Goal: Task Accomplishment & Management: Manage account settings

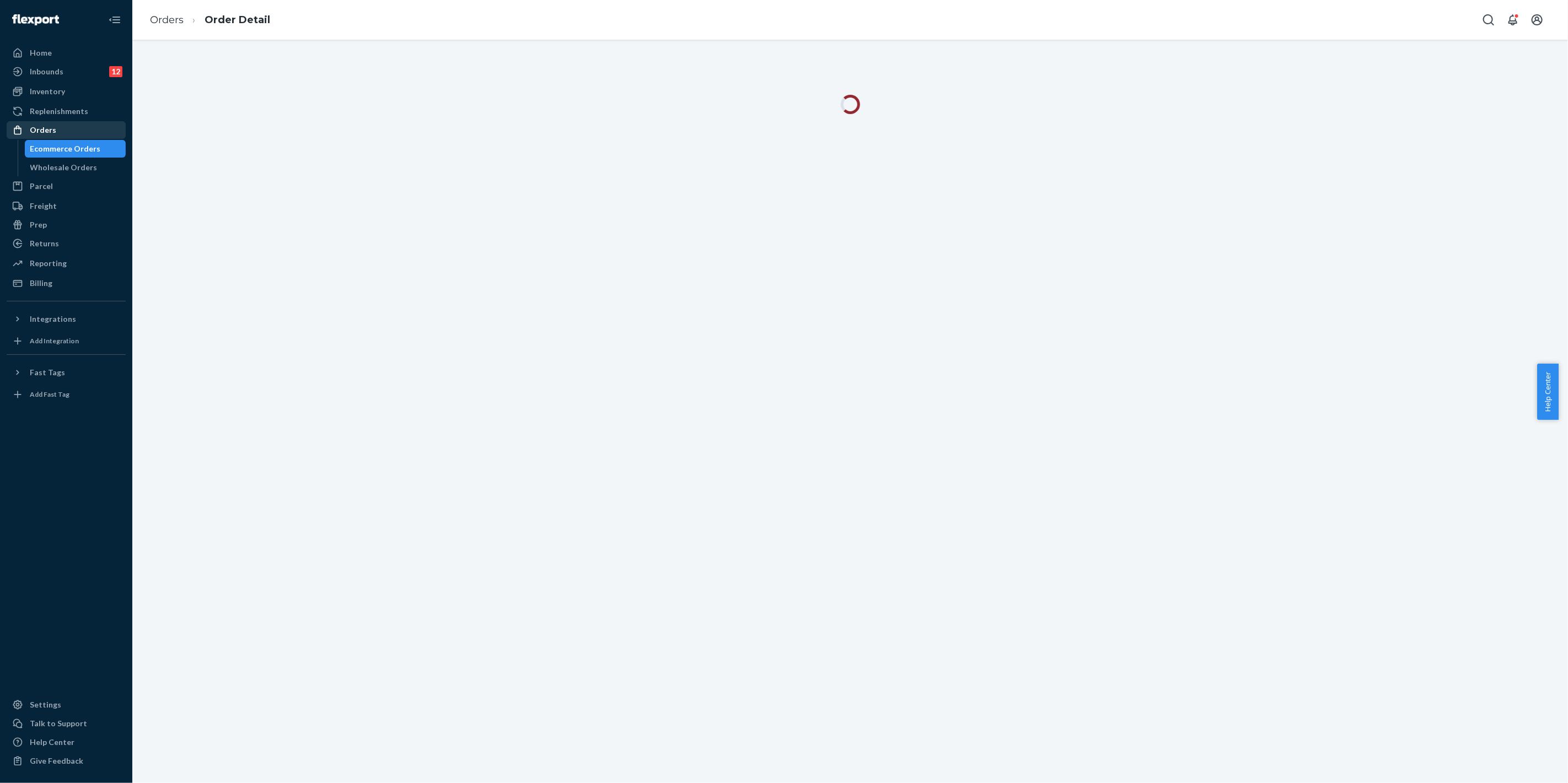
click at [79, 123] on div "Orders" at bounding box center [66, 130] width 117 height 15
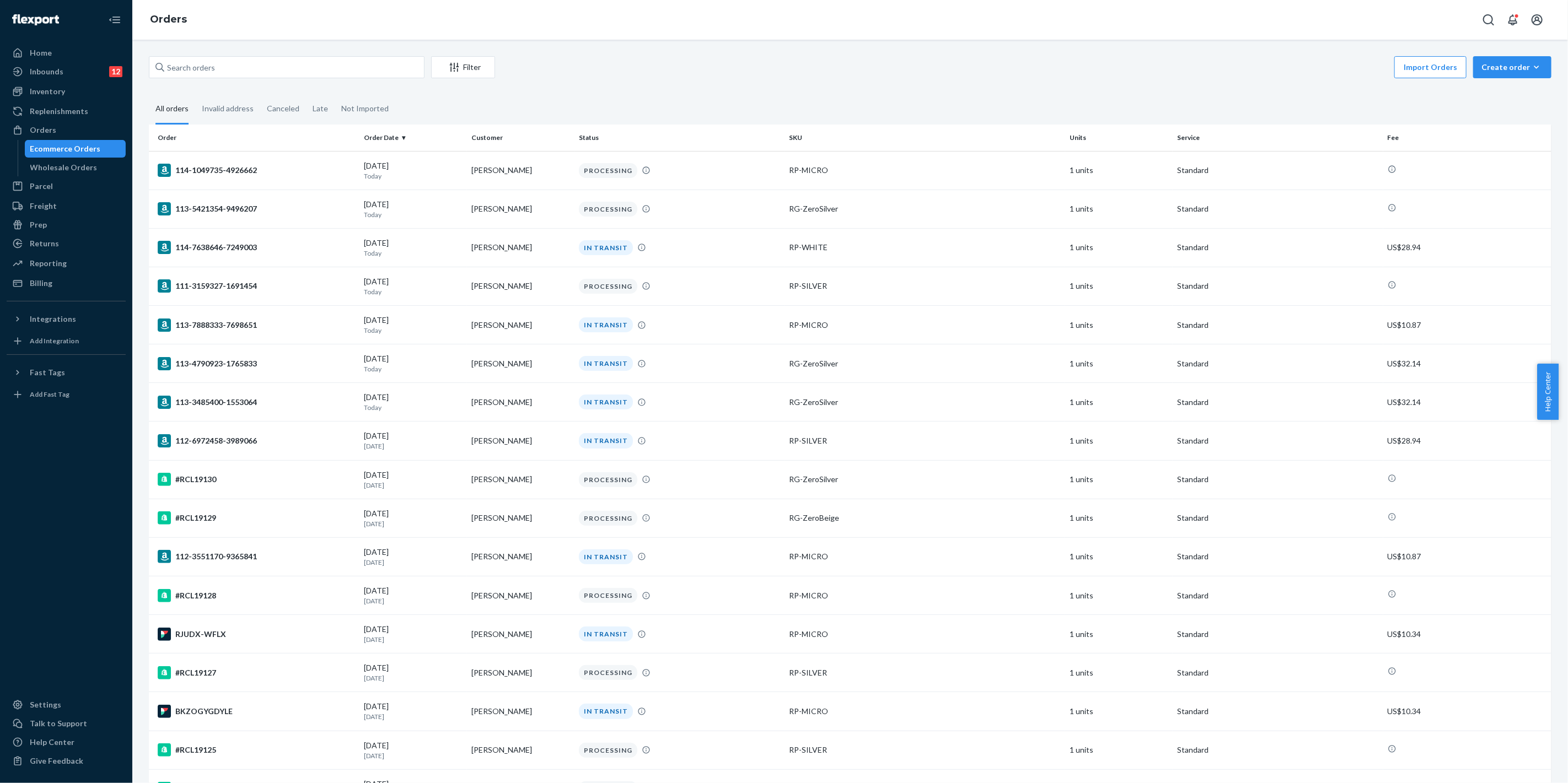
click at [324, 49] on div "Filter Import Orders Create order Ecommerce order Removal order All orders Inva…" at bounding box center [850, 411] width 1435 height 743
click at [305, 62] on input "text" at bounding box center [287, 67] width 276 height 22
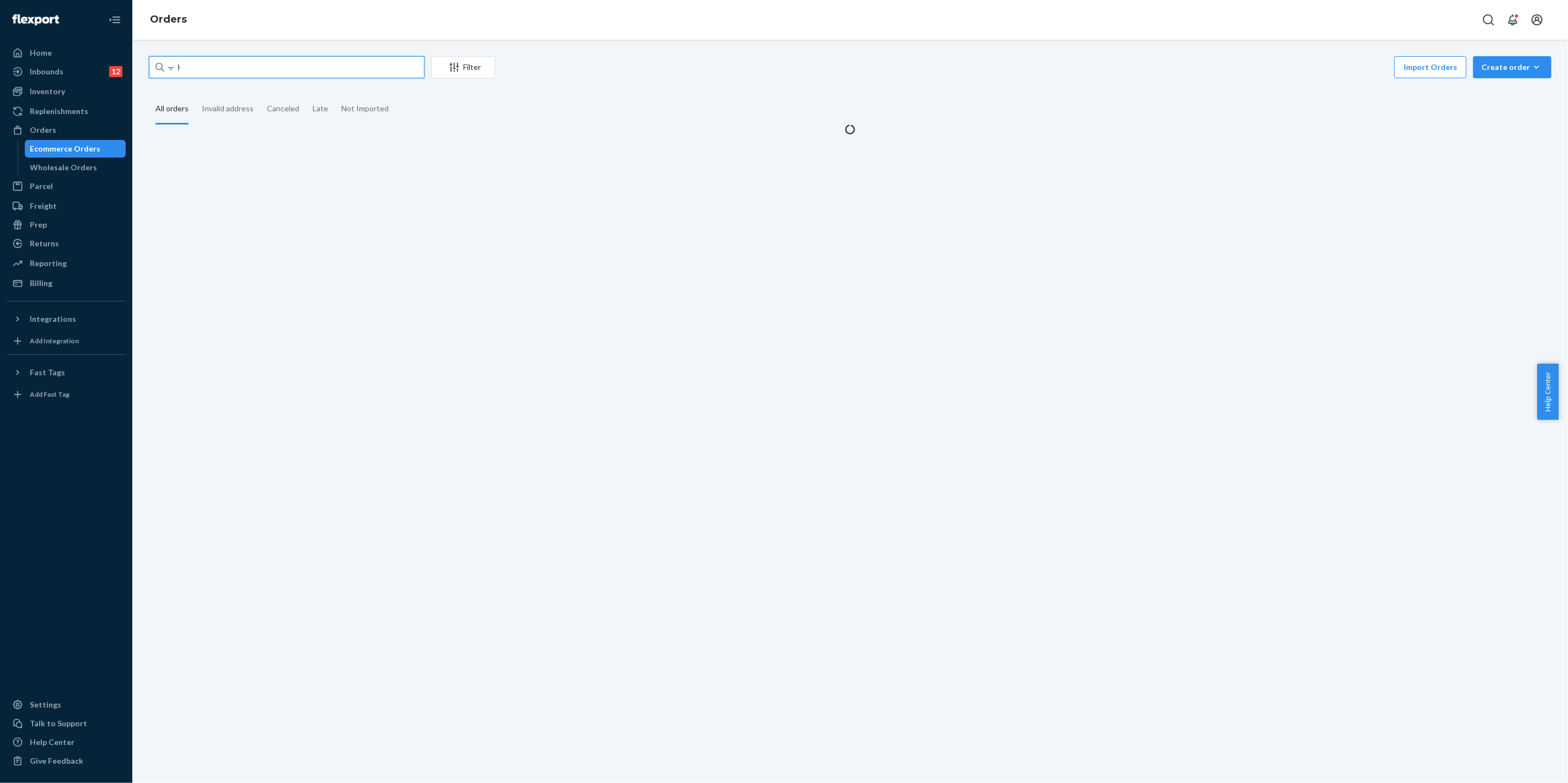
type input "ㅜ"
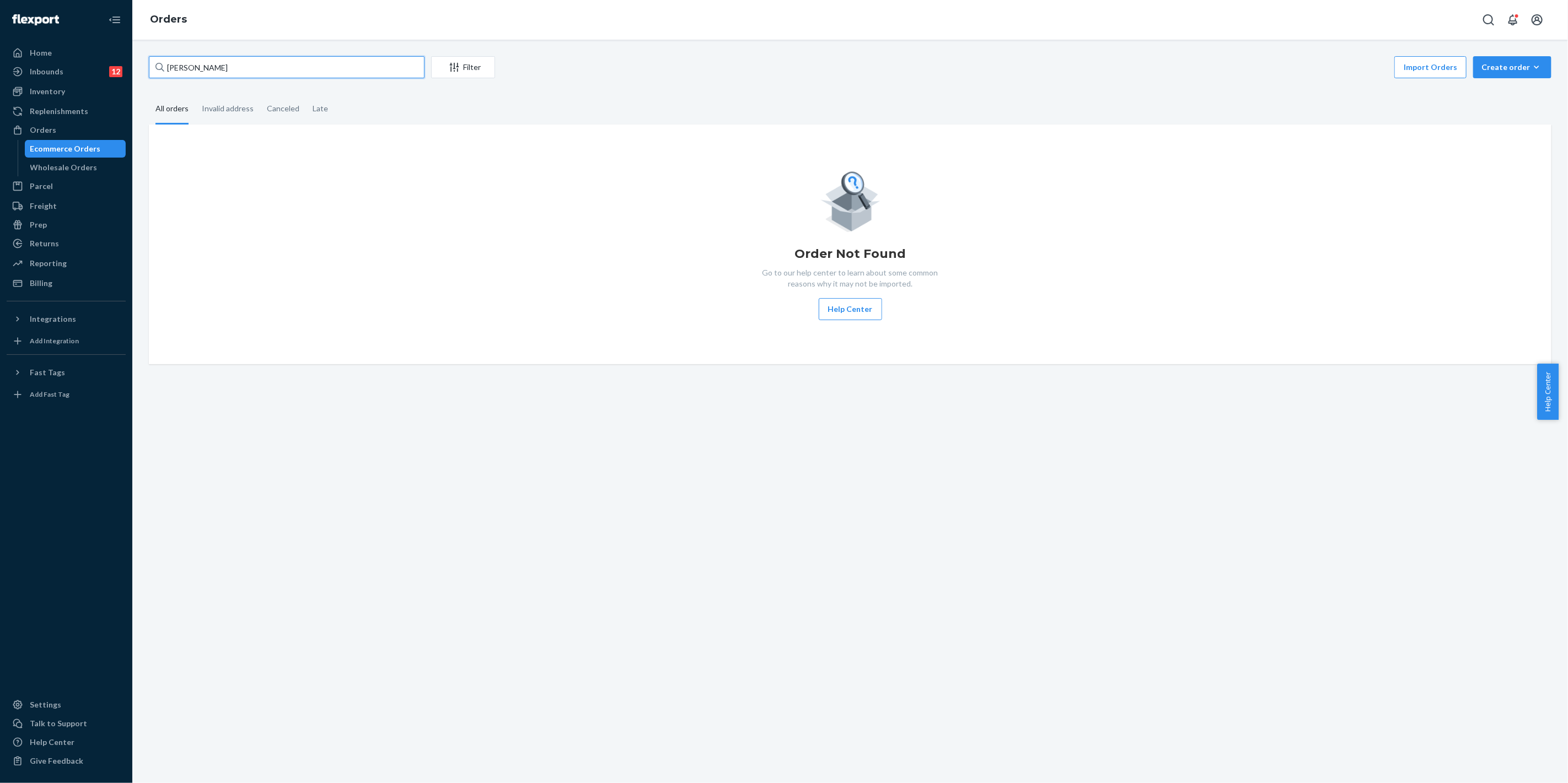
drag, startPoint x: 227, startPoint y: 60, endPoint x: 153, endPoint y: 67, distance: 74.3
click at [120, 57] on div "Home Inbounds 12 Shipping Plans Problems 12 Inventory Products Replenishments O…" at bounding box center [784, 392] width 1568 height 783
paste input "ndre Adams"
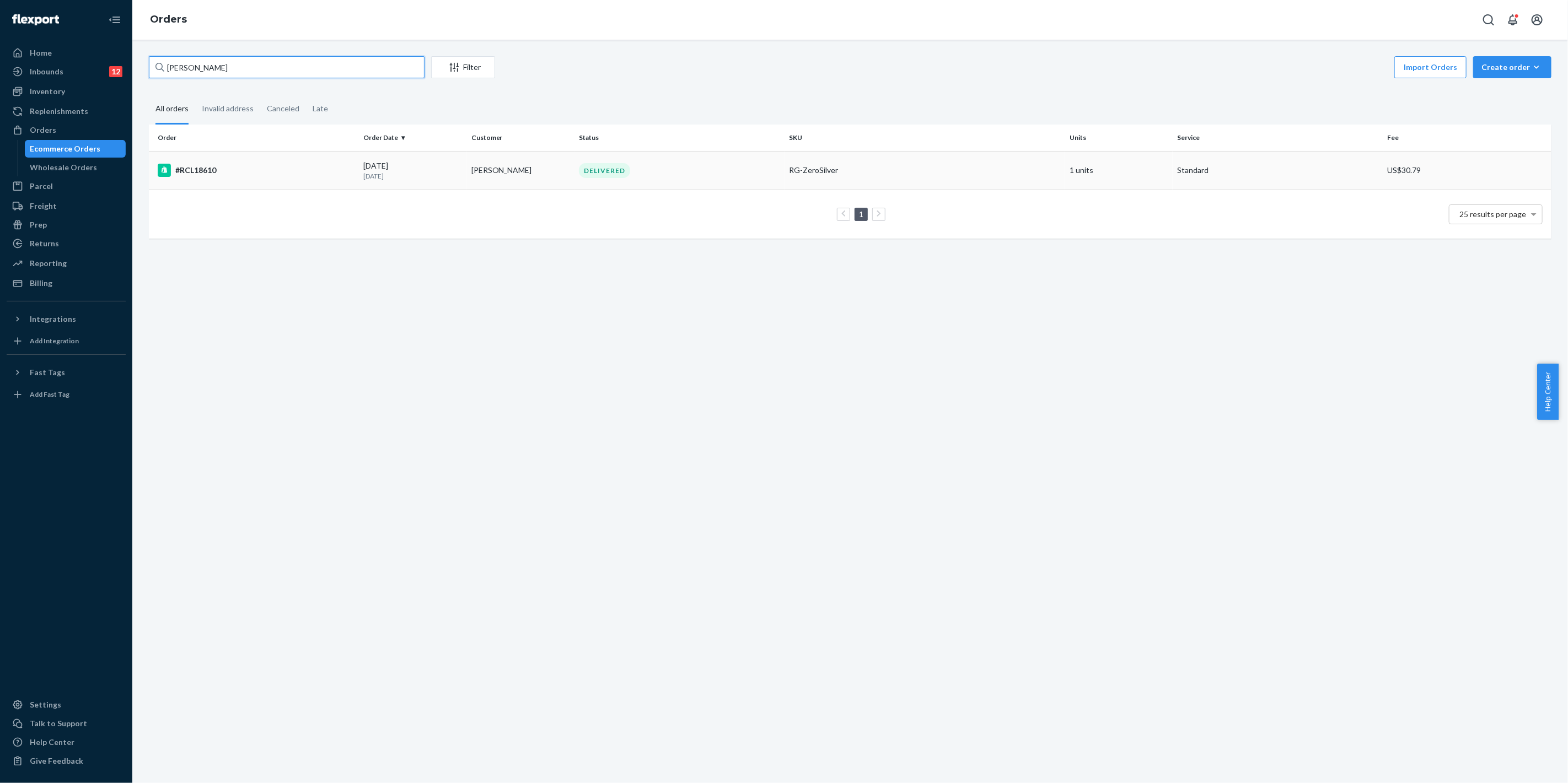
type input "Andre Adams"
click at [778, 171] on td "DELIVERED" at bounding box center [680, 170] width 211 height 38
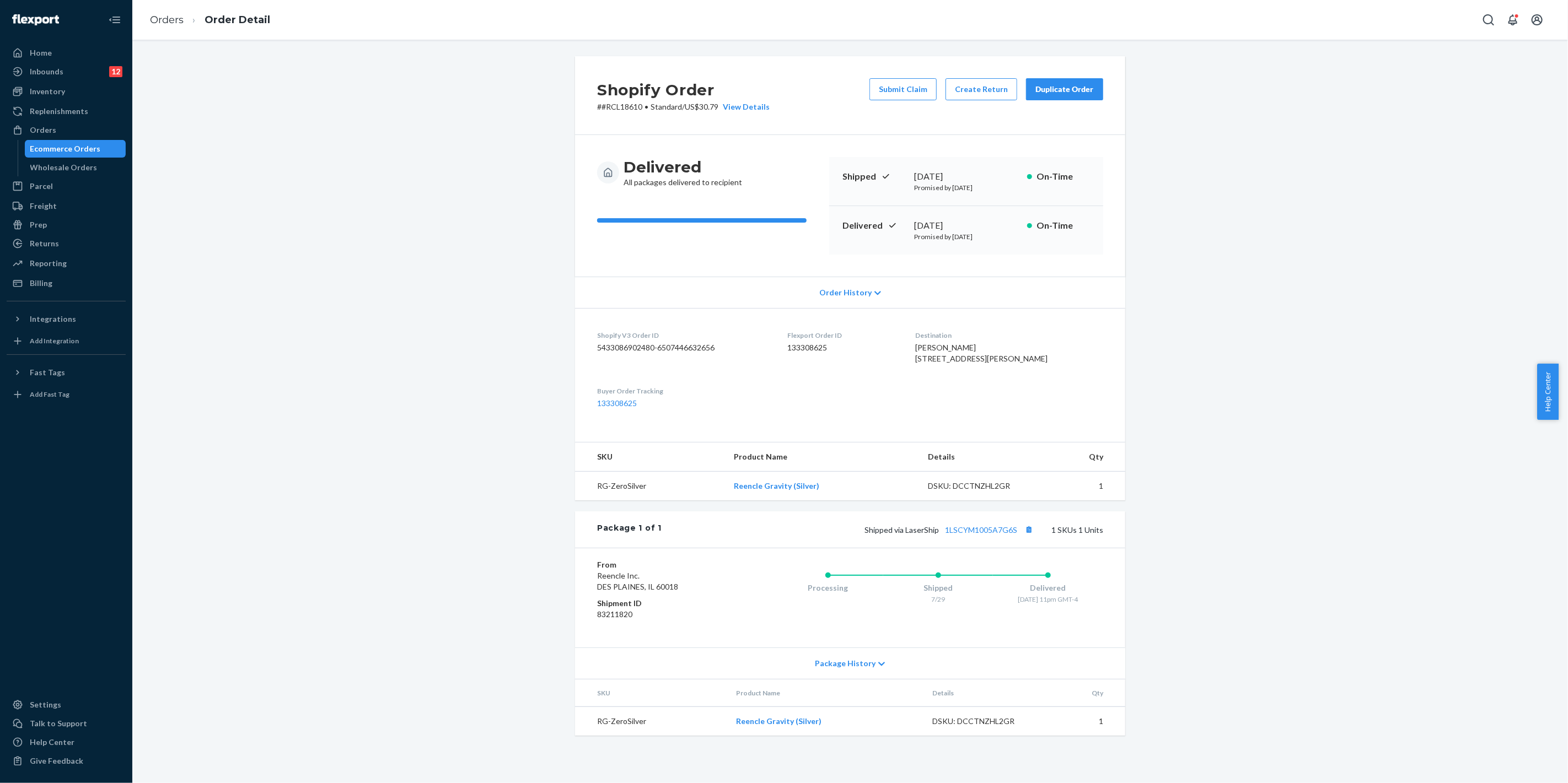
click at [1058, 88] on div "Duplicate Order" at bounding box center [1064, 89] width 58 height 11
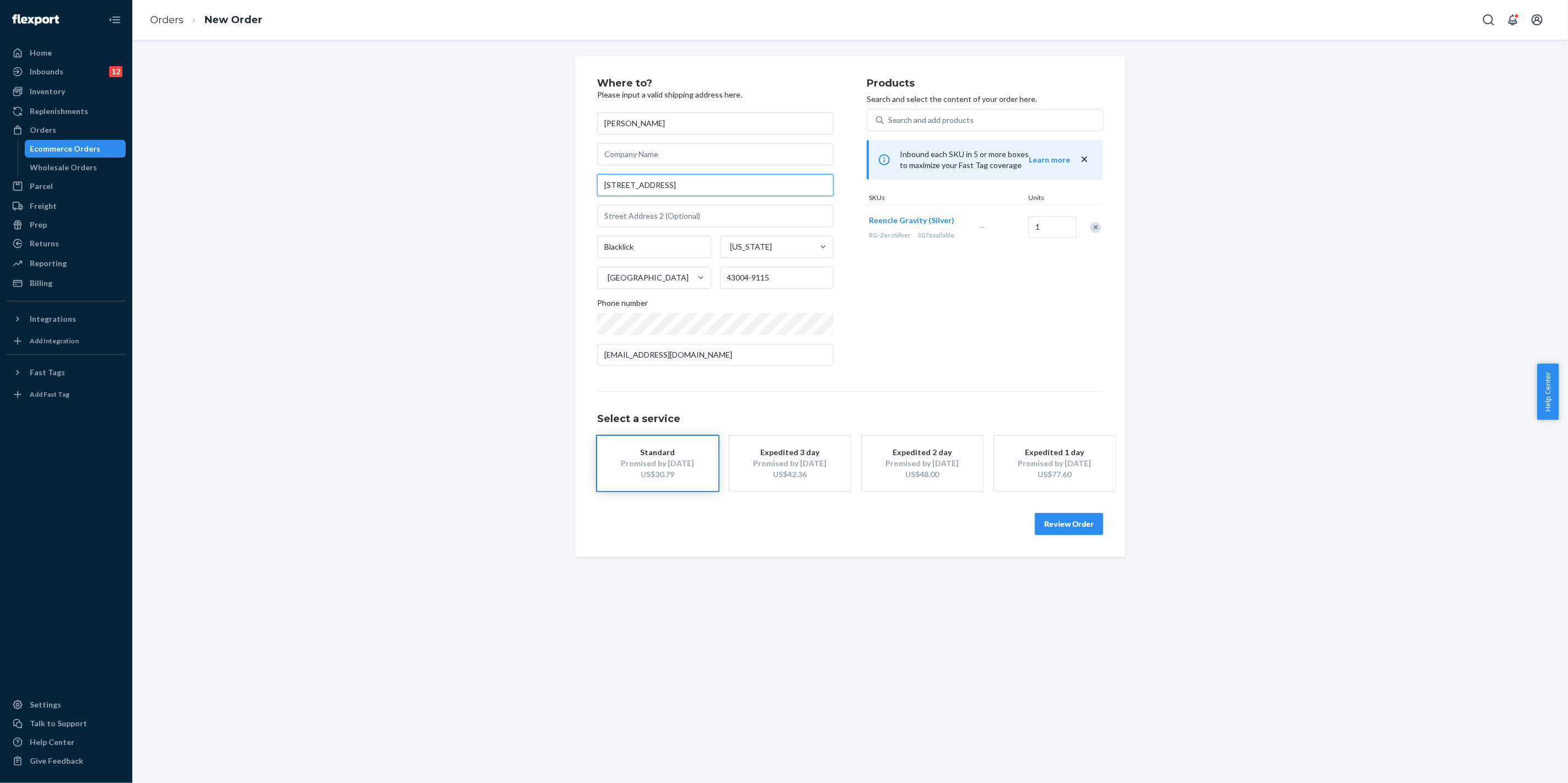
click at [619, 184] on input "7938 Merdon Dr" at bounding box center [715, 185] width 237 height 22
click at [1066, 523] on button "Review Order" at bounding box center [1069, 524] width 69 height 22
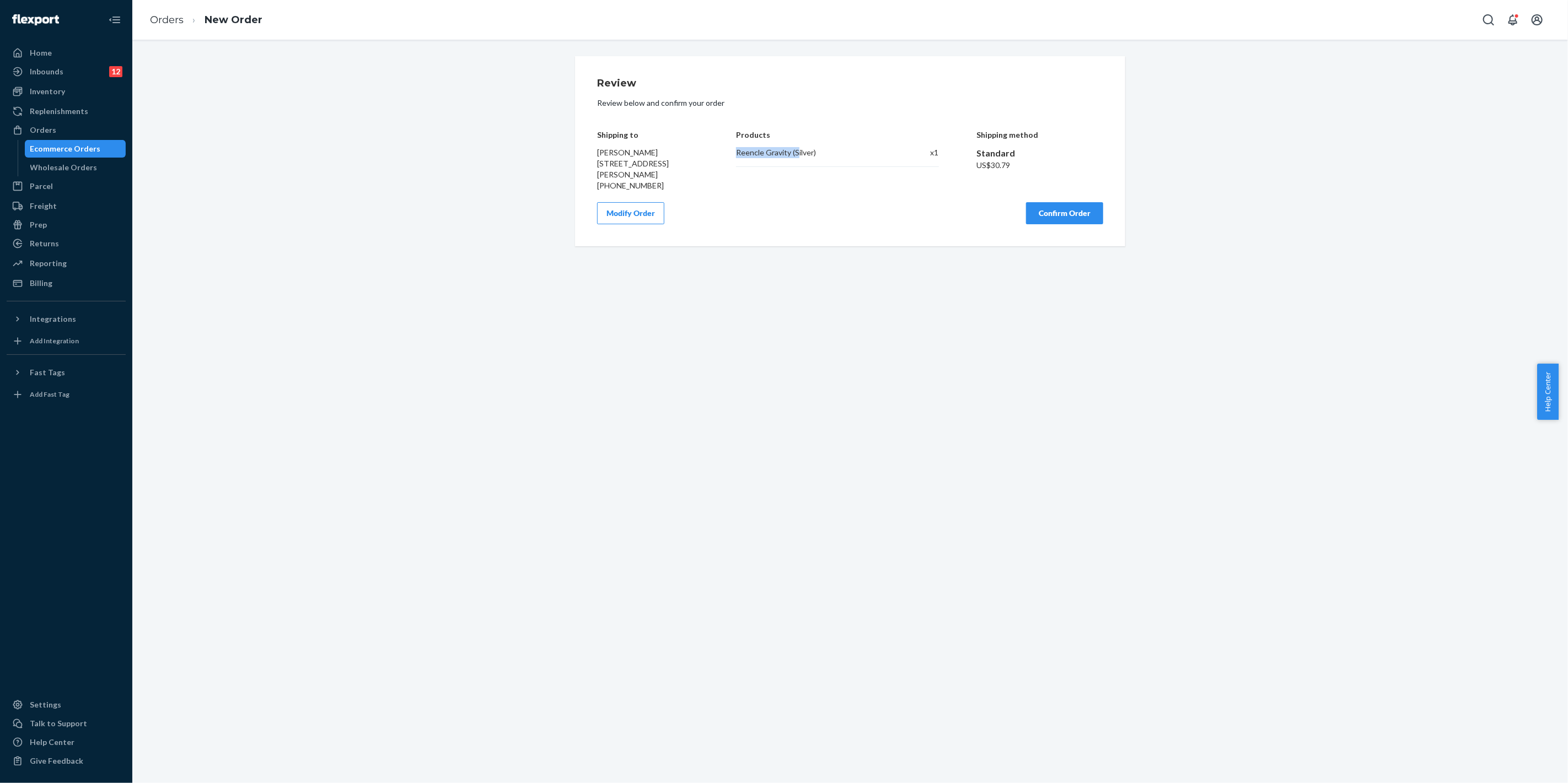
drag, startPoint x: 729, startPoint y: 155, endPoint x: 797, endPoint y: 164, distance: 68.6
click at [796, 161] on div "Shipping to Andre Adams 7938 Merdon Dr Blacklick, OH 43004-9115 +1 (614) 735-61…" at bounding box center [850, 153] width 506 height 77
click at [1083, 210] on button "Confirm Order" at bounding box center [1064, 213] width 77 height 22
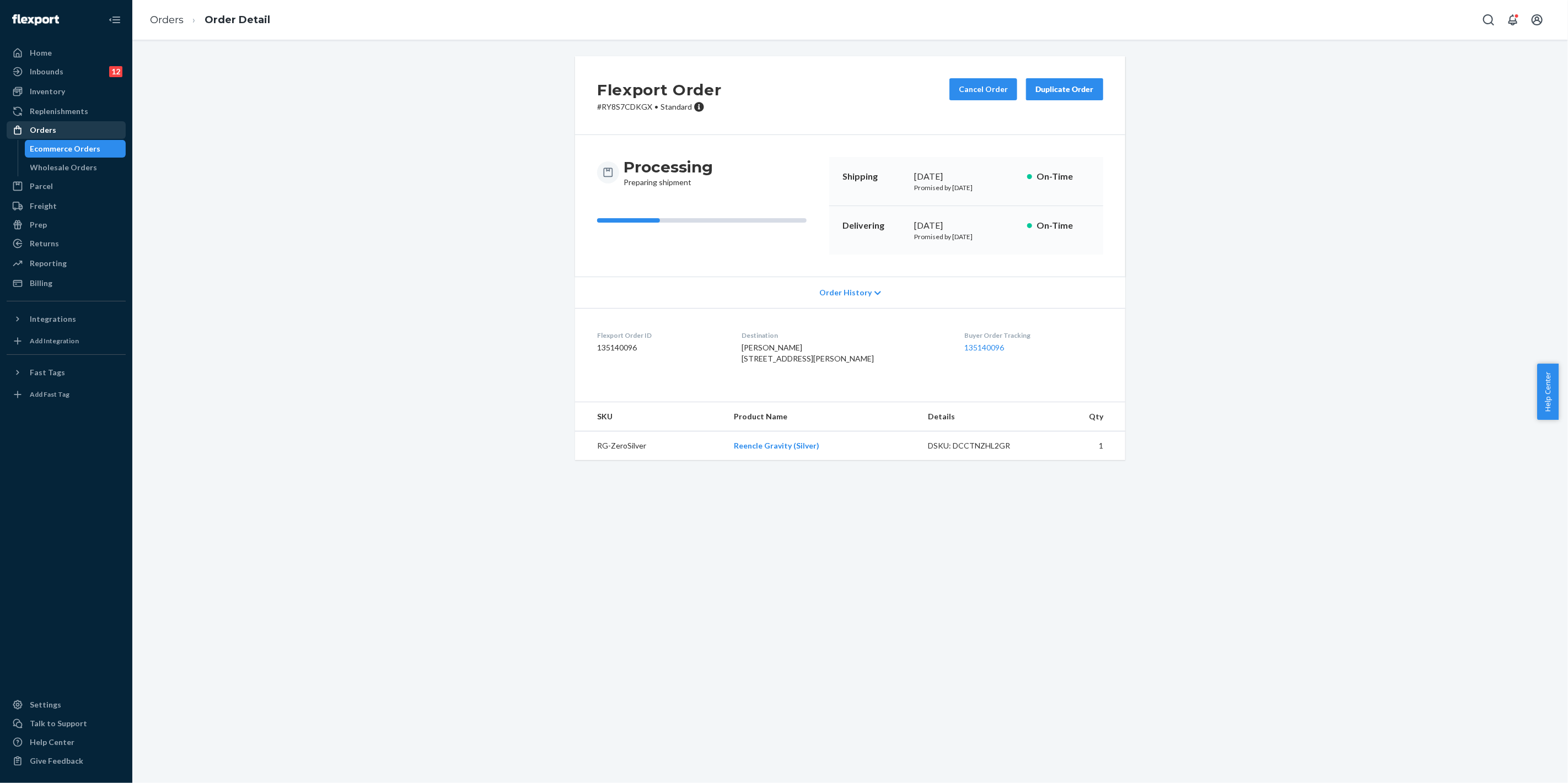
click at [61, 133] on div "Orders" at bounding box center [66, 130] width 117 height 15
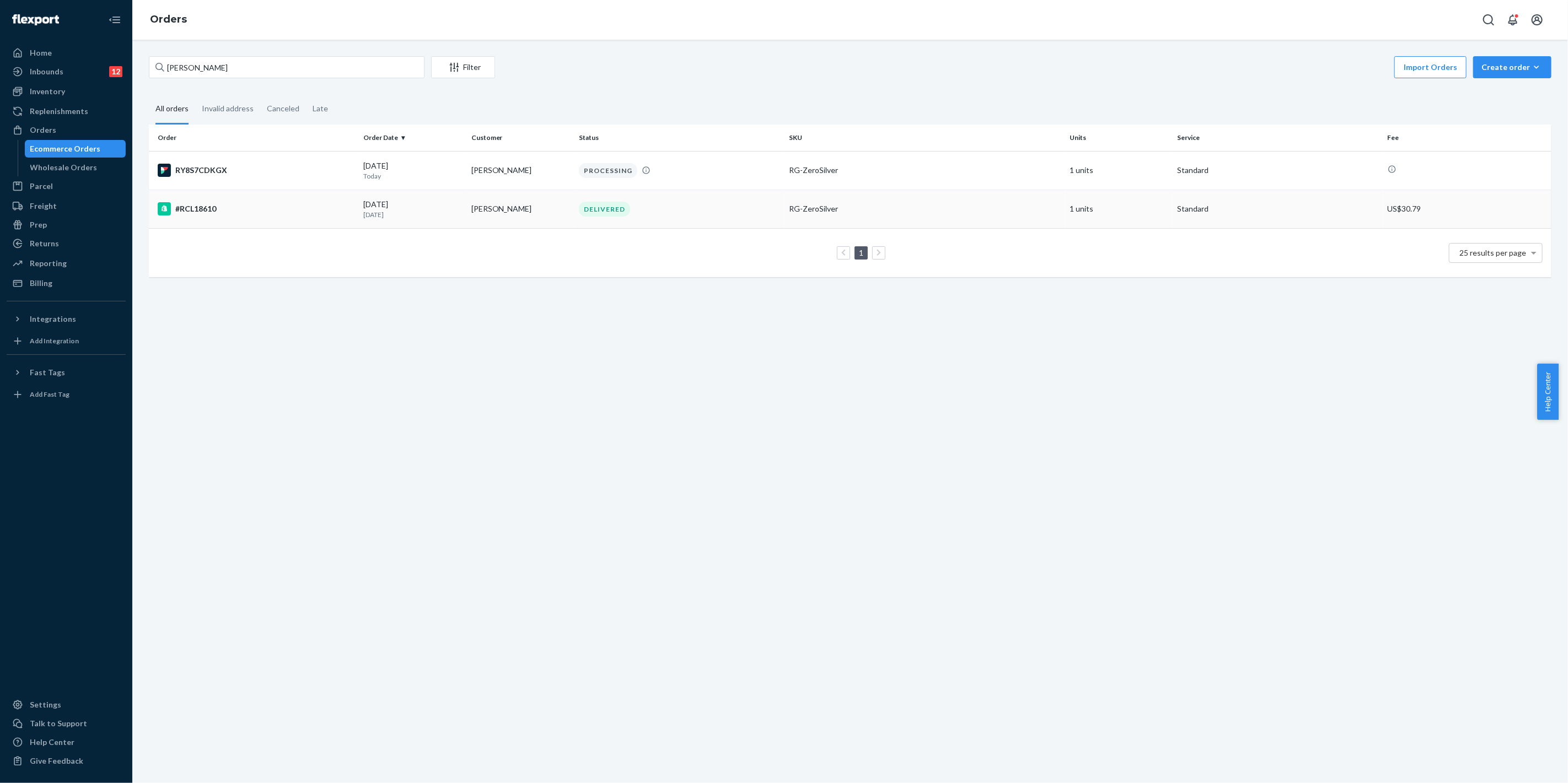
click at [451, 206] on div "07/28/2025 27 days ago" at bounding box center [413, 209] width 99 height 21
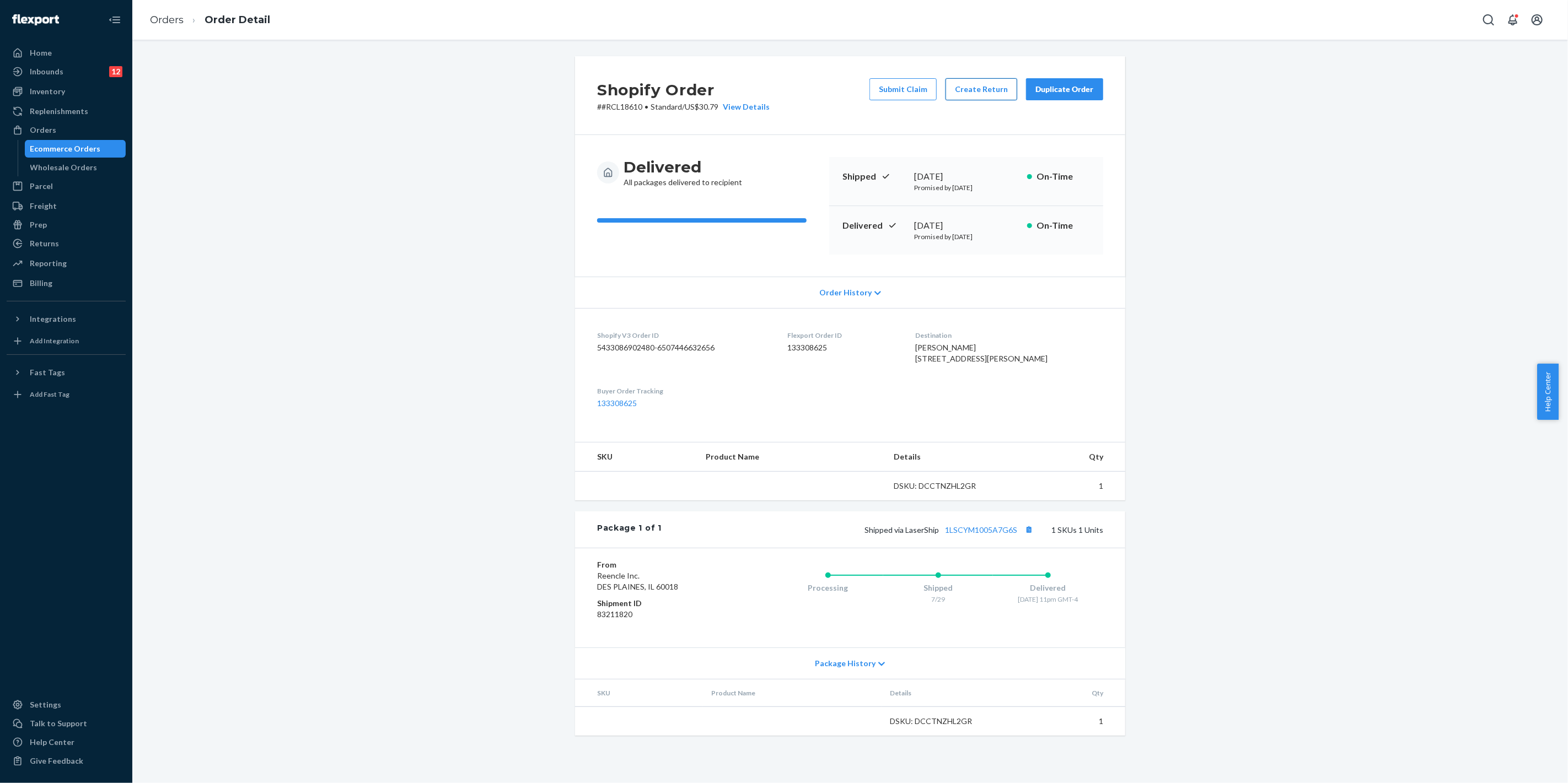
click at [965, 98] on button "Create Return" at bounding box center [981, 89] width 72 height 22
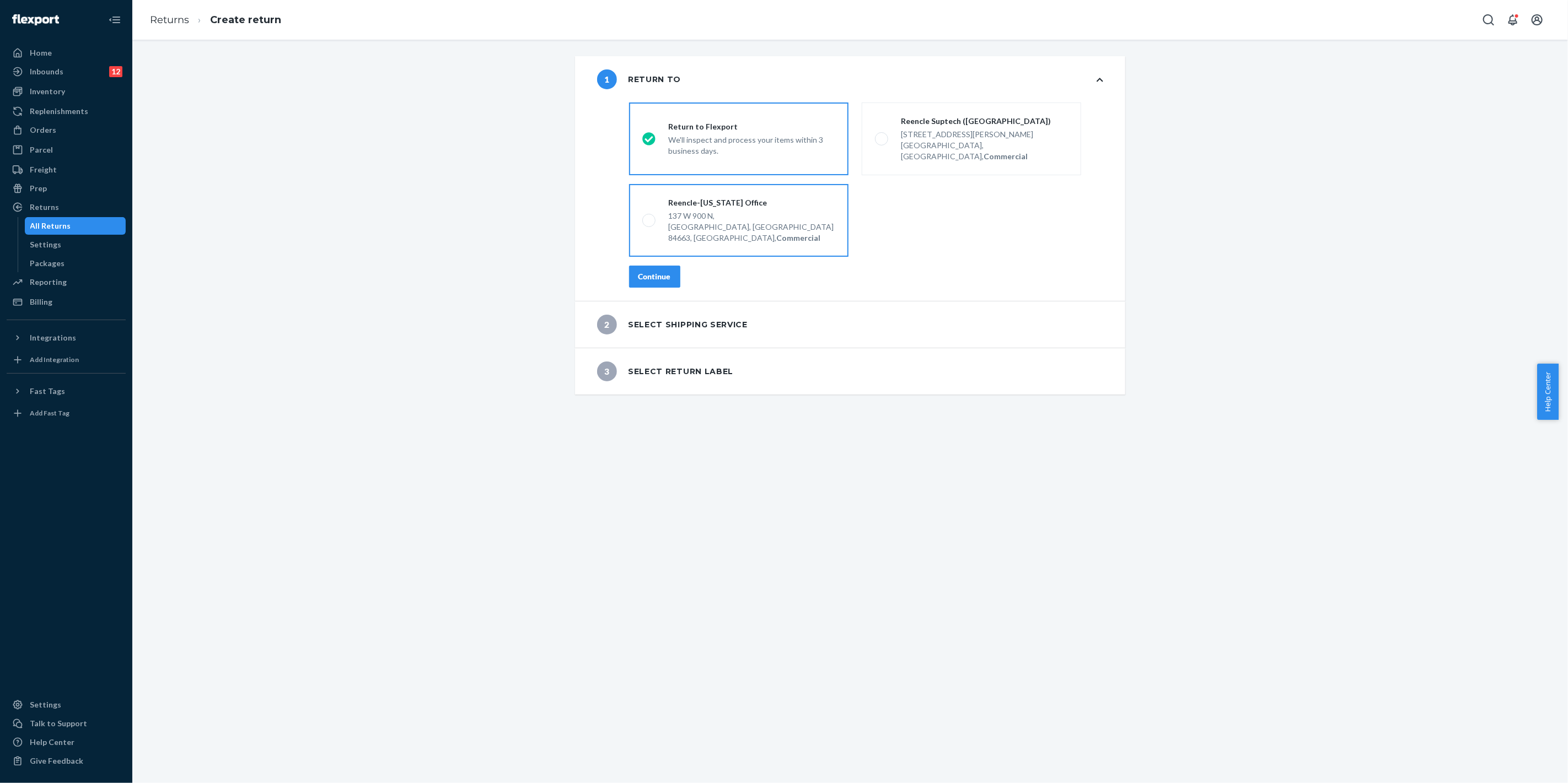
click at [671, 184] on label "Reencle-Utah Office 137 W 900 N, Springville, UT 84663, US, Commercial" at bounding box center [738, 220] width 219 height 73
click at [649, 217] on input "Reencle-Utah Office 137 W 900 N, Springville, UT 84663, US, Commercial" at bounding box center [646, 220] width 7 height 7
radio input "true"
click at [666, 265] on button "Continue" at bounding box center [655, 276] width 52 height 22
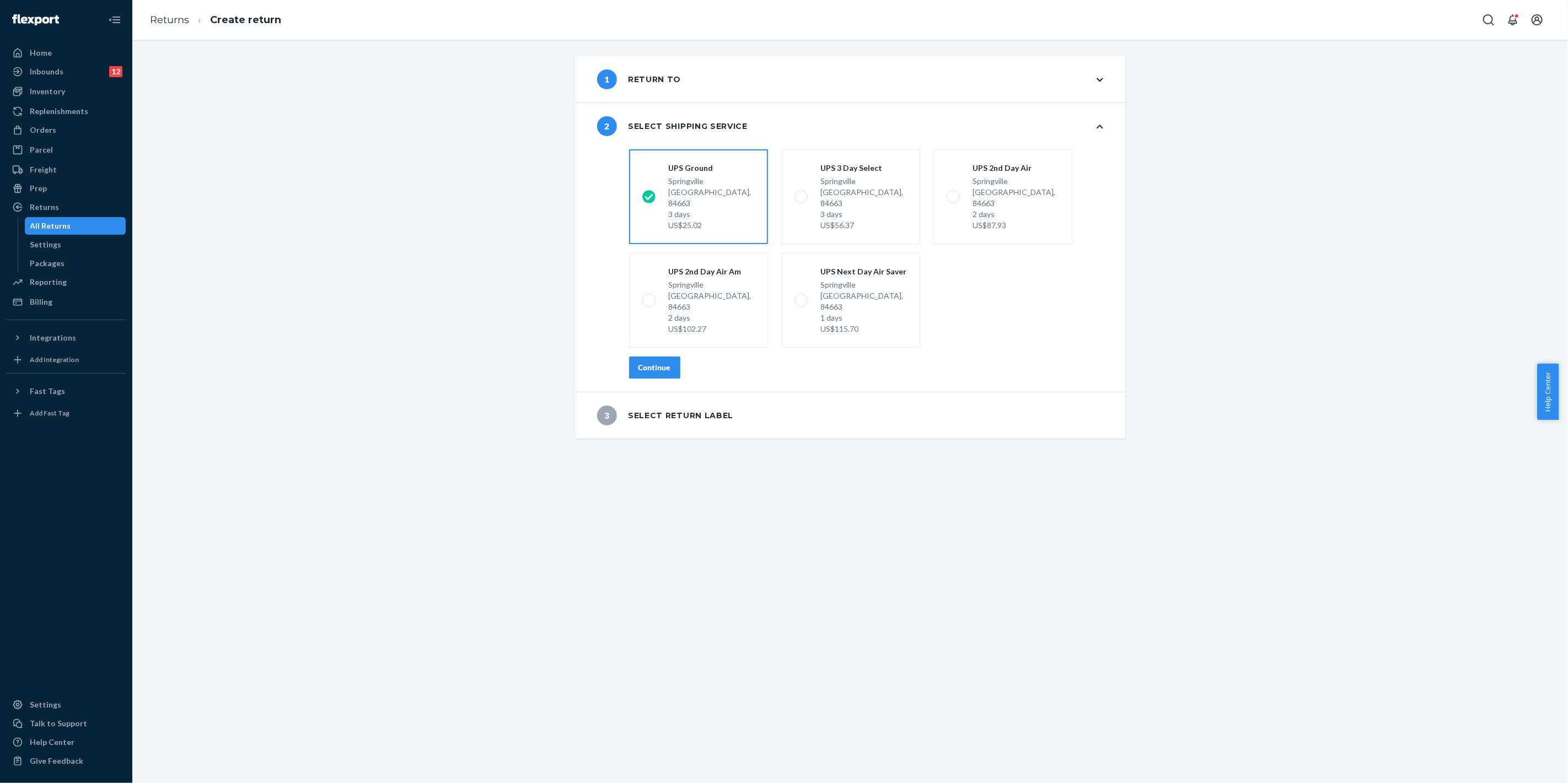
click at [656, 362] on div "Continue" at bounding box center [655, 367] width 32 height 11
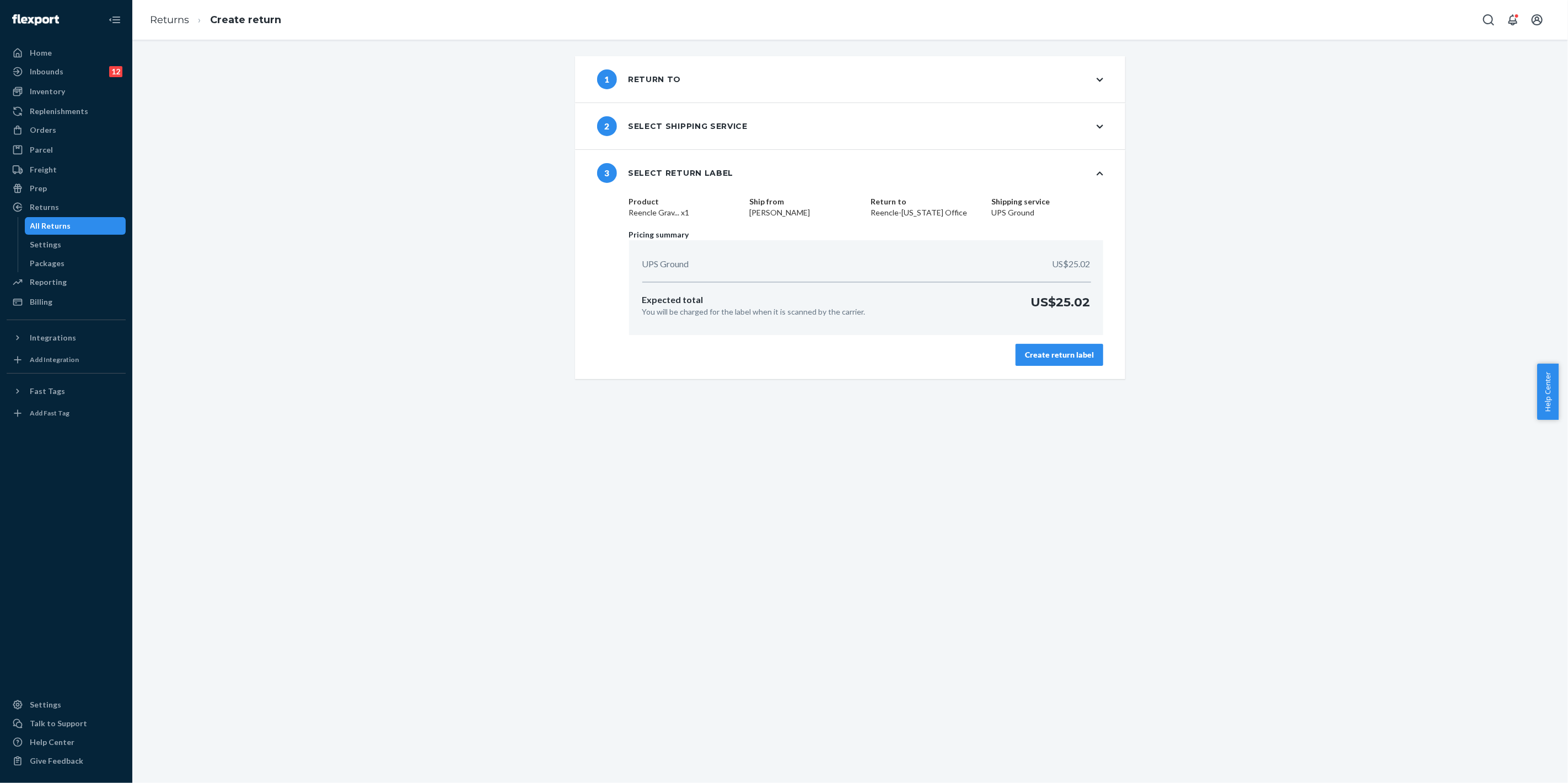
click at [1075, 355] on div "Create return label" at bounding box center [1058, 355] width 69 height 11
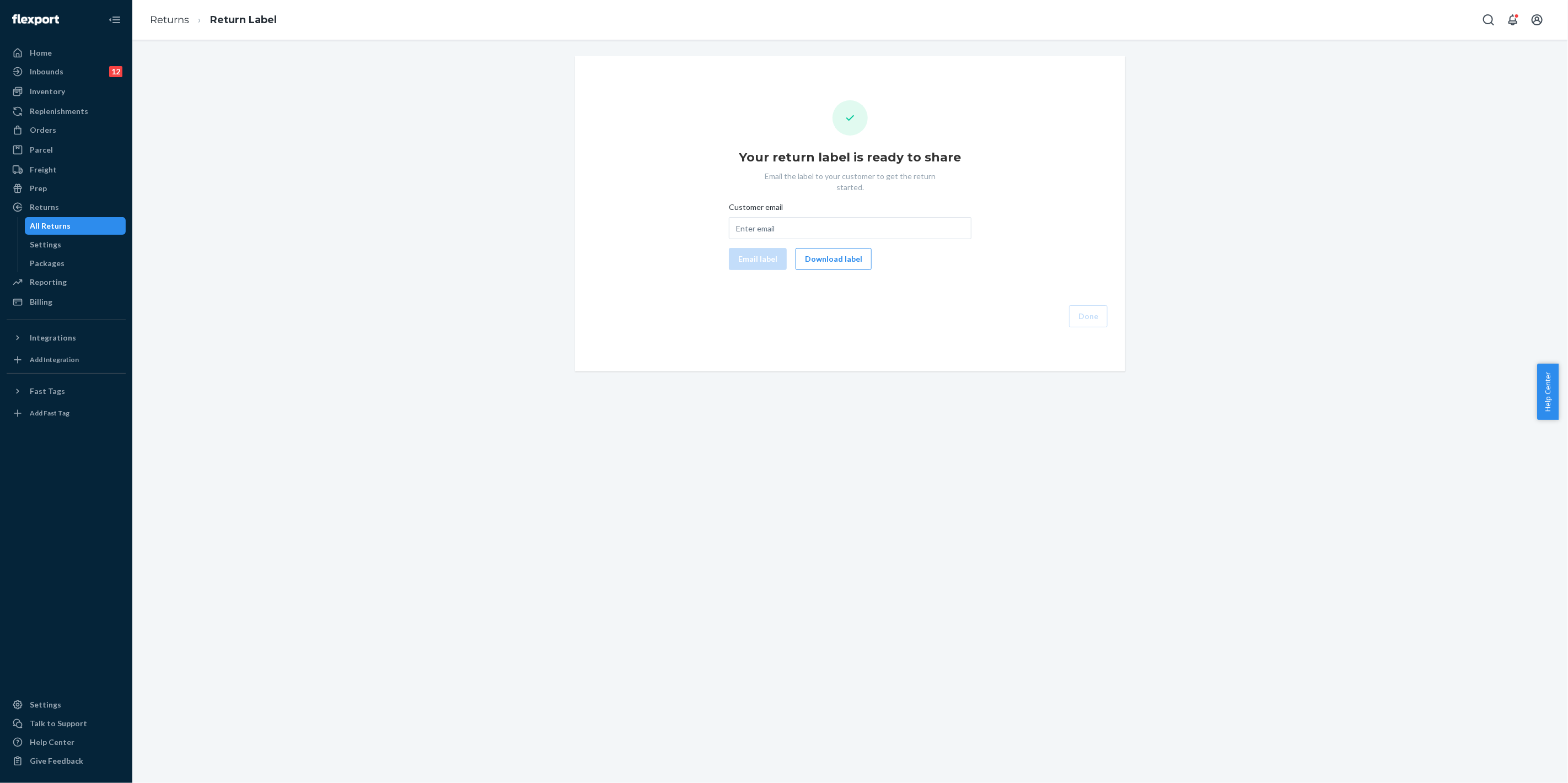
click at [815, 249] on button "Download label" at bounding box center [833, 259] width 76 height 22
click at [68, 128] on div "Orders" at bounding box center [66, 130] width 117 height 15
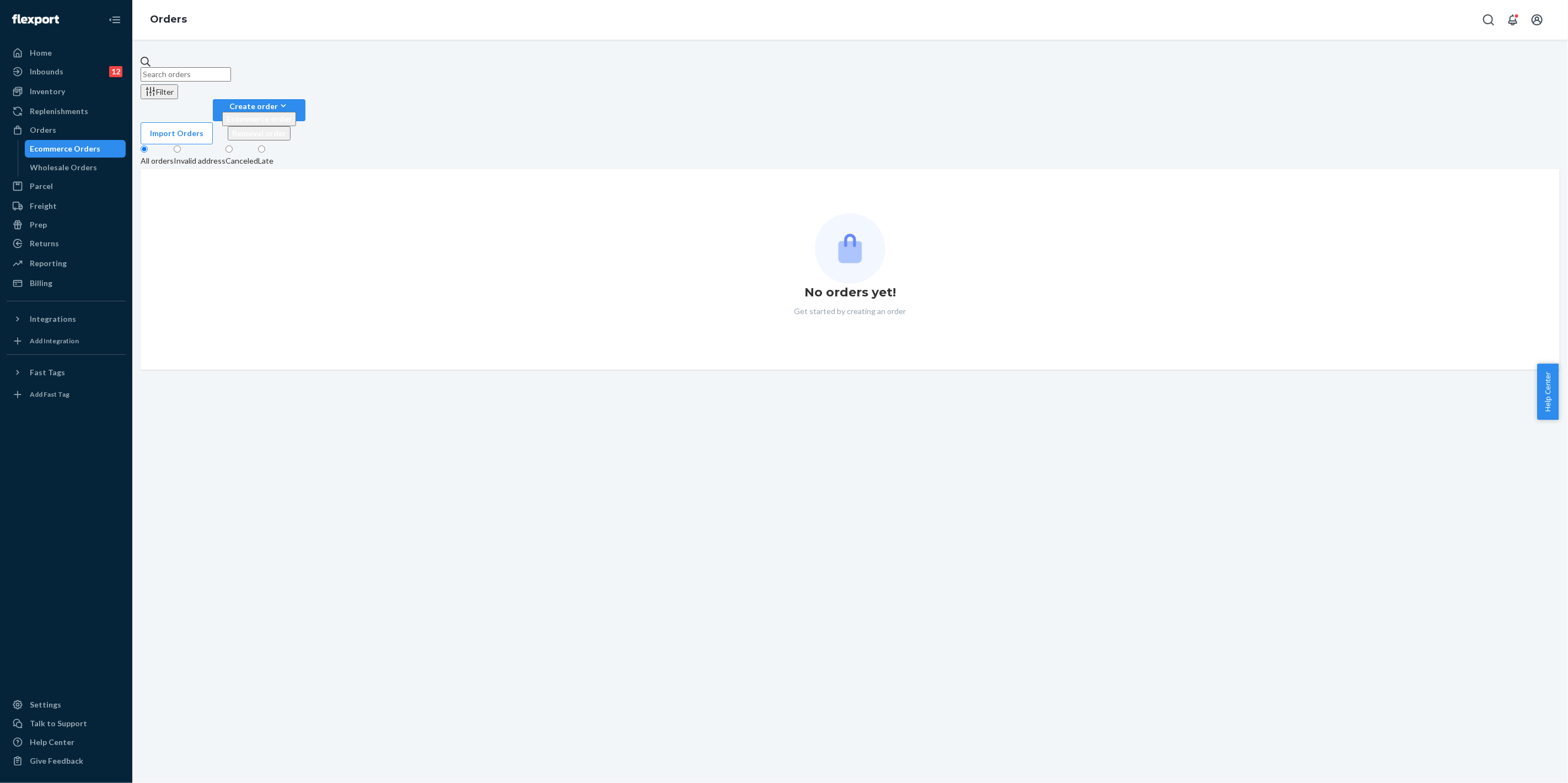
click at [231, 67] on input "text" at bounding box center [186, 74] width 91 height 14
paste input "[PERSON_NAME]"
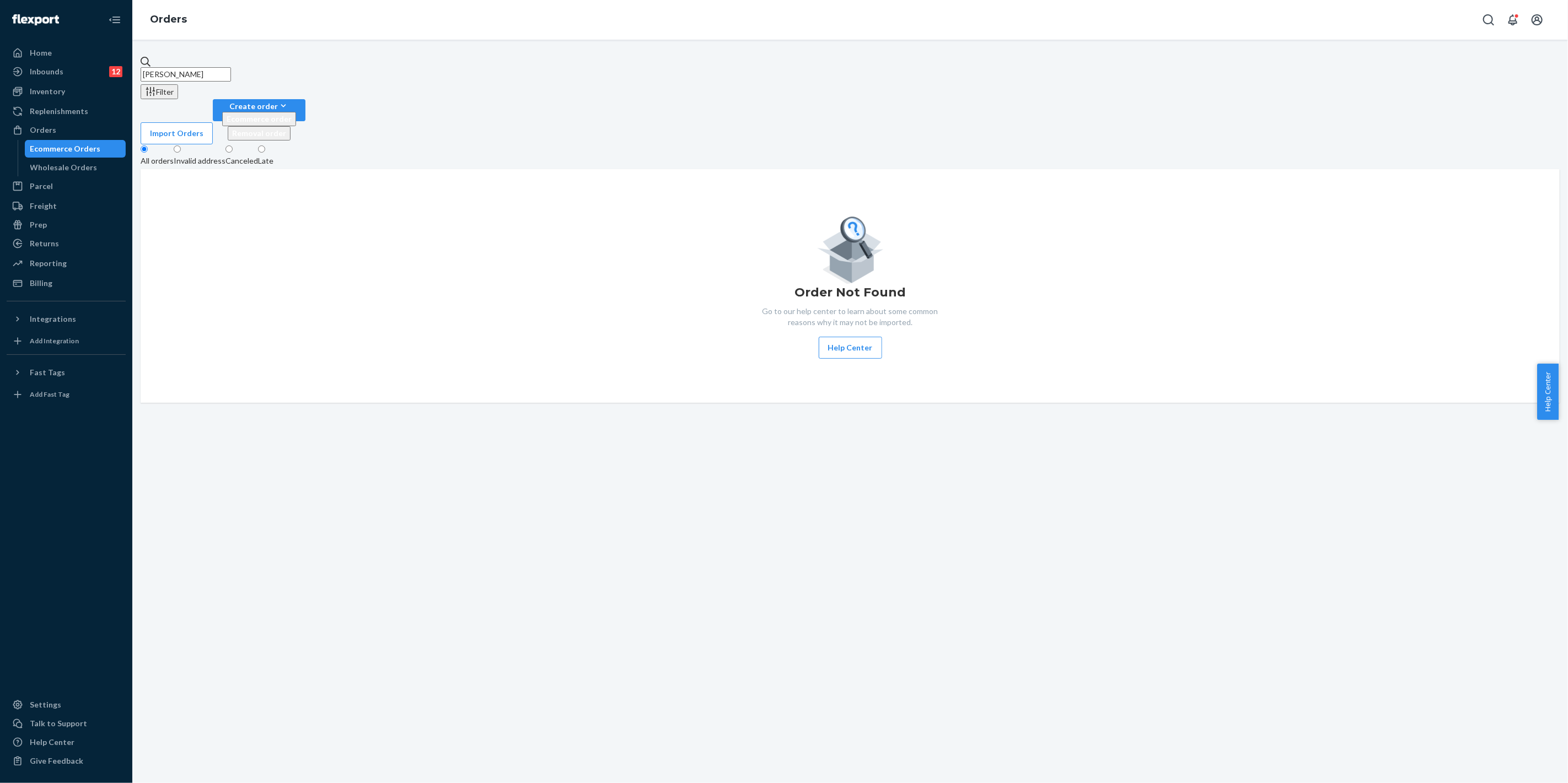
click at [168, 67] on input "[PERSON_NAME]" at bounding box center [186, 74] width 91 height 14
drag, startPoint x: 252, startPoint y: 63, endPoint x: 159, endPoint y: 91, distance: 97.1
click at [80, 63] on div "Home Inbounds 12 Shipping Plans Problems 12 Inventory Products Replenishments O…" at bounding box center [784, 392] width 1568 height 783
paste input "[PERSON_NAME]"
type input "[PERSON_NAME]"
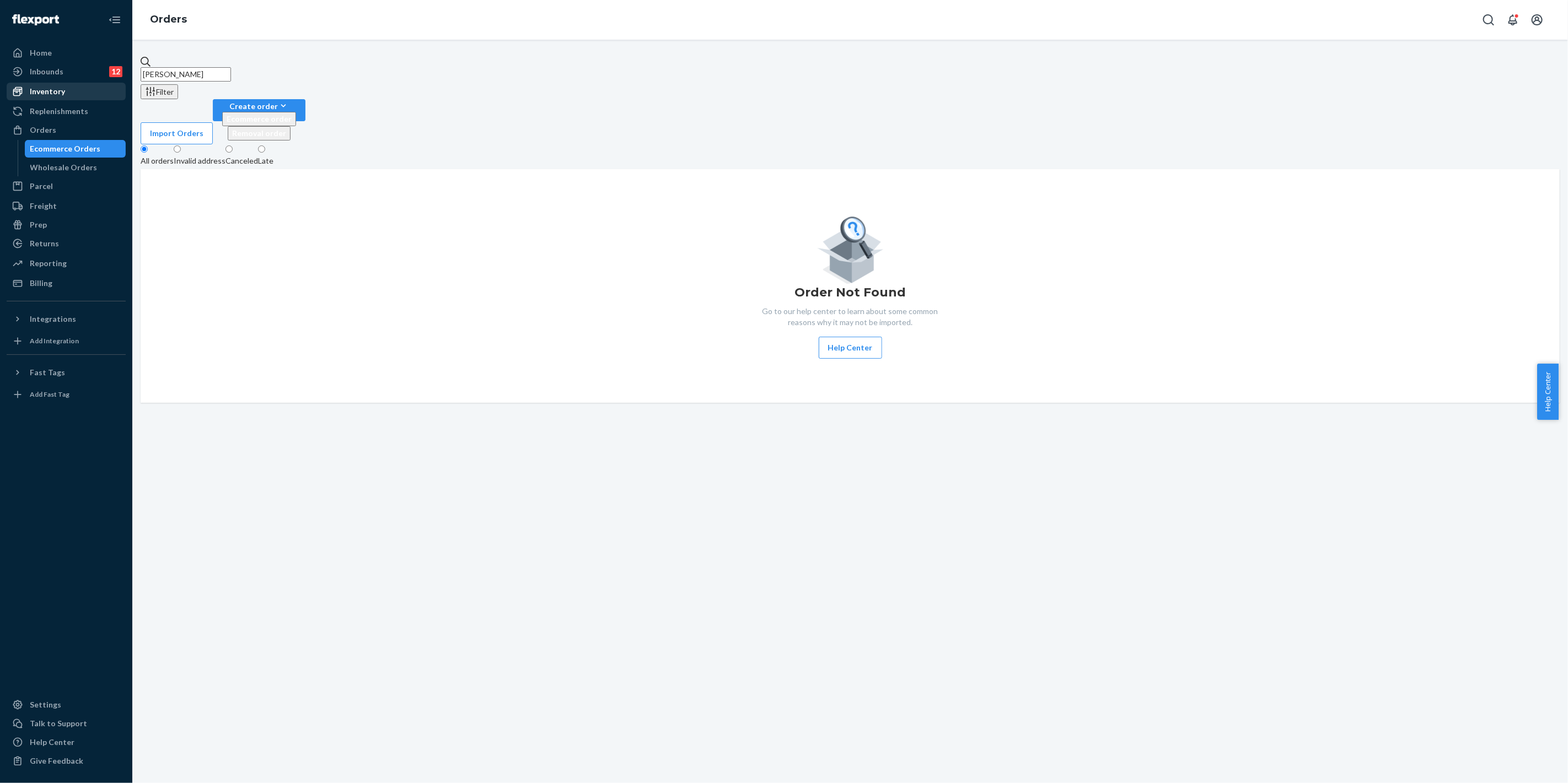
click at [58, 89] on div "Inventory" at bounding box center [47, 91] width 35 height 11
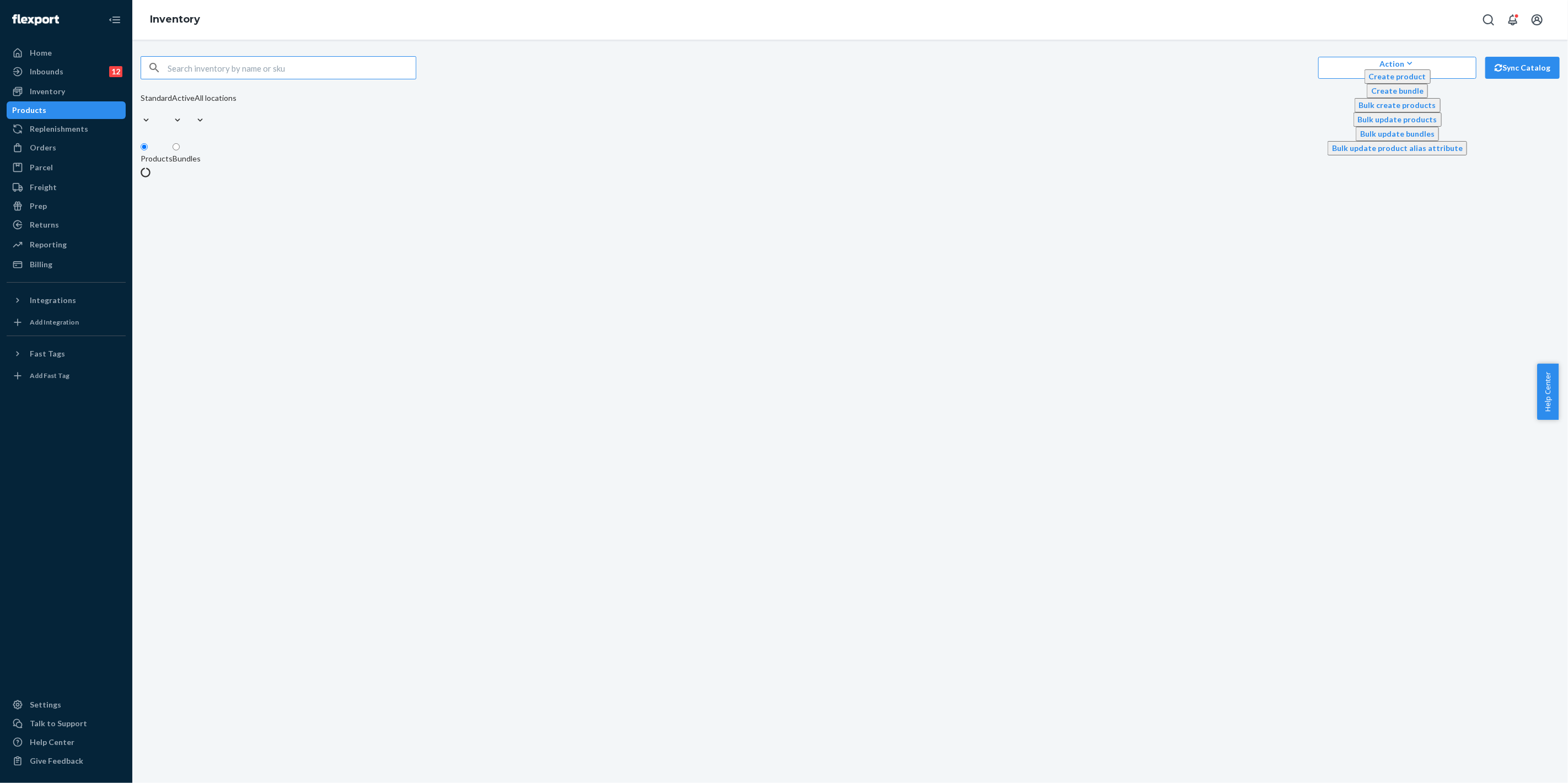
click at [261, 67] on input "text" at bounding box center [291, 68] width 248 height 22
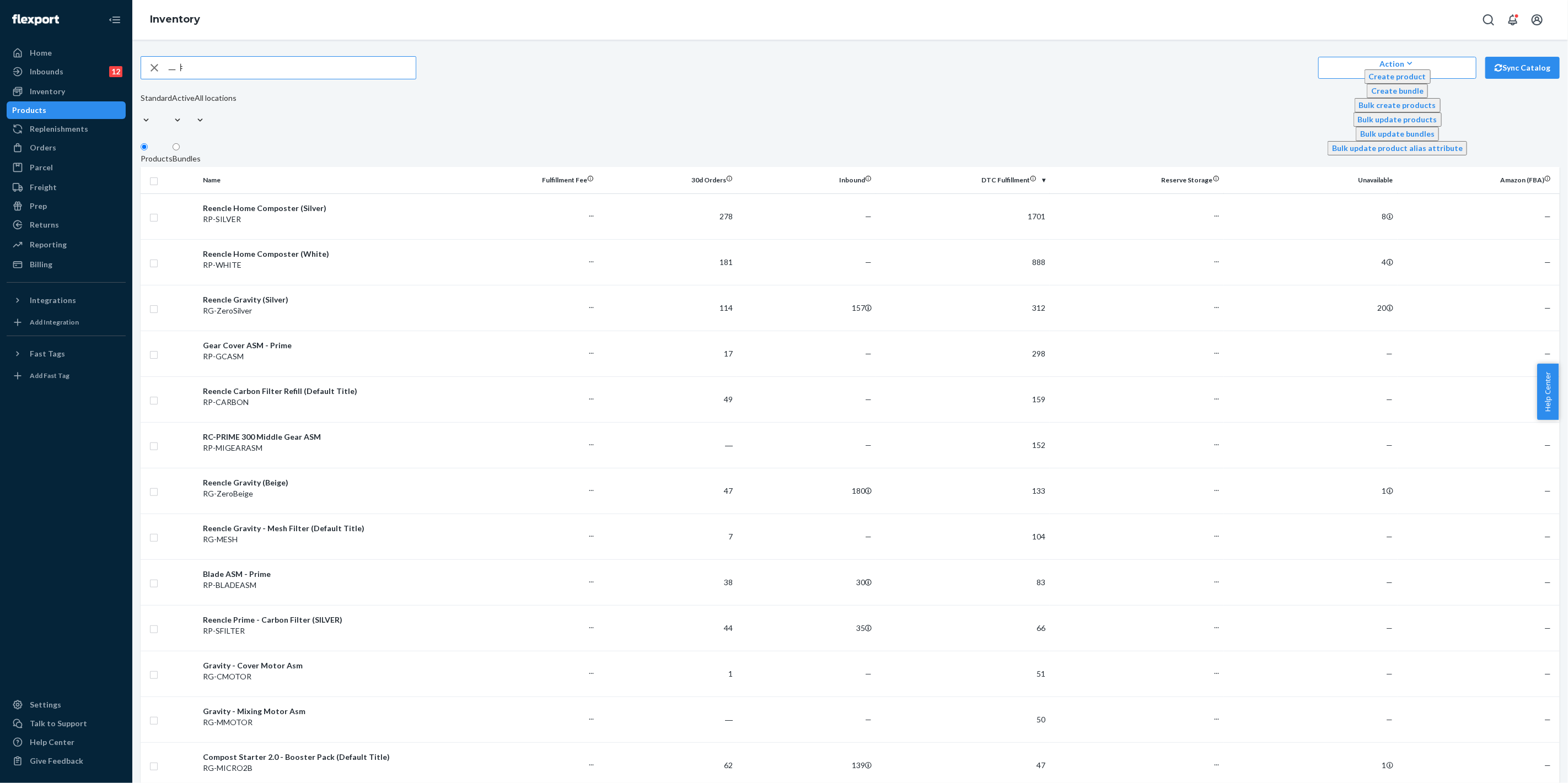
type input "ㅡ"
type input "mixing motor"
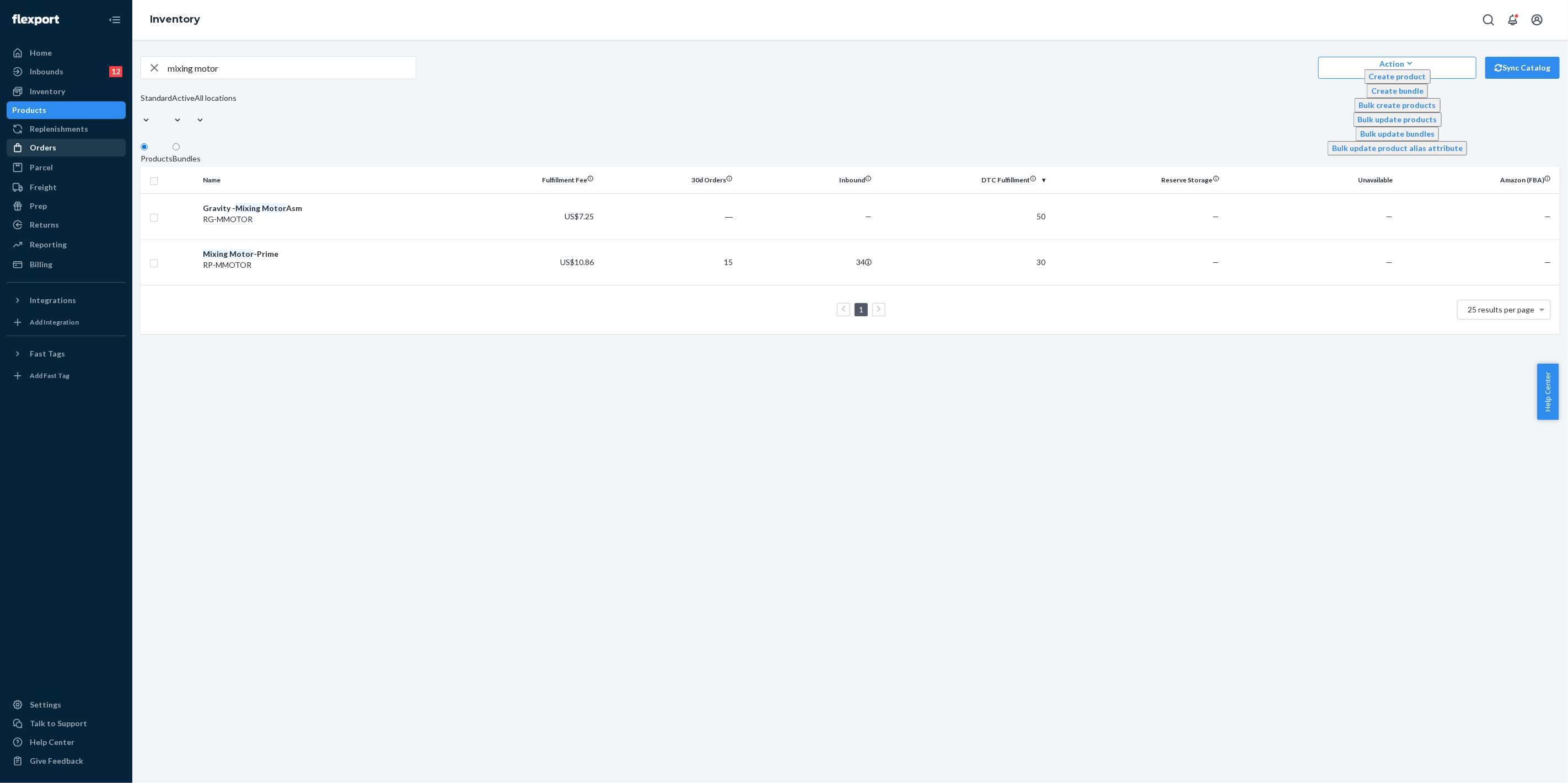
click at [50, 145] on div "Orders" at bounding box center [43, 147] width 27 height 11
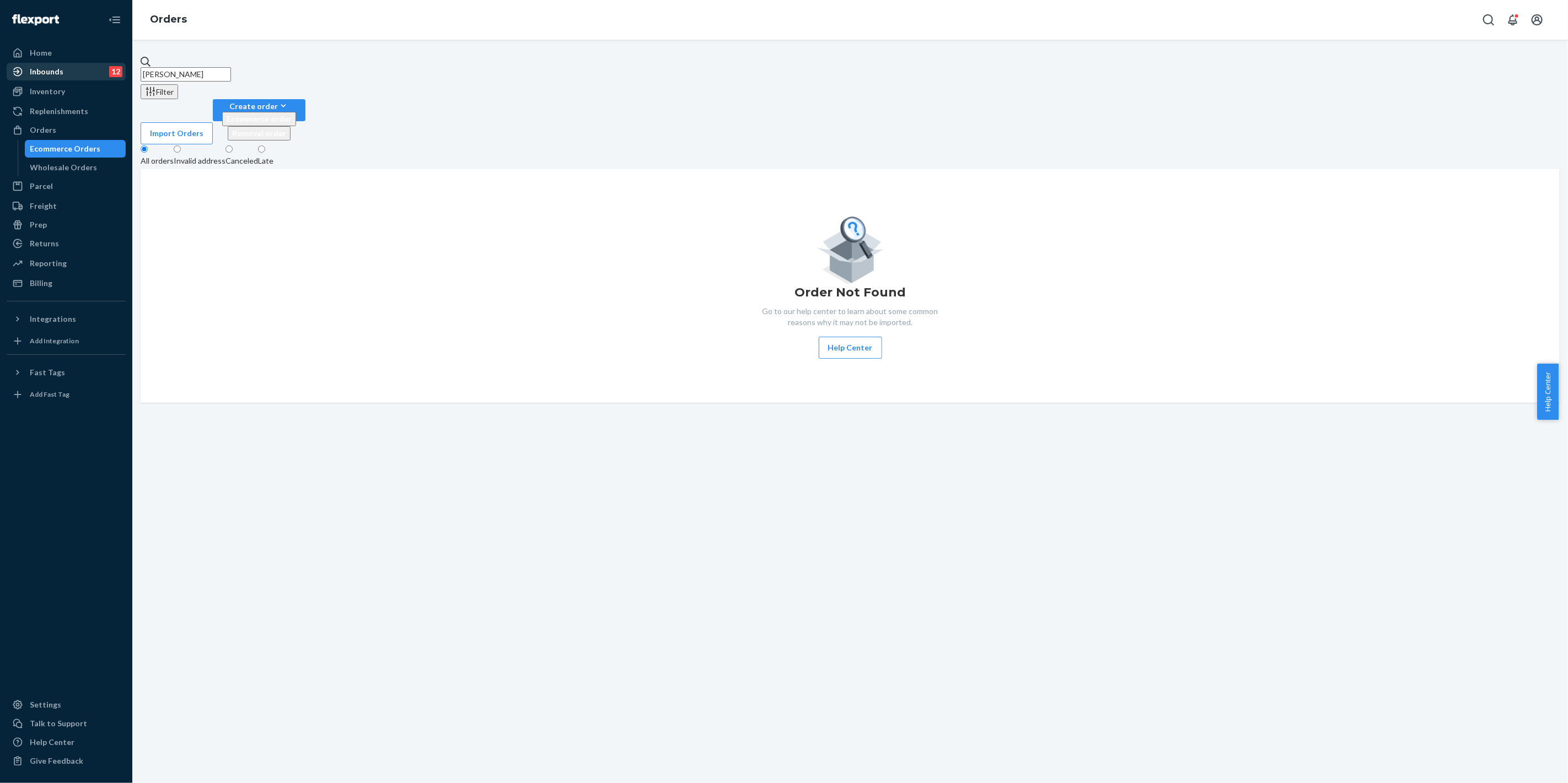
drag, startPoint x: 228, startPoint y: 64, endPoint x: 230, endPoint y: 77, distance: 13.2
click at [108, 63] on div "Home Inbounds 12 Shipping Plans Problems 12 Inventory Products Replenishments O…" at bounding box center [784, 392] width 1568 height 783
paste input "[PERSON_NAME]"
type input "[PERSON_NAME]"
click at [1492, 100] on div "Import Orders Create order Ecommerce order Removal order" at bounding box center [850, 122] width 1419 height 45
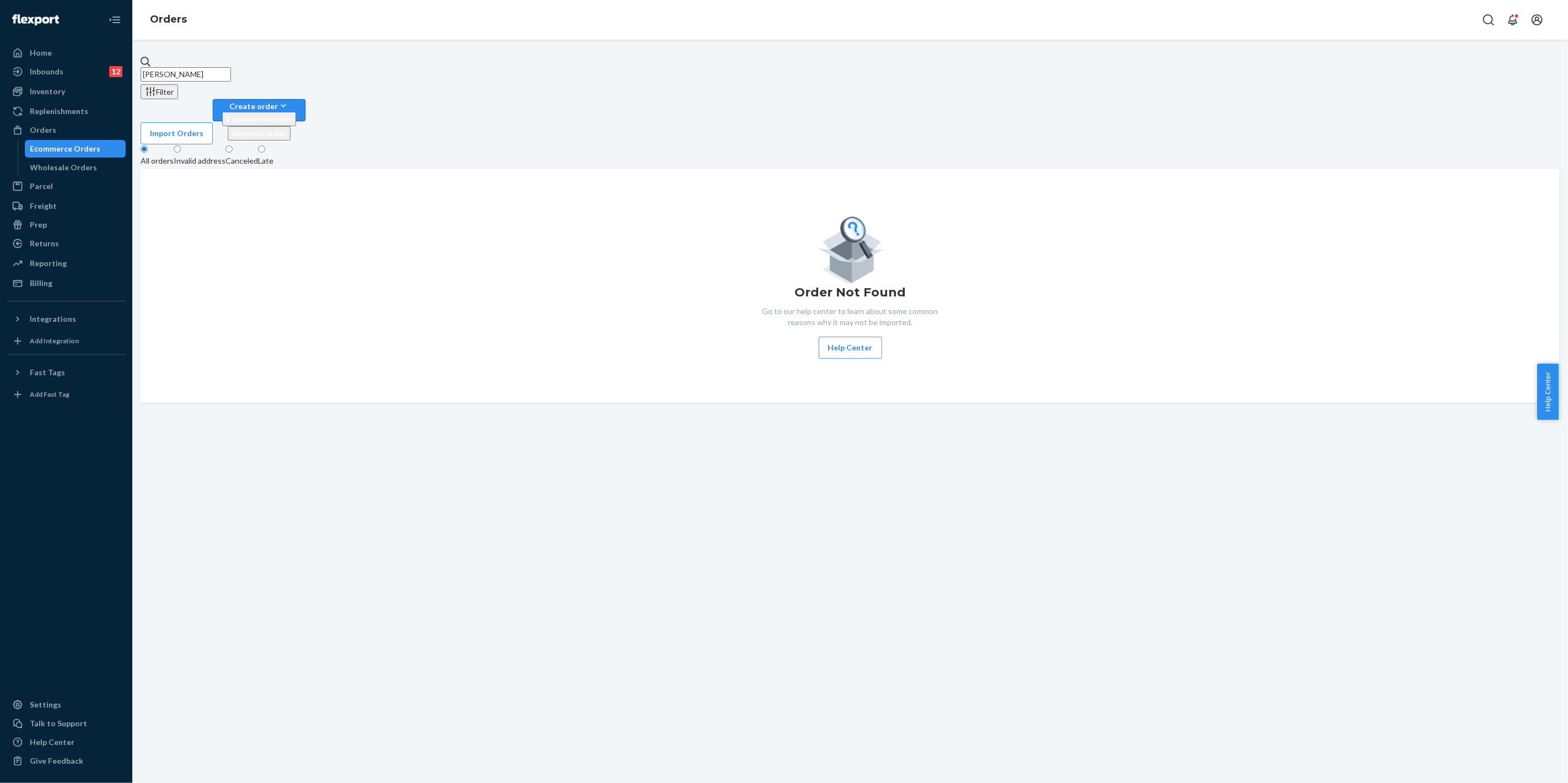
click at [296, 100] on div "Create order" at bounding box center [259, 106] width 74 height 12
click at [291, 114] on span "Ecommerce order" at bounding box center [259, 119] width 65 height 10
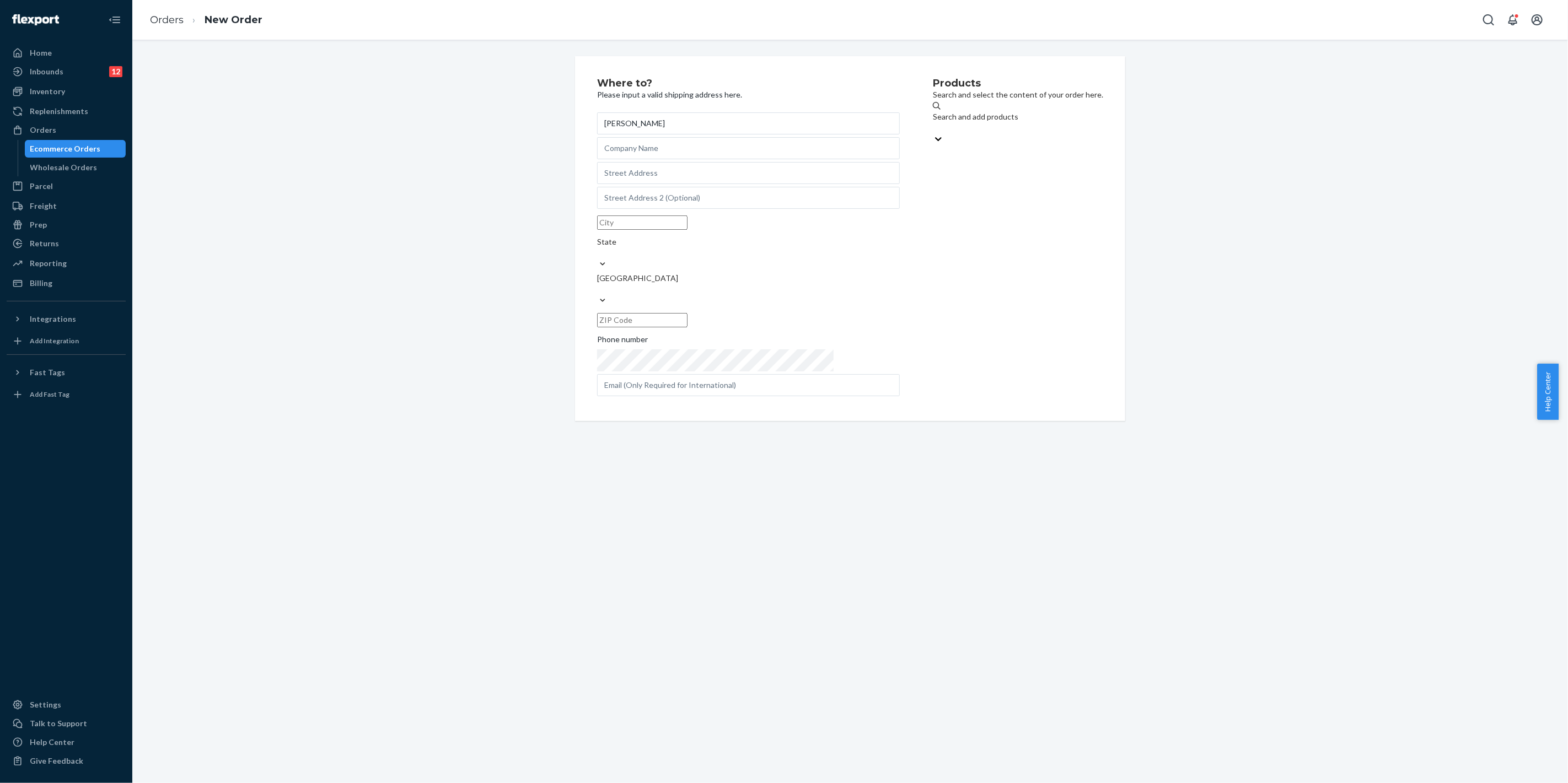
type input "[PERSON_NAME]"
click at [646, 184] on input "text" at bounding box center [748, 173] width 302 height 22
paste input ""[STREET_ADDRESS][PERSON_NAME]""
type input ""[STREET_ADDRESS][PERSON_NAME]""
click at [933, 122] on div "Search and add products" at bounding box center [1018, 116] width 170 height 11
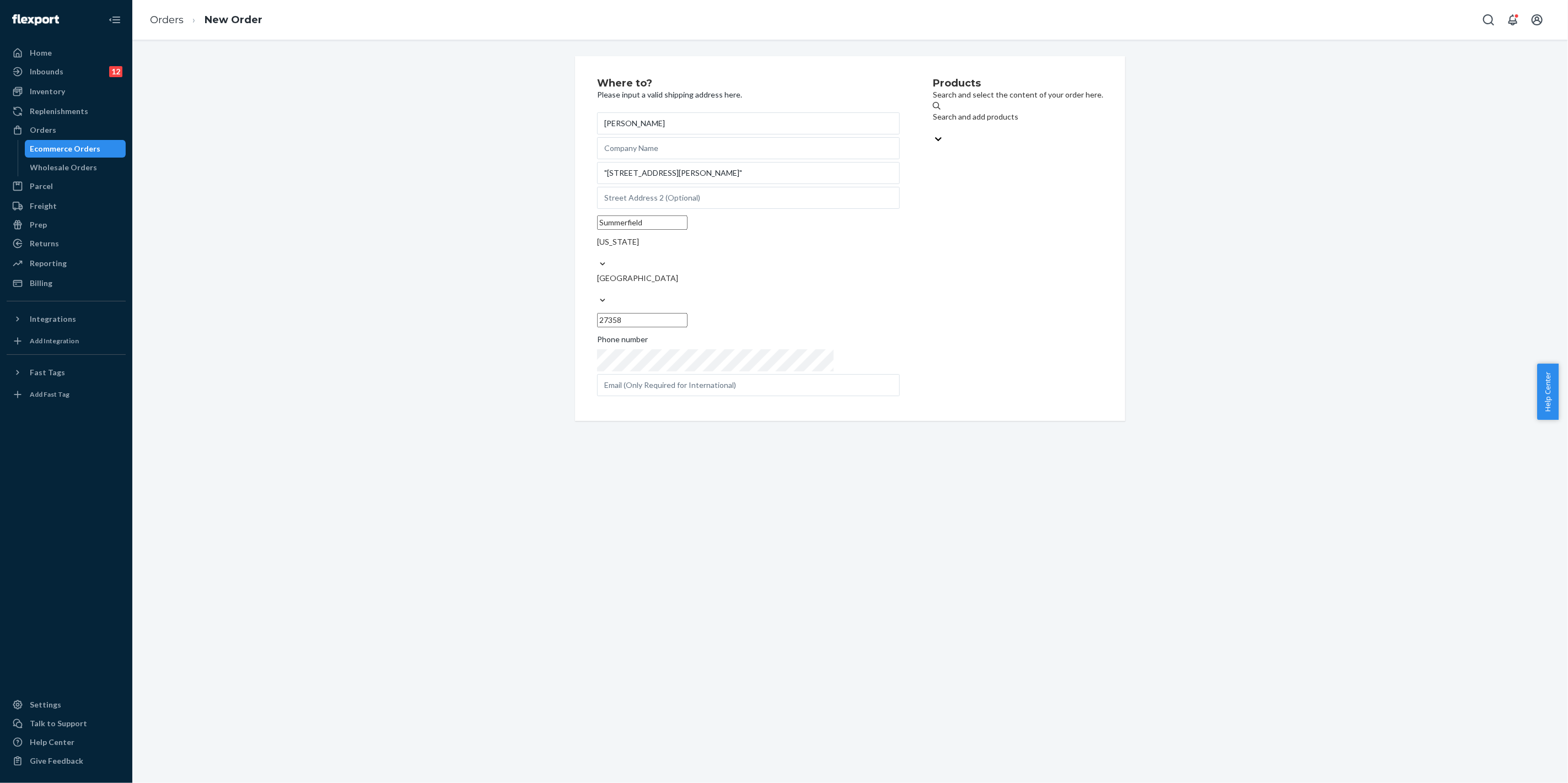
click at [933, 123] on input "Search and add products" at bounding box center [933, 128] width 1 height 11
type input "mixing m"
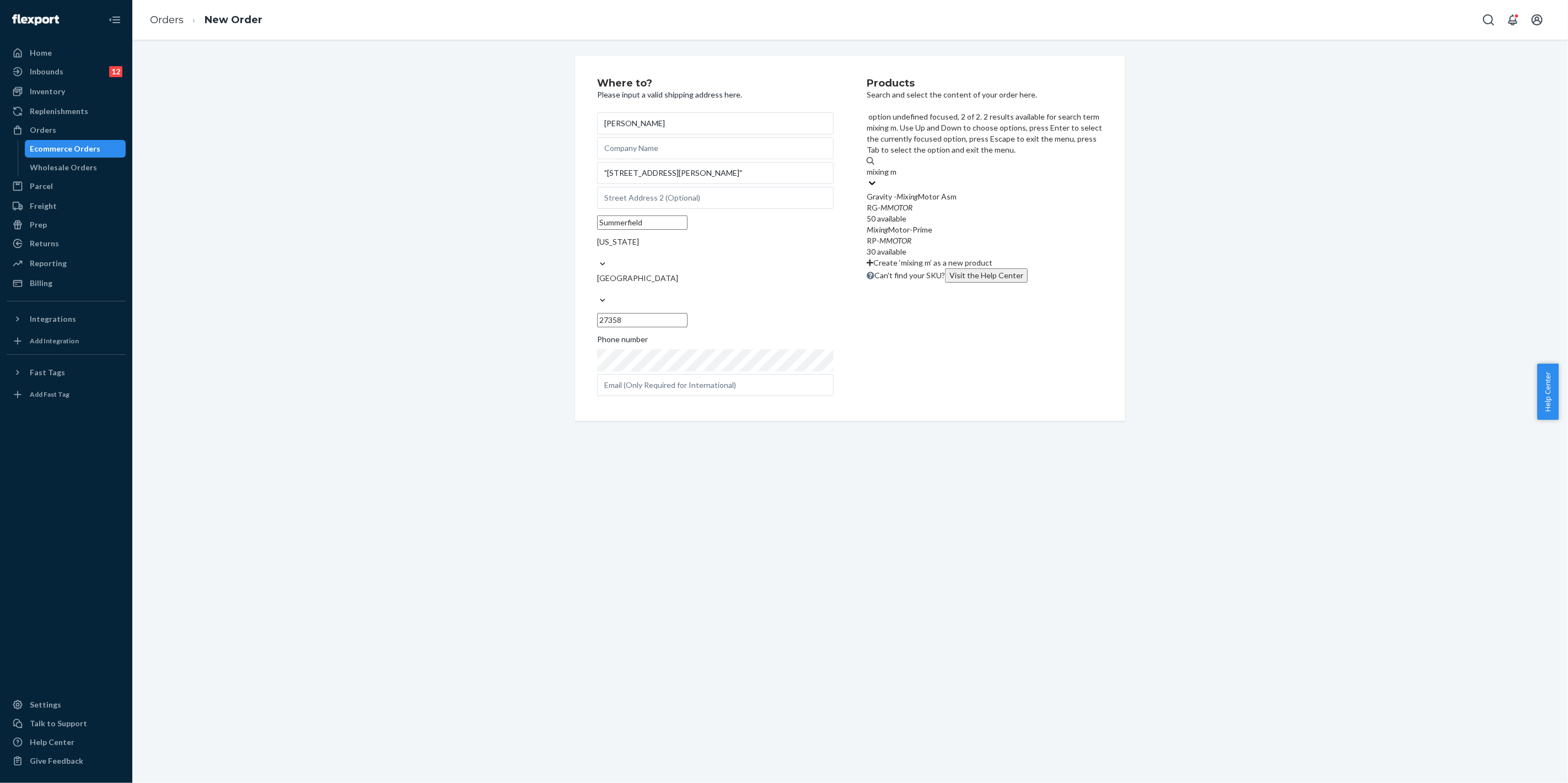
click at [934, 224] on div "Mixing Motor-Prime" at bounding box center [985, 229] width 237 height 11
click at [898, 175] on input "mixing m" at bounding box center [882, 172] width 32 height 11
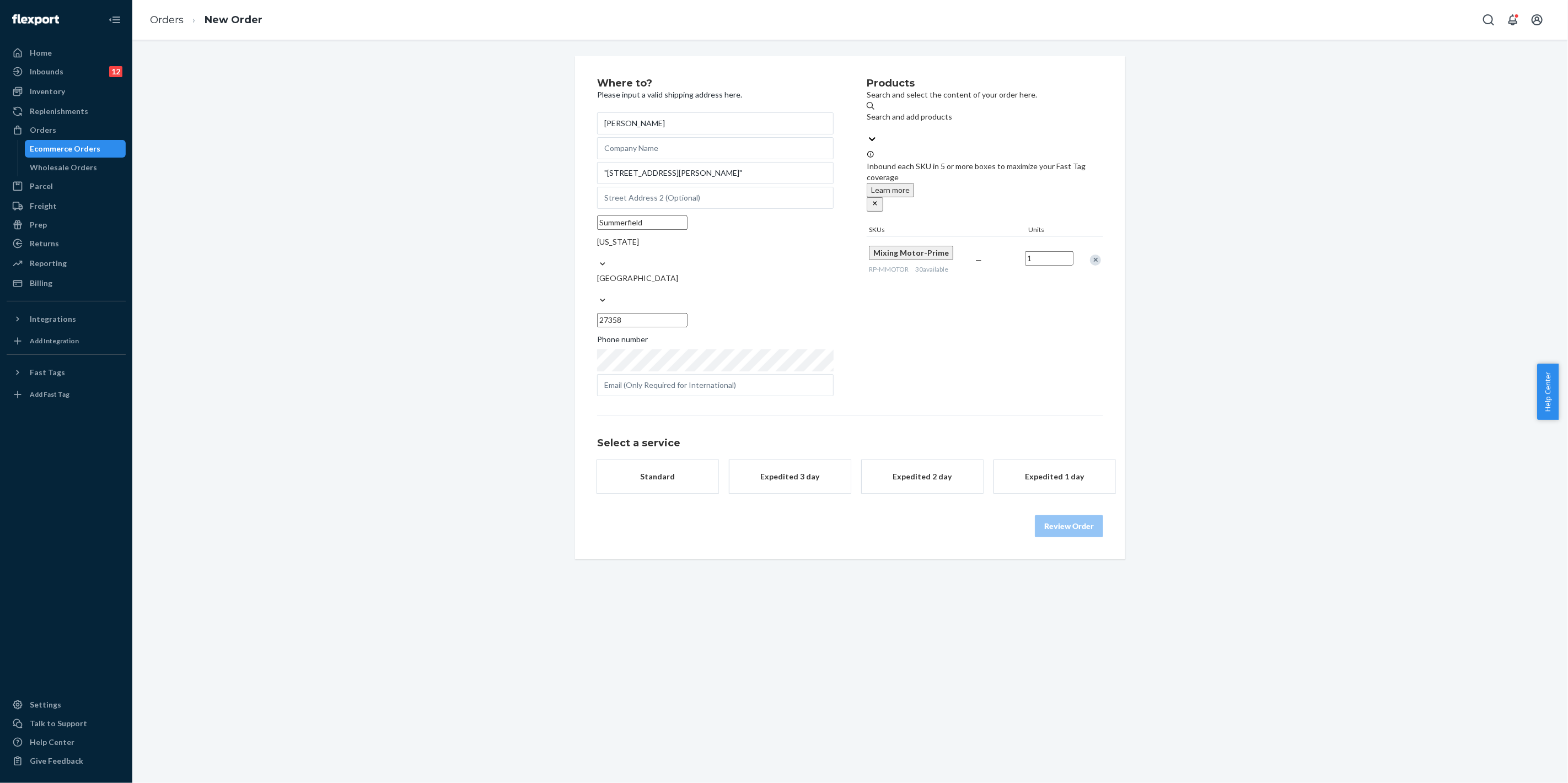
drag, startPoint x: 662, startPoint y: 448, endPoint x: 688, endPoint y: 453, distance: 26.5
click at [662, 471] on div "Standard" at bounding box center [658, 476] width 89 height 11
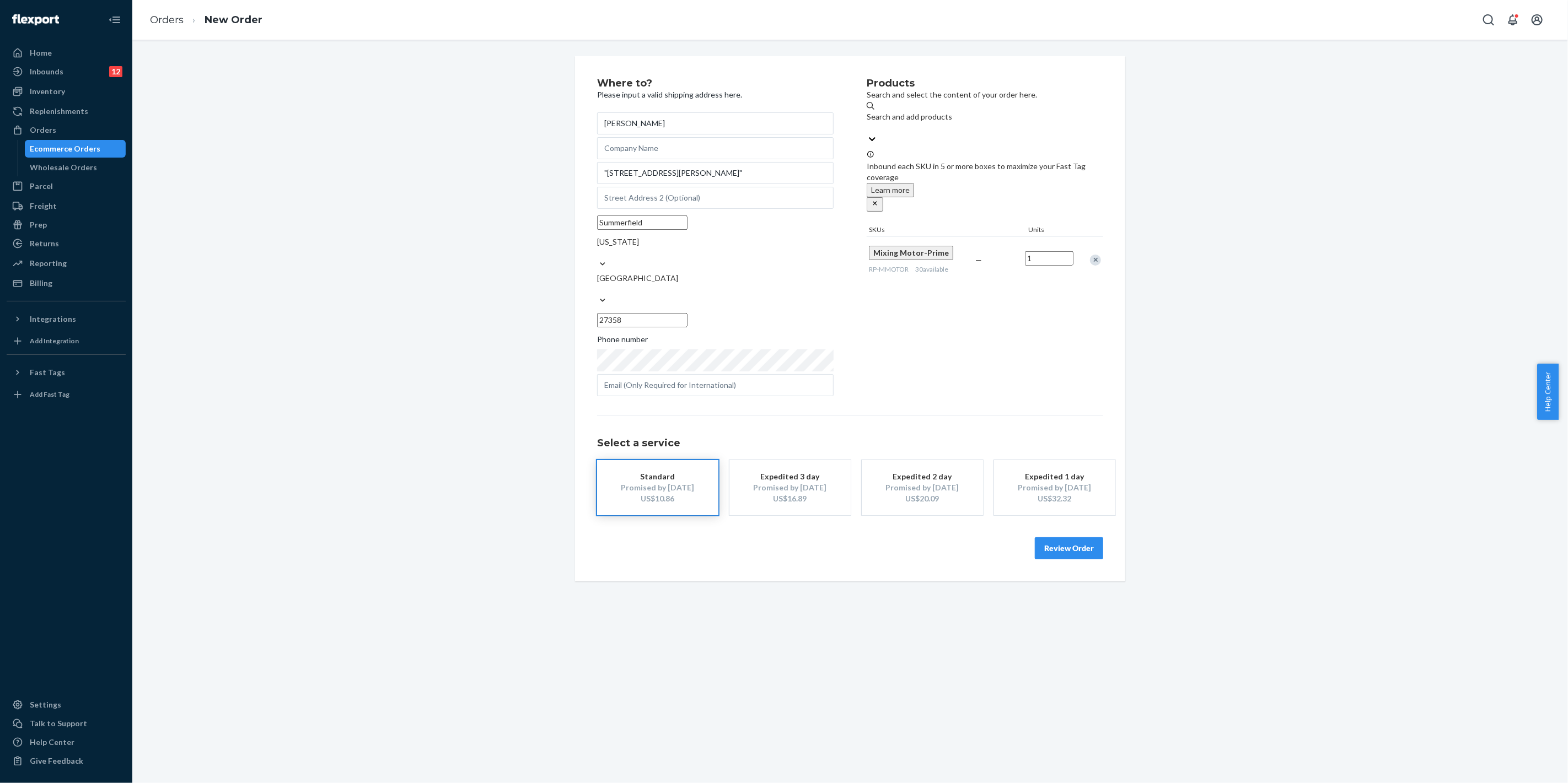
click at [1064, 526] on div "Review Order" at bounding box center [850, 543] width 506 height 33
drag, startPoint x: 1066, startPoint y: 521, endPoint x: 1066, endPoint y: 534, distance: 13.0
click at [1066, 537] on button "Review Order" at bounding box center [1069, 549] width 69 height 22
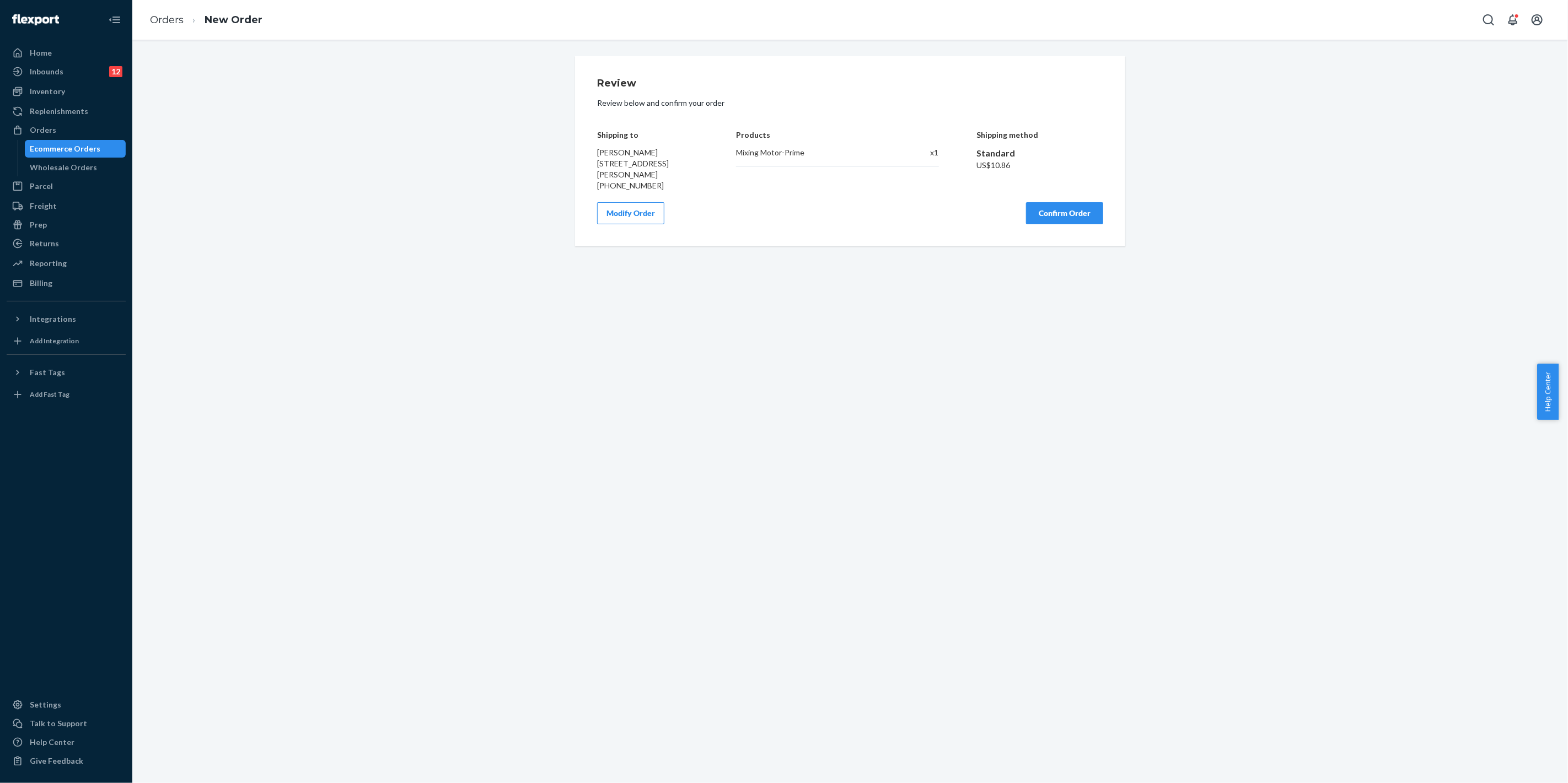
click at [1026, 212] on button "Confirm Order" at bounding box center [1064, 213] width 77 height 22
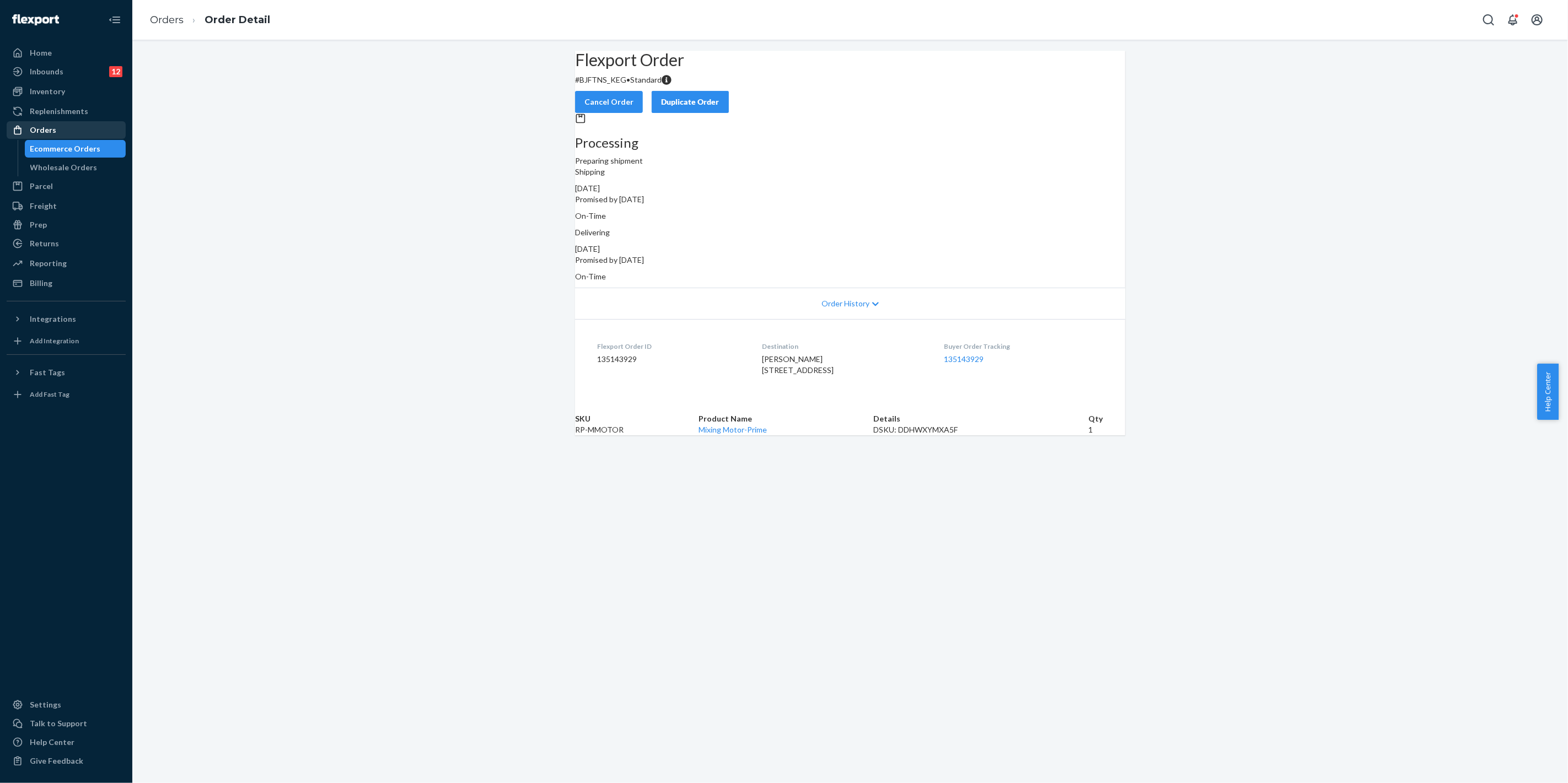
click at [53, 133] on div "Orders" at bounding box center [66, 130] width 117 height 15
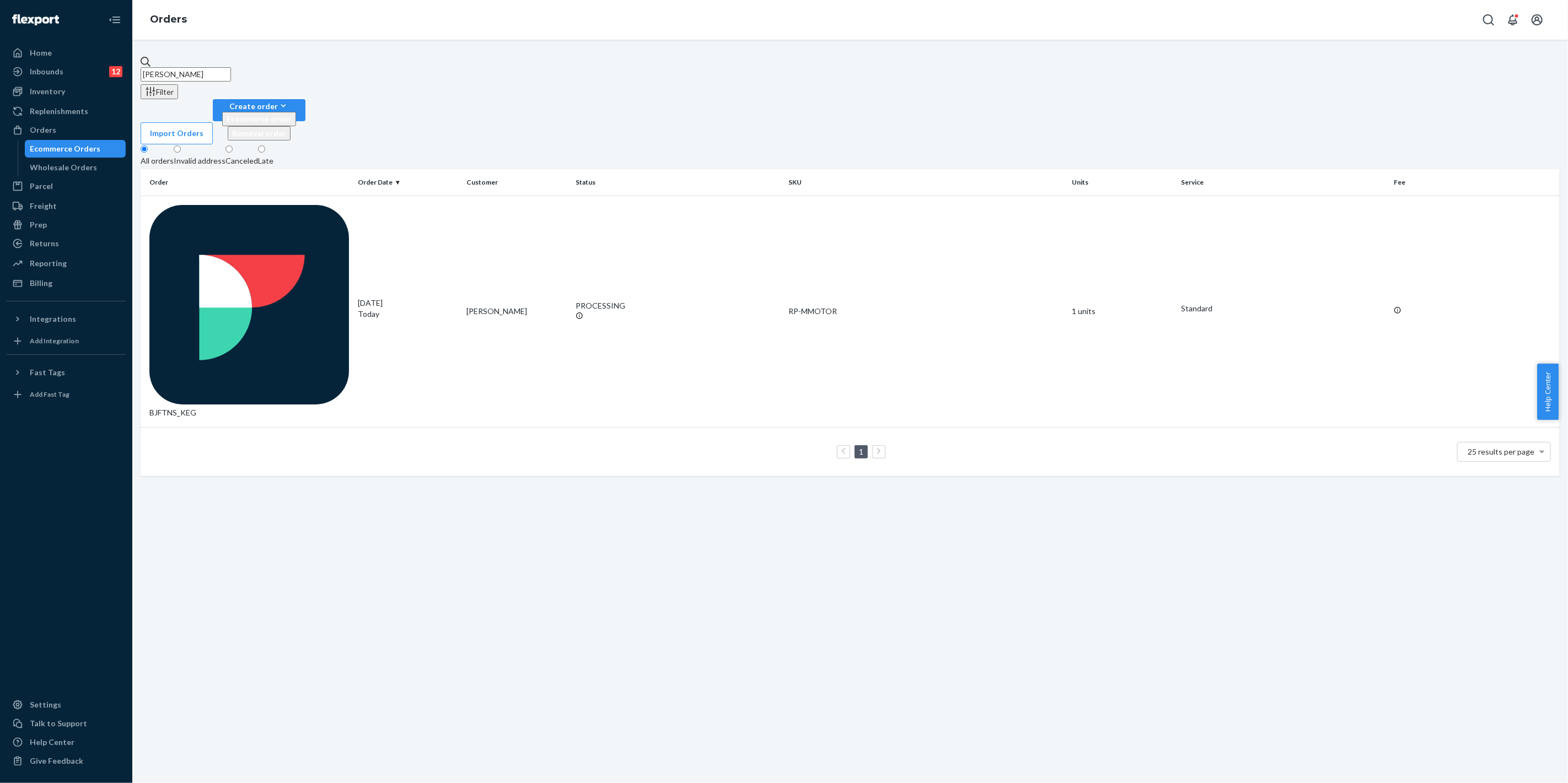
drag, startPoint x: 252, startPoint y: 65, endPoint x: 223, endPoint y: 79, distance: 32.2
click at [106, 64] on div "Home Inbounds 12 Shipping Plans Problems 12 Inventory Products Replenishments O…" at bounding box center [784, 392] width 1568 height 783
paste input "[PERSON_NAME]"
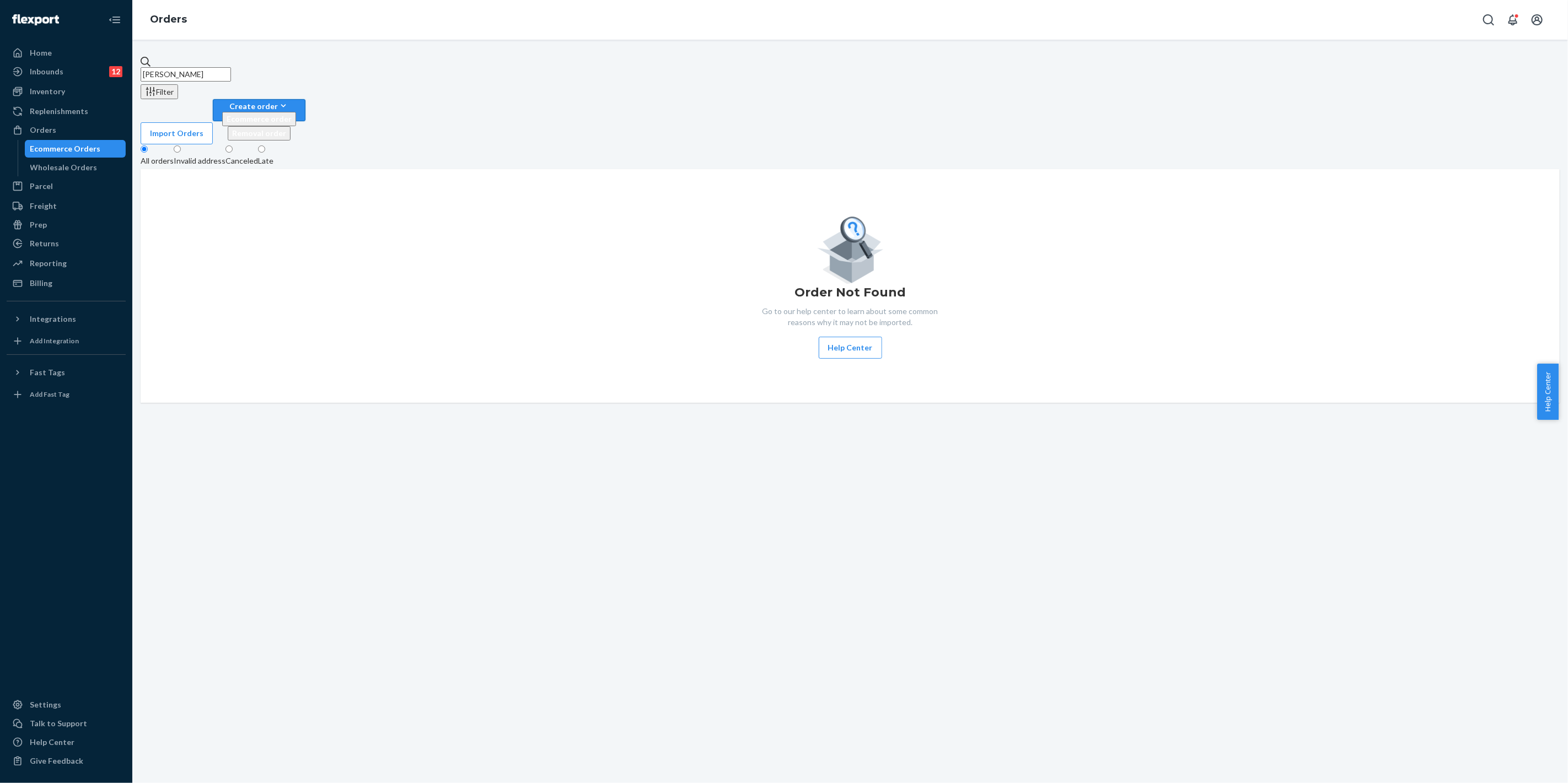
type input "[PERSON_NAME]"
click at [305, 100] on button "Create order Ecommerce order Removal order" at bounding box center [260, 111] width 93 height 22
click at [296, 112] on button "Ecommerce order" at bounding box center [259, 119] width 74 height 14
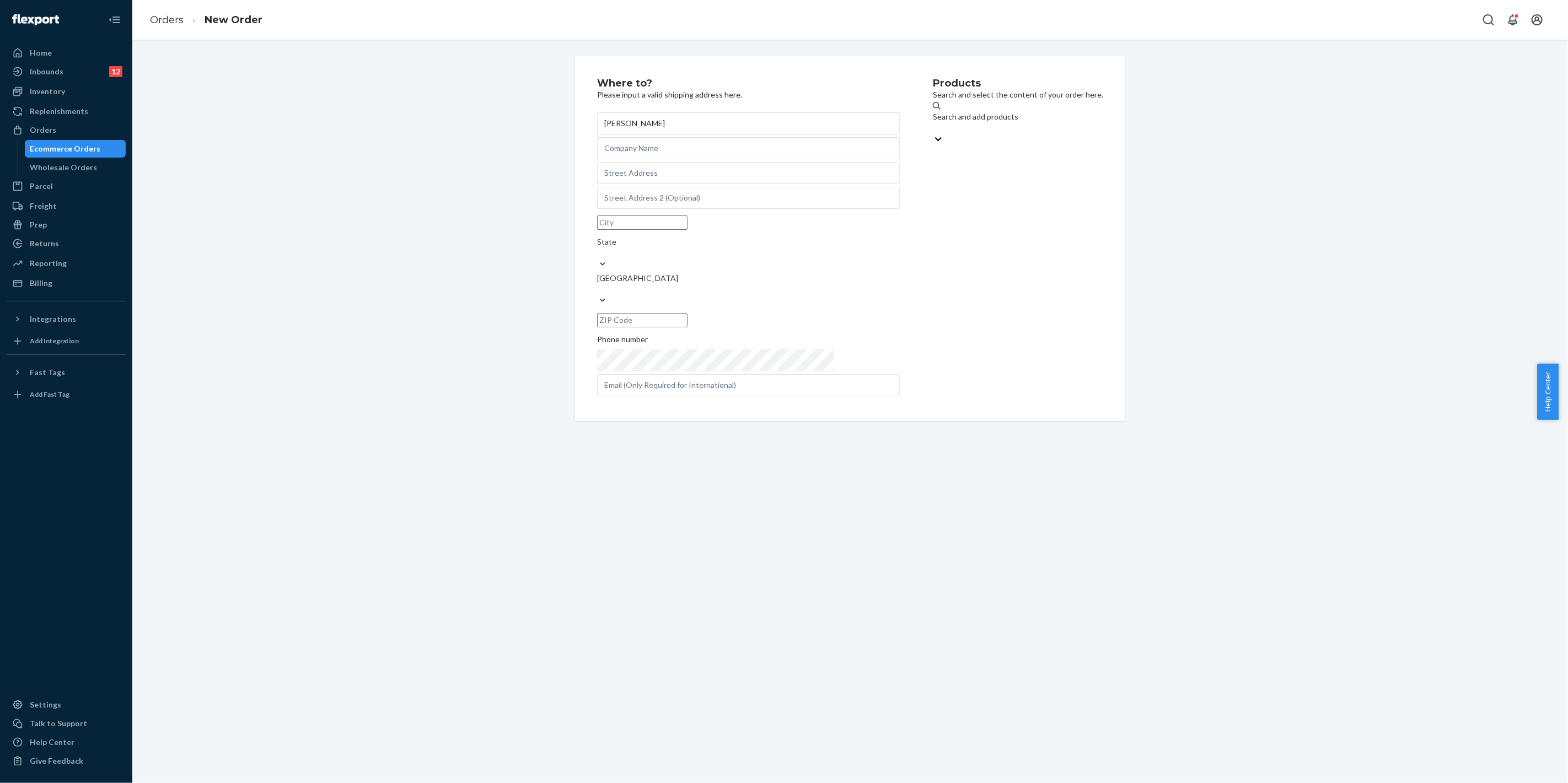
type input "[PERSON_NAME]"
click at [646, 174] on input "text" at bounding box center [748, 173] width 302 height 22
paste input "[STREET_ADDRESS]"
type input "[STREET_ADDRESS]"
click at [909, 145] on div "Search and add products" at bounding box center [985, 168] width 237 height 47
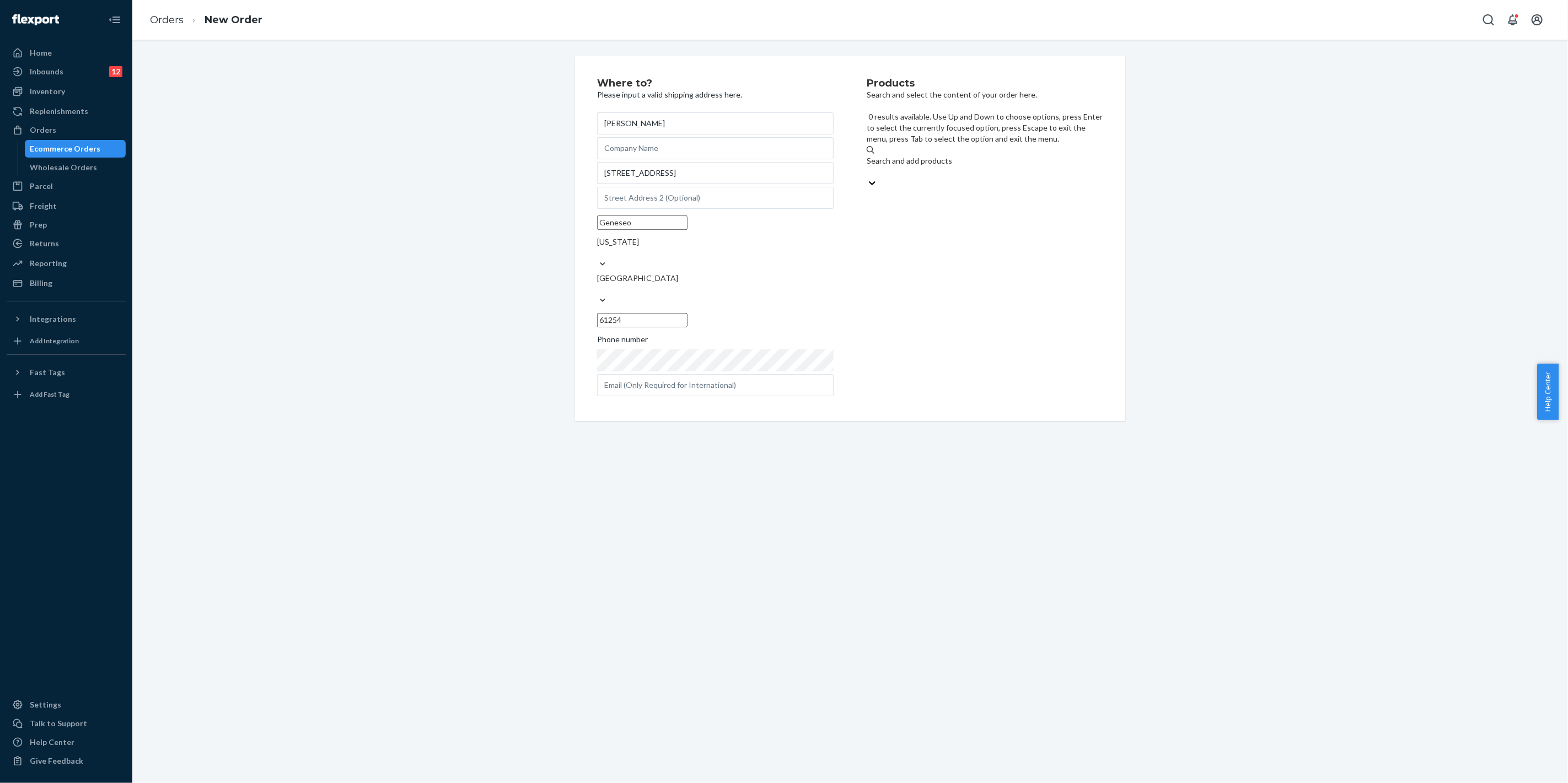
click at [867, 167] on input "0 results available. Use Up and Down to choose options, press Enter to select t…" at bounding box center [867, 172] width 1 height 11
type input "mixing"
click at [928, 224] on div "Mixing Motor-Prime" at bounding box center [985, 229] width 237 height 11
click at [890, 172] on input "mixing" at bounding box center [878, 172] width 24 height 11
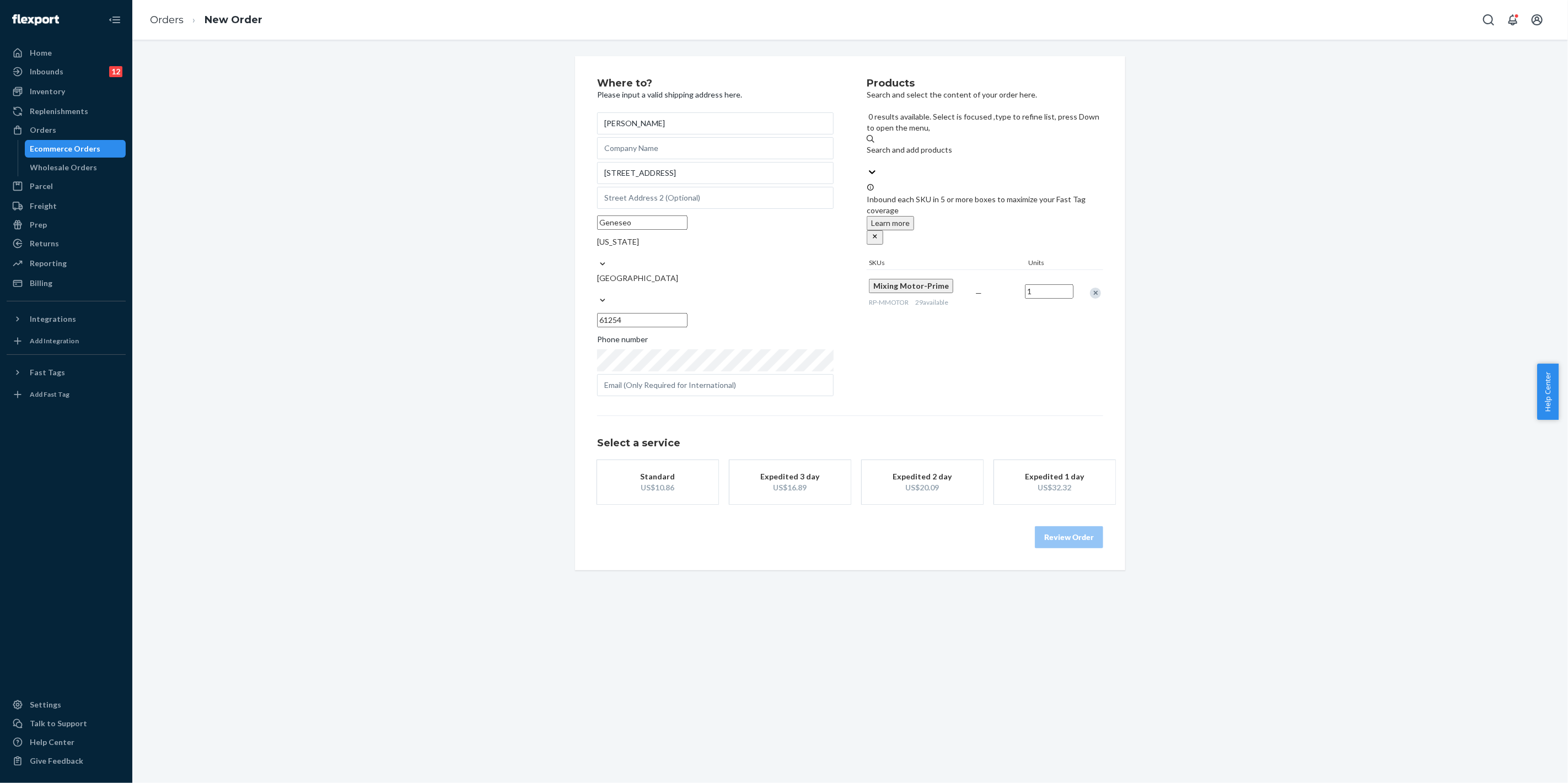
click at [620, 471] on div "Standard" at bounding box center [658, 476] width 89 height 11
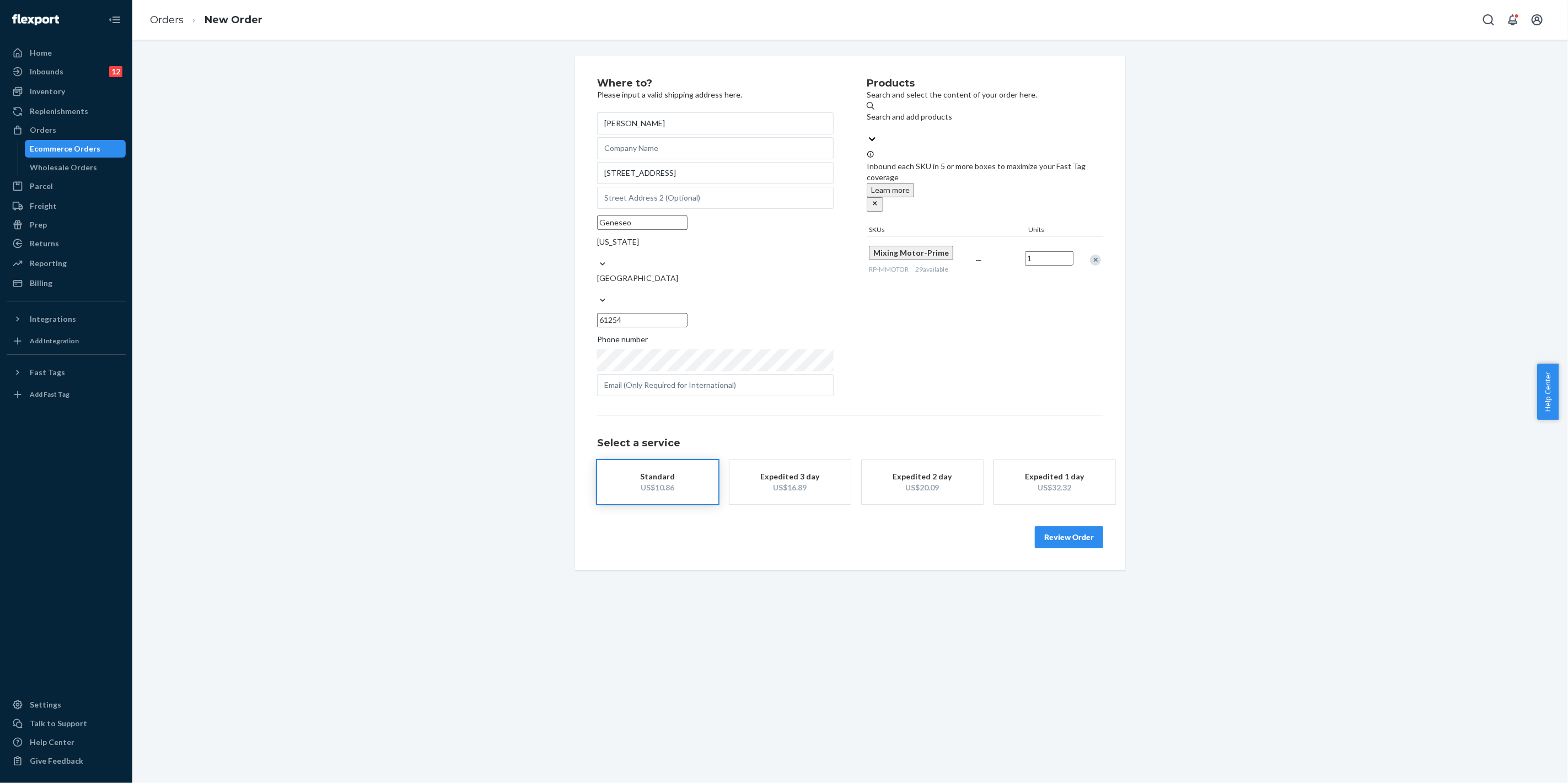
click at [1072, 526] on button "Review Order" at bounding box center [1069, 537] width 69 height 22
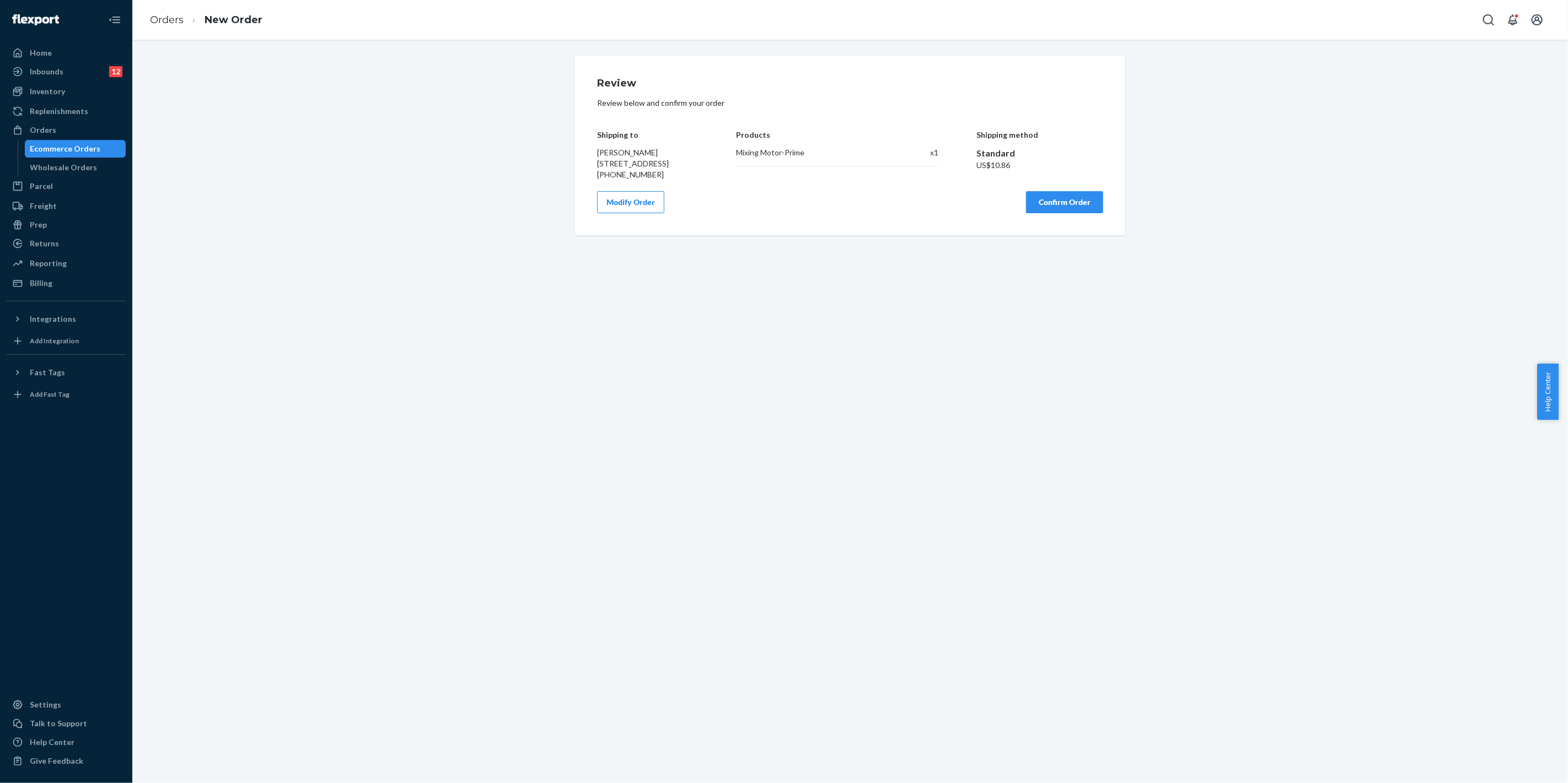
click at [1043, 205] on button "Confirm Order" at bounding box center [1064, 202] width 77 height 22
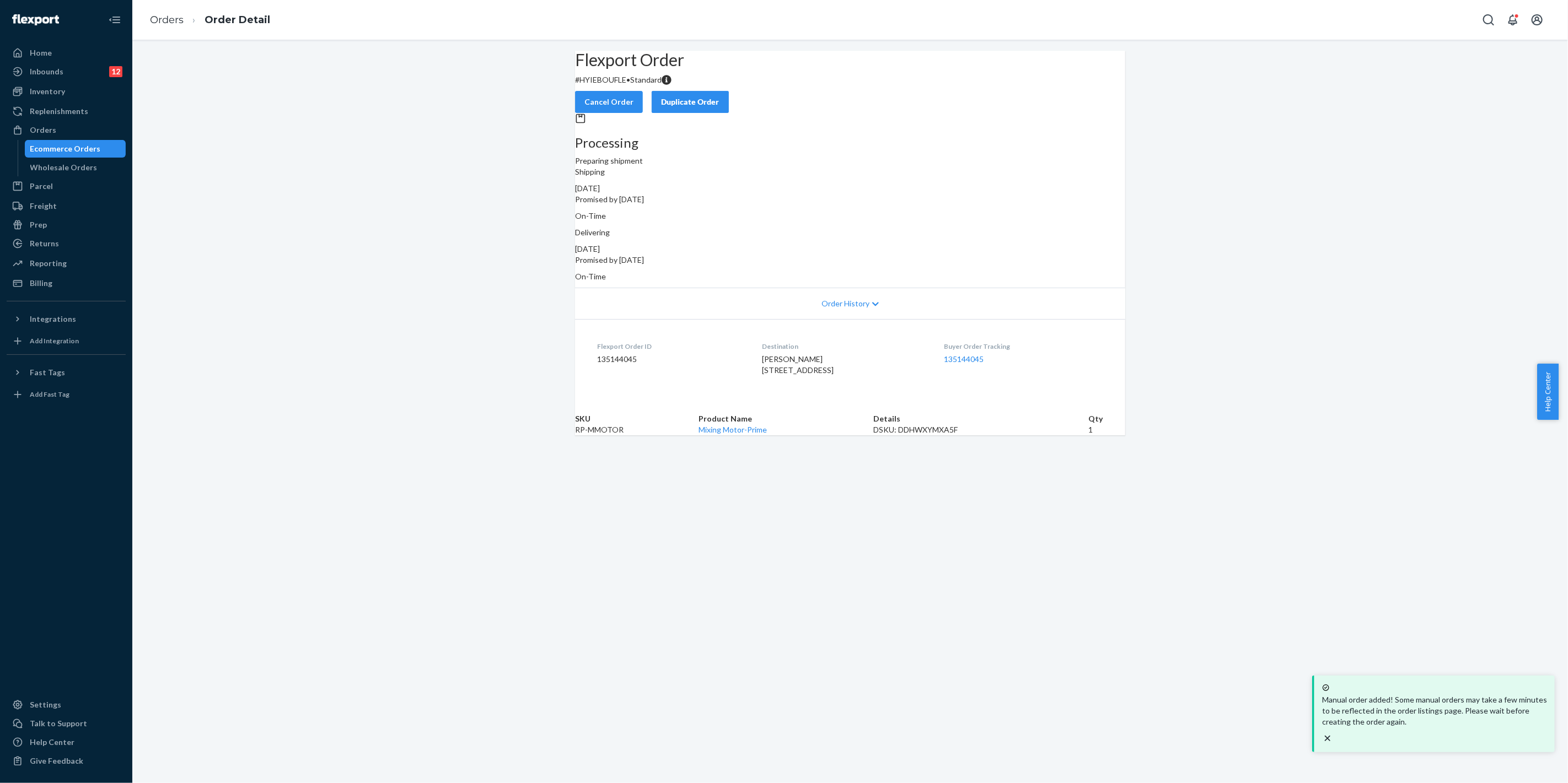
drag, startPoint x: 750, startPoint y: 341, endPoint x: 825, endPoint y: 386, distance: 87.5
click at [817, 385] on dl "Flexport Order ID 135144045 Destination [PERSON_NAME] [STREET_ADDRESS] US Buyer…" at bounding box center [850, 361] width 550 height 83
click at [845, 380] on div "Destination [PERSON_NAME] [STREET_ADDRESS]" at bounding box center [844, 361] width 164 height 38
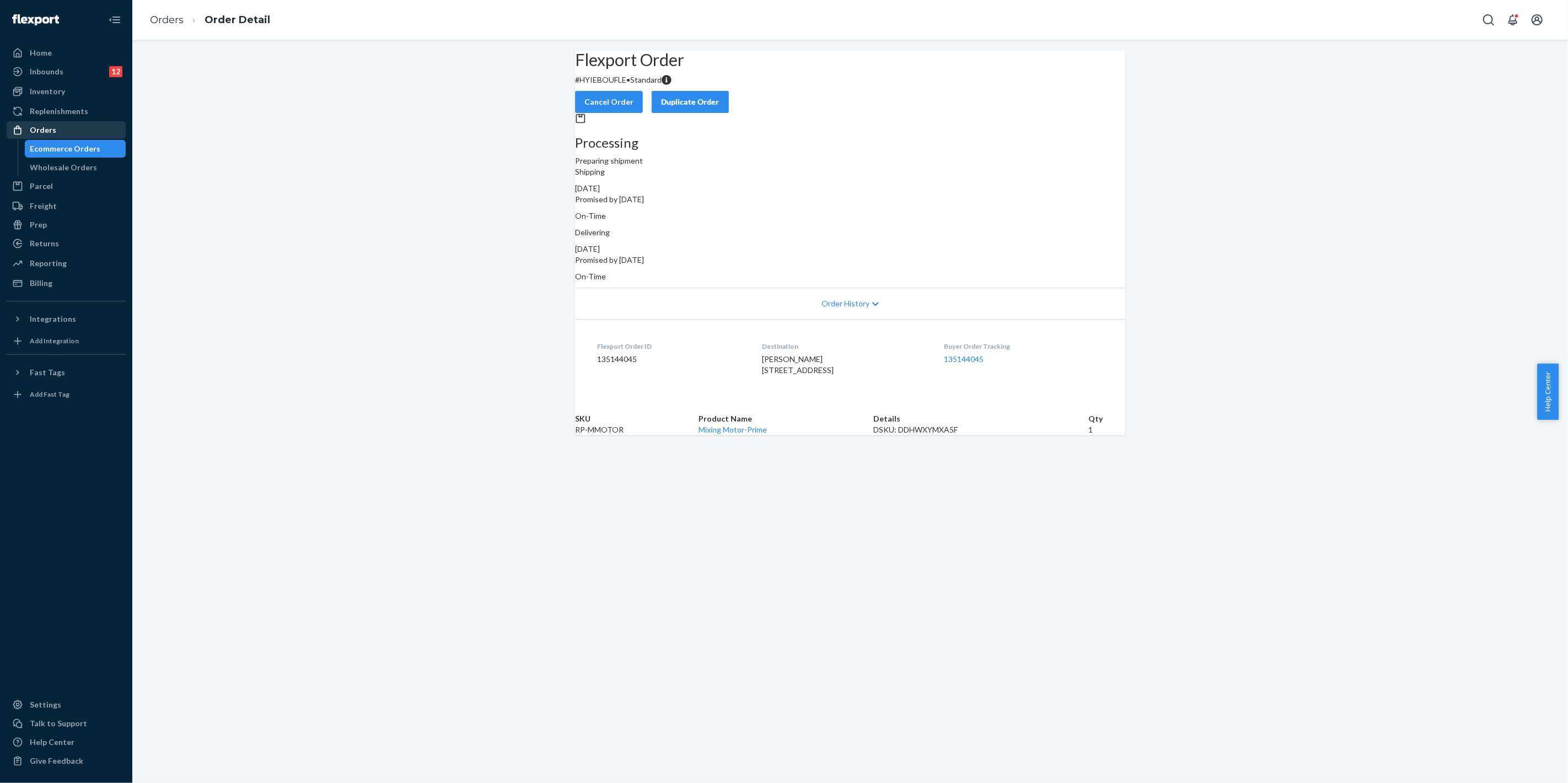
click at [58, 136] on div "Orders" at bounding box center [66, 130] width 117 height 15
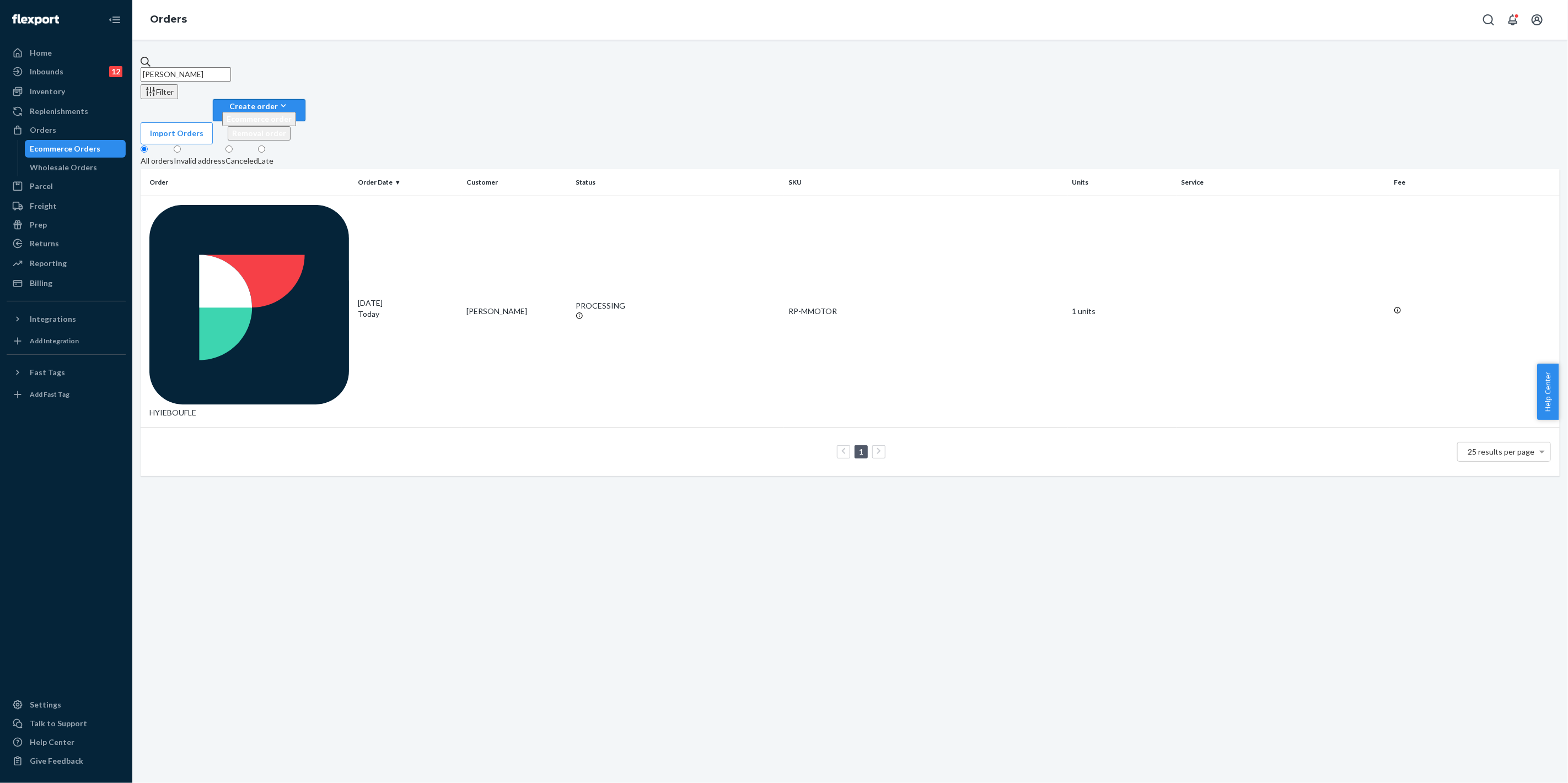
click at [296, 100] on div "Create order" at bounding box center [259, 106] width 74 height 12
click at [296, 112] on button "Ecommerce order" at bounding box center [259, 119] width 74 height 14
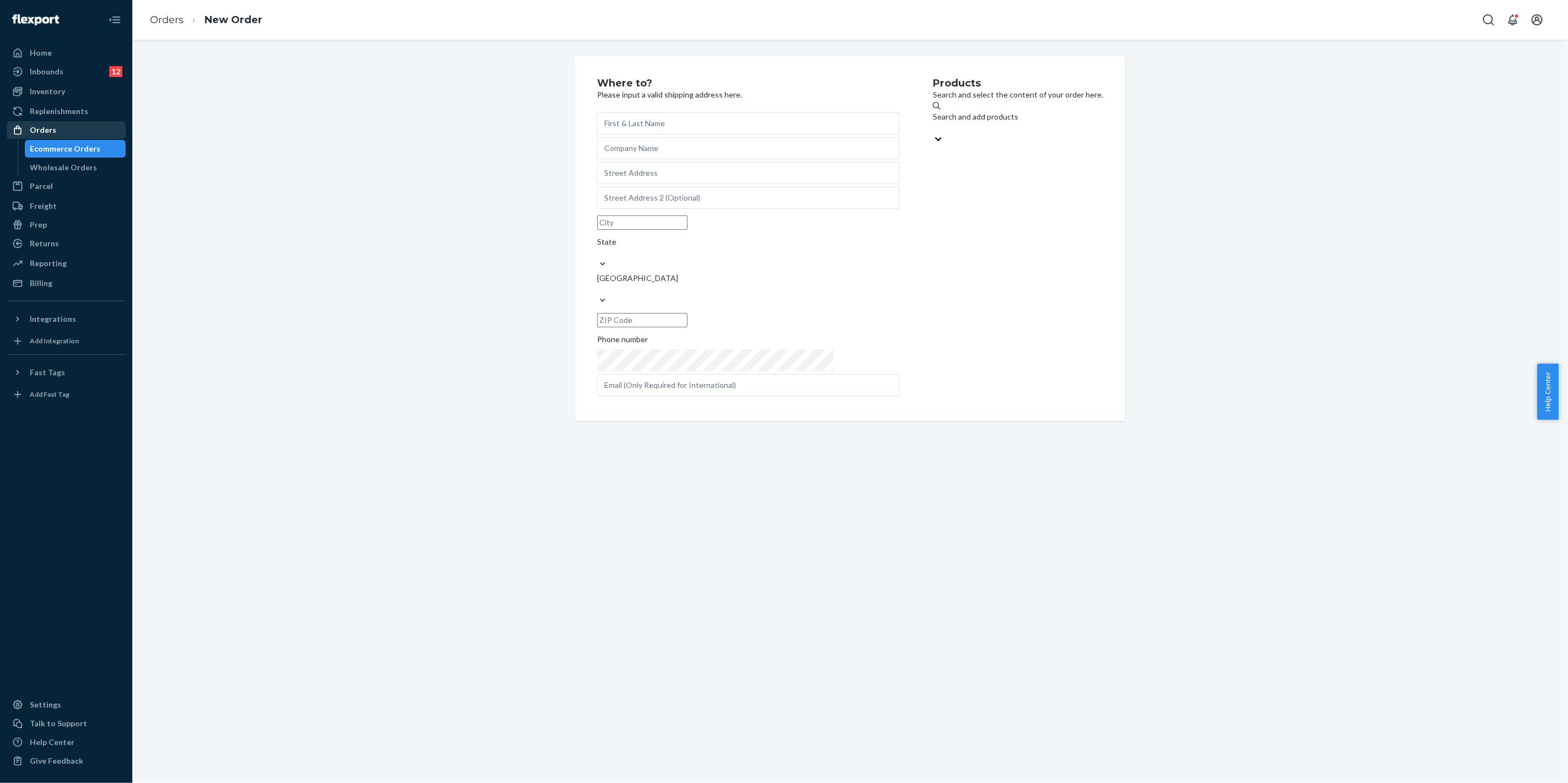
click at [64, 121] on link "Orders" at bounding box center [66, 130] width 119 height 18
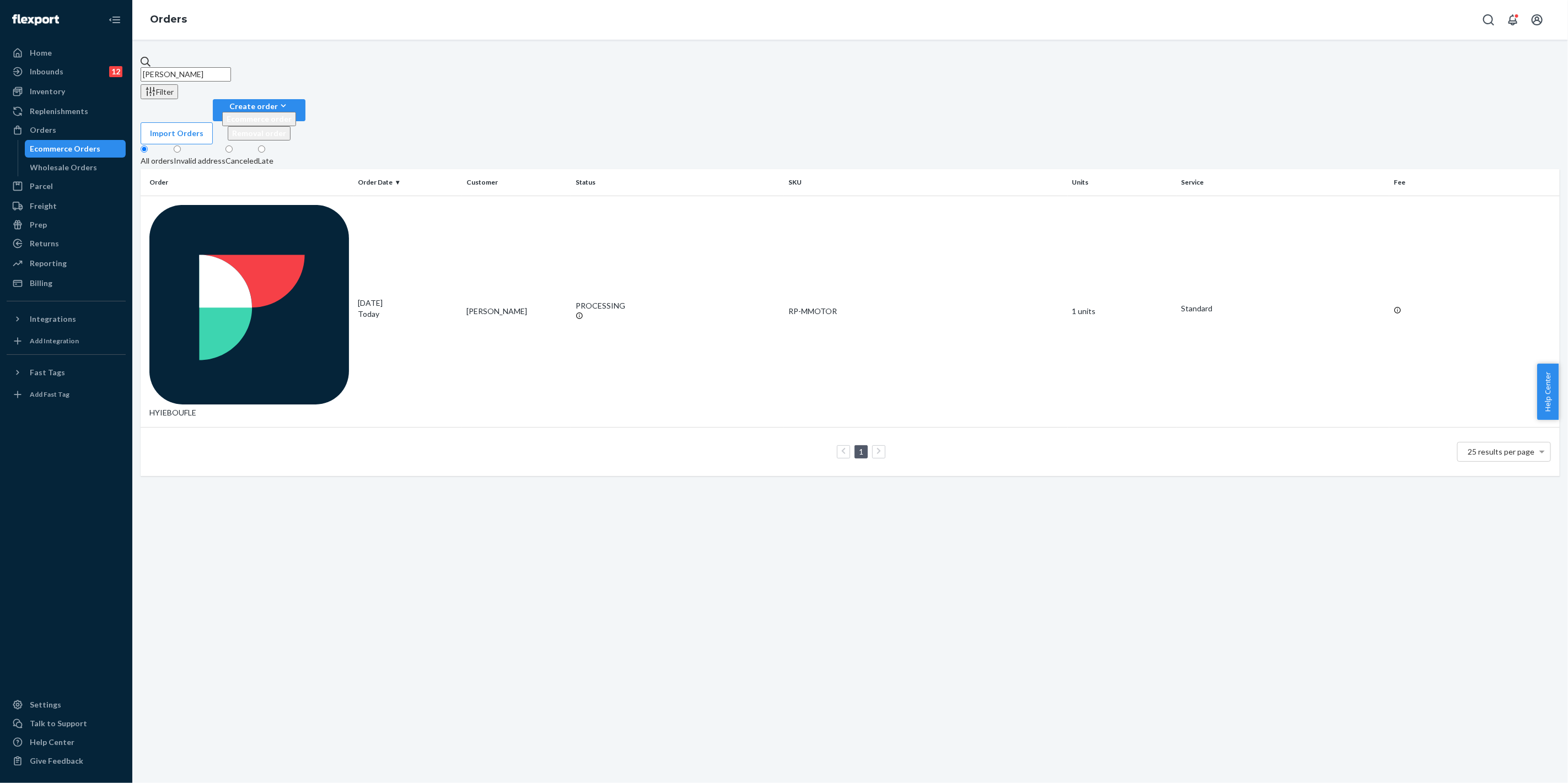
drag, startPoint x: 145, startPoint y: 60, endPoint x: 152, endPoint y: 65, distance: 8.6
click at [139, 60] on div "[PERSON_NAME] Filter Import Orders Create order Ecommerce order Removal order A…" at bounding box center [850, 411] width 1435 height 743
paste input "[PERSON_NAME]"
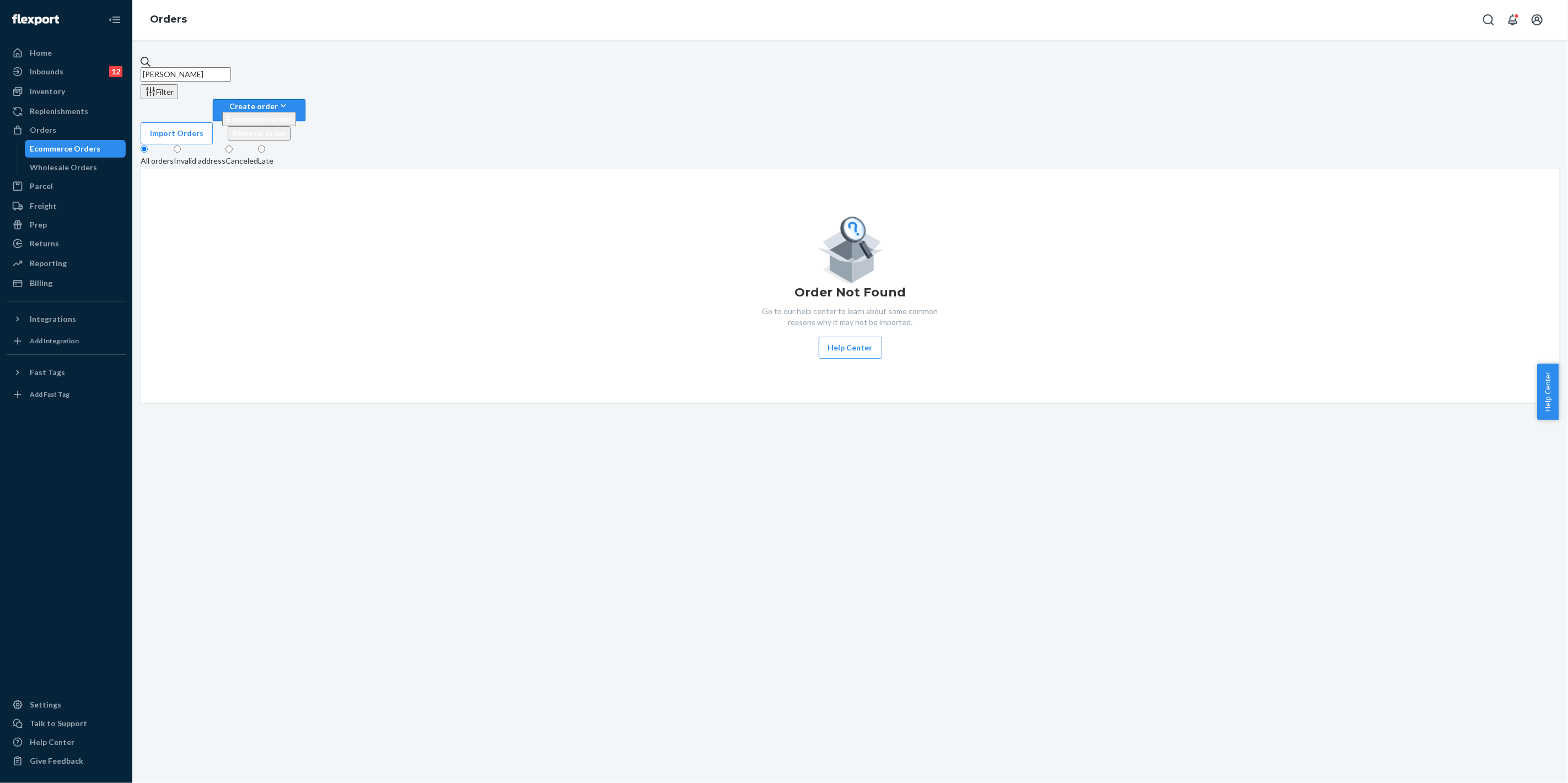
type input "[PERSON_NAME]"
click at [296, 100] on div "Create order" at bounding box center [259, 106] width 74 height 12
click at [291, 114] on span "Ecommerce order" at bounding box center [259, 119] width 65 height 10
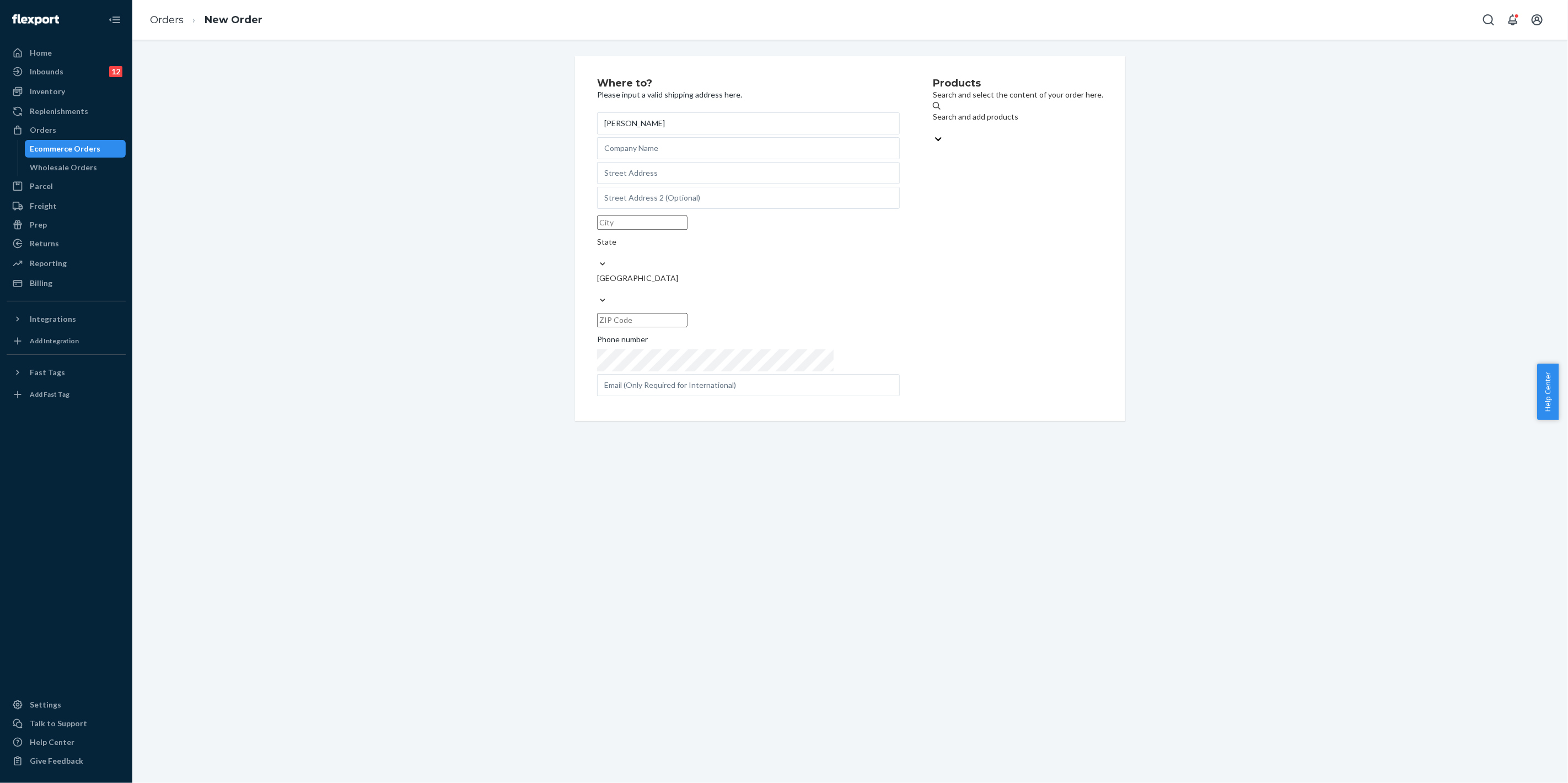
type input "[PERSON_NAME]"
drag, startPoint x: 613, startPoint y: 191, endPoint x: 619, endPoint y: 188, distance: 6.7
click at [613, 184] on input "text" at bounding box center [748, 173] width 302 height 22
paste input "[STREET_ADDRESS]"
type input "[STREET_ADDRESS]"
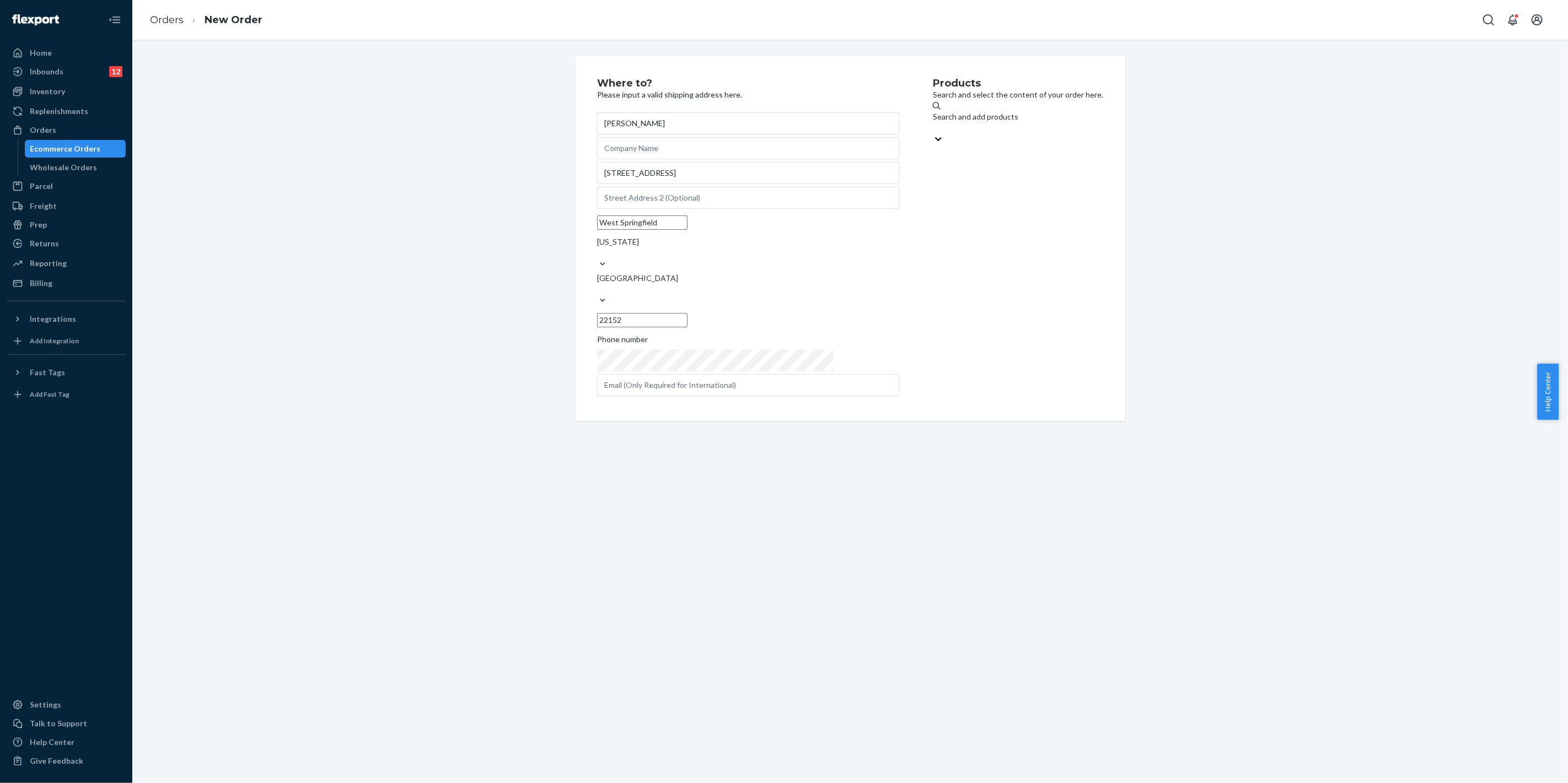
click at [933, 119] on div "Search and add products" at bounding box center [1018, 116] width 170 height 11
click at [933, 122] on input "Search and add products" at bounding box center [933, 128] width 1 height 11
type input "mixing"
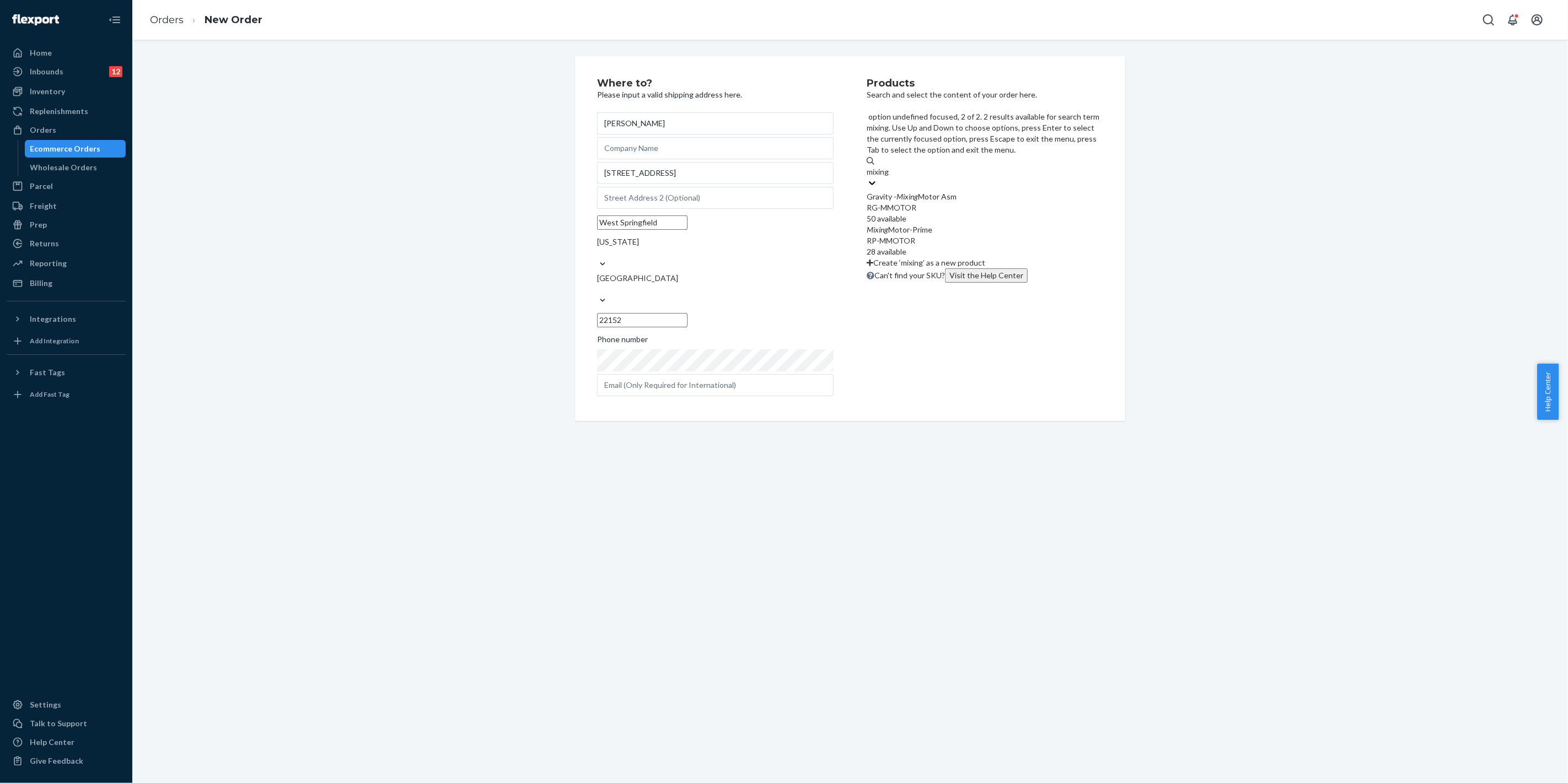
click at [924, 224] on div "Mixing Motor-Prime" at bounding box center [985, 229] width 237 height 11
click at [890, 175] on input "mixing" at bounding box center [878, 172] width 24 height 11
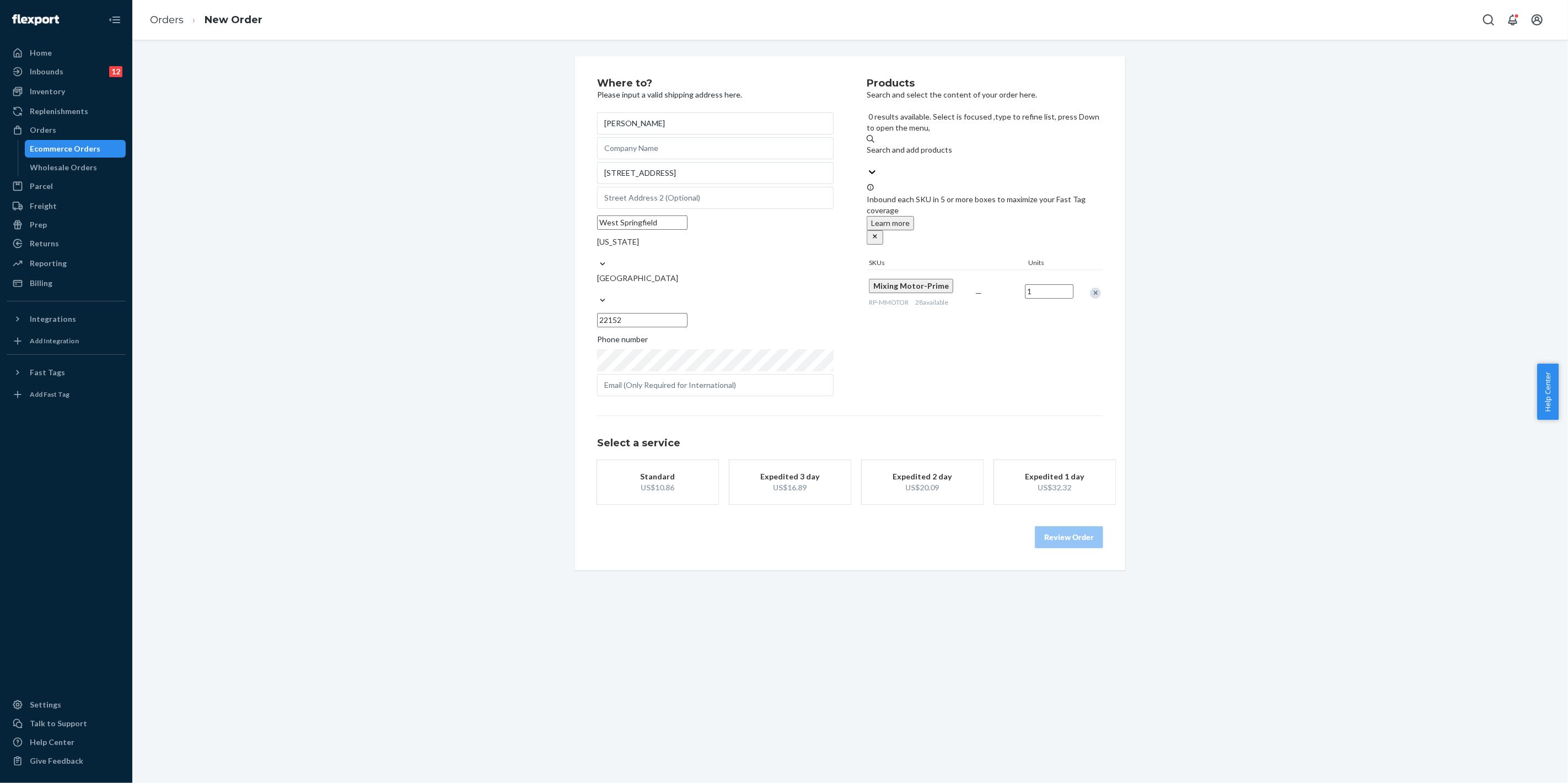
click at [656, 482] on div "US$10.86" at bounding box center [658, 487] width 89 height 11
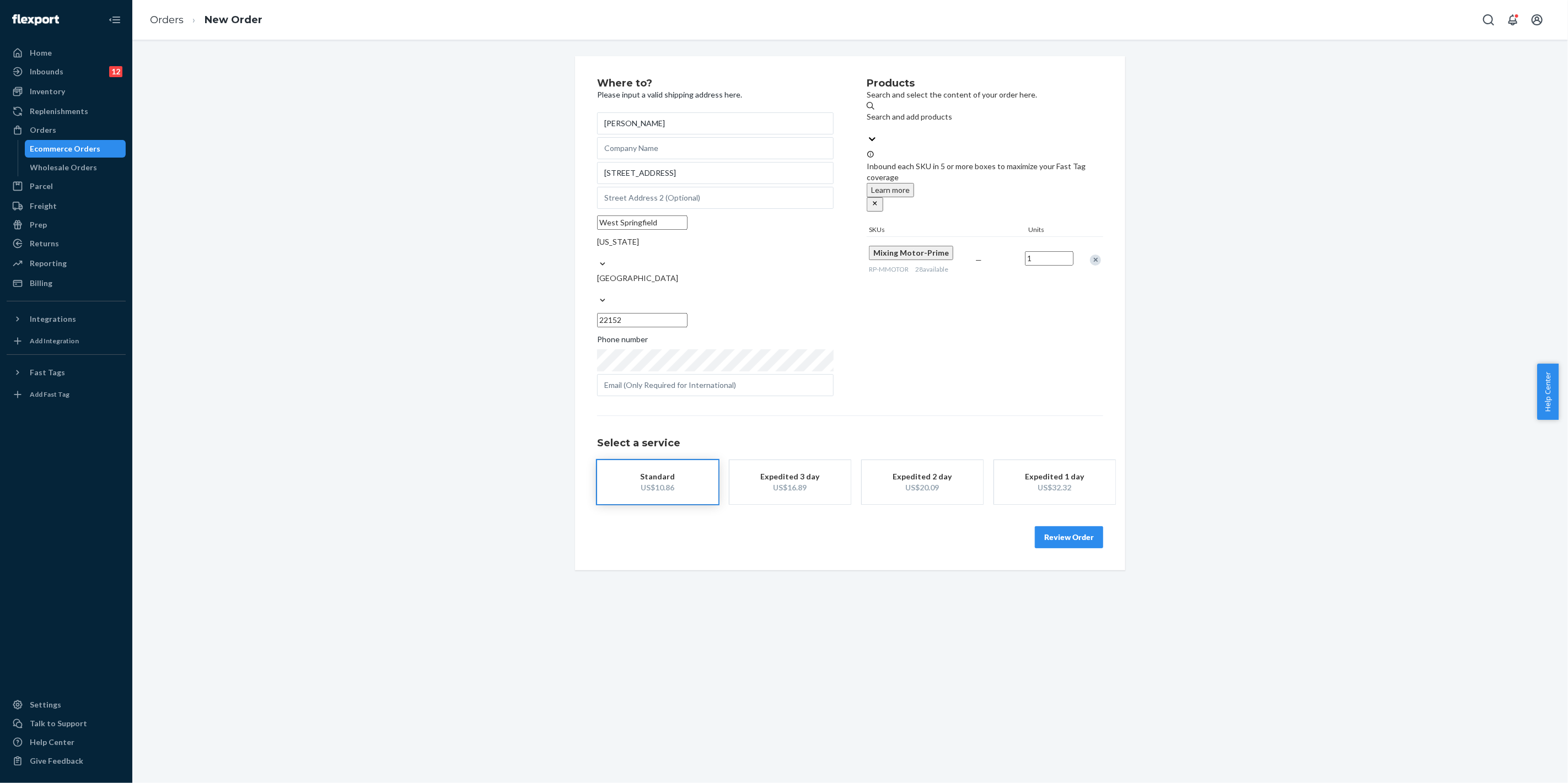
click at [1068, 498] on div "Select a service Standard US$10.86 Expedited 3 day US$16.89 Expedited 2 day US$…" at bounding box center [850, 482] width 506 height 133
click at [1070, 537] on button "Review Order" at bounding box center [1069, 549] width 69 height 22
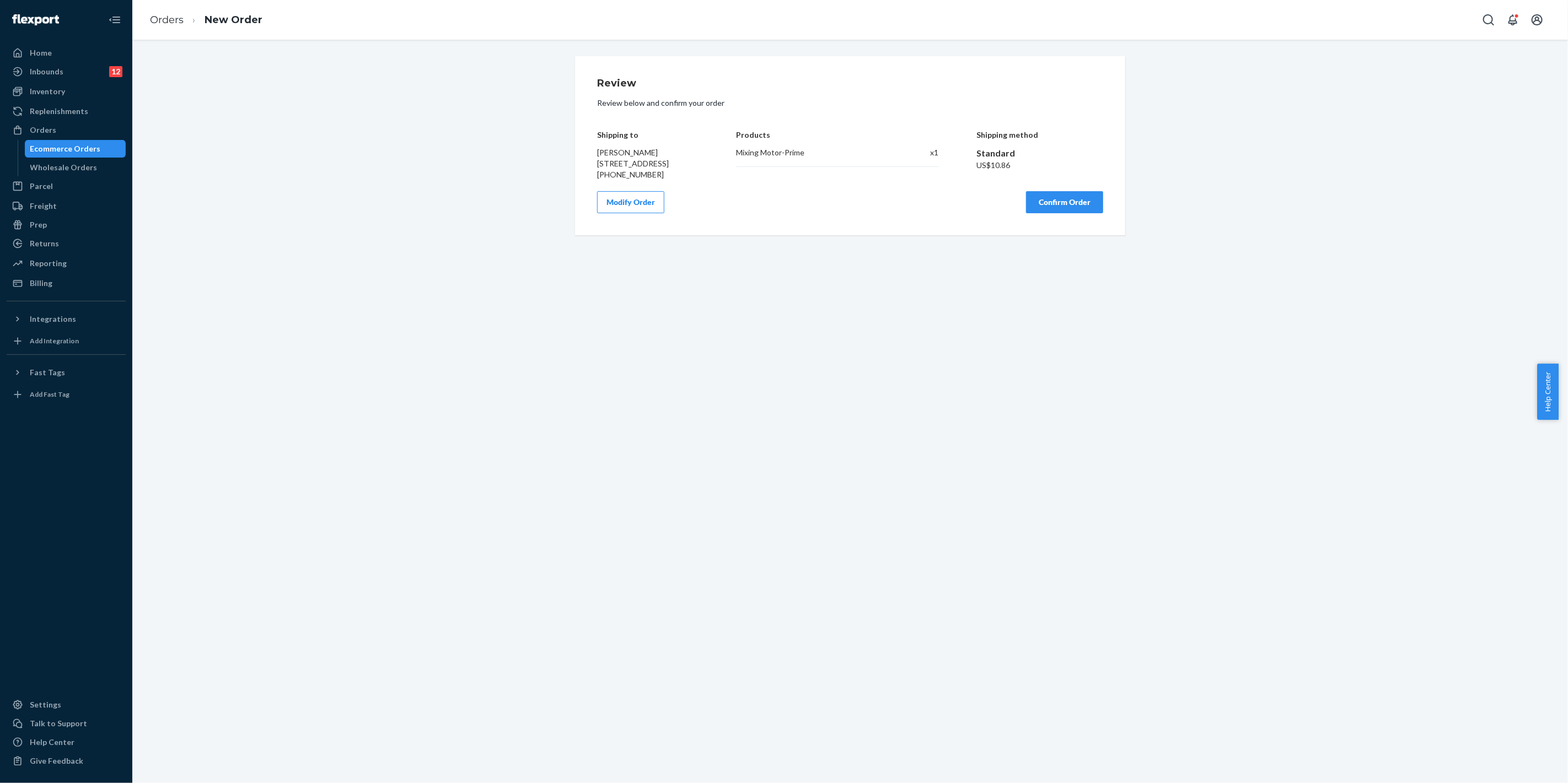
click at [1059, 211] on button "Confirm Order" at bounding box center [1064, 202] width 77 height 22
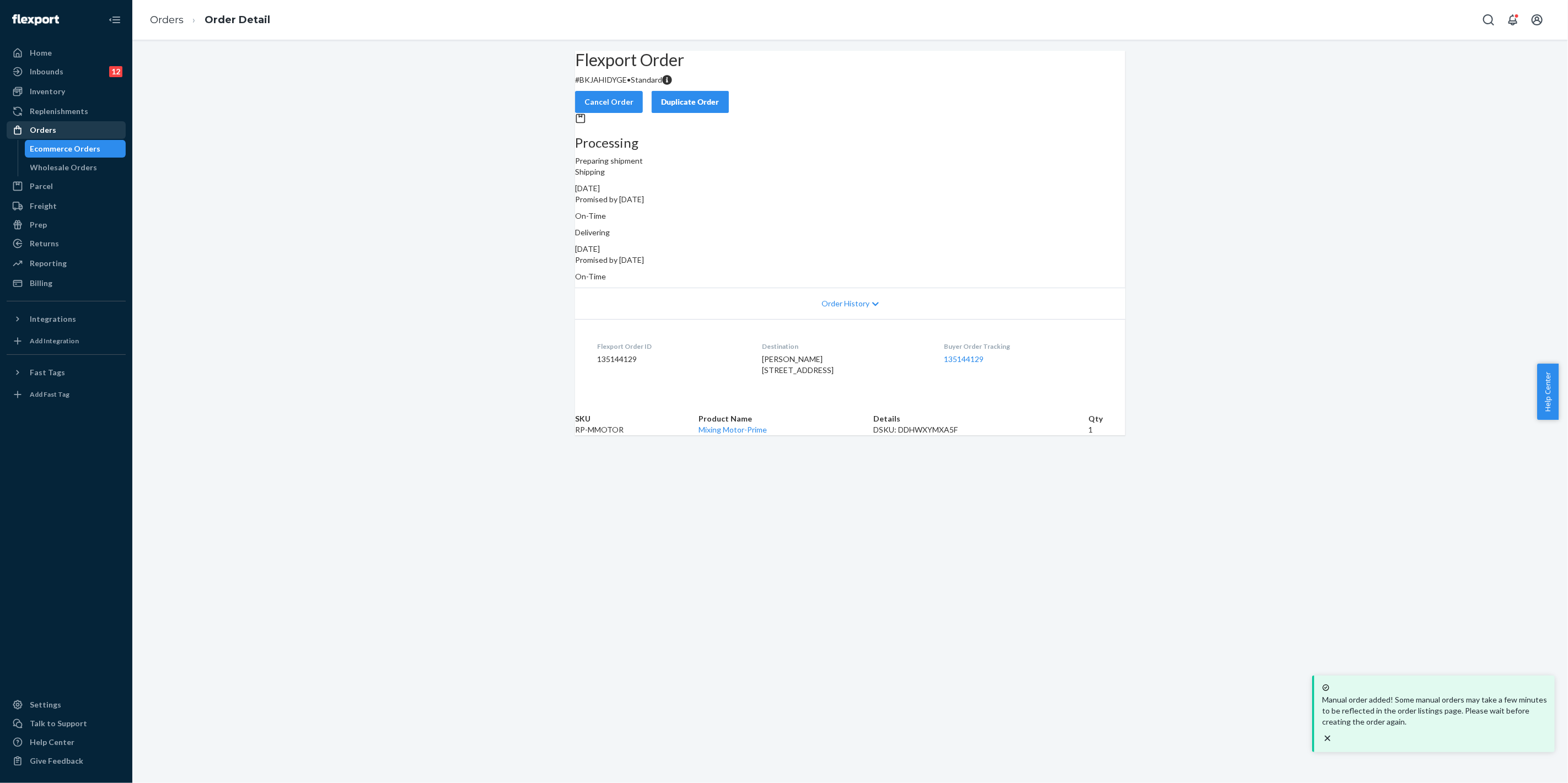
click at [46, 134] on div "Orders" at bounding box center [43, 130] width 27 height 11
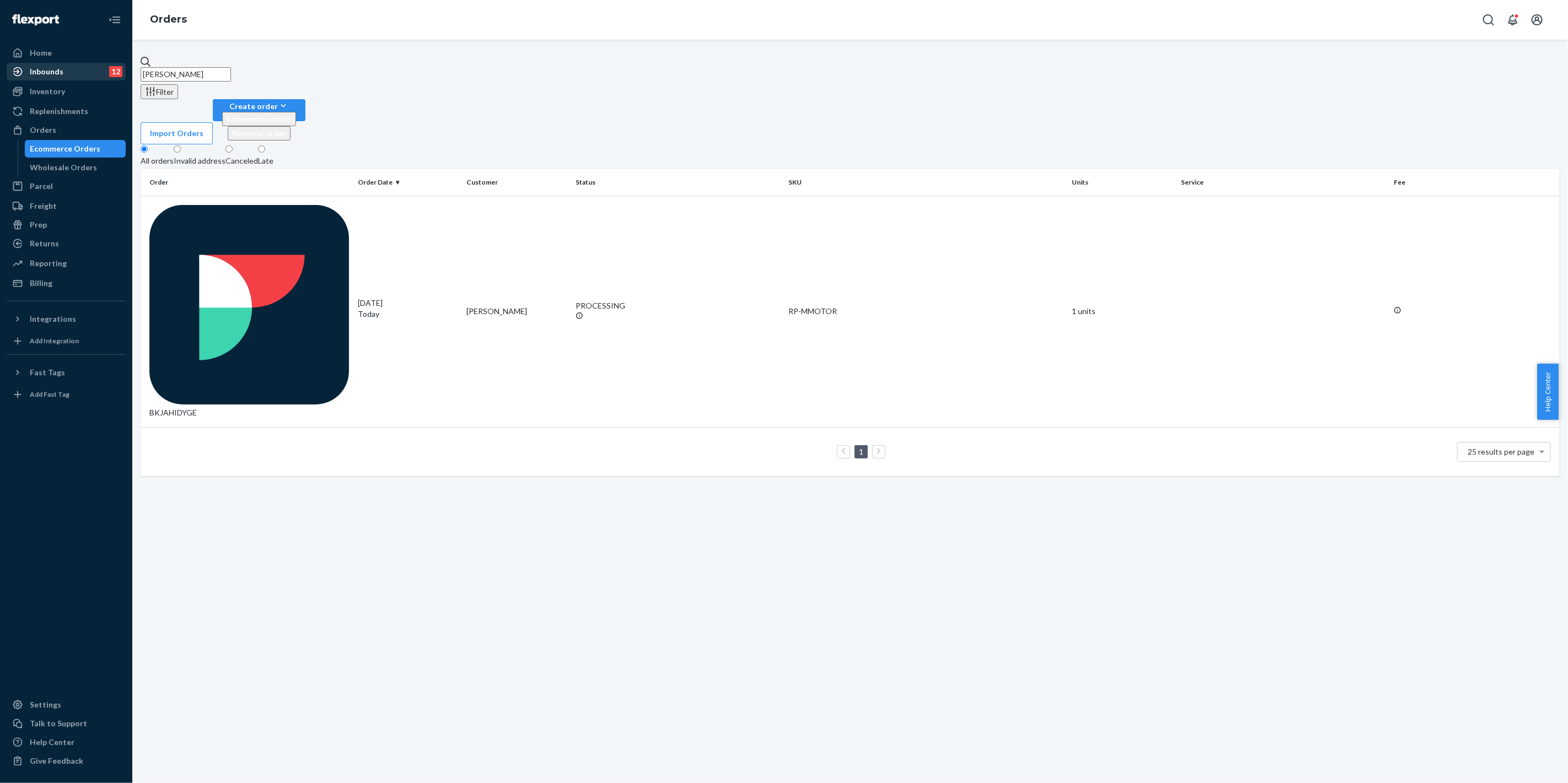
drag, startPoint x: 239, startPoint y: 64, endPoint x: 112, endPoint y: 65, distance: 127.0
click at [91, 61] on div "Home Inbounds 12 Shipping Plans Problems 12 Inventory Products Replenishments O…" at bounding box center [784, 392] width 1568 height 783
paste input "[PERSON_NAME]"
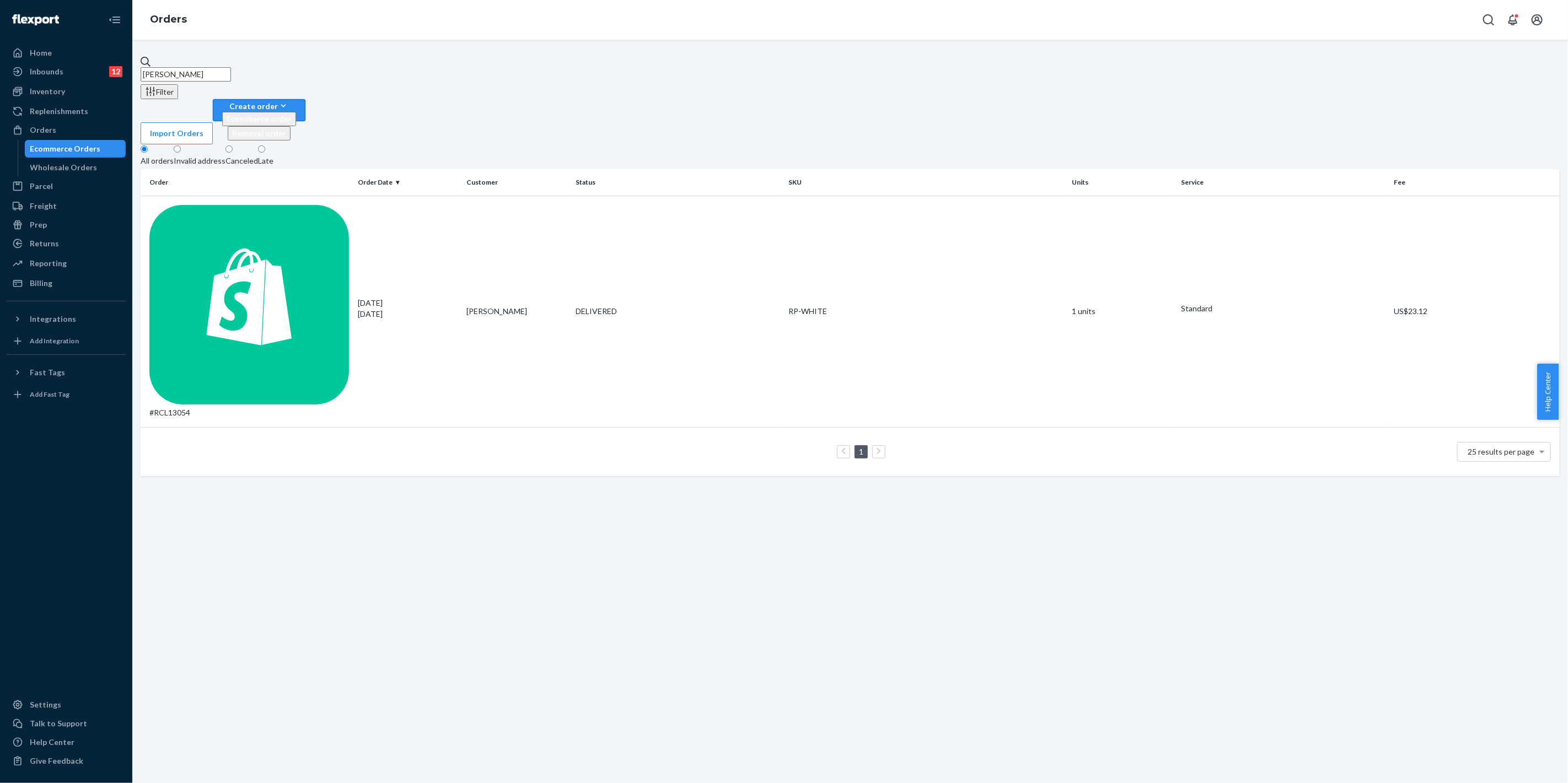
type input "[PERSON_NAME]"
click at [296, 100] on div "Create order" at bounding box center [259, 106] width 74 height 12
click at [291, 114] on span "Ecommerce order" at bounding box center [259, 119] width 65 height 10
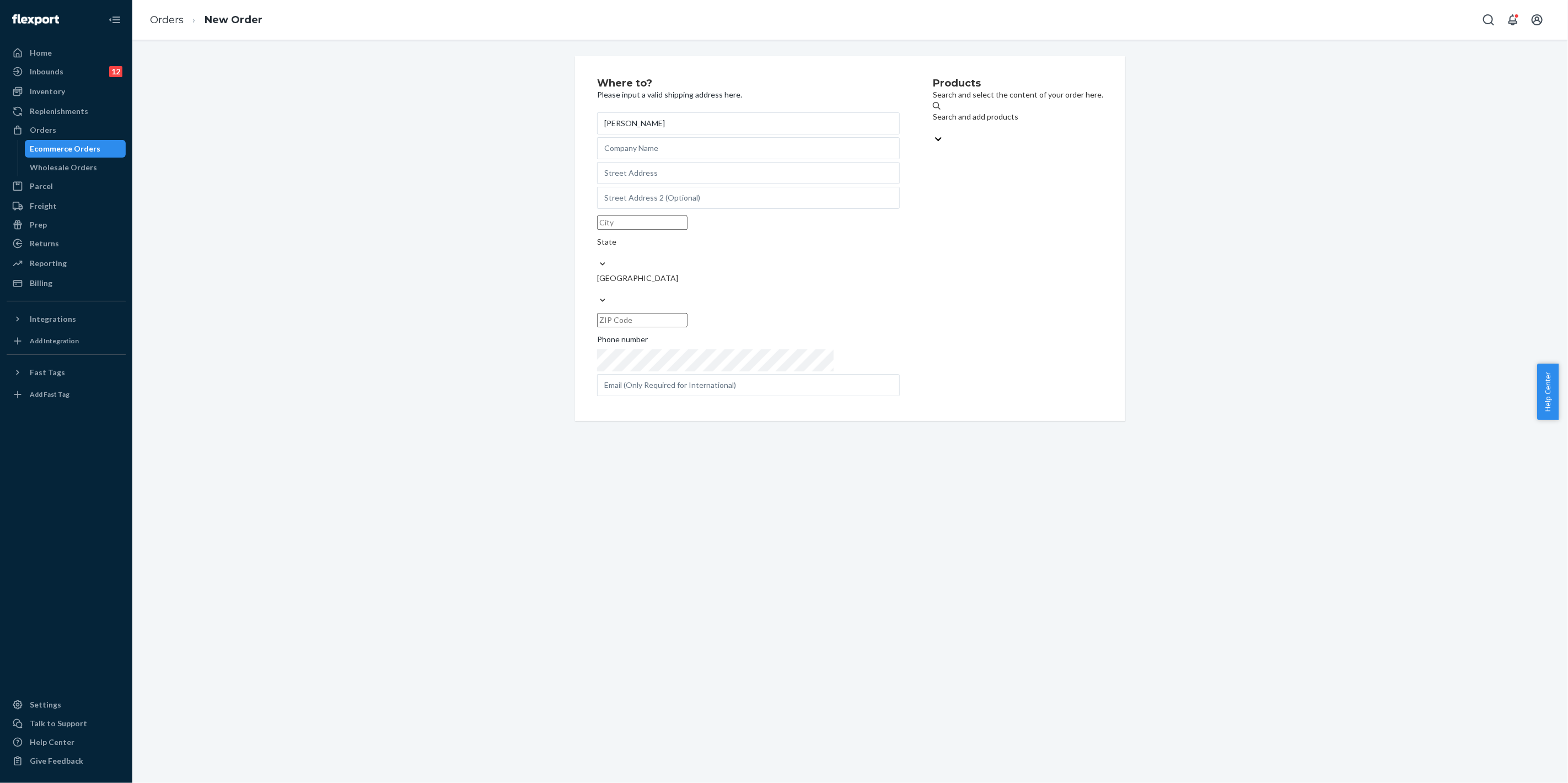
type input "[PERSON_NAME]"
click at [632, 184] on input "text" at bounding box center [748, 173] width 302 height 22
paste input ""[STREET_ADDRESS]""
type input ""[STREET_ADDRESS]""
click at [905, 156] on div "Search and add products" at bounding box center [985, 161] width 237 height 11
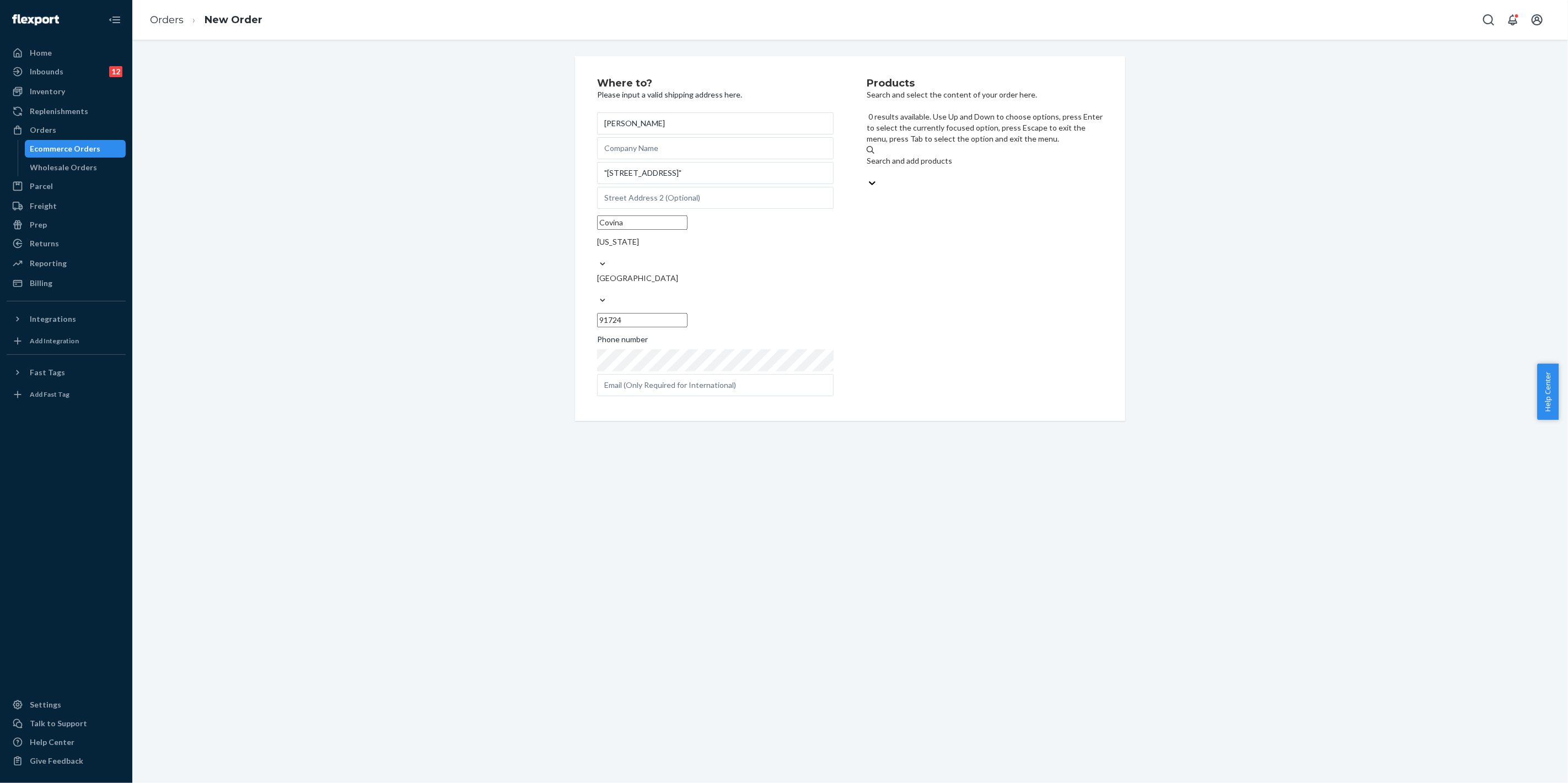
click at [867, 167] on input "0 results available. Use Up and Down to choose options, press Enter to select t…" at bounding box center [867, 172] width 1 height 11
type input "mixing"
click at [933, 224] on div "Mixing Motor-Prime" at bounding box center [985, 229] width 237 height 11
click at [890, 175] on input "mixing" at bounding box center [878, 172] width 24 height 11
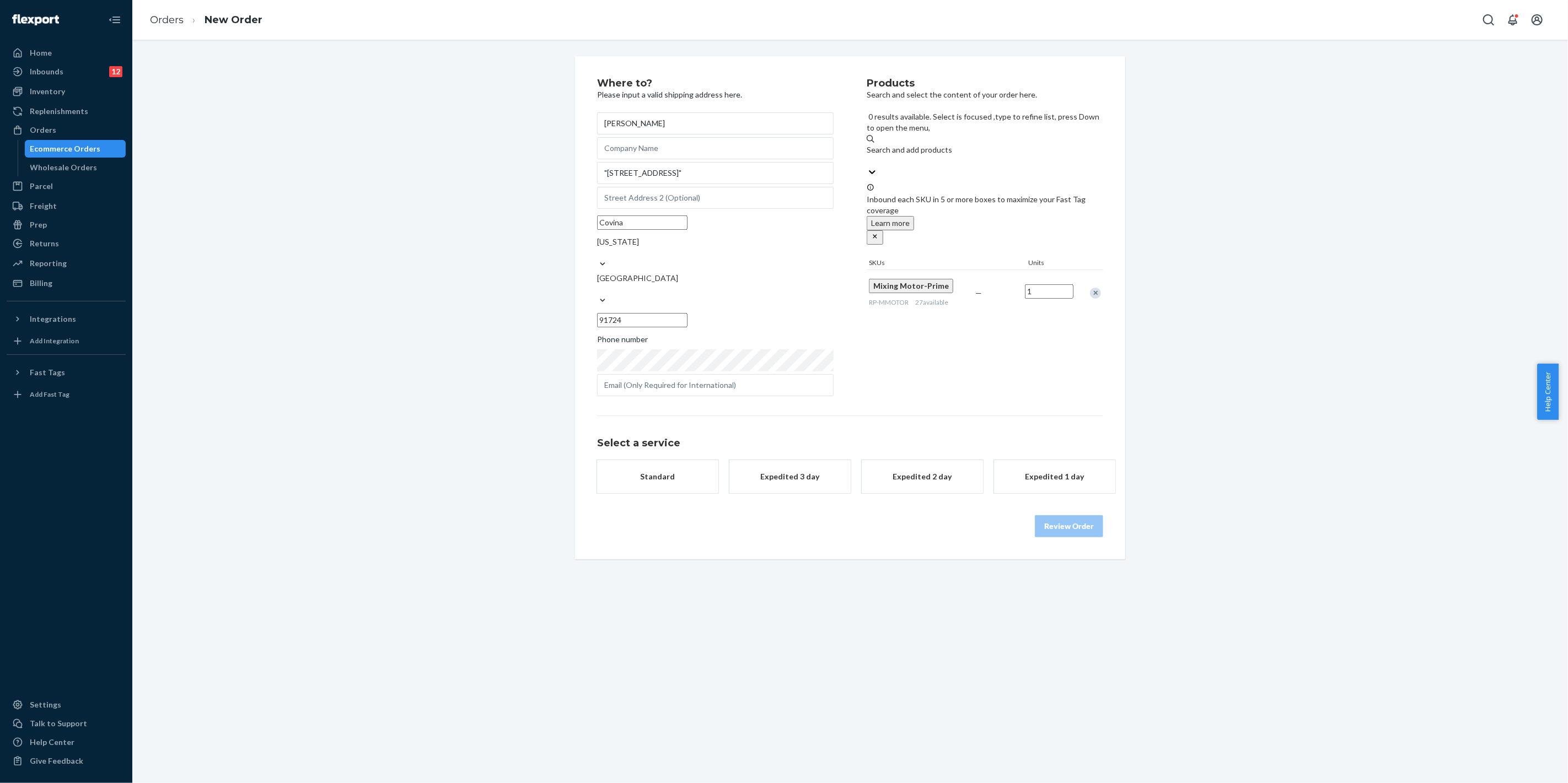
drag, startPoint x: 649, startPoint y: 449, endPoint x: 846, endPoint y: 497, distance: 202.8
click at [649, 471] on div "Standard" at bounding box center [658, 476] width 89 height 11
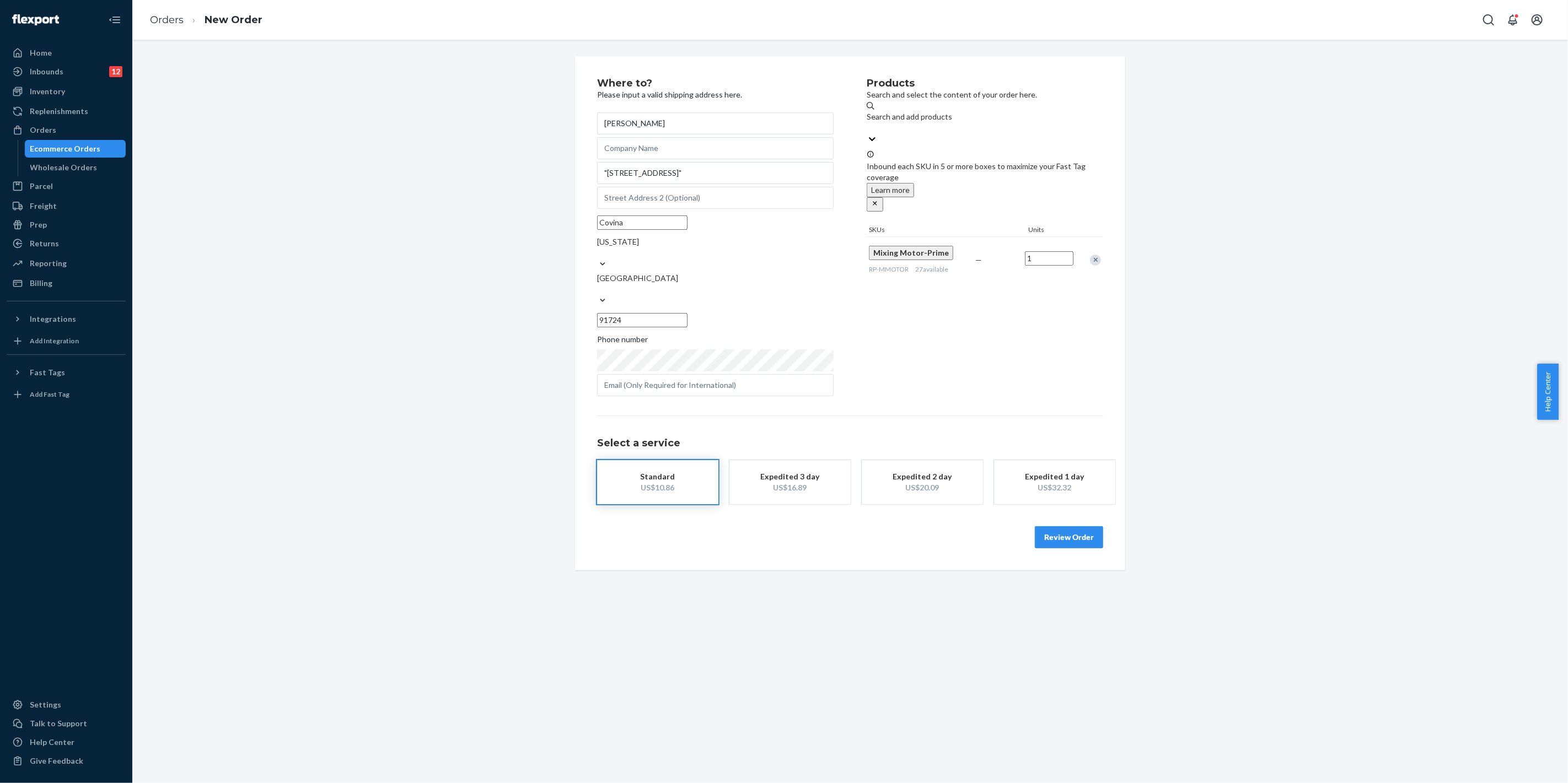
drag, startPoint x: 1059, startPoint y: 505, endPoint x: 1062, endPoint y: 514, distance: 9.5
click at [1060, 526] on button "Review Order" at bounding box center [1069, 537] width 69 height 22
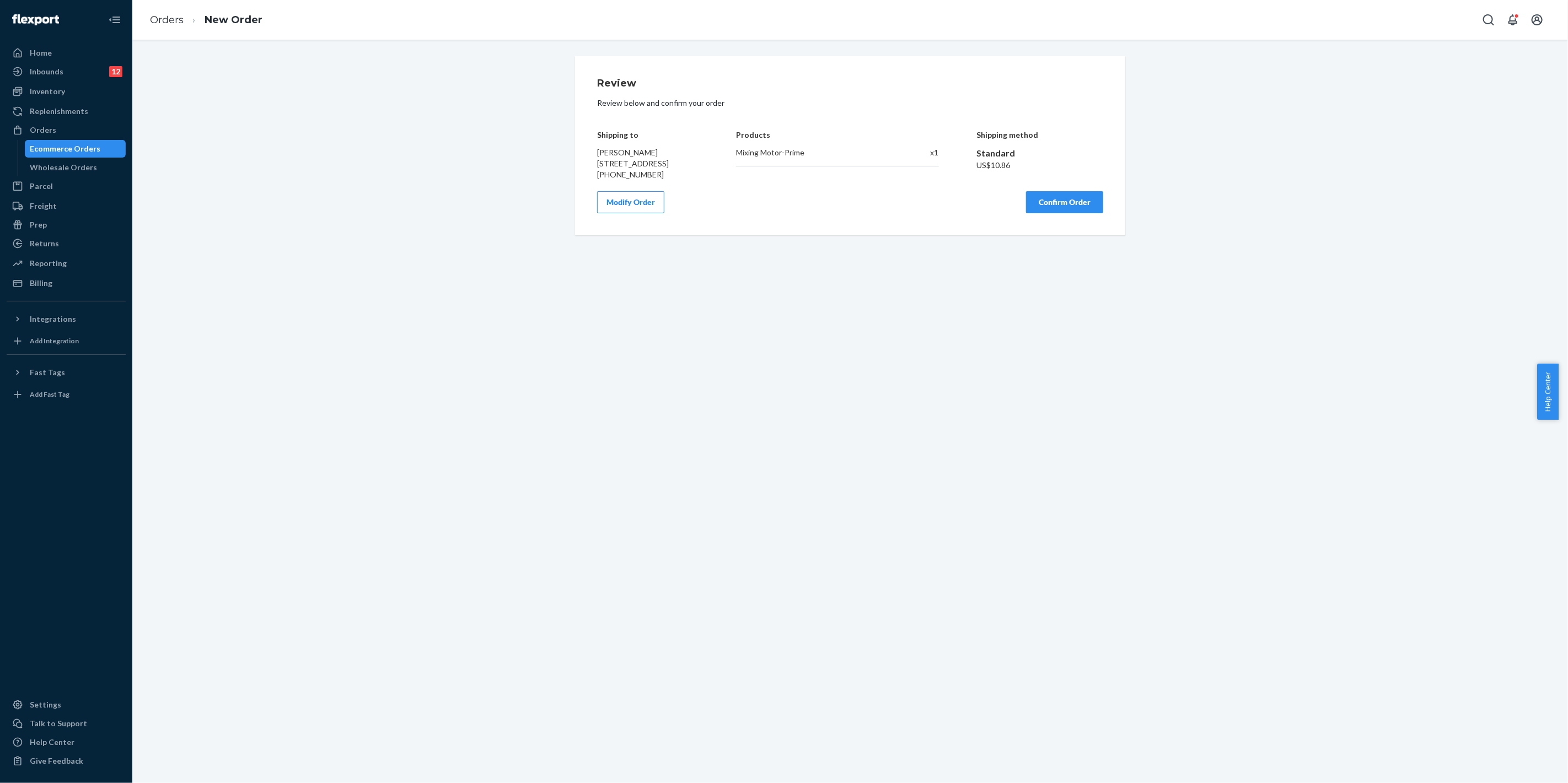
click at [1051, 202] on button "Confirm Order" at bounding box center [1064, 202] width 77 height 22
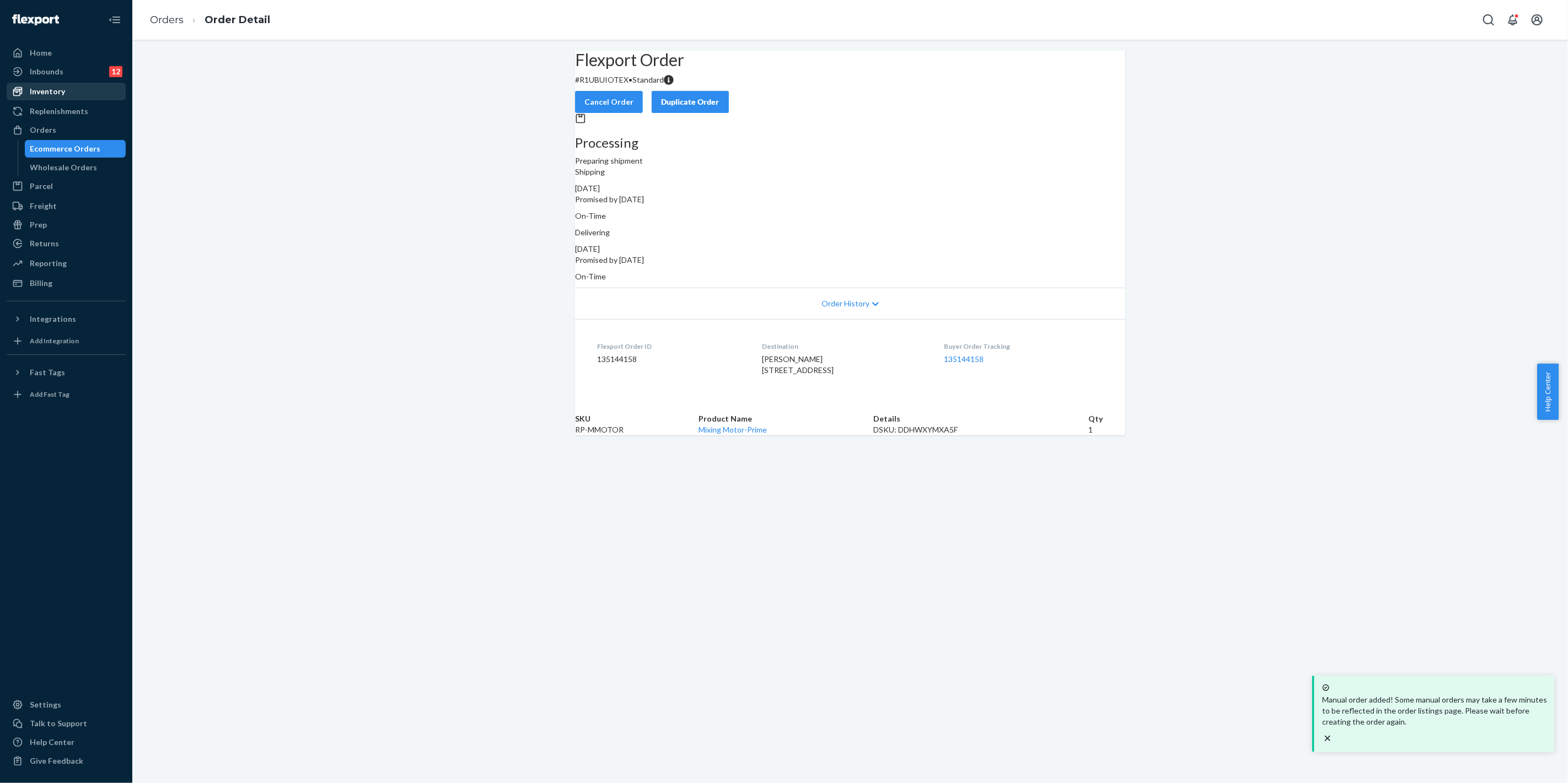
click at [78, 87] on div "Inventory" at bounding box center [66, 91] width 117 height 15
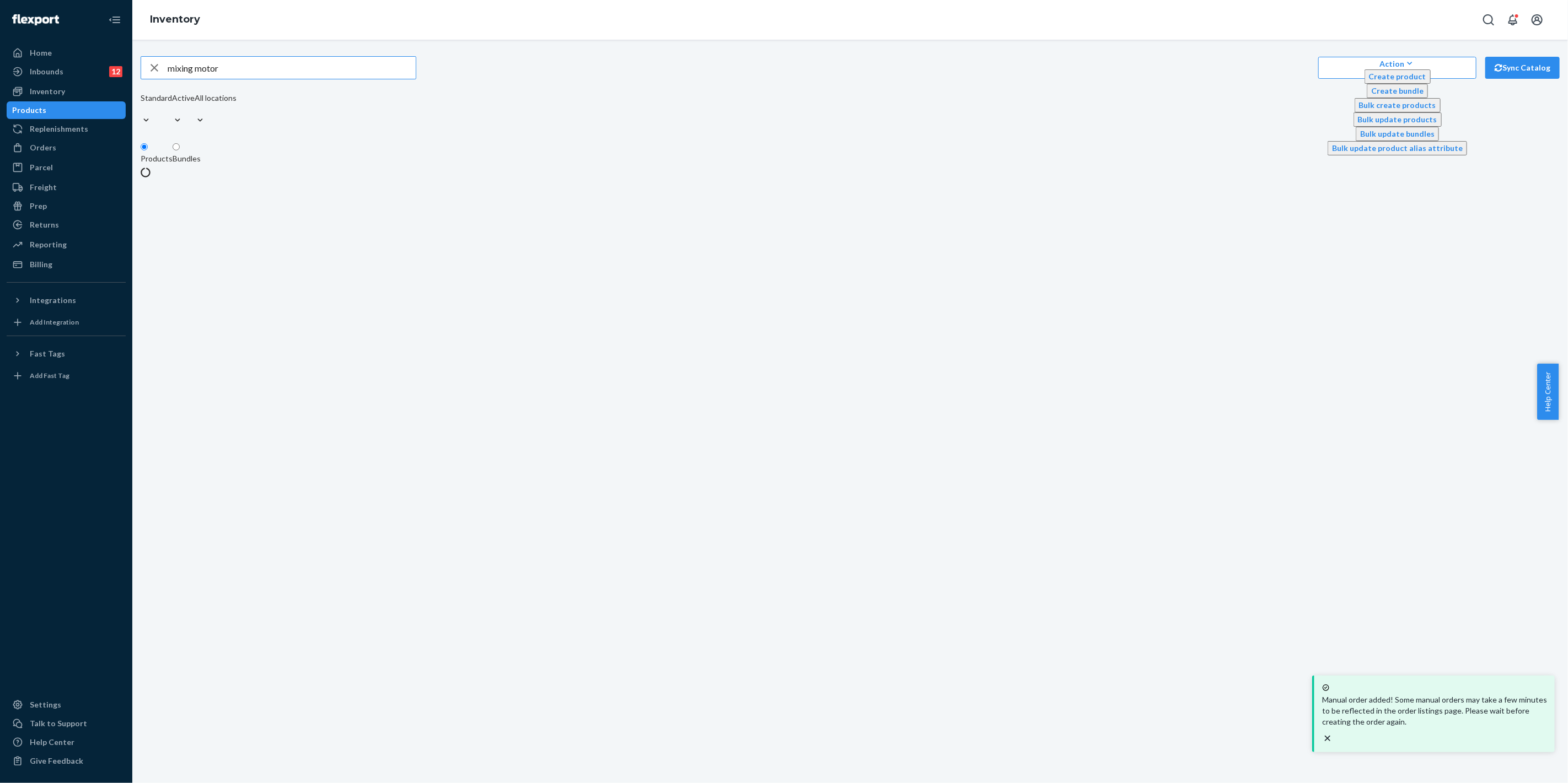
drag, startPoint x: 257, startPoint y: 70, endPoint x: 2, endPoint y: 66, distance: 255.0
click at [2, 66] on div "Home Inbounds 12 Shipping Plans Problems 12 Inventory Products Replenishments O…" at bounding box center [784, 392] width 1568 height 783
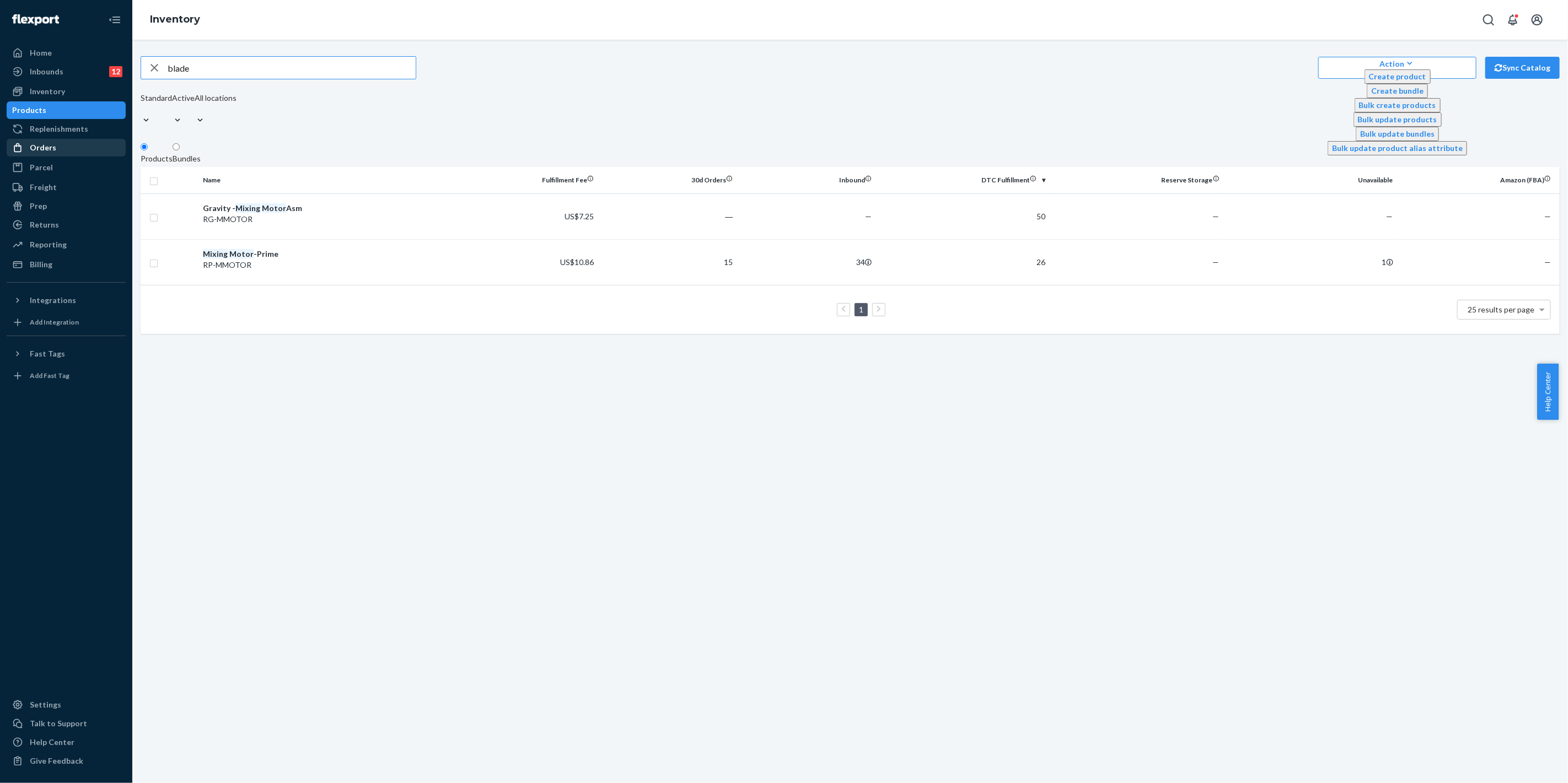
type input "blade"
click at [60, 141] on div "Orders" at bounding box center [66, 147] width 117 height 15
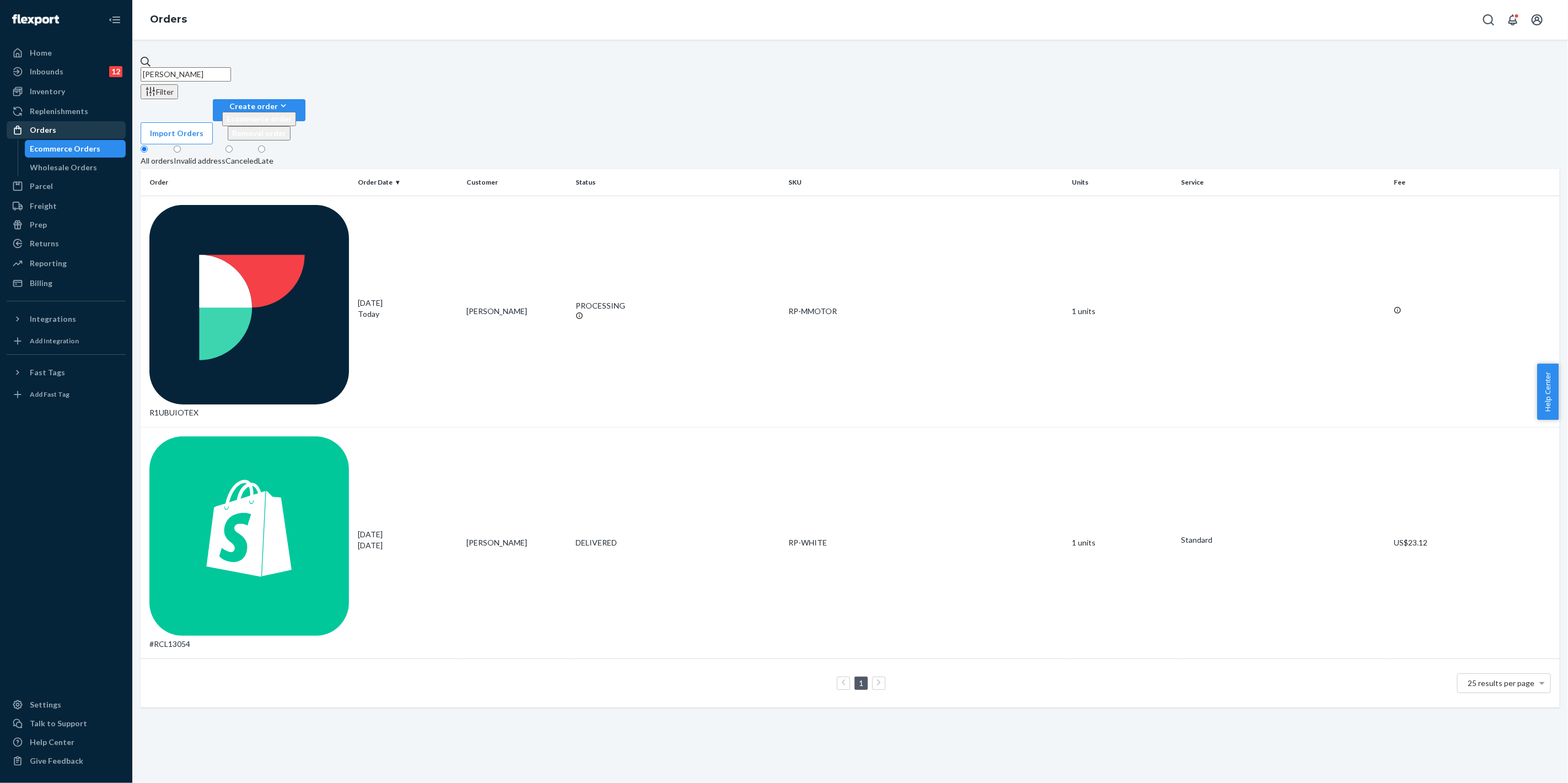
click at [90, 128] on div "Orders" at bounding box center [66, 130] width 117 height 15
drag, startPoint x: 187, startPoint y: 61, endPoint x: 157, endPoint y: 79, distance: 35.0
click at [108, 59] on div "Home Inbounds 12 Shipping Plans Problems 12 Inventory Products Replenishments O…" at bounding box center [784, 392] width 1568 height 783
paste input "[PERSON_NAME]"
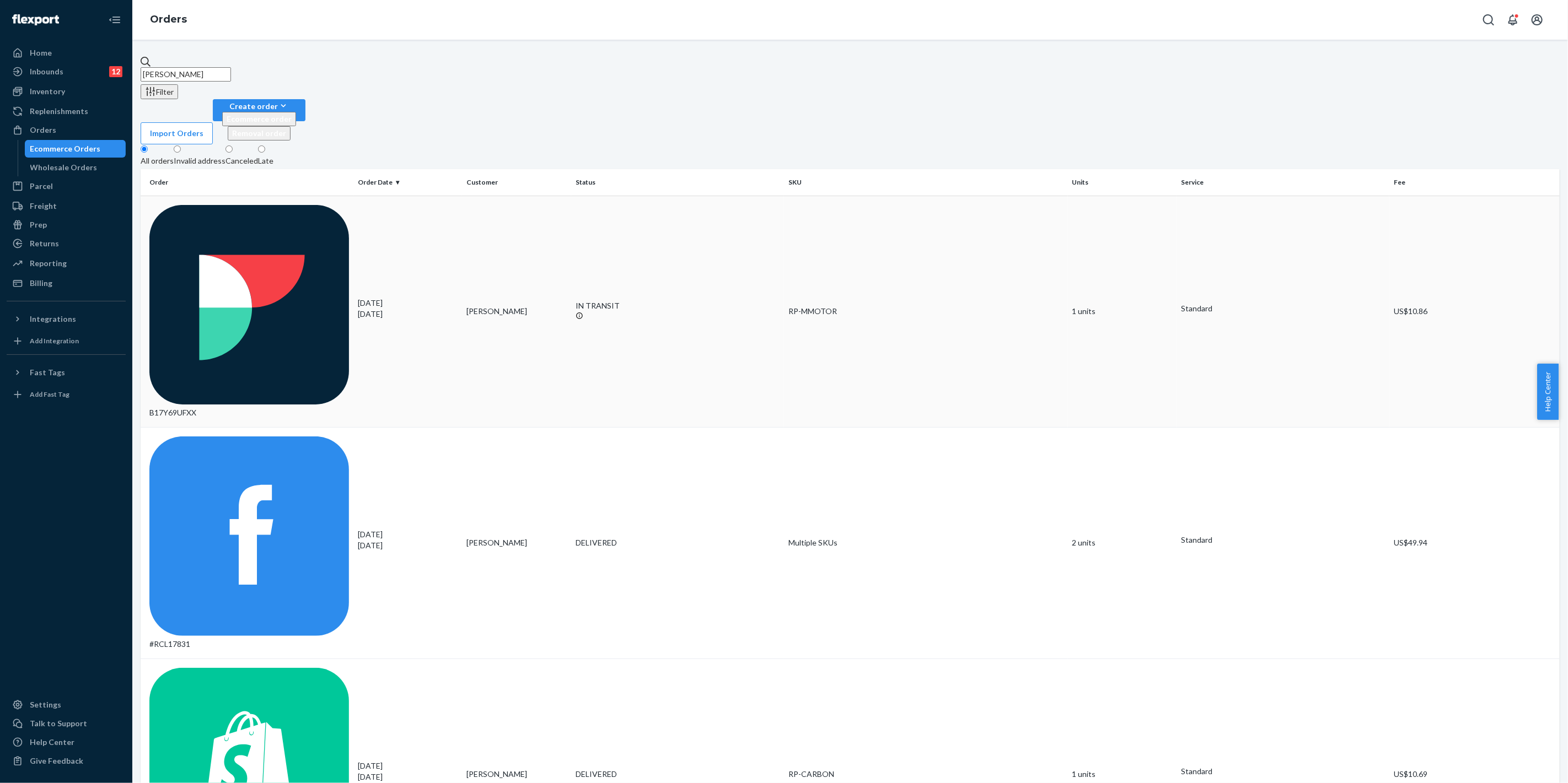
type input "[PERSON_NAME]"
click at [988, 306] on div "RP-MMOTOR" at bounding box center [926, 311] width 275 height 11
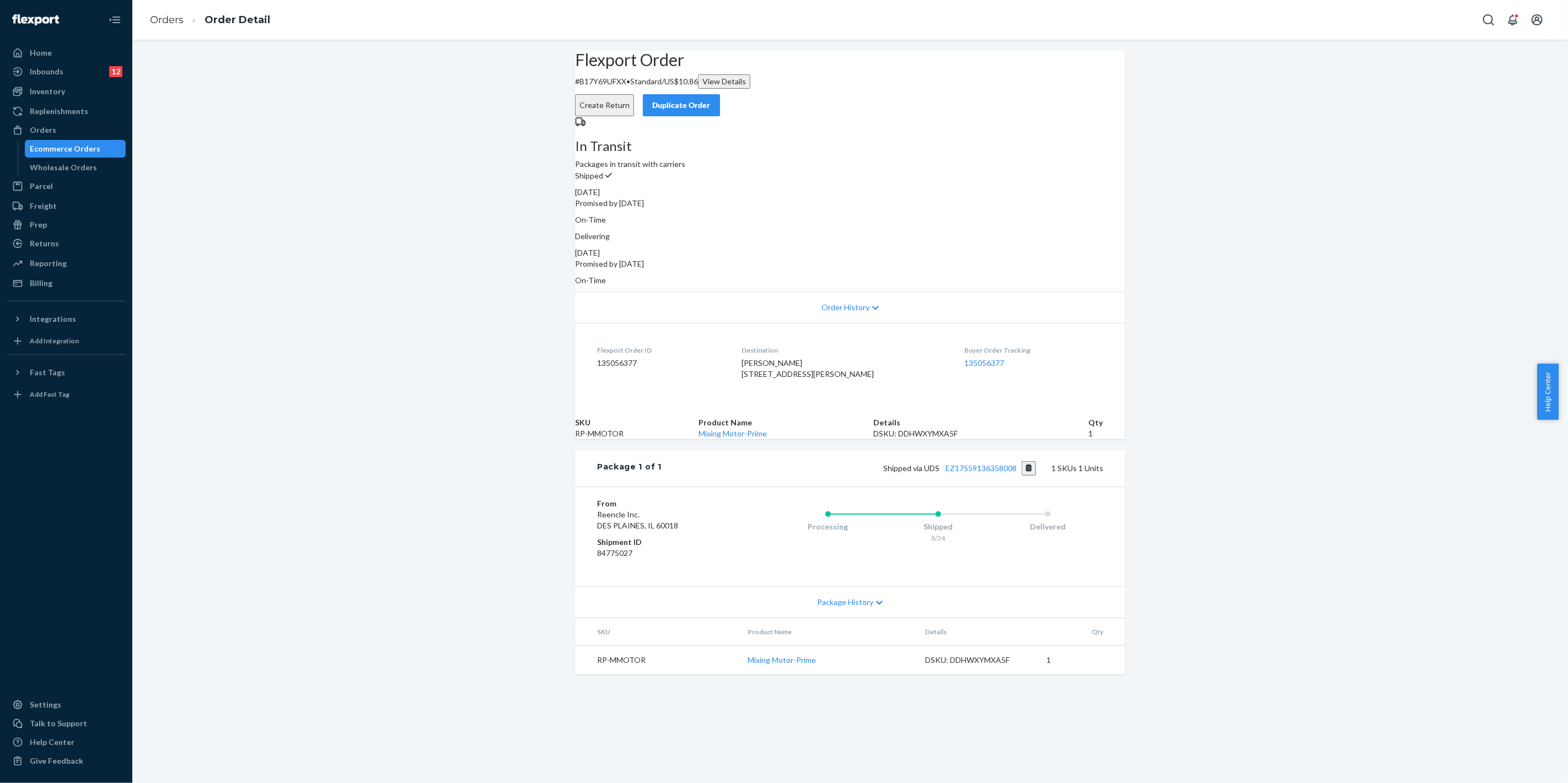
click at [1027, 476] on button "Copy tracking number" at bounding box center [1029, 468] width 15 height 14
click at [80, 130] on div "Orders" at bounding box center [66, 130] width 117 height 15
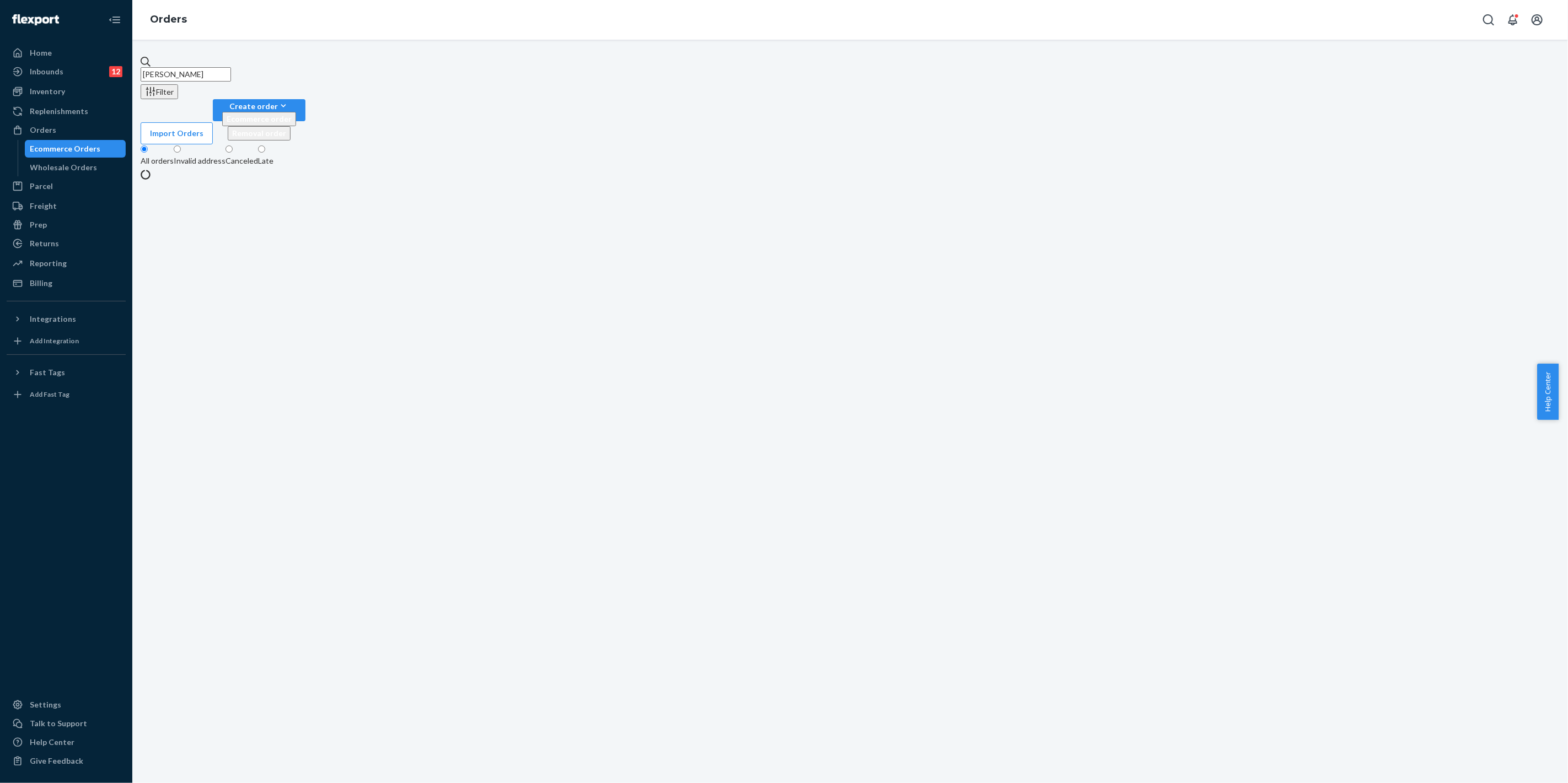
drag, startPoint x: 152, startPoint y: 71, endPoint x: 196, endPoint y: 76, distance: 44.3
click at [107, 72] on div "Home Inbounds 12 Shipping Plans Problems 12 Inventory Products Replenishments O…" at bounding box center [784, 392] width 1568 height 783
paste input "[PERSON_NAME]"
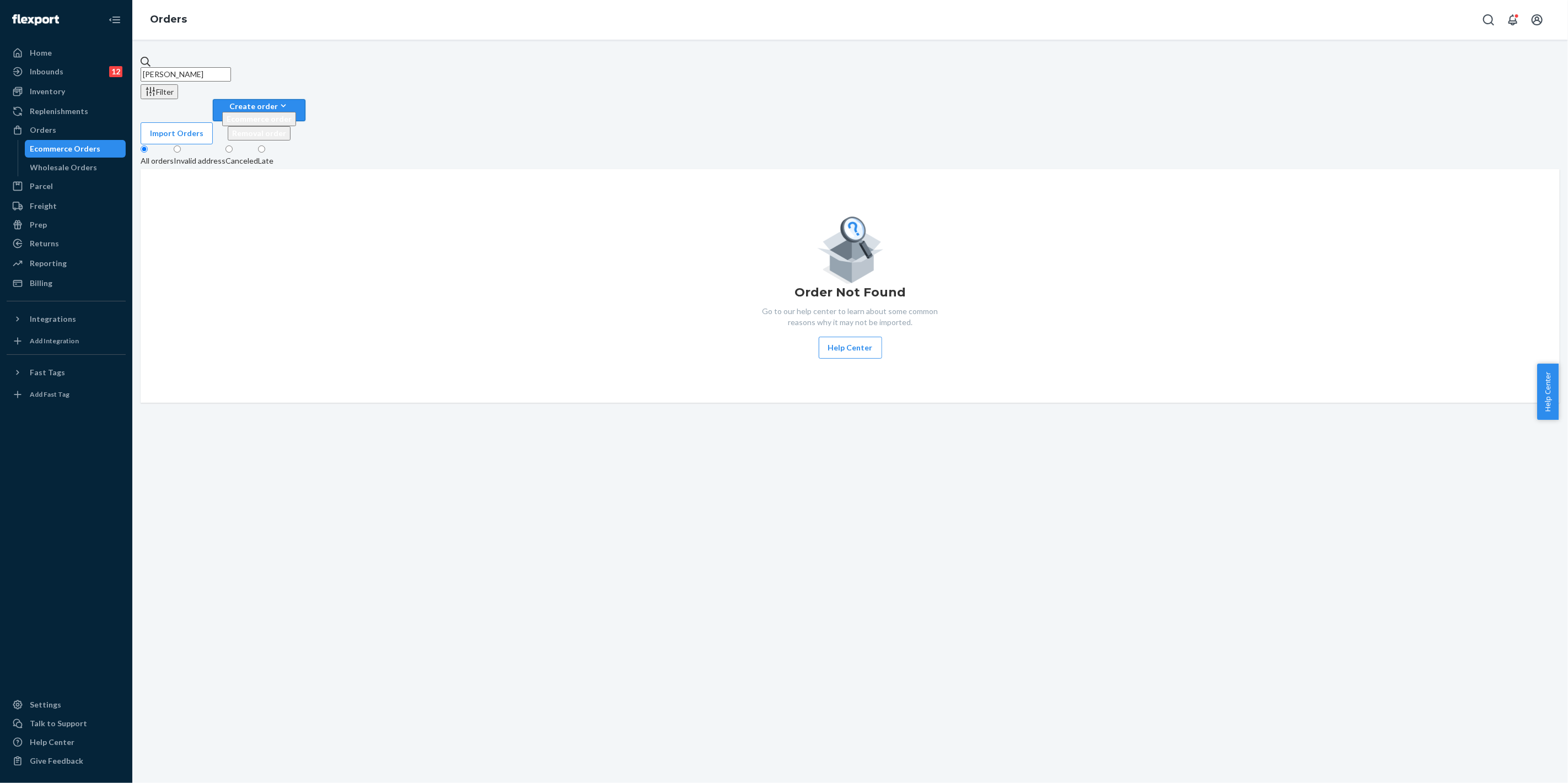
type input "[PERSON_NAME]"
drag, startPoint x: 1490, startPoint y: 62, endPoint x: 1485, endPoint y: 76, distance: 14.9
click at [296, 100] on div "Create order" at bounding box center [259, 106] width 74 height 12
click at [291, 114] on span "Ecommerce order" at bounding box center [259, 119] width 65 height 10
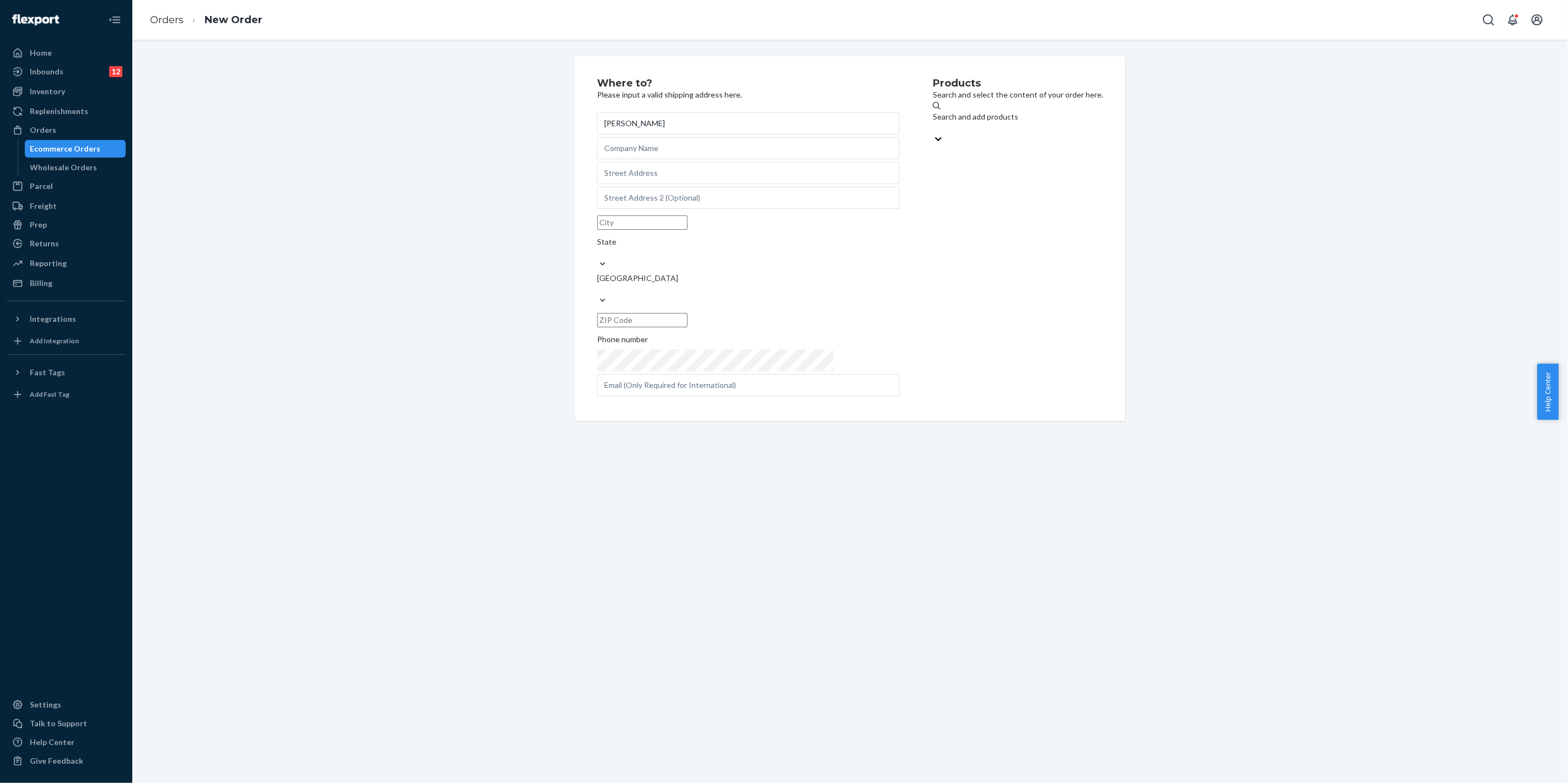
type input "[PERSON_NAME]"
drag, startPoint x: 647, startPoint y: 187, endPoint x: 645, endPoint y: 200, distance: 13.2
click at [647, 184] on input "text" at bounding box center [748, 173] width 302 height 22
paste input ""[STREET_ADDRESS][PERSON_NAME][US_STATE]""
type input ""[STREET_ADDRESS][PERSON_NAME][US_STATE]""
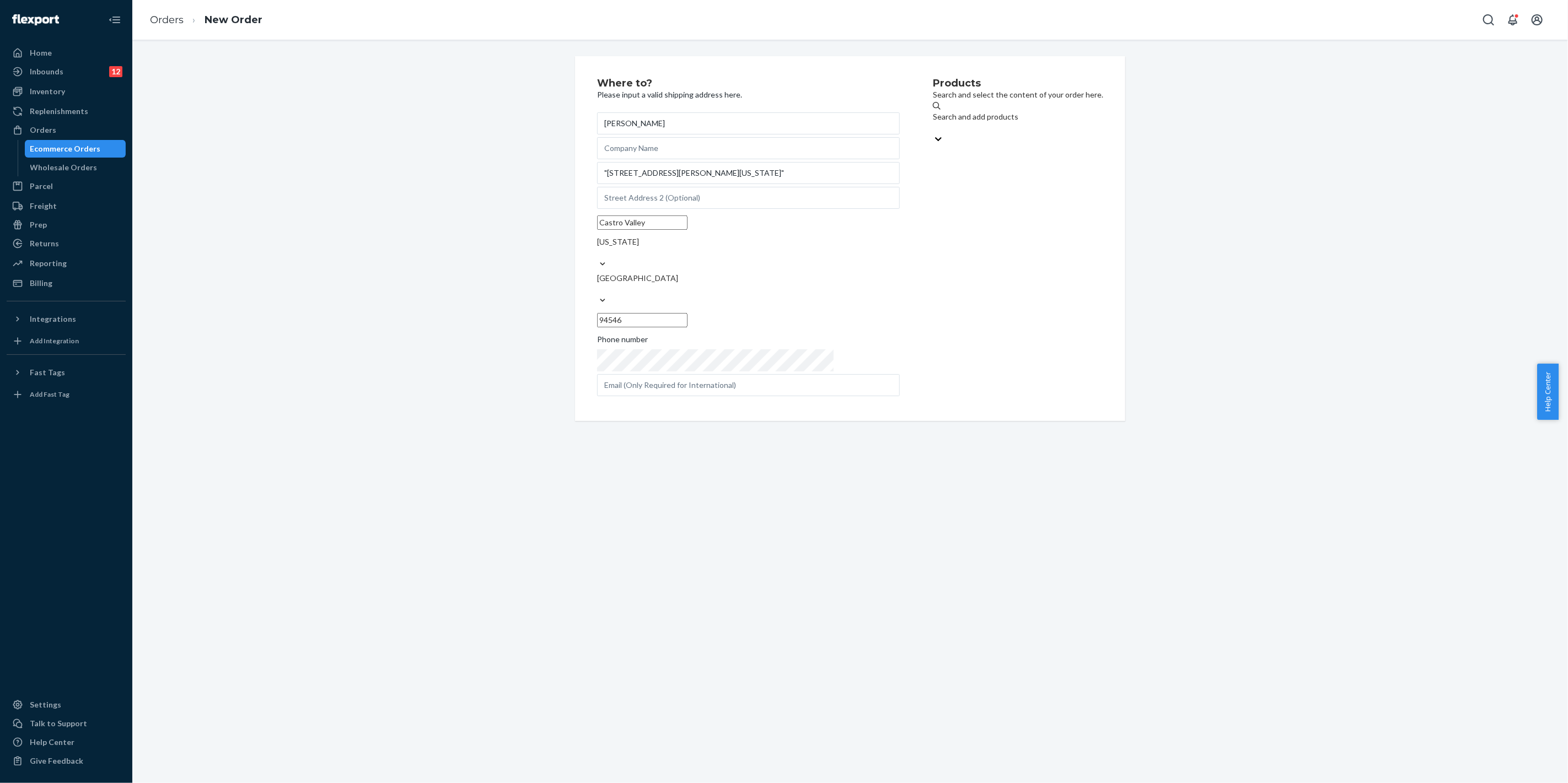
click at [933, 107] on div "Products Search and select the content of your order here. Search and add produ…" at bounding box center [1018, 238] width 170 height 321
click at [927, 156] on div "Search and add products" at bounding box center [985, 161] width 237 height 11
click at [867, 167] on input "0 results available. Use Up and Down to choose options, press Enter to select t…" at bounding box center [867, 172] width 1 height 11
type input "mixing"
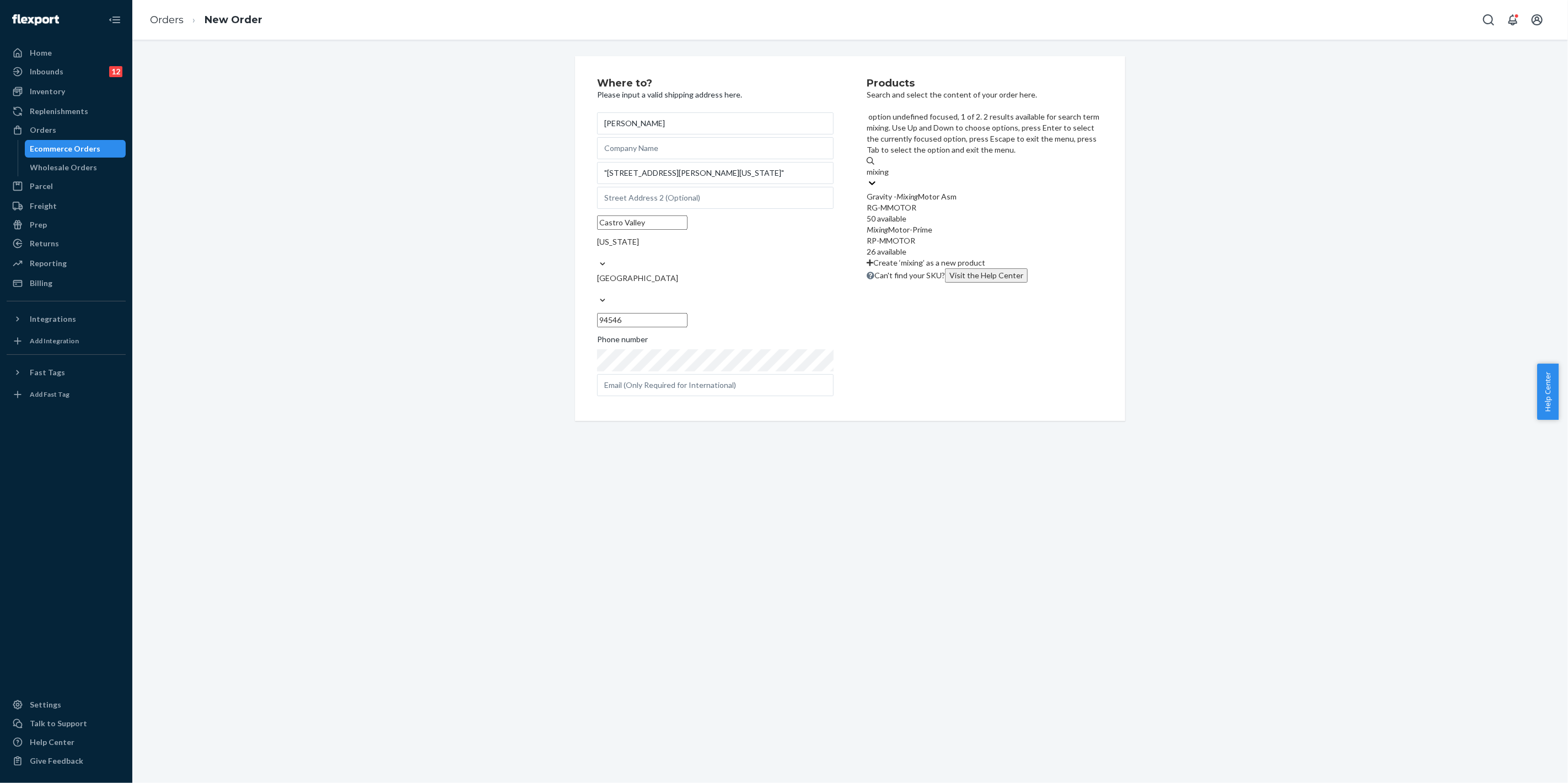
click at [940, 224] on div "Mixing Motor-Prime RP-MMOTOR 26 available" at bounding box center [985, 240] width 237 height 33
click at [890, 170] on input "mixing" at bounding box center [878, 172] width 24 height 11
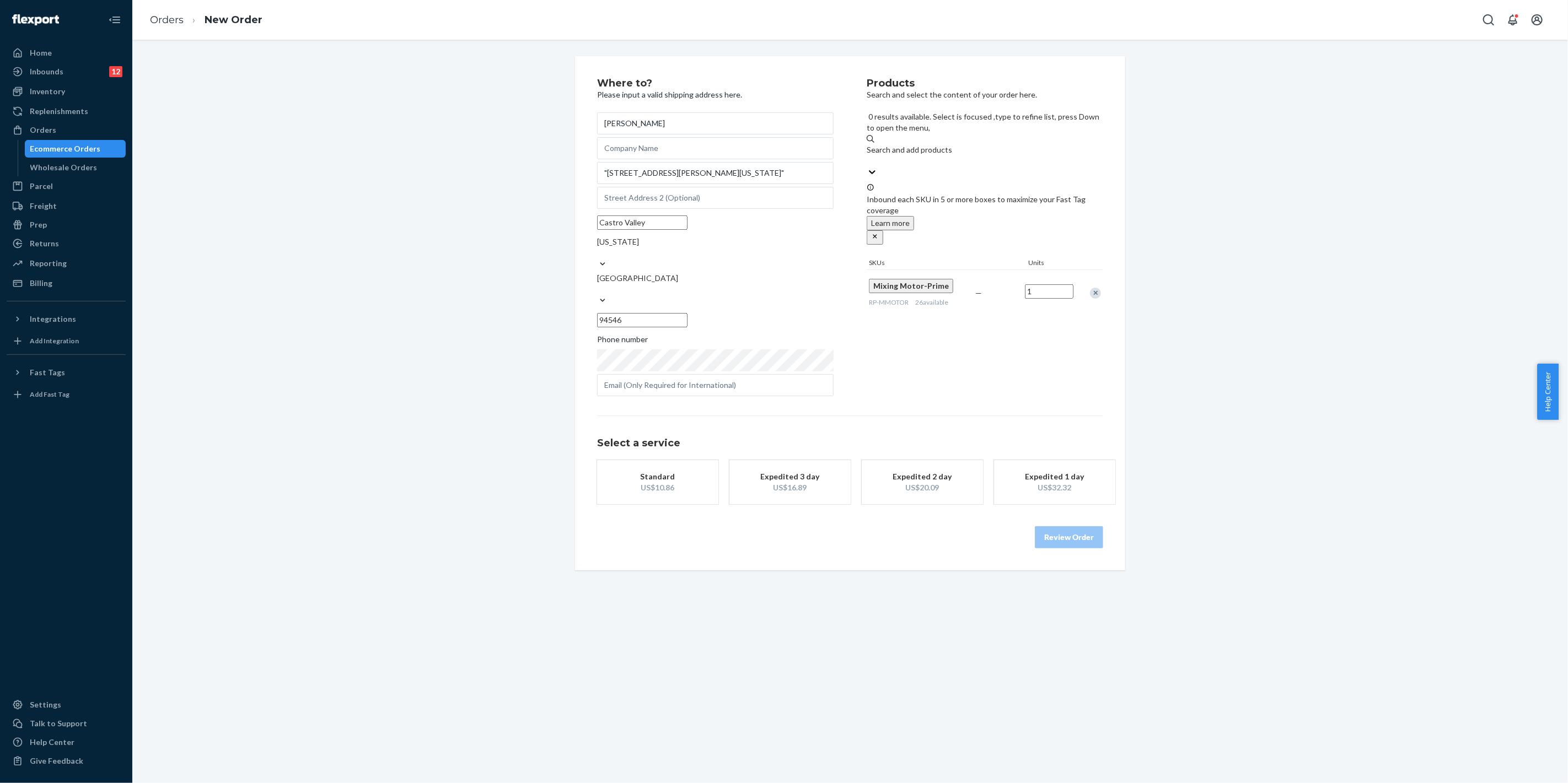
drag, startPoint x: 636, startPoint y: 462, endPoint x: 670, endPoint y: 462, distance: 34.0
click at [639, 482] on div "US$10.86" at bounding box center [658, 487] width 89 height 11
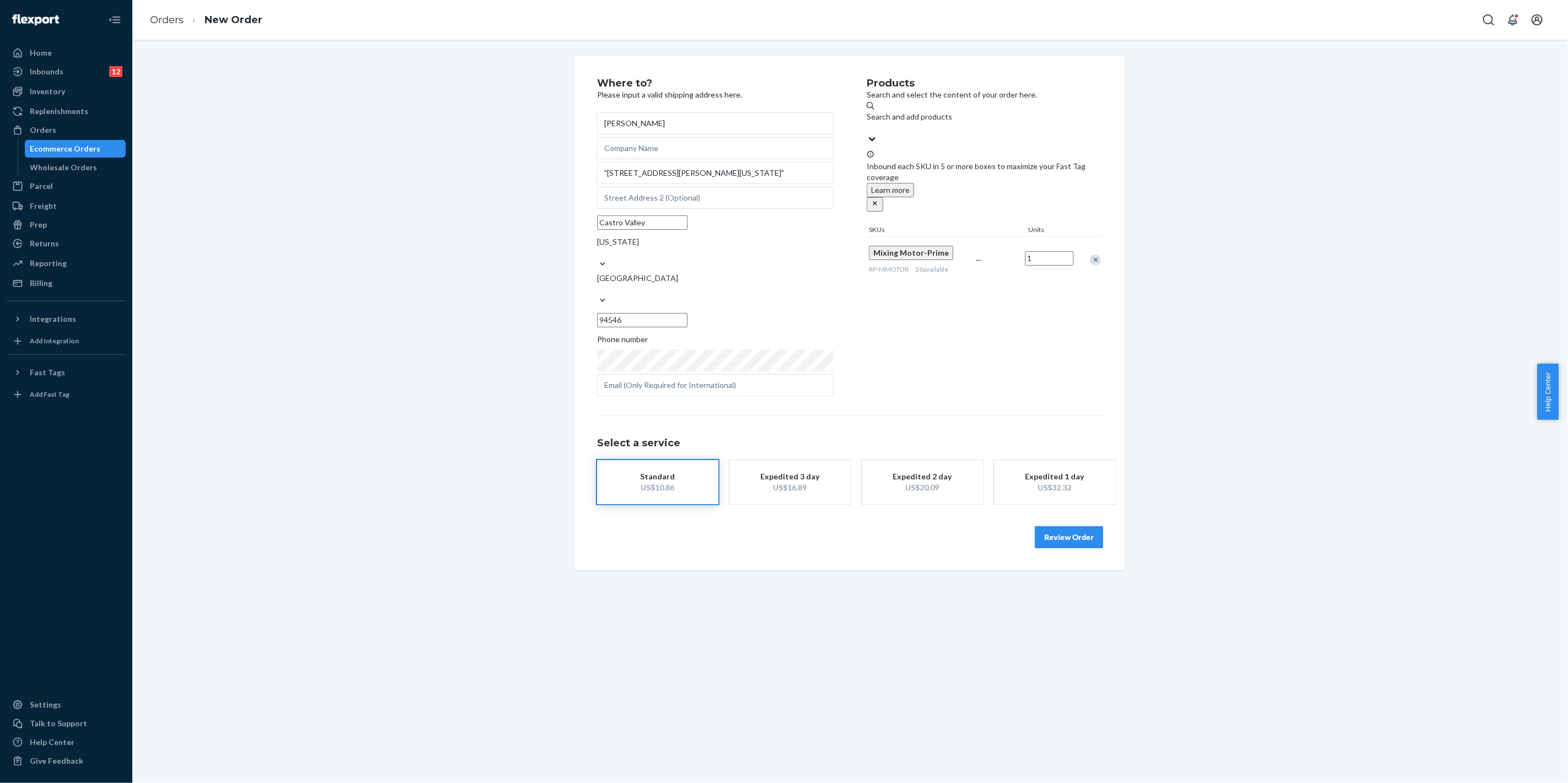
click at [1060, 526] on button "Review Order" at bounding box center [1069, 537] width 69 height 22
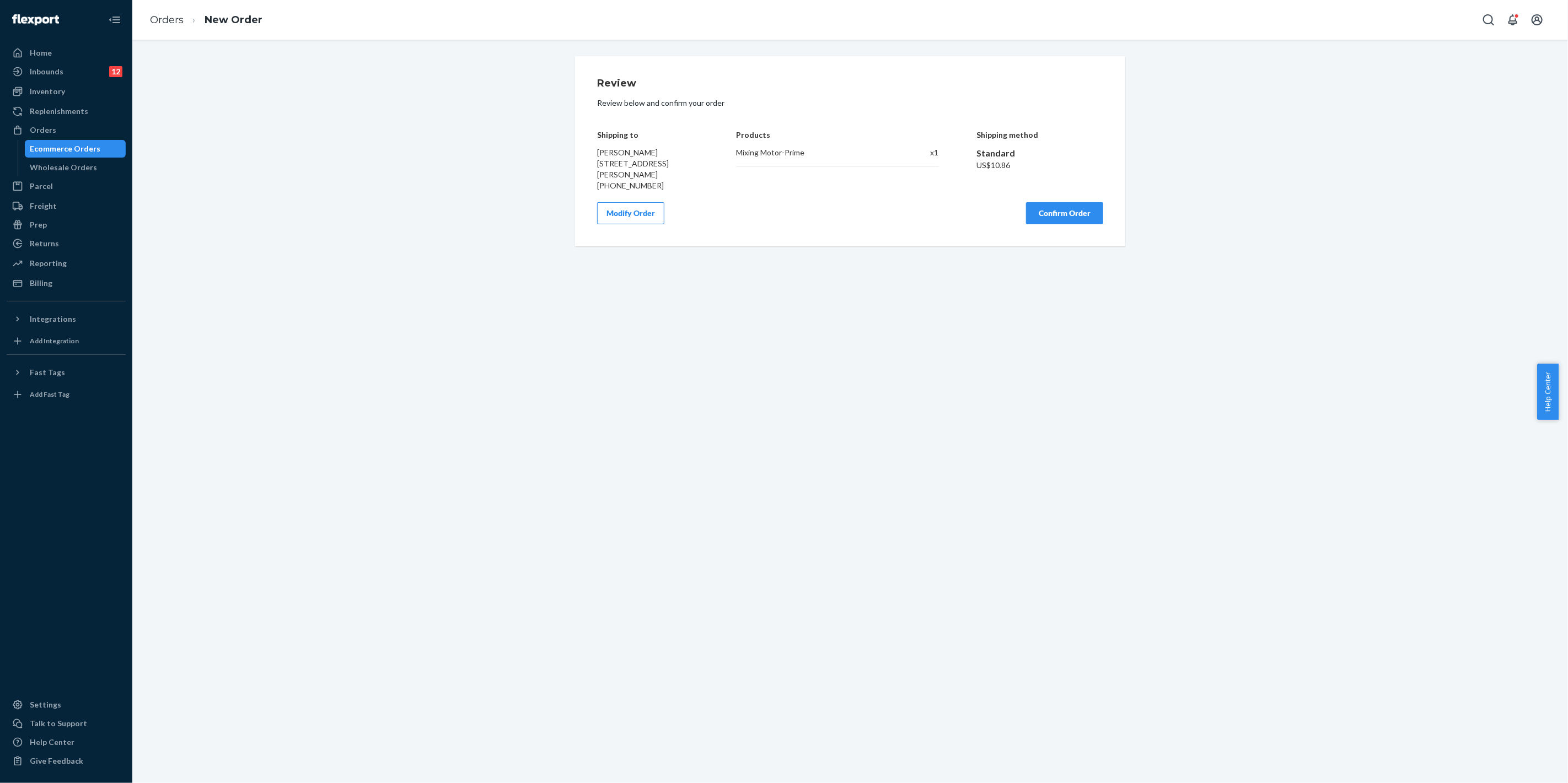
click at [1033, 217] on button "Confirm Order" at bounding box center [1064, 213] width 77 height 22
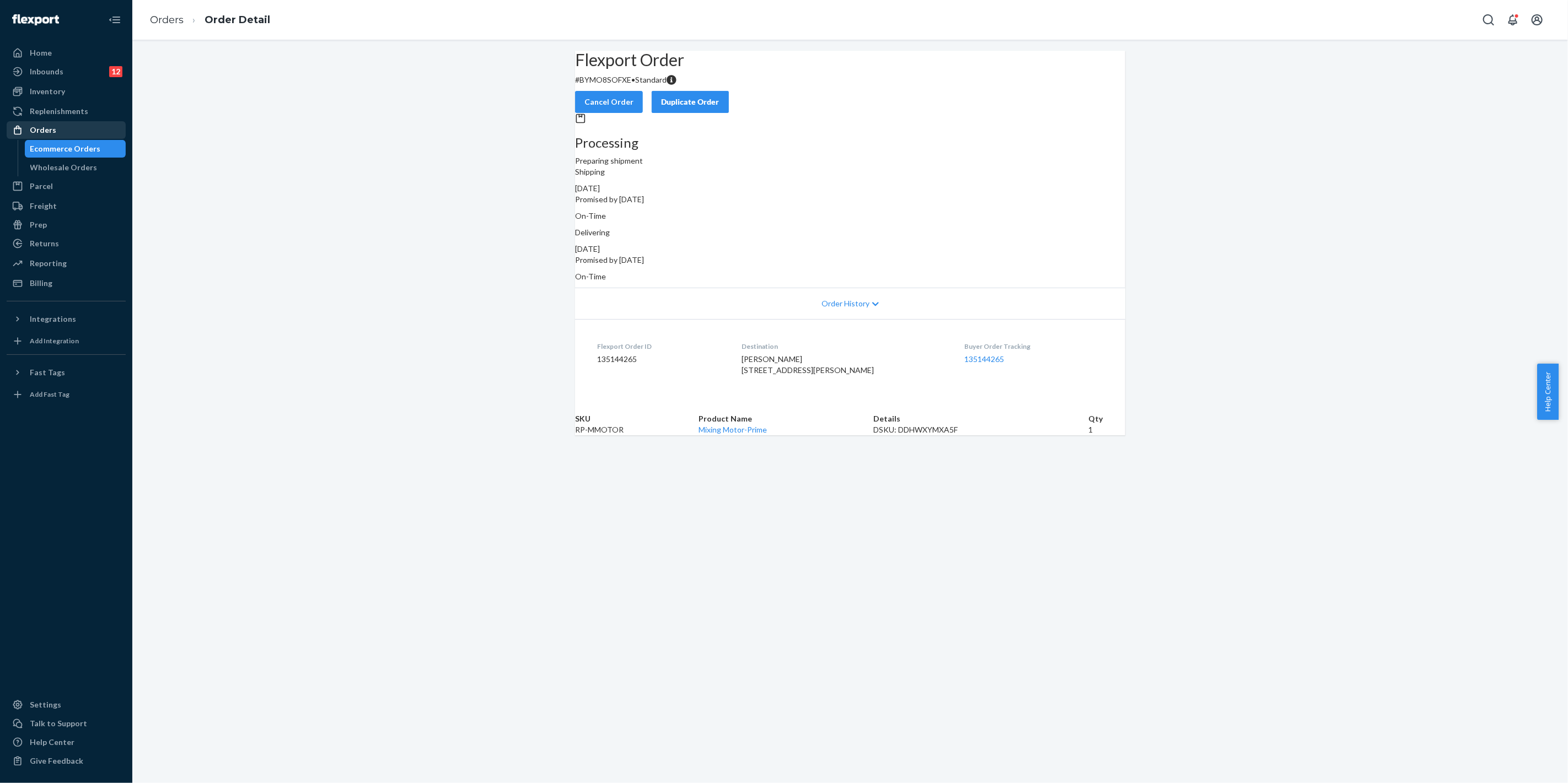
click at [42, 130] on div "Orders" at bounding box center [43, 130] width 27 height 11
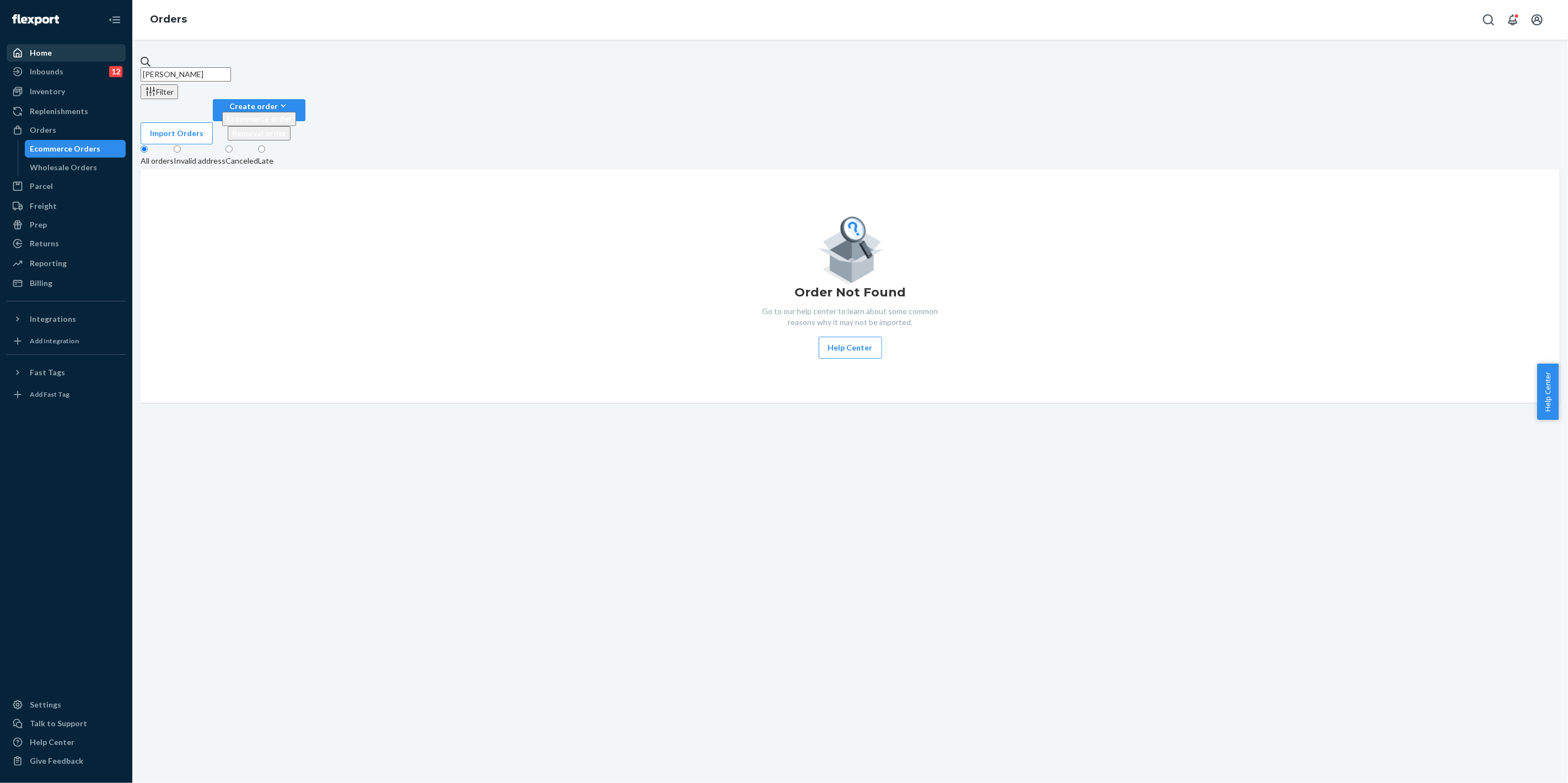
drag, startPoint x: 243, startPoint y: 62, endPoint x: 91, endPoint y: 52, distance: 152.3
click at [86, 53] on div "Home Inbounds 12 Shipping Plans Problems 12 Inventory Products Replenishments O…" at bounding box center [784, 392] width 1568 height 783
paste input "[PERSON_NAME]"
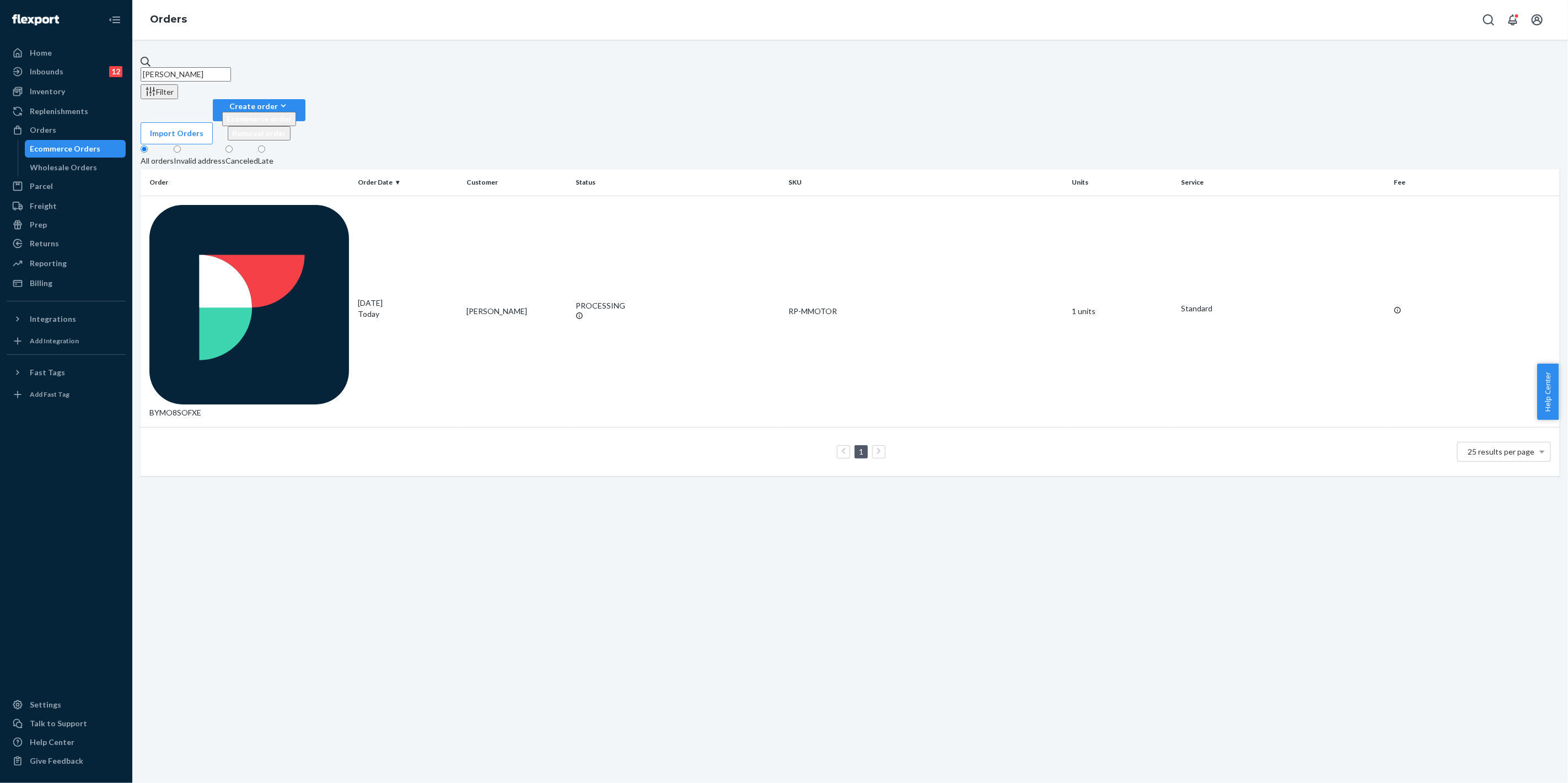
type input "[PERSON_NAME]"
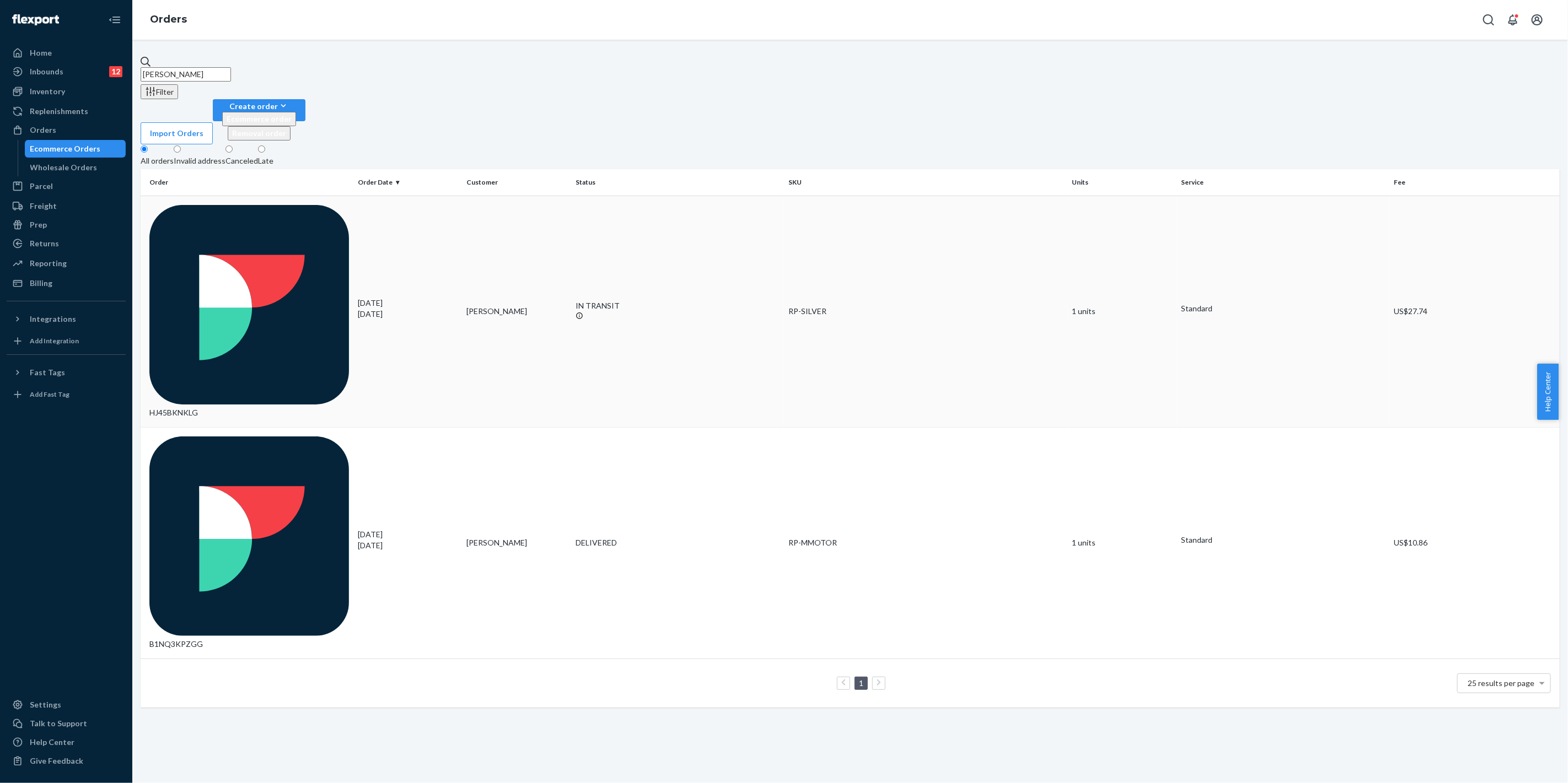
click at [752, 195] on td "IN TRANSIT" at bounding box center [677, 311] width 213 height 232
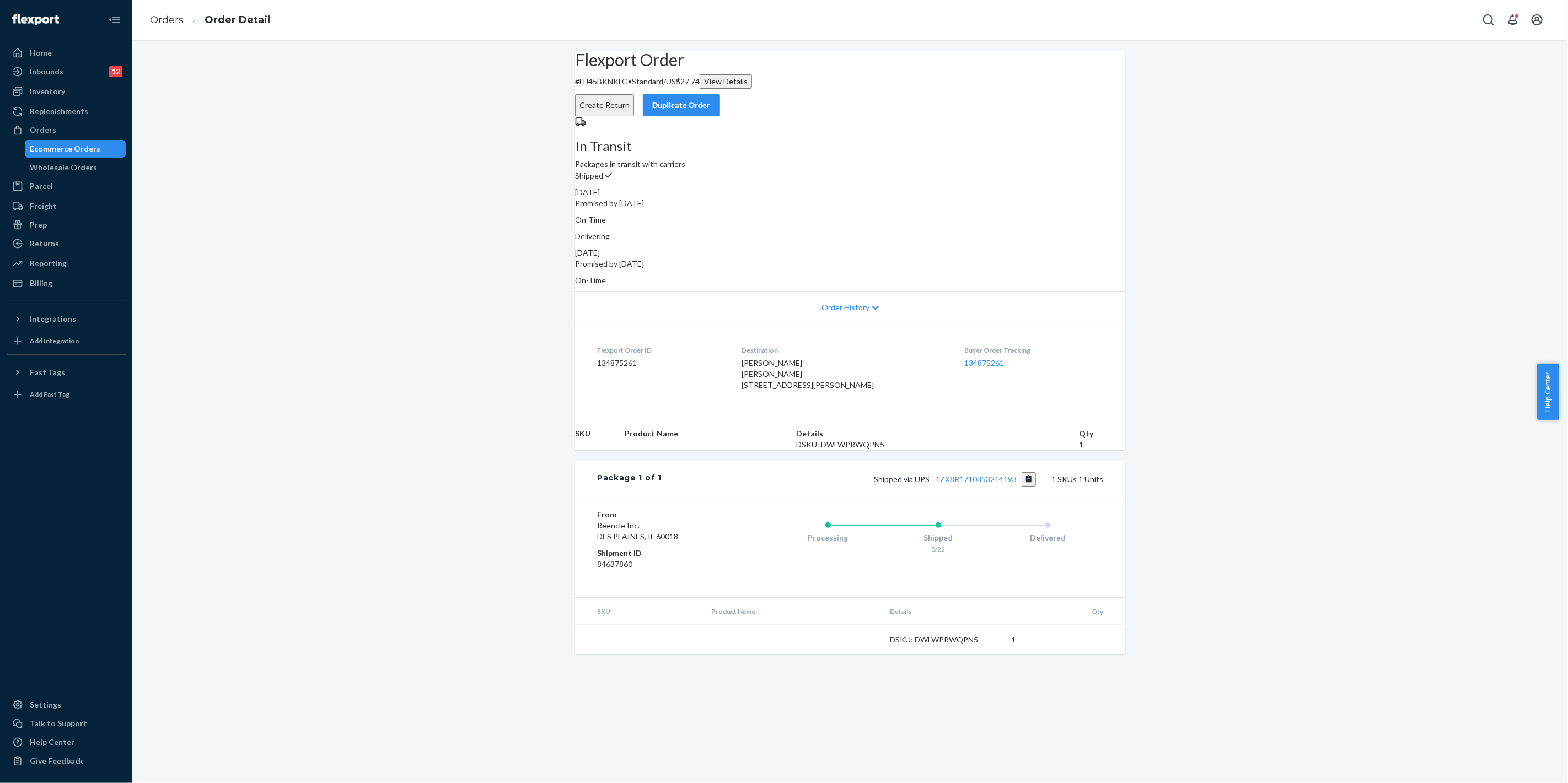
click at [1030, 487] on button "Copy tracking number" at bounding box center [1029, 479] width 15 height 14
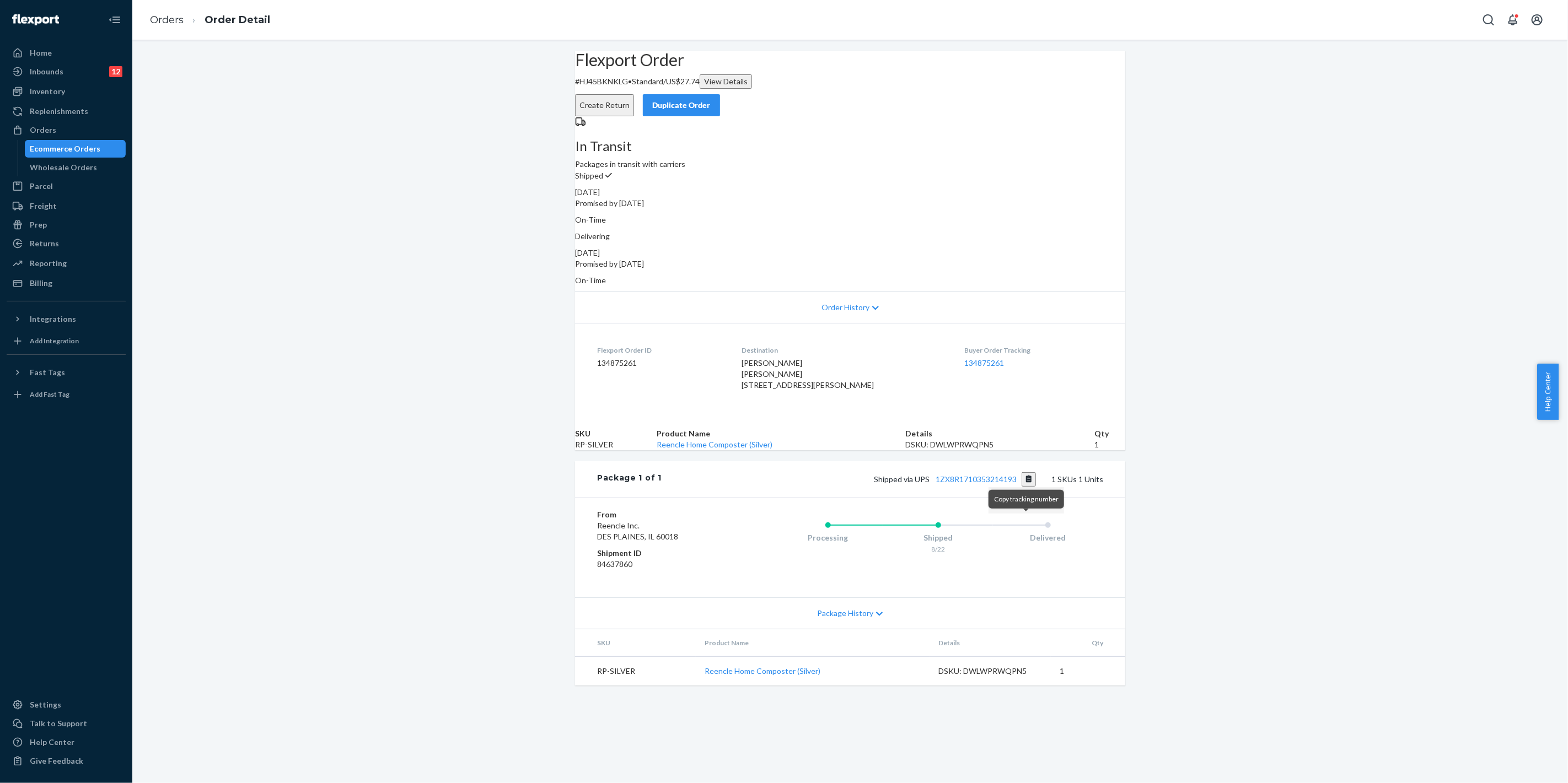
click at [1027, 487] on button "Copy tracking number" at bounding box center [1029, 479] width 15 height 14
click at [84, 127] on div "Orders" at bounding box center [66, 130] width 117 height 15
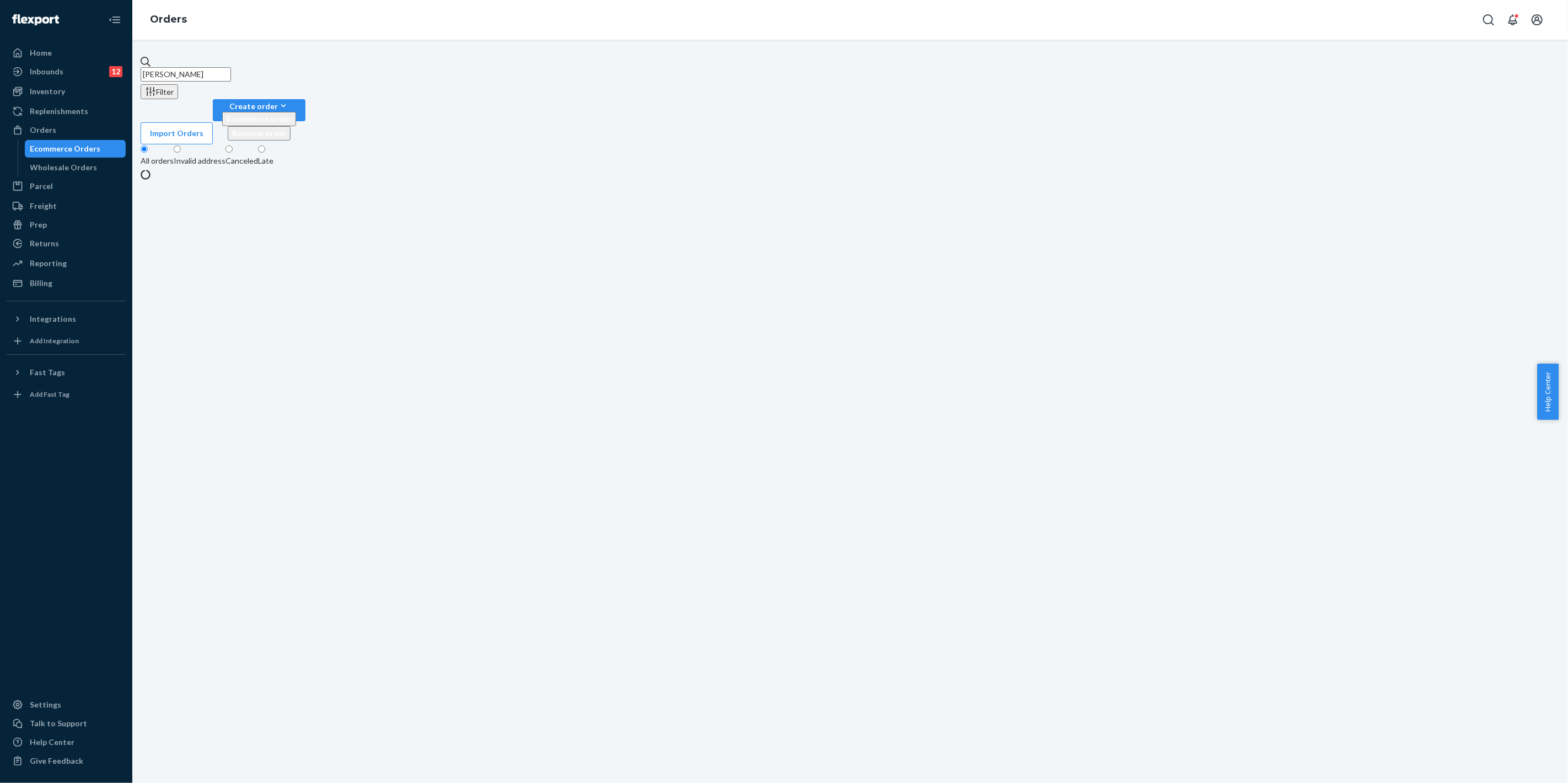
drag, startPoint x: 239, startPoint y: 65, endPoint x: 153, endPoint y: 62, distance: 86.1
click at [66, 52] on div "Home Inbounds 12 Shipping Plans Problems 12 Inventory Products Replenishments O…" at bounding box center [784, 392] width 1568 height 783
paste input "[PERSON_NAME]"
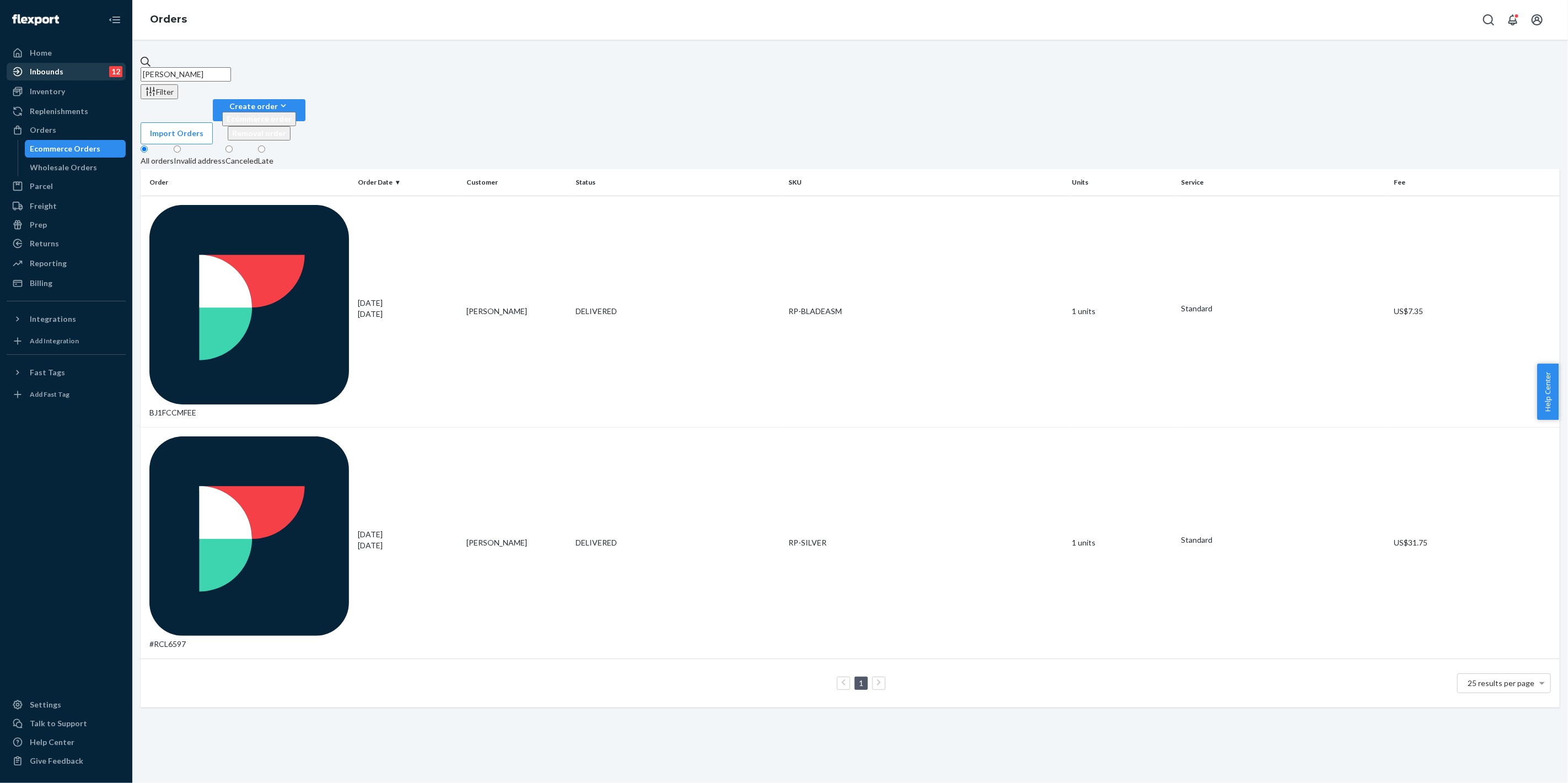
drag, startPoint x: 218, startPoint y: 73, endPoint x: 97, endPoint y: 64, distance: 121.3
click at [97, 64] on div "Home Inbounds 12 Shipping Plans Problems 12 Inventory Products Replenishments O…" at bounding box center [784, 392] width 1568 height 783
paste input "[PERSON_NAME]"
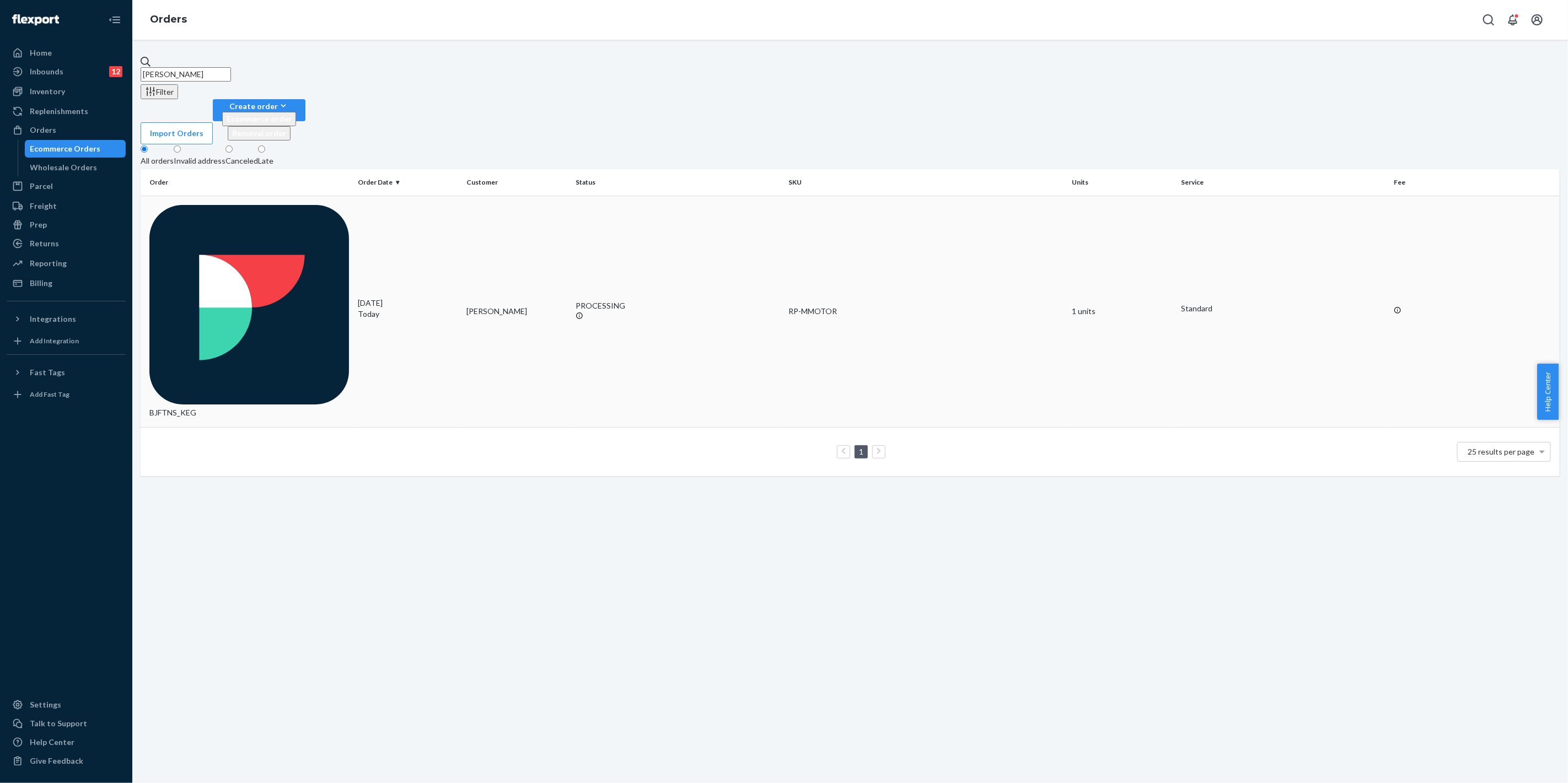
type input "[PERSON_NAME]"
click at [767, 300] on div "PROCESSING" at bounding box center [677, 311] width 204 height 22
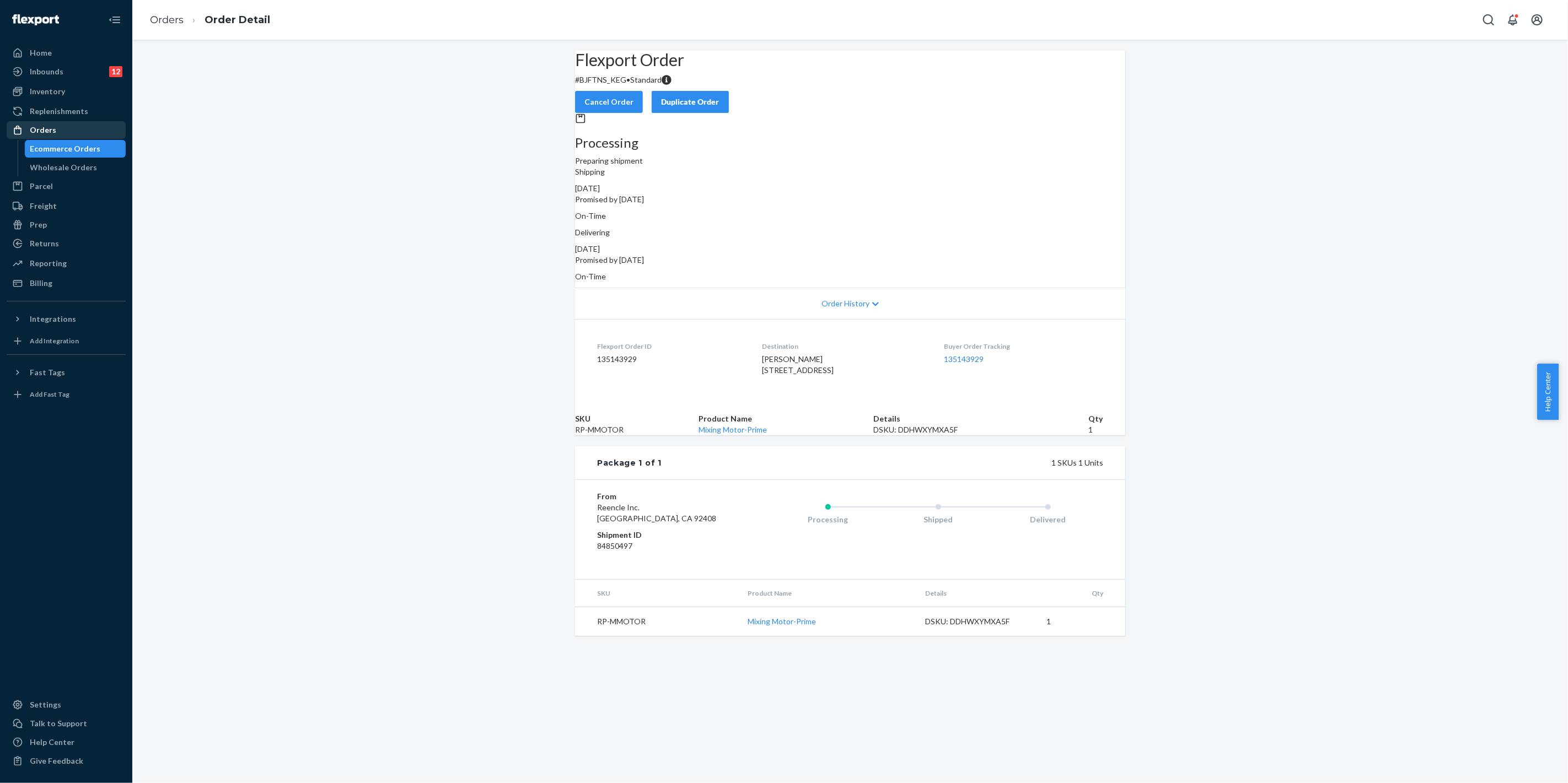
click at [55, 130] on div "Orders" at bounding box center [66, 130] width 117 height 15
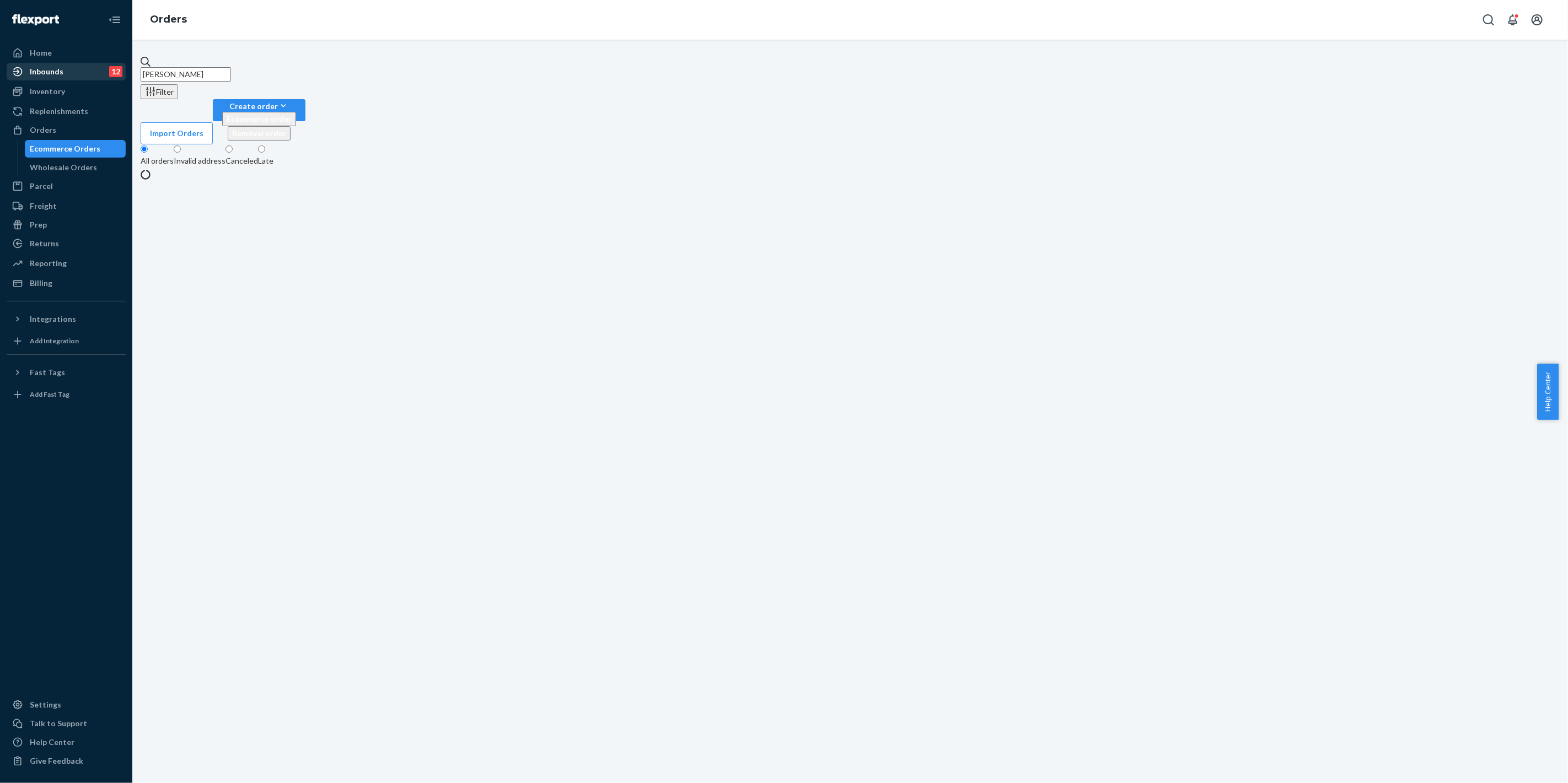
drag, startPoint x: 252, startPoint y: 69, endPoint x: 103, endPoint y: 67, distance: 149.0
click at [97, 67] on div "Home Inbounds 12 Shipping Plans Problems 12 Inventory Products Replenishments O…" at bounding box center [784, 392] width 1568 height 783
paste input "[PERSON_NAME]"
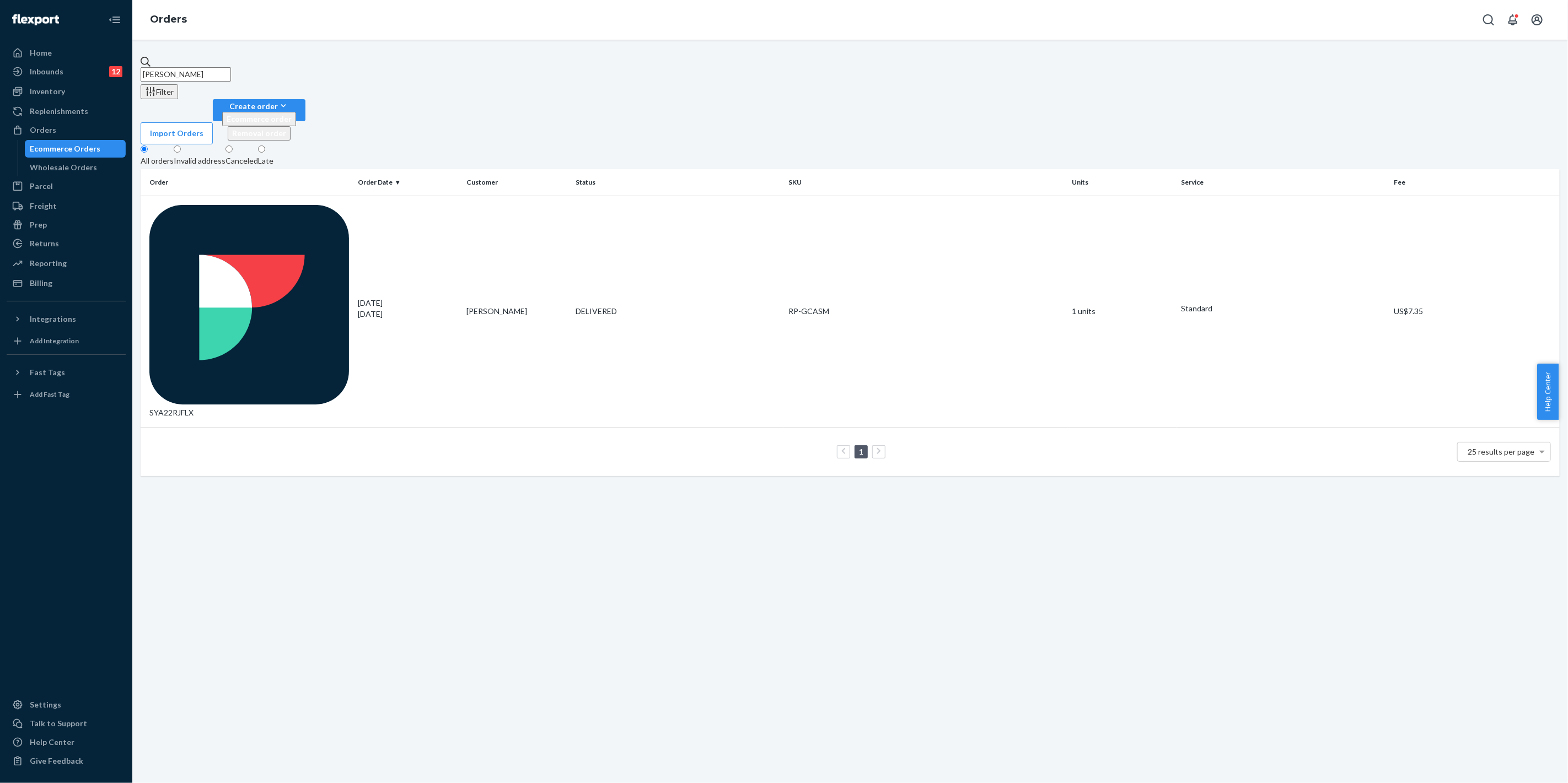
drag, startPoint x: 135, startPoint y: 69, endPoint x: 147, endPoint y: 73, distance: 12.6
click at [111, 69] on div "Home Inbounds 12 Shipping Plans Problems 12 Inventory Products Replenishments O…" at bounding box center [784, 392] width 1568 height 783
paste input "[PERSON_NAME]"
drag, startPoint x: 249, startPoint y: 69, endPoint x: 111, endPoint y: 60, distance: 138.3
click at [97, 58] on div "Home Inbounds 12 Shipping Plans Problems 12 Inventory Products Replenishments O…" at bounding box center [784, 392] width 1568 height 783
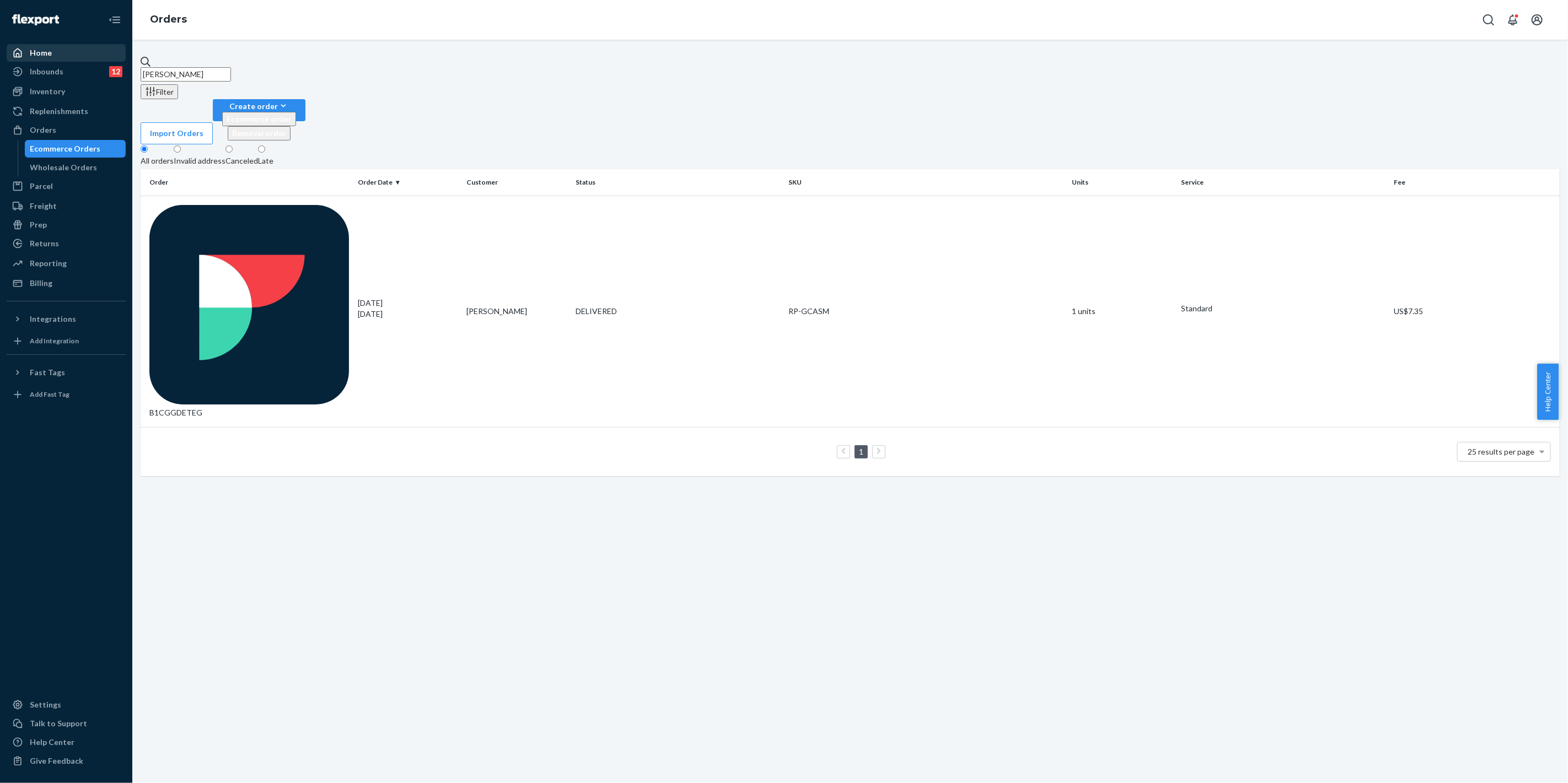
paste input "[PERSON_NAME]"
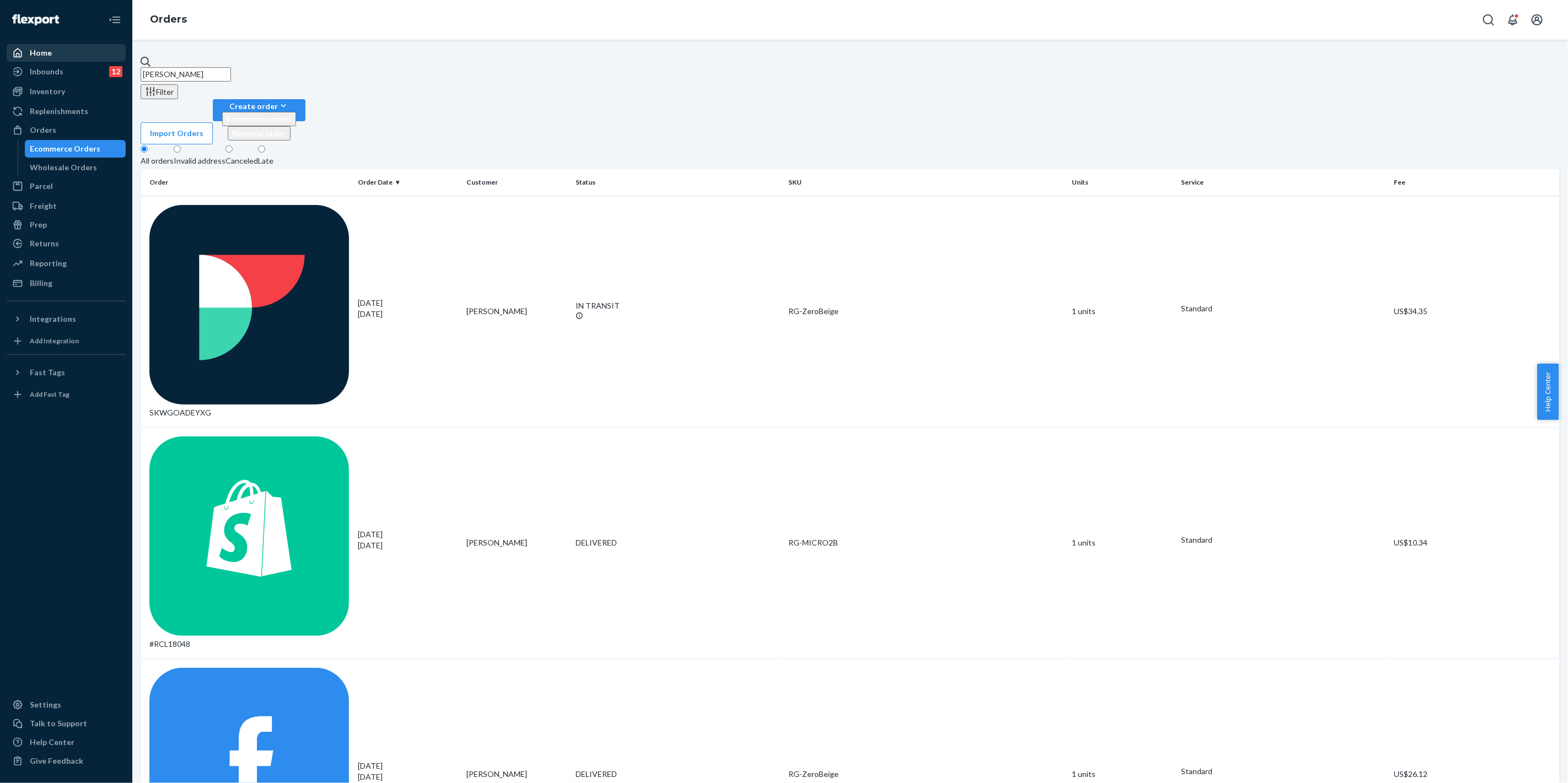
drag, startPoint x: 249, startPoint y: 63, endPoint x: 97, endPoint y: 58, distance: 152.1
click at [96, 58] on div "Home Inbounds 12 Shipping Plans Problems 12 Inventory Products Replenishments O…" at bounding box center [784, 392] width 1568 height 783
paste input "[PERSON_NAME]"
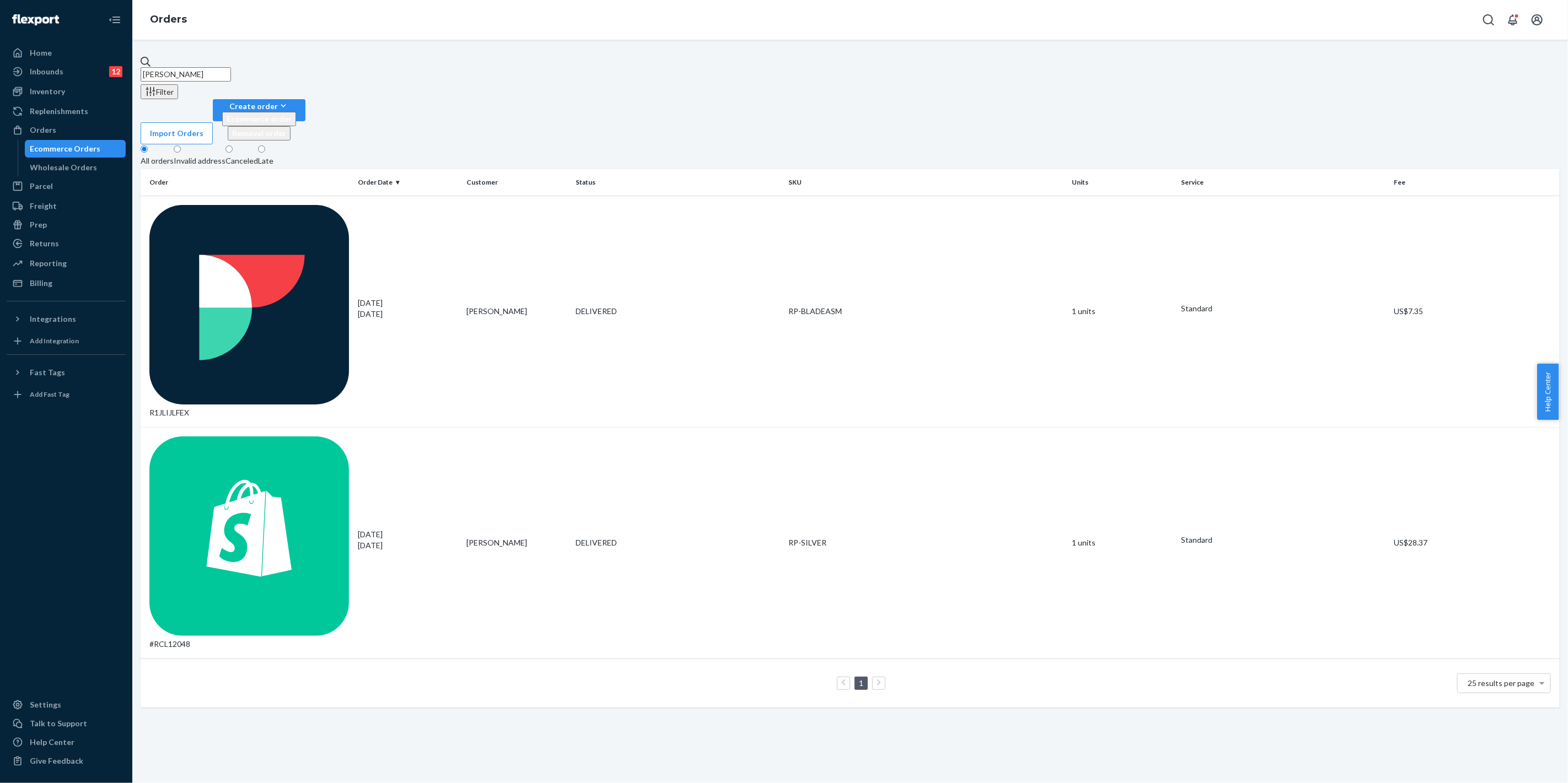
drag, startPoint x: 170, startPoint y: 58, endPoint x: 192, endPoint y: 47, distance: 24.6
click at [145, 54] on div "[PERSON_NAME] Filter Import Orders Create order Ecommerce order Removal order A…" at bounding box center [850, 411] width 1435 height 743
paste input "[PERSON_NAME]"
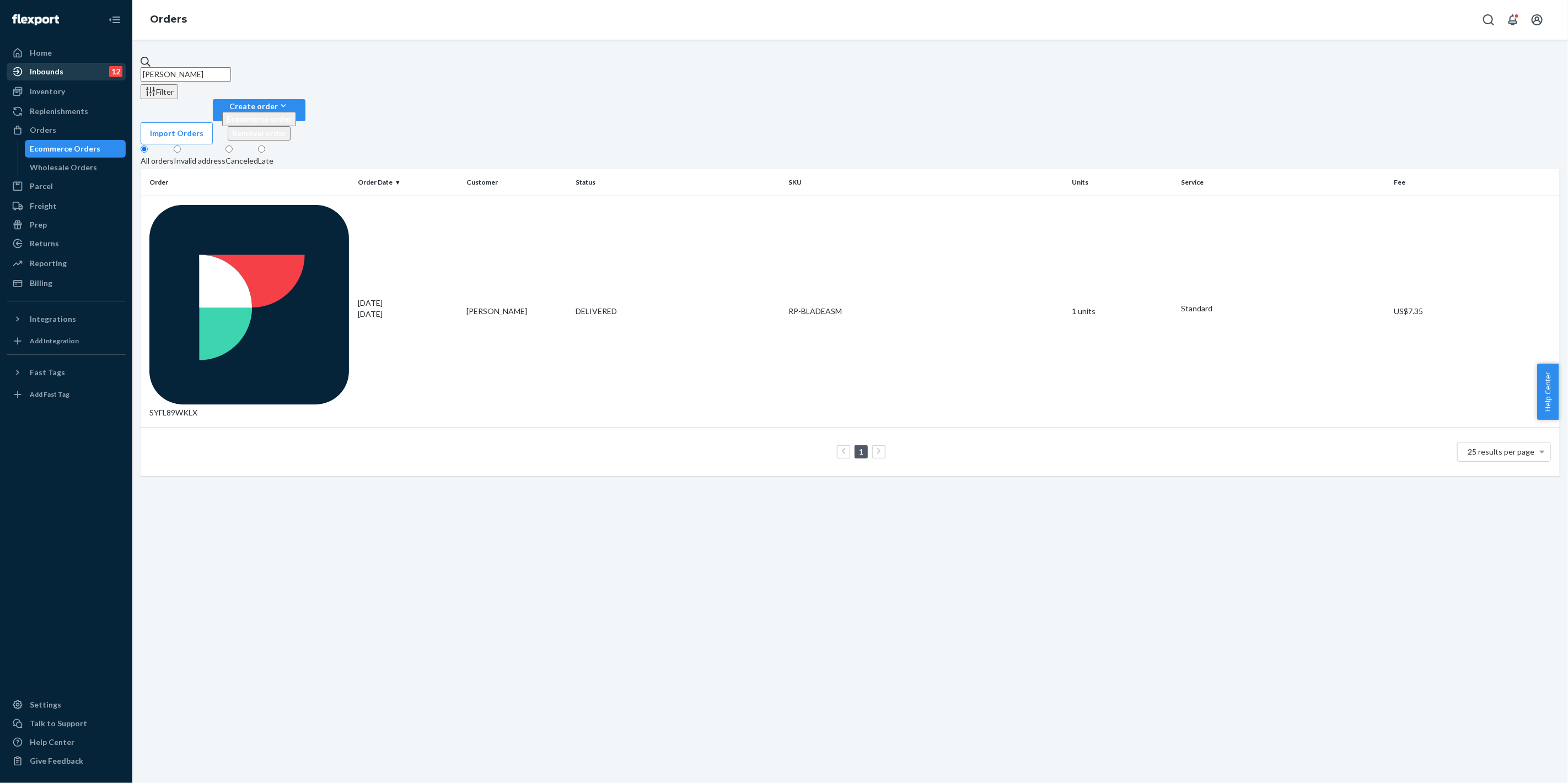
drag, startPoint x: 226, startPoint y: 66, endPoint x: 84, endPoint y: 69, distance: 142.0
click at [84, 69] on div "Home Inbounds 12 Shipping Plans Problems 12 Inventory Products Replenishments O…" at bounding box center [784, 392] width 1568 height 783
paste input "[PERSON_NAME]"
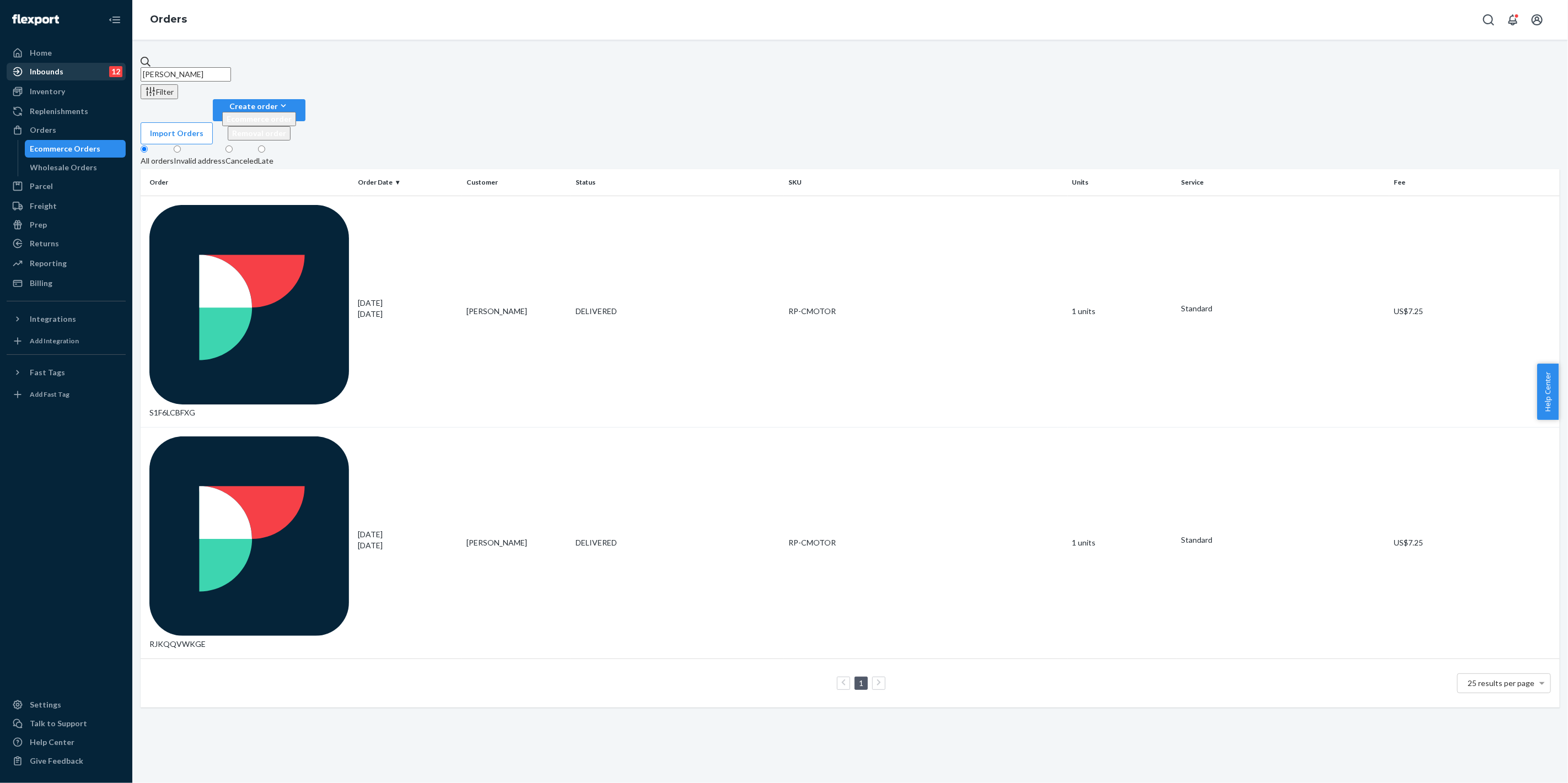
drag, startPoint x: 129, startPoint y: 66, endPoint x: 97, endPoint y: 74, distance: 33.0
click at [98, 73] on div "Home Inbounds 12 Shipping Plans Problems 12 Inventory Products Replenishments O…" at bounding box center [784, 392] width 1568 height 783
paste input "[PERSON_NAME]"
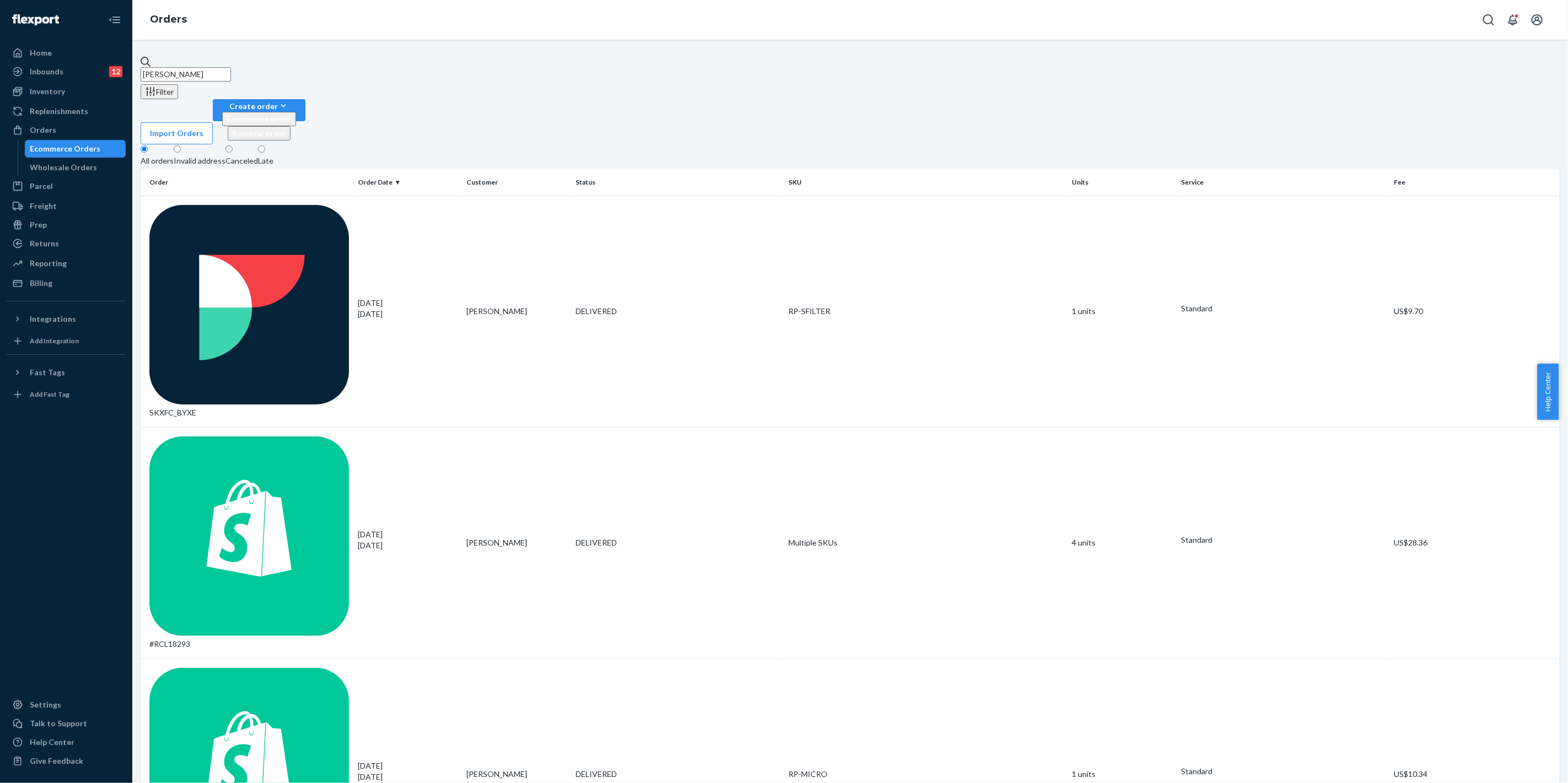
drag, startPoint x: 288, startPoint y: 73, endPoint x: 349, endPoint y: 30, distance: 74.6
click at [0, 60] on div "Home Inbounds 12 Shipping Plans Problems 12 Inventory Products Replenishments O…" at bounding box center [784, 392] width 1568 height 783
paste input "[PERSON_NAME]"
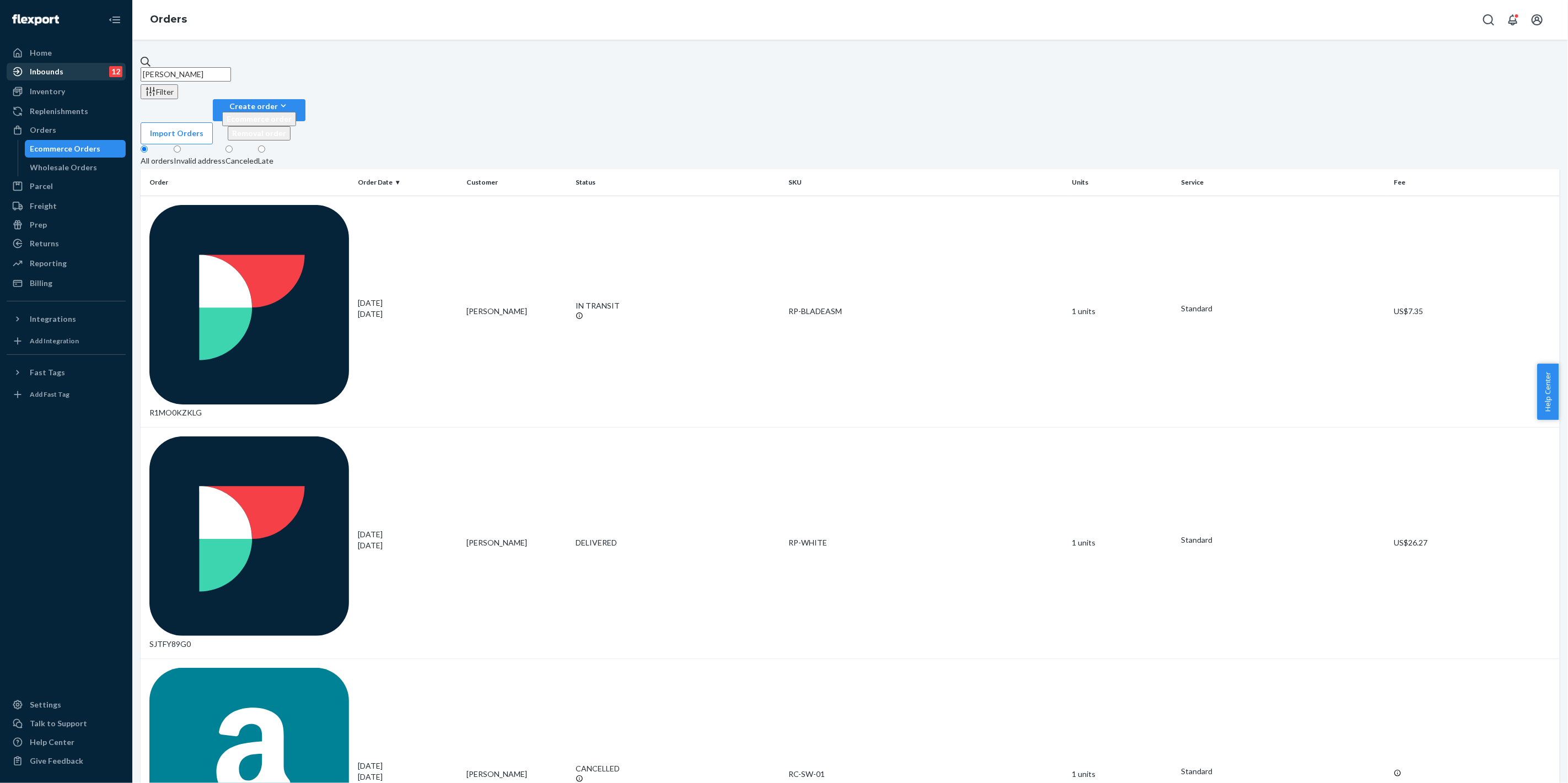
drag, startPoint x: 230, startPoint y: 72, endPoint x: 125, endPoint y: 72, distance: 105.0
click at [125, 71] on div "Home Inbounds 12 Shipping Plans Problems 12 Inventory Products Replenishments O…" at bounding box center [784, 392] width 1568 height 783
paste input "[PERSON_NAME]"
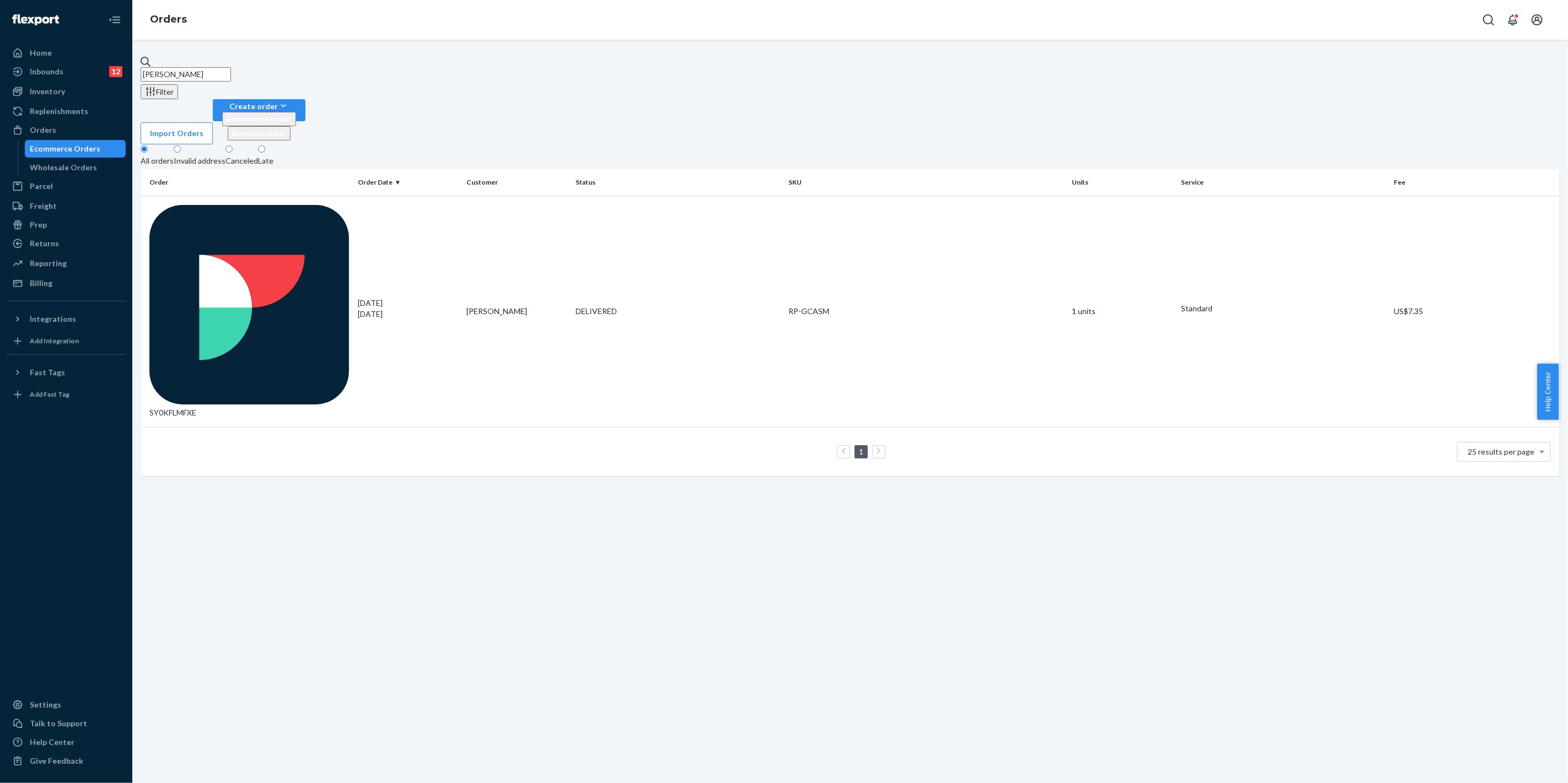
drag, startPoint x: 257, startPoint y: 61, endPoint x: 259, endPoint y: 66, distance: 5.4
click at [257, 62] on div "[PERSON_NAME] Filter Import Orders Create order Ecommerce order Removal order A…" at bounding box center [850, 411] width 1435 height 743
drag, startPoint x: 270, startPoint y: 70, endPoint x: 53, endPoint y: 60, distance: 217.2
click at [53, 60] on div "Home Inbounds 12 Shipping Plans Problems 12 Inventory Products Replenishments O…" at bounding box center [784, 392] width 1568 height 783
paste input "Rue Sherwood"
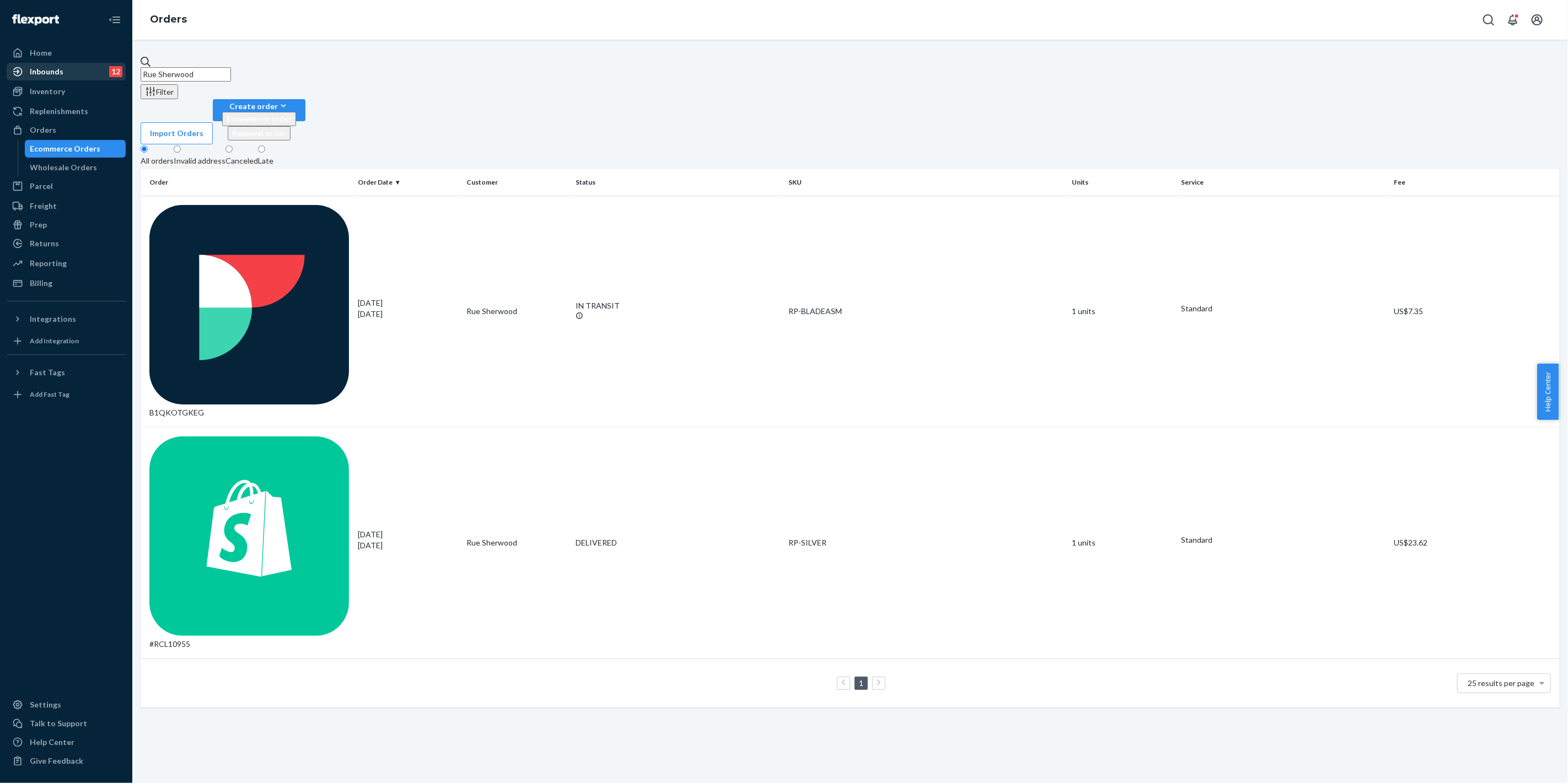
drag, startPoint x: 30, startPoint y: 77, endPoint x: 7, endPoint y: 77, distance: 23.0
click at [0, 77] on div "Home Inbounds 12 Shipping Plans Problems 12 Inventory Products Replenishments O…" at bounding box center [784, 392] width 1568 height 783
paste input "[PERSON_NAME]"
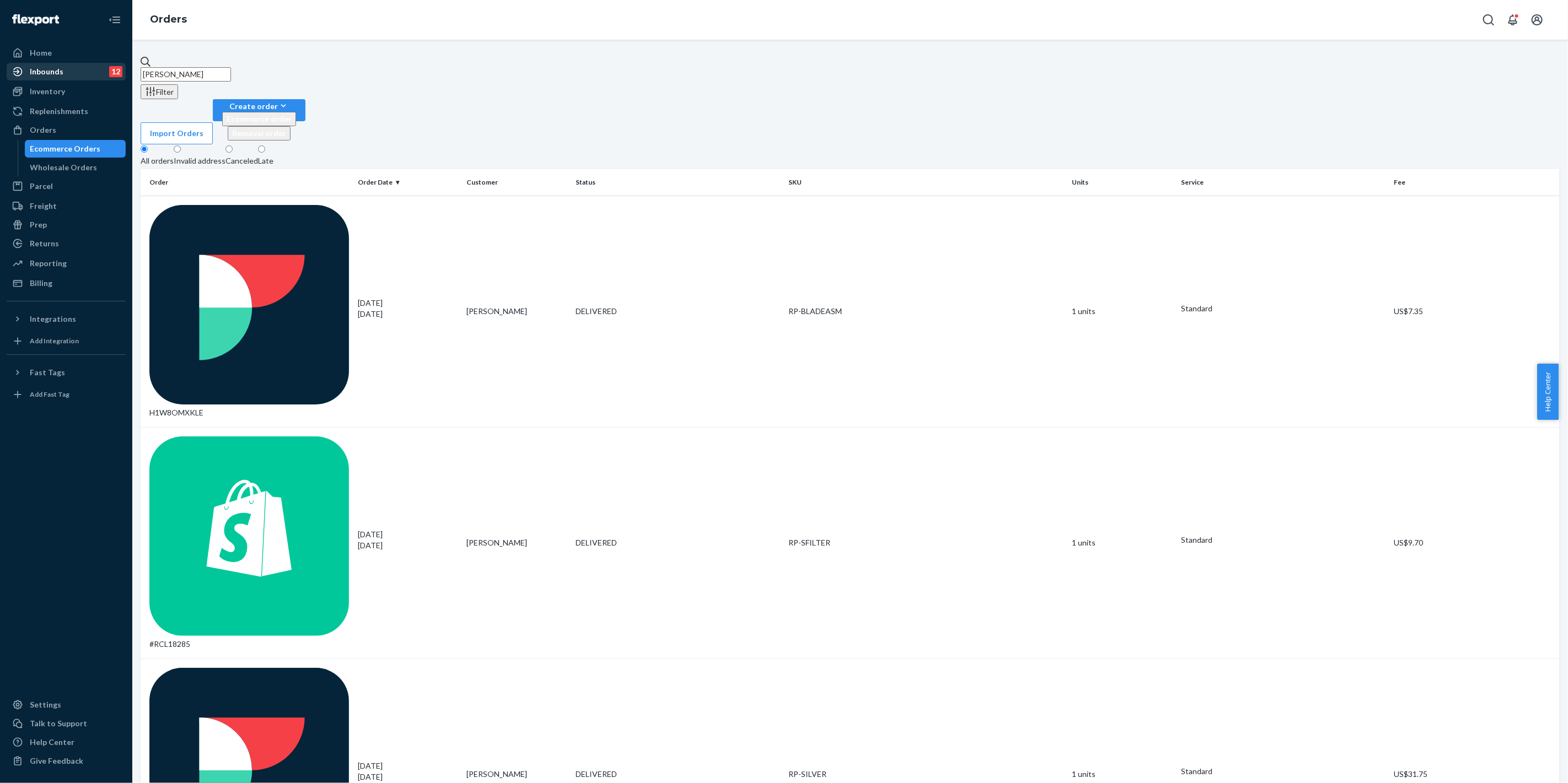
drag, startPoint x: 109, startPoint y: 75, endPoint x: 102, endPoint y: 75, distance: 7.0
click at [102, 75] on div "Home Inbounds 12 Shipping Plans Problems 12 Inventory Products Replenishments O…" at bounding box center [784, 392] width 1568 height 783
paste input "[PERSON_NAME]"
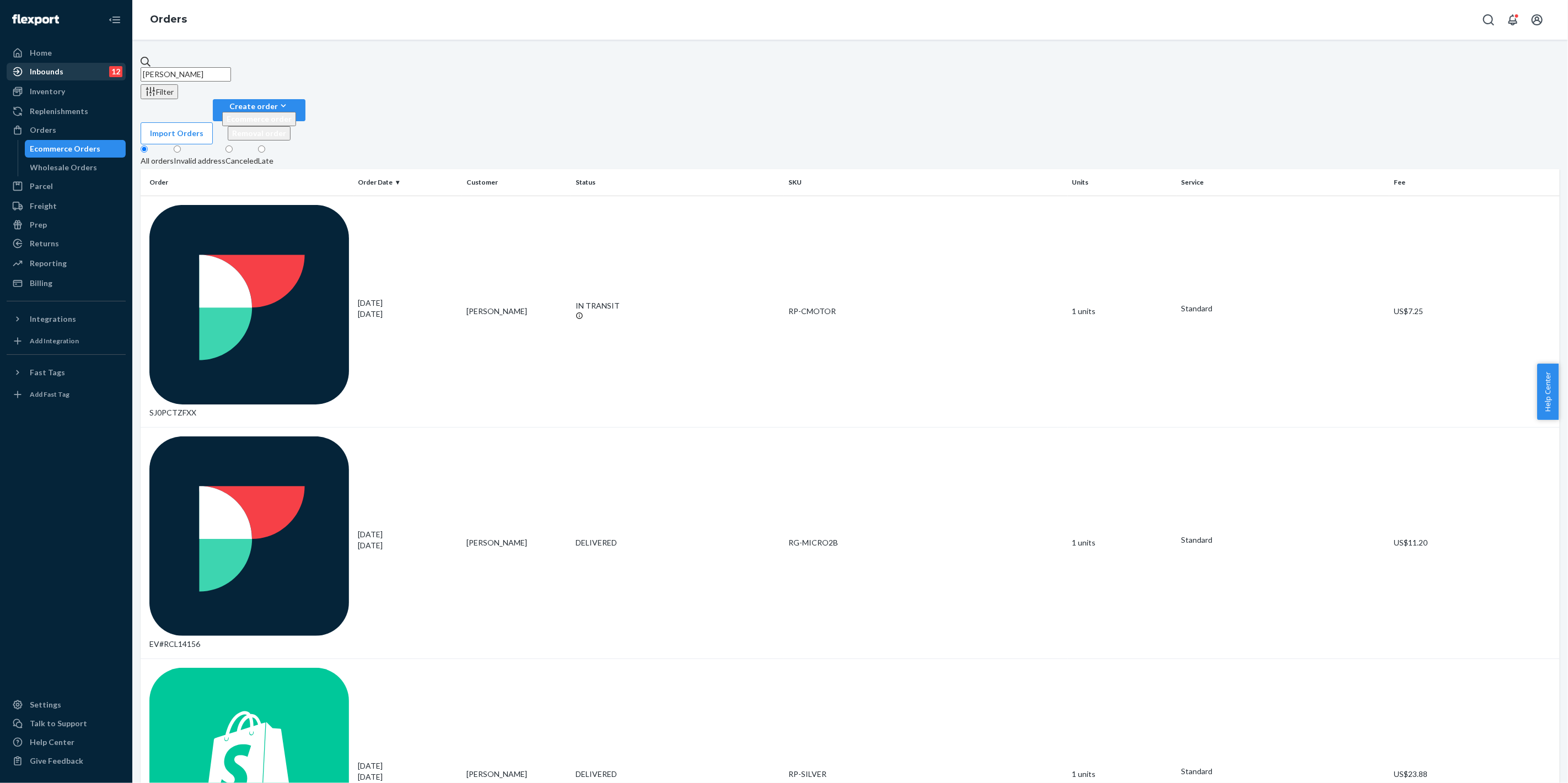
drag, startPoint x: 319, startPoint y: 65, endPoint x: 117, endPoint y: 63, distance: 202.0
click at [113, 63] on div "Home Inbounds 12 Shipping Plans Problems 12 Inventory Products Replenishments O…" at bounding box center [784, 392] width 1568 height 783
paste input "[PERSON_NAME]"
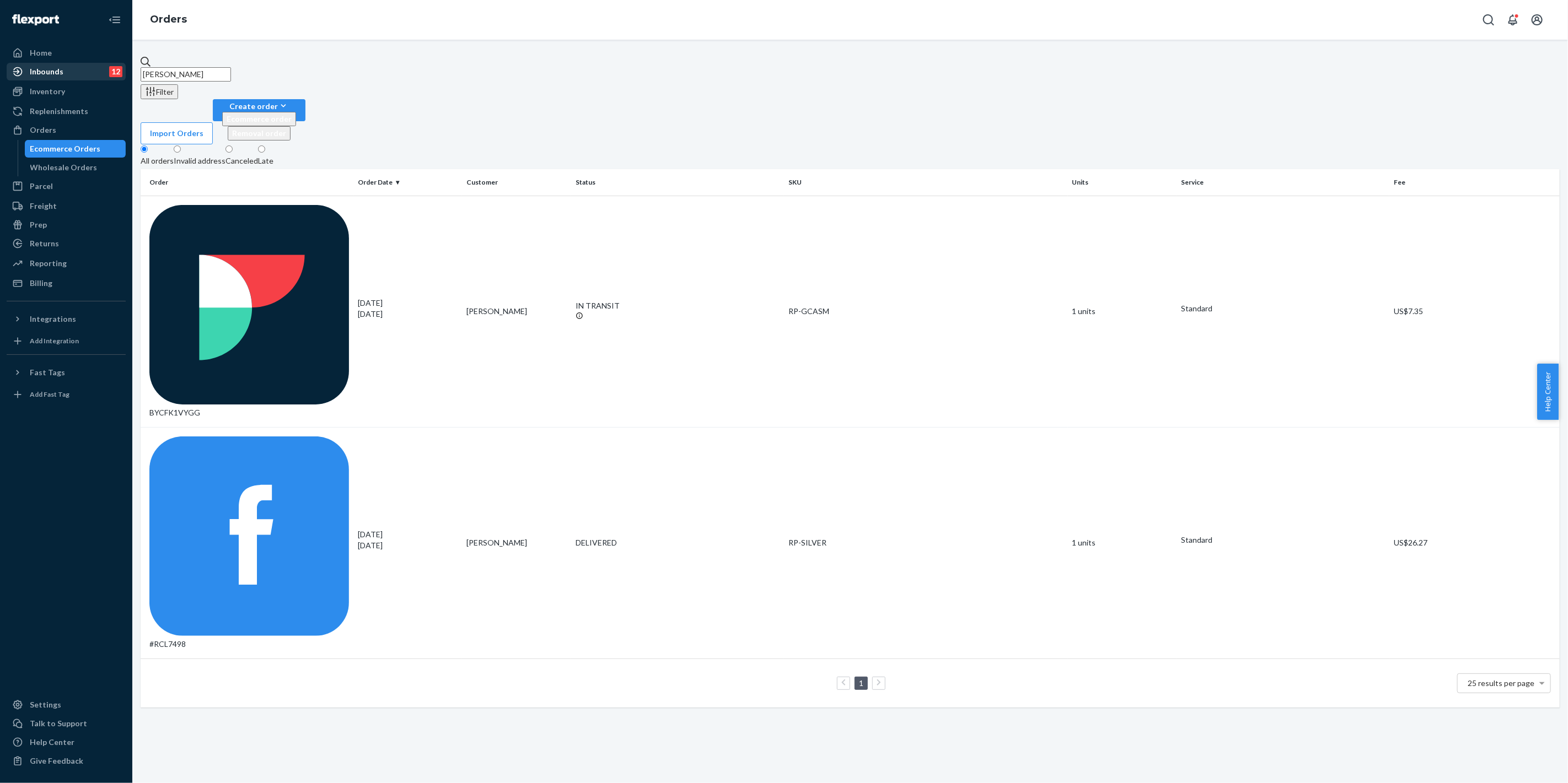
drag, startPoint x: 232, startPoint y: 64, endPoint x: 109, endPoint y: 63, distance: 123.0
click at [95, 65] on div "Home Inbounds 12 Shipping Plans Problems 12 Inventory Products Replenishments O…" at bounding box center [784, 392] width 1568 height 783
paste input "[PERSON_NAME]"
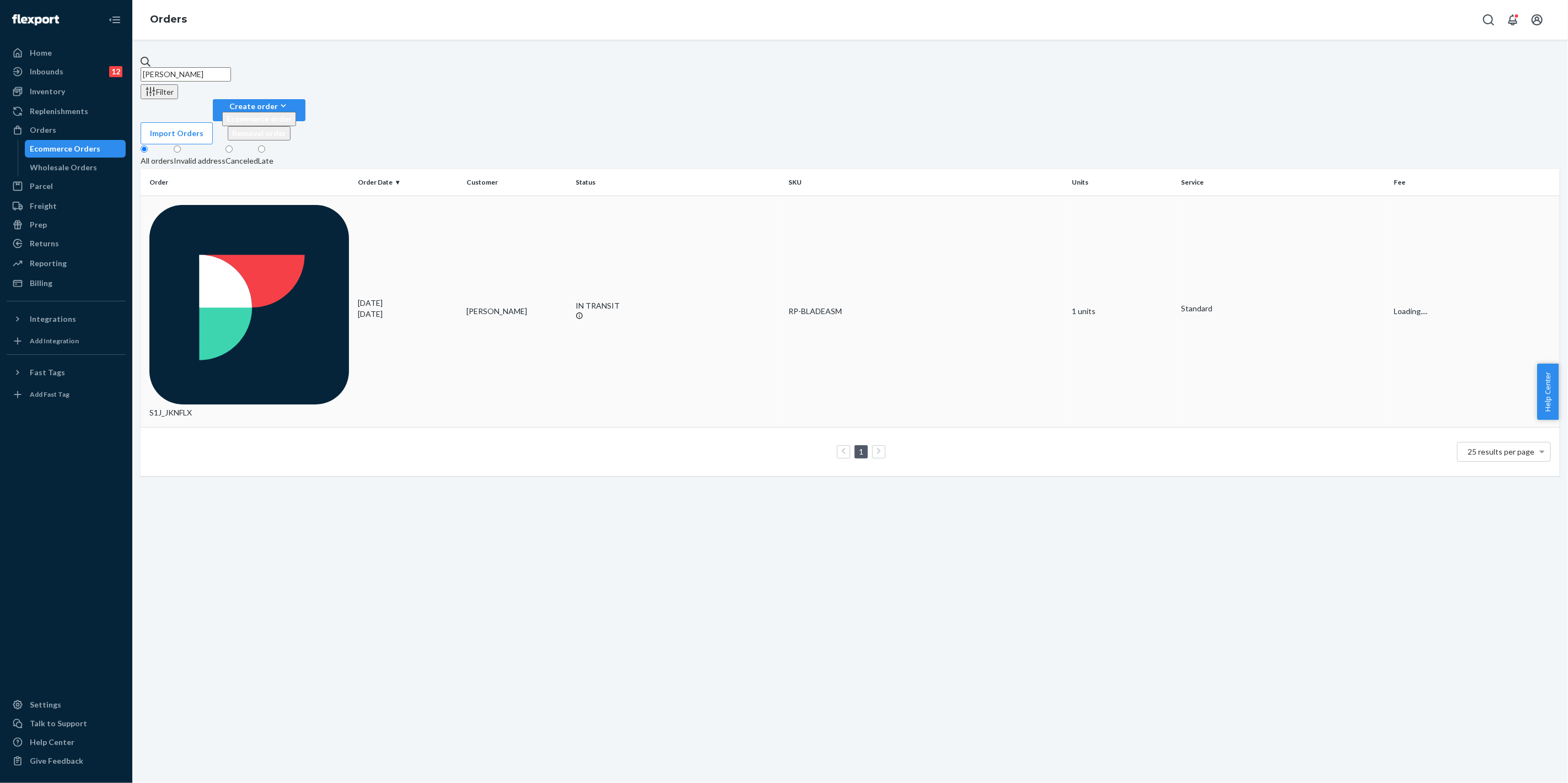
type input "[PERSON_NAME]"
click at [676, 300] on div "IN TRANSIT" at bounding box center [677, 311] width 204 height 22
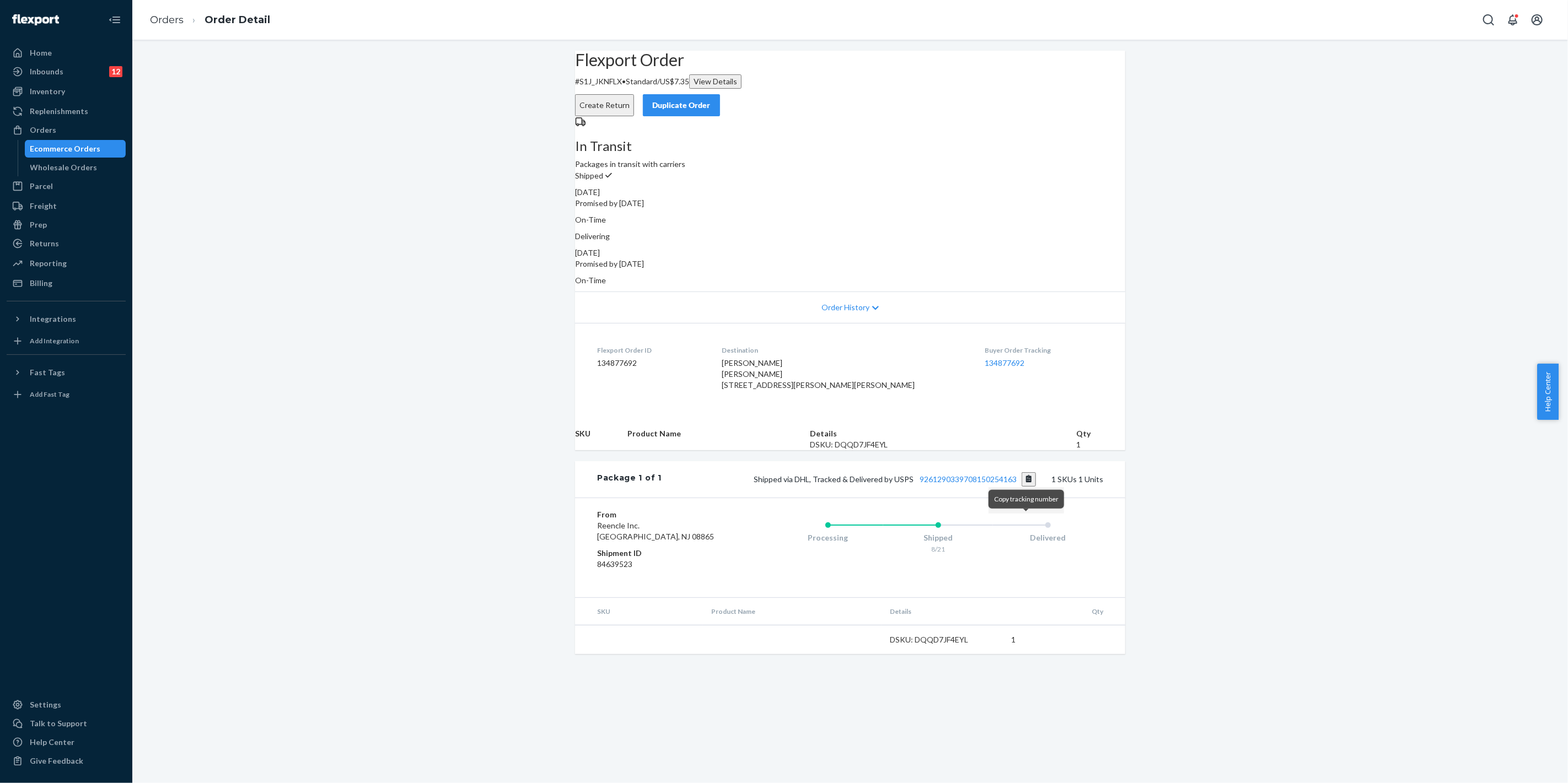
click at [1026, 487] on button "Copy tracking number" at bounding box center [1029, 479] width 15 height 14
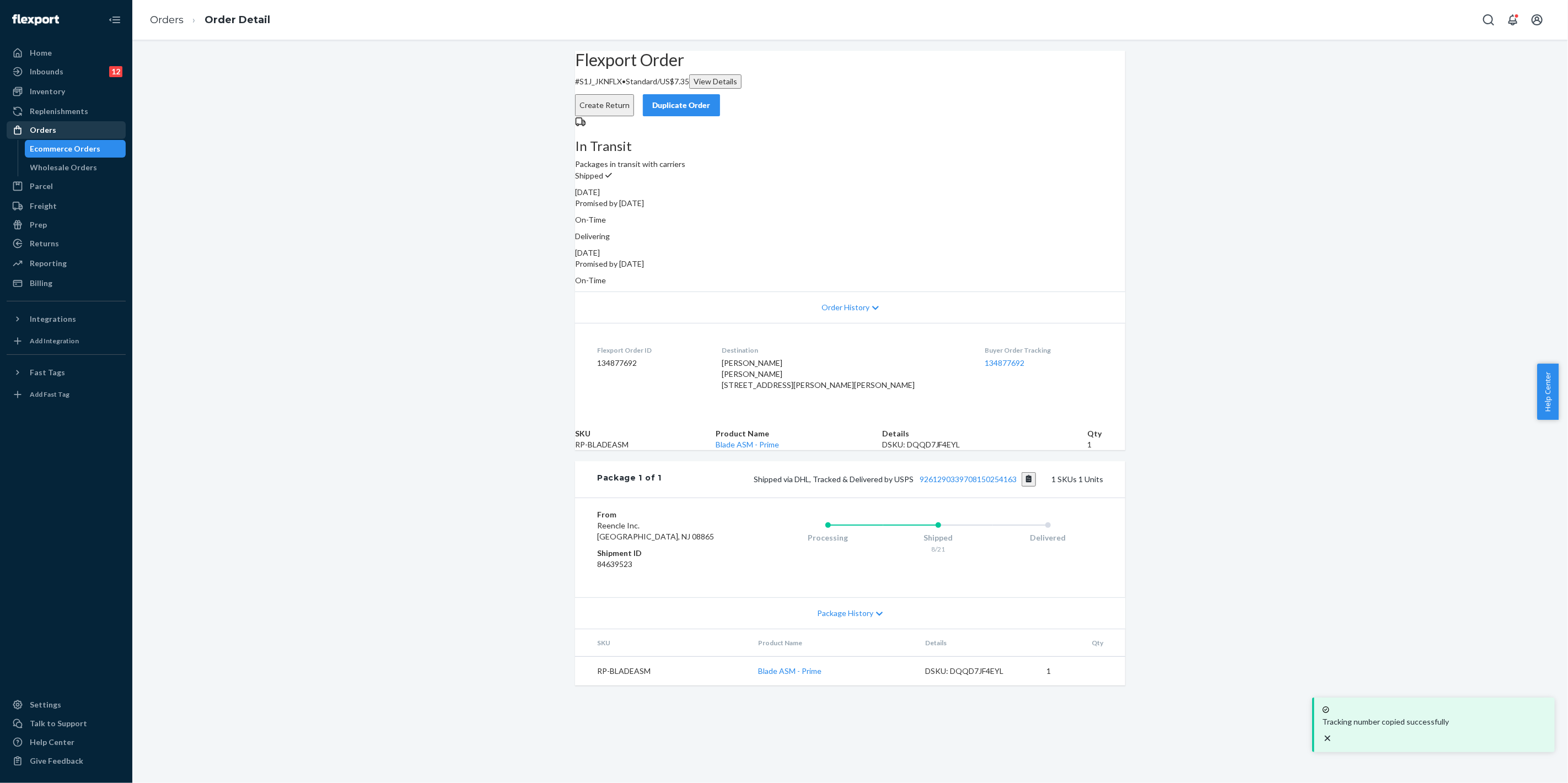
click at [83, 133] on div "Orders" at bounding box center [66, 130] width 117 height 15
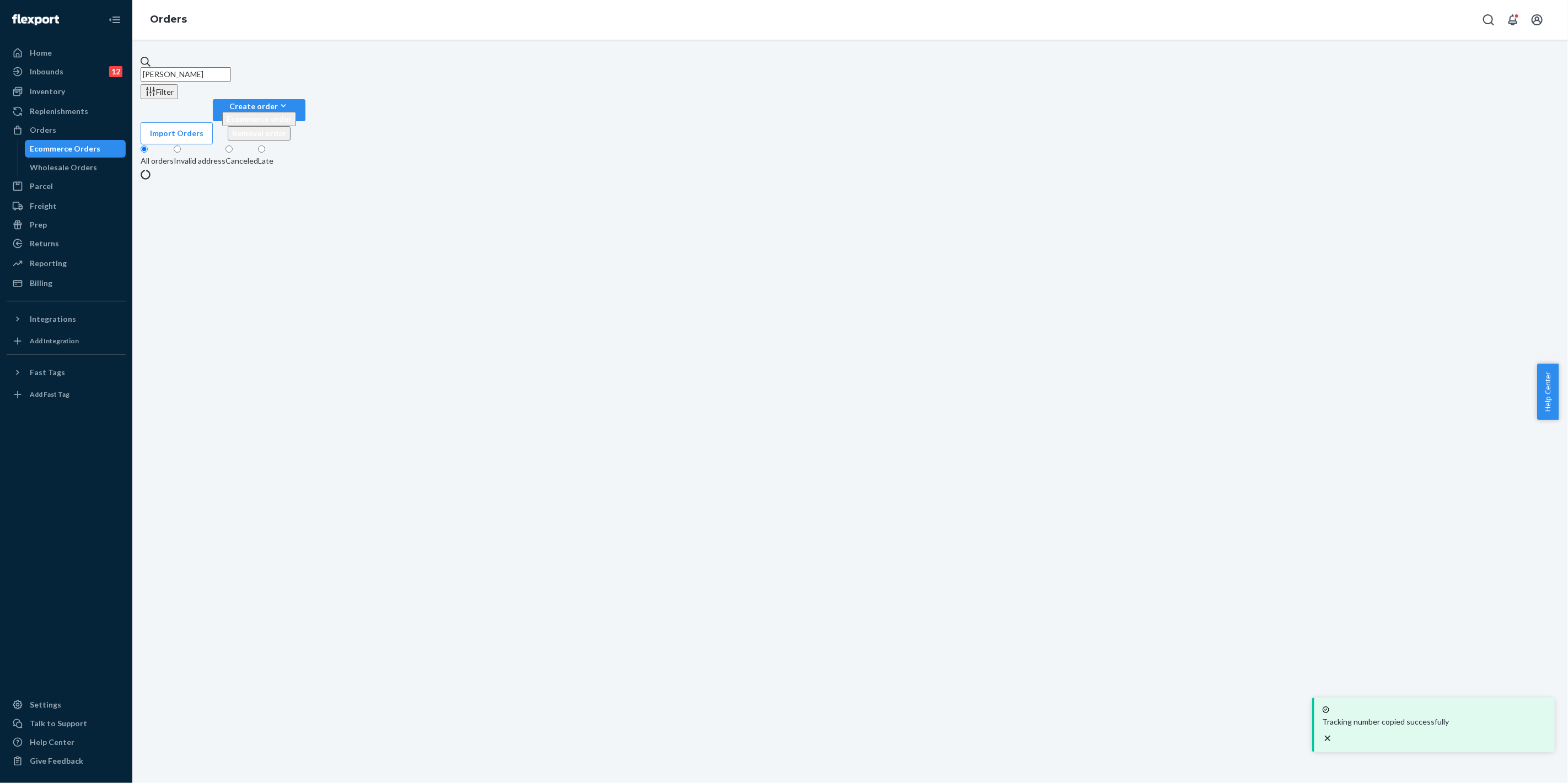
drag, startPoint x: 182, startPoint y: 67, endPoint x: 229, endPoint y: 67, distance: 47.0
click at [125, 62] on div "Home Inbounds 12 Shipping Plans Problems 12 Inventory Products Replenishments O…" at bounding box center [784, 392] width 1568 height 783
paste input "[PERSON_NAME]"
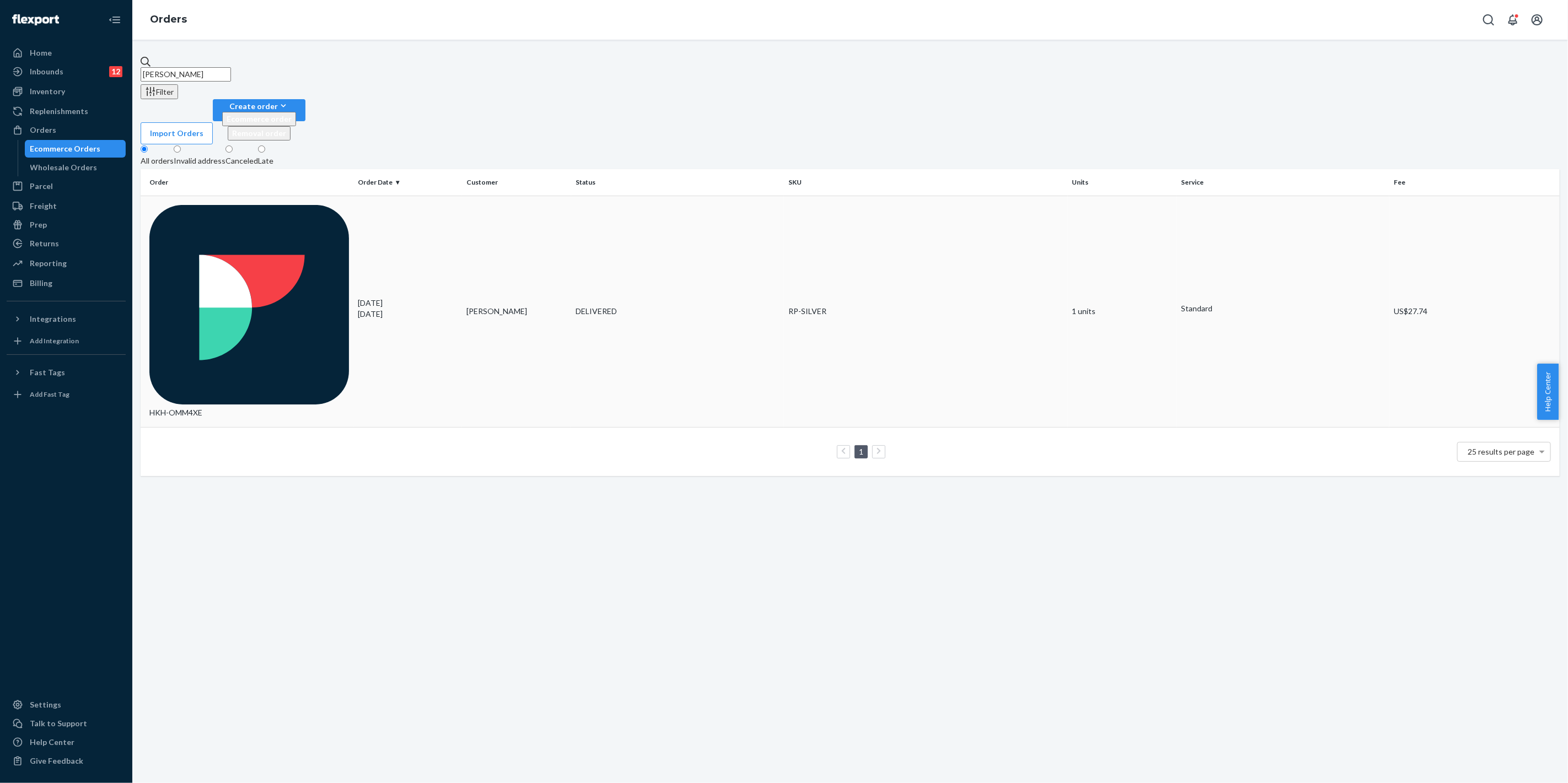
type input "[PERSON_NAME]"
click at [741, 306] on div "DELIVERED" at bounding box center [677, 311] width 204 height 11
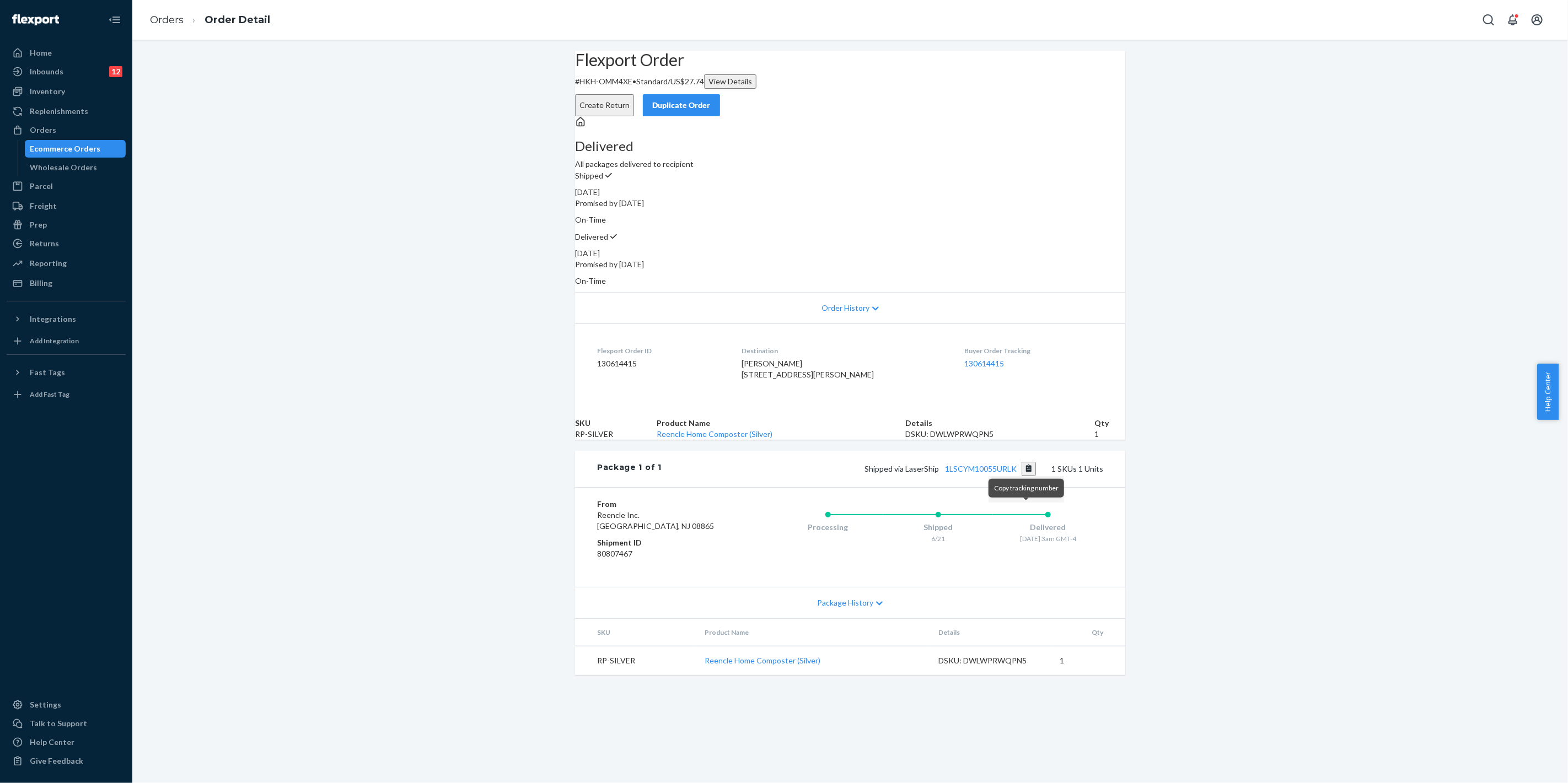
click at [1028, 476] on button "Copy tracking number" at bounding box center [1029, 468] width 15 height 14
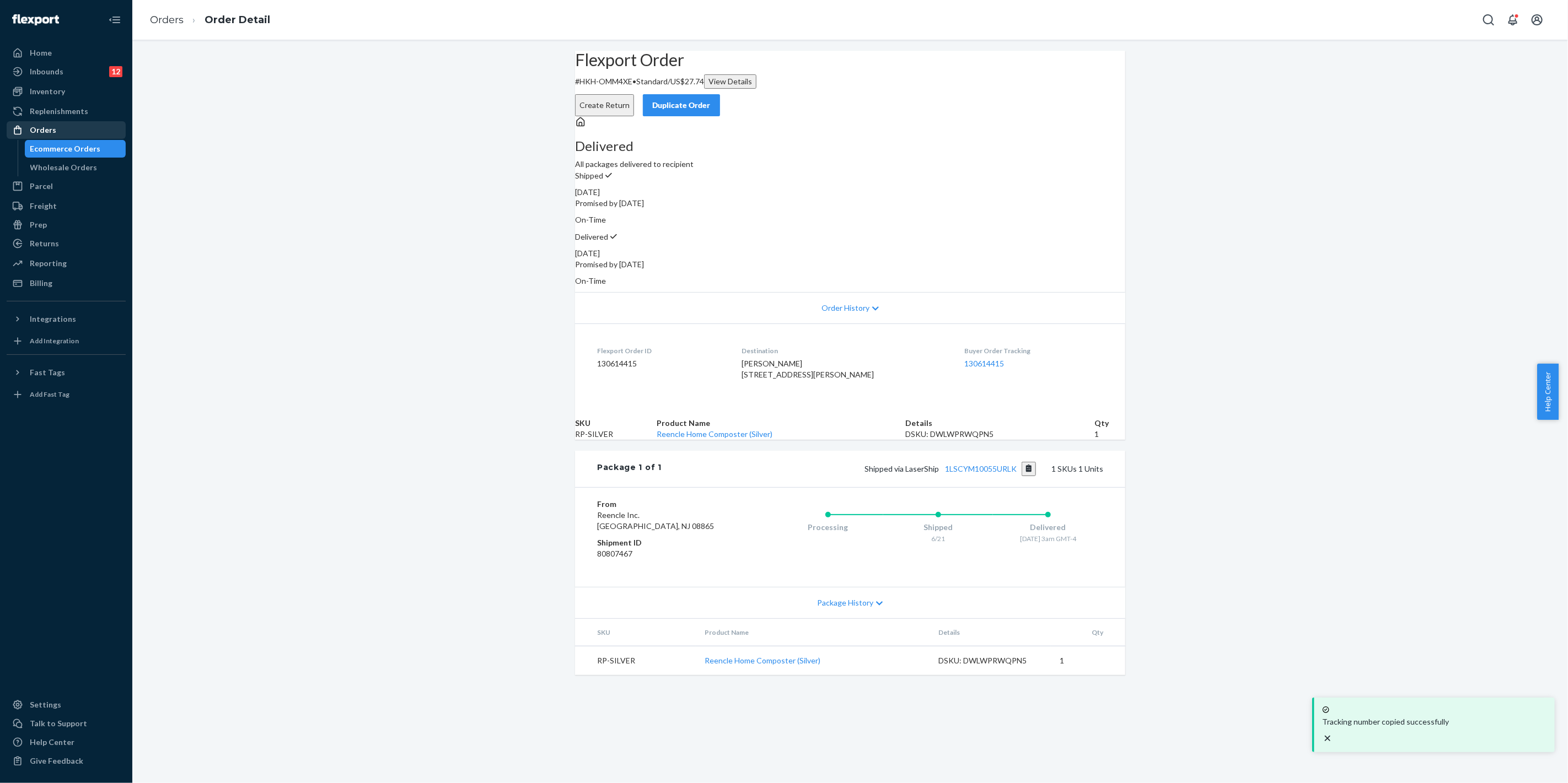
click at [83, 136] on div "Orders" at bounding box center [66, 130] width 117 height 15
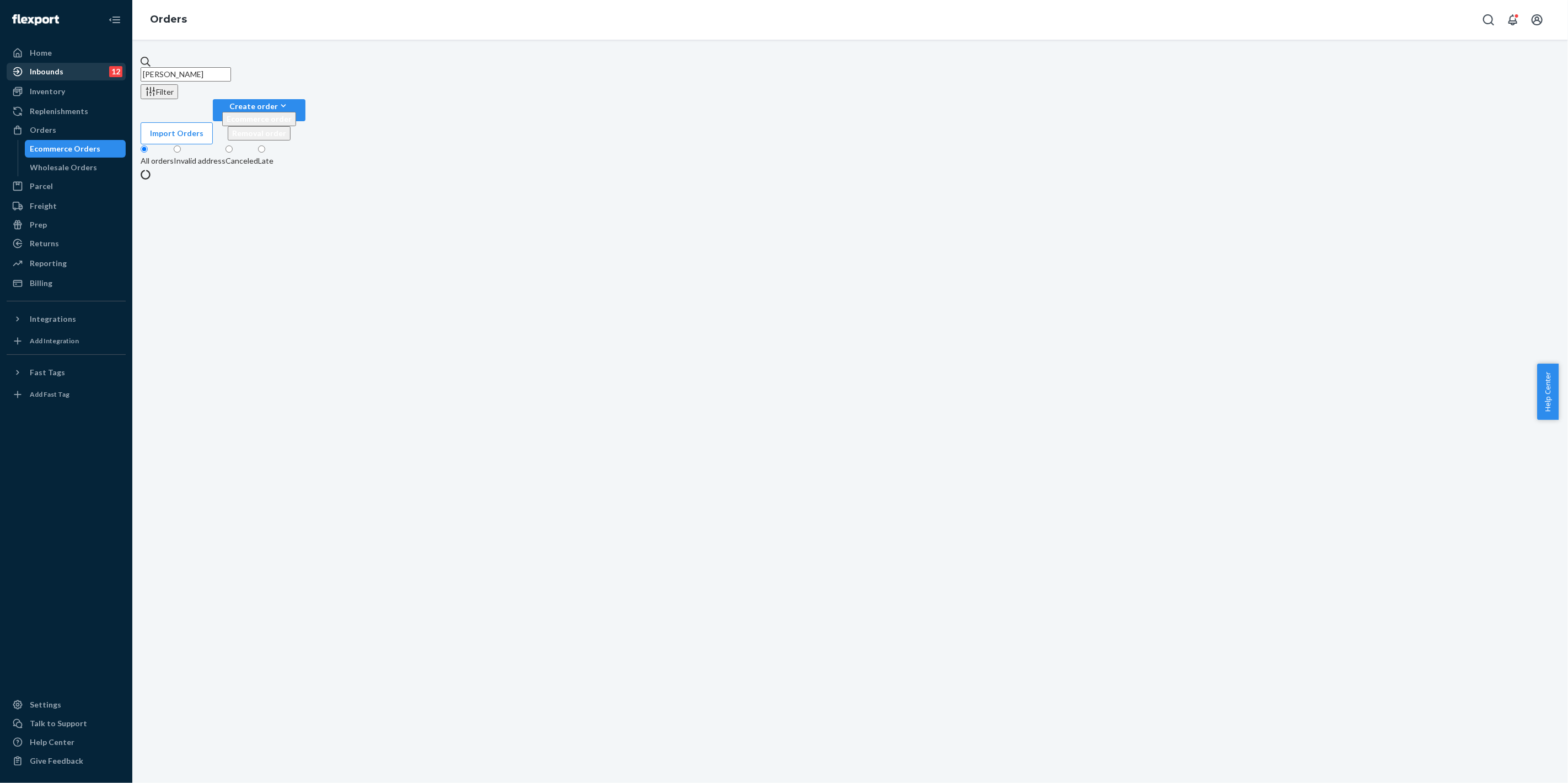
drag, startPoint x: 250, startPoint y: 68, endPoint x: 98, endPoint y: 69, distance: 152.0
click at [98, 68] on div "Home Inbounds 12 Shipping Plans Problems 12 Inventory Products Replenishments O…" at bounding box center [784, 392] width 1568 height 783
paste input "Ramavaishnavi [PERSON_NAME]"
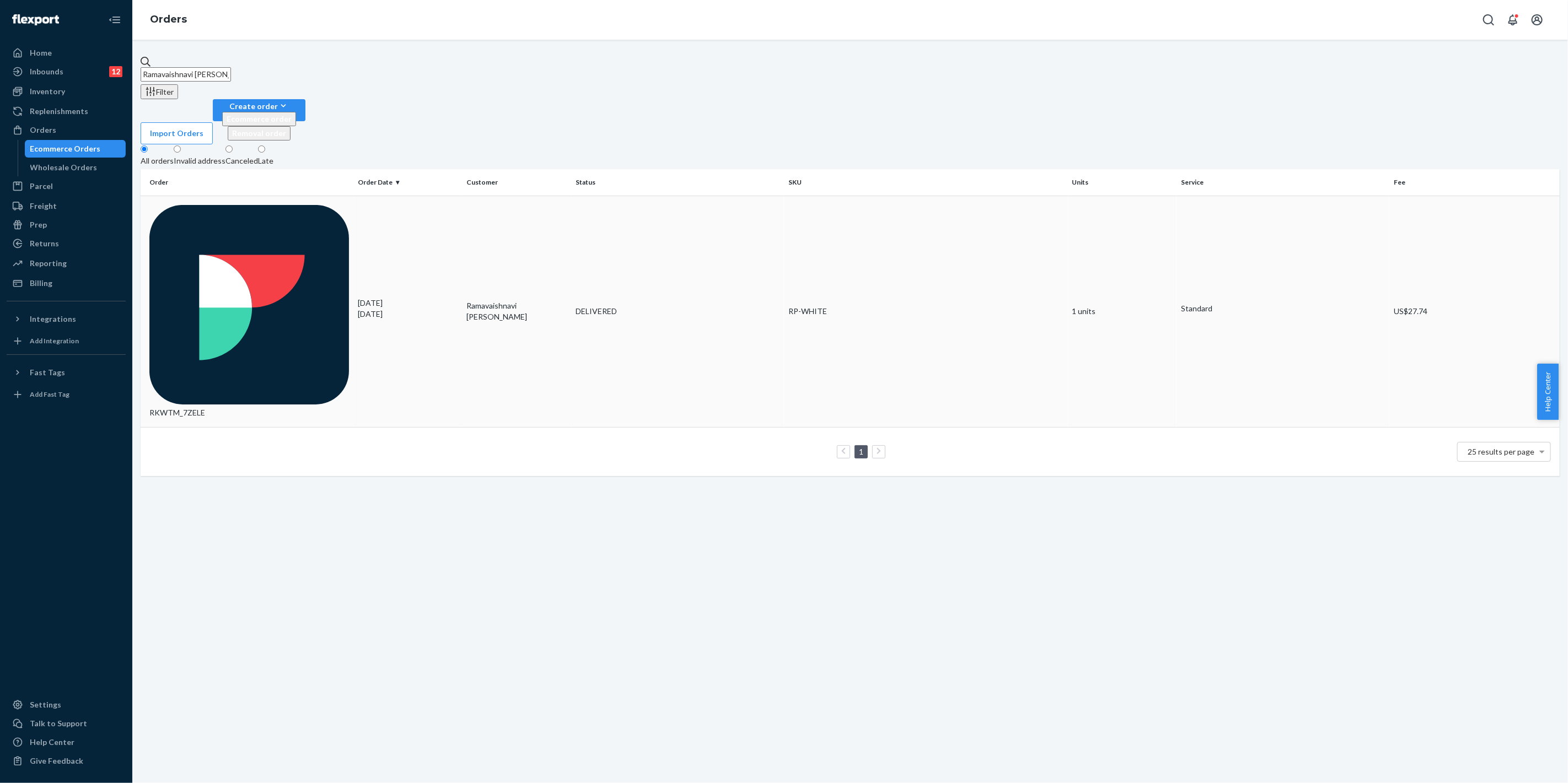
type input "Ramavaishnavi [PERSON_NAME]"
click at [668, 306] on div "DELIVERED" at bounding box center [677, 311] width 204 height 11
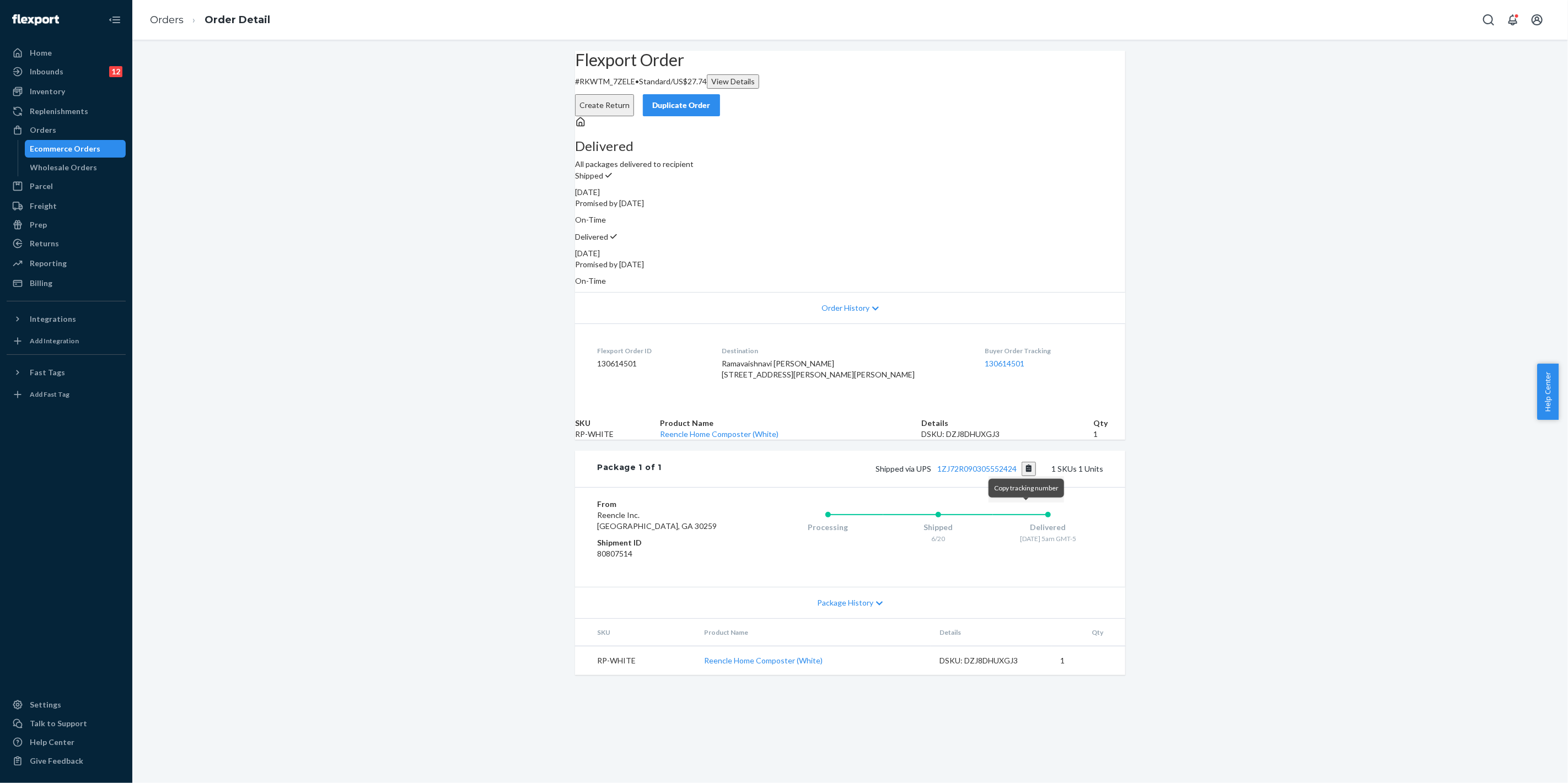
click at [1029, 476] on button "Copy tracking number" at bounding box center [1029, 468] width 15 height 14
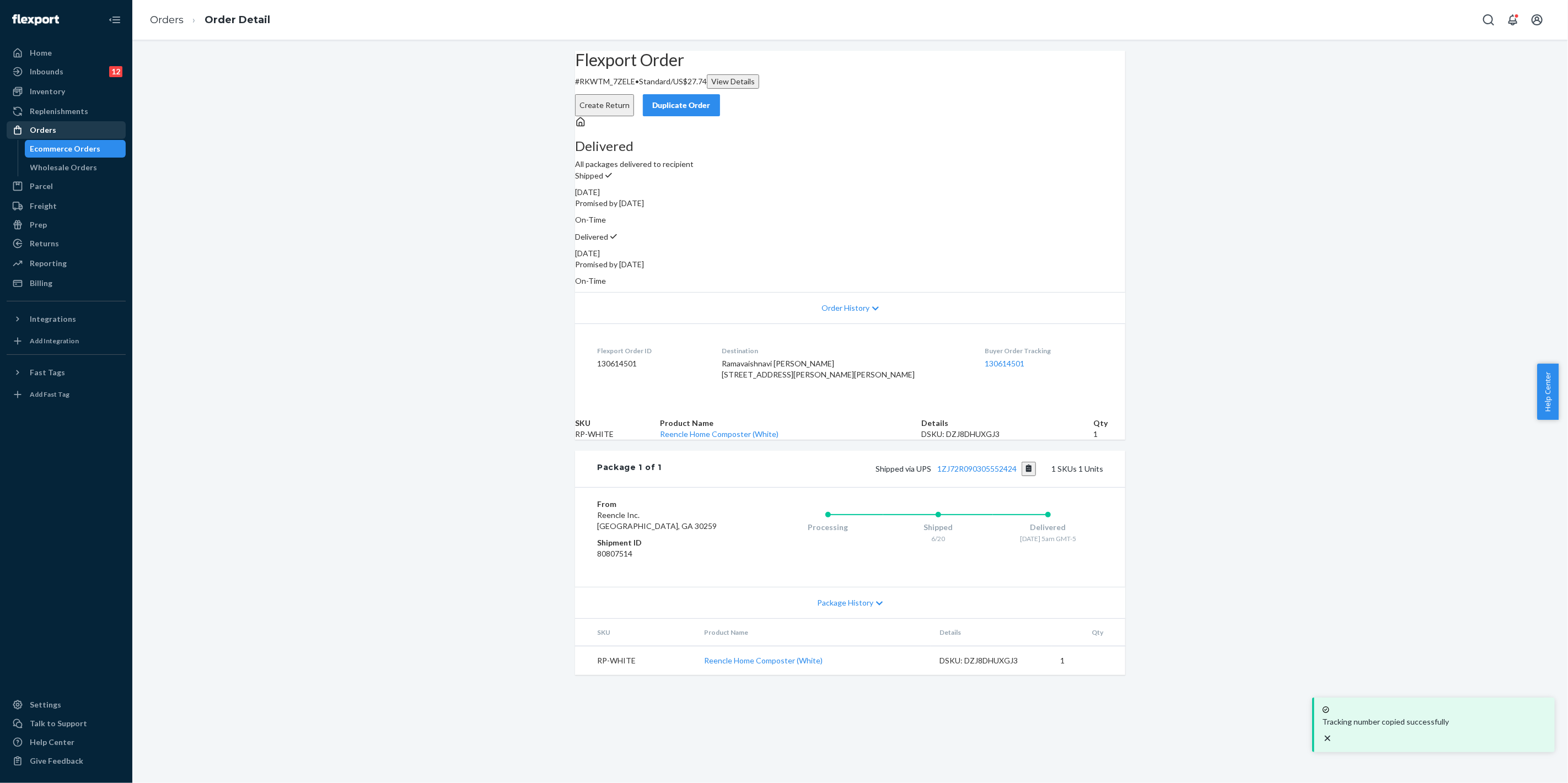
click at [60, 128] on div "Orders" at bounding box center [66, 130] width 117 height 15
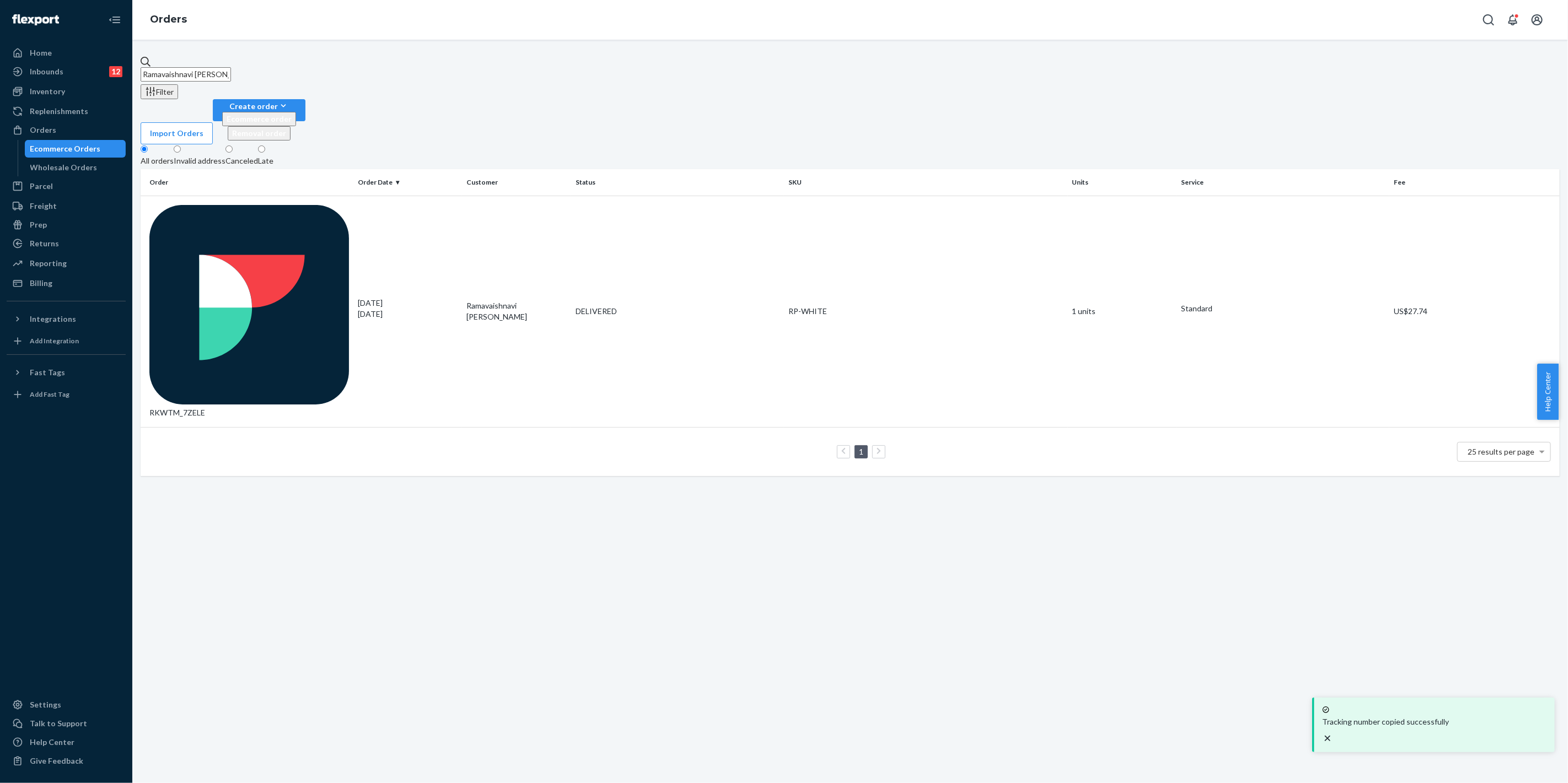
drag, startPoint x: 321, startPoint y: 77, endPoint x: 128, endPoint y: 72, distance: 193.1
click at [122, 74] on div "Home Inbounds 12 Shipping Plans Problems 12 Inventory Products Replenishments O…" at bounding box center [784, 392] width 1568 height 783
paste input "[PERSON_NAME]"
type input "[PERSON_NAME]"
click at [726, 306] on div "DELIVERED" at bounding box center [677, 311] width 204 height 11
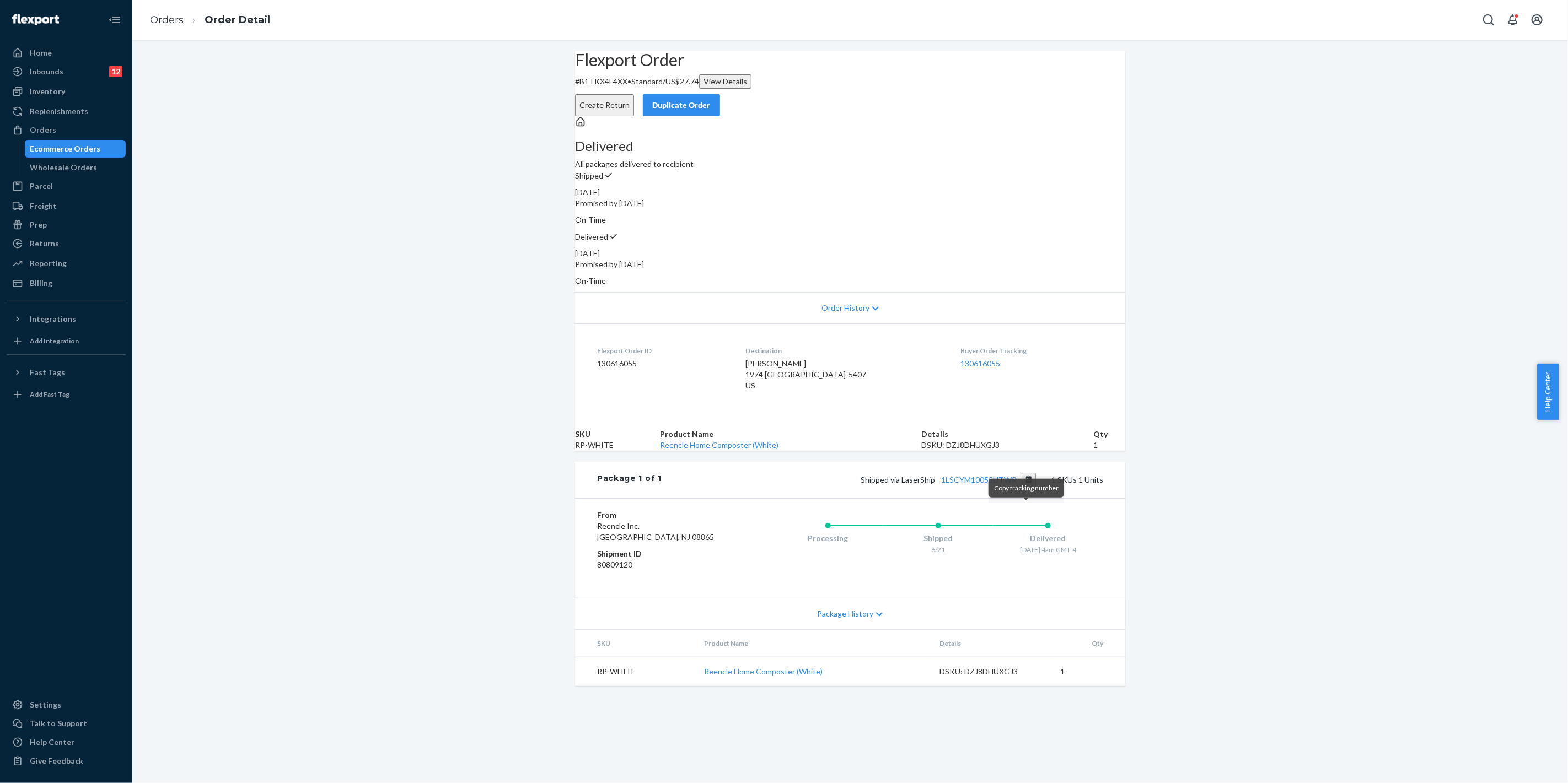
click at [1027, 487] on button "Copy tracking number" at bounding box center [1029, 479] width 15 height 14
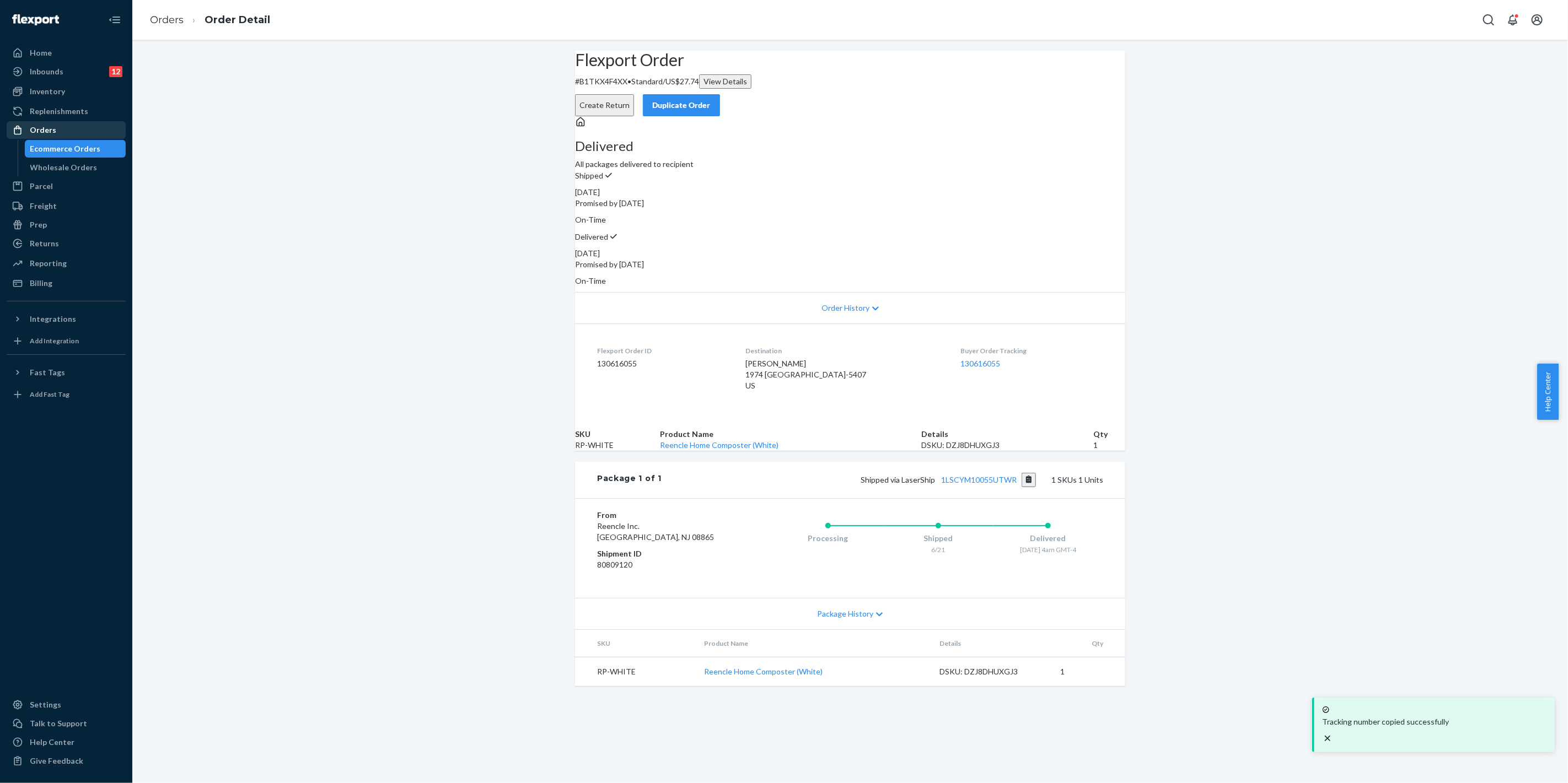
click at [77, 128] on div "Orders" at bounding box center [66, 130] width 117 height 15
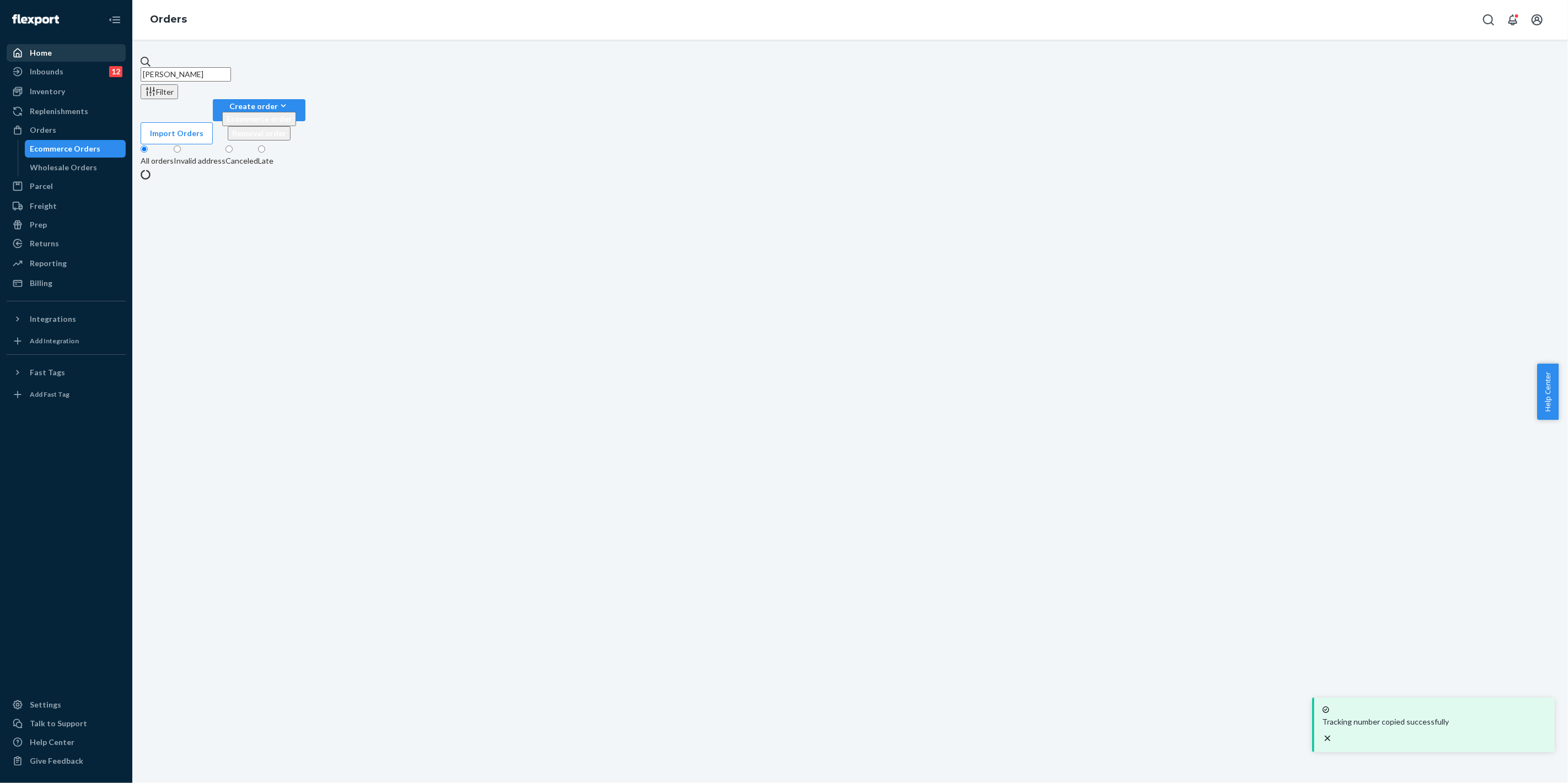
drag, startPoint x: 270, startPoint y: 67, endPoint x: 81, endPoint y: 61, distance: 189.1
click at [81, 61] on div "Home Inbounds 12 Shipping Plans Problems 12 Inventory Products Replenishments O…" at bounding box center [784, 392] width 1568 height 783
paste input "[PERSON_NAME]"
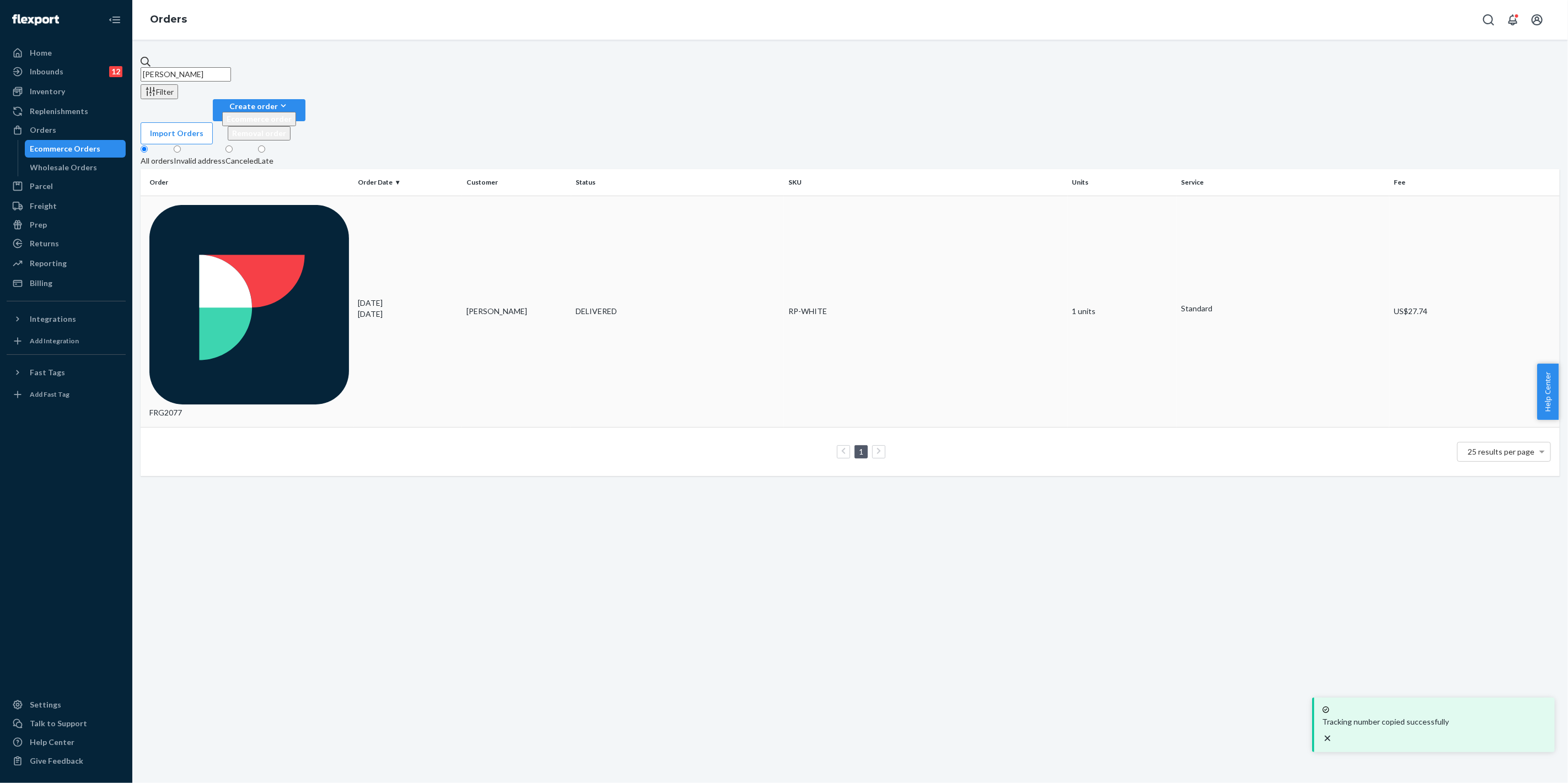
type input "[PERSON_NAME]"
click at [655, 195] on td "DELIVERED" at bounding box center [677, 311] width 213 height 232
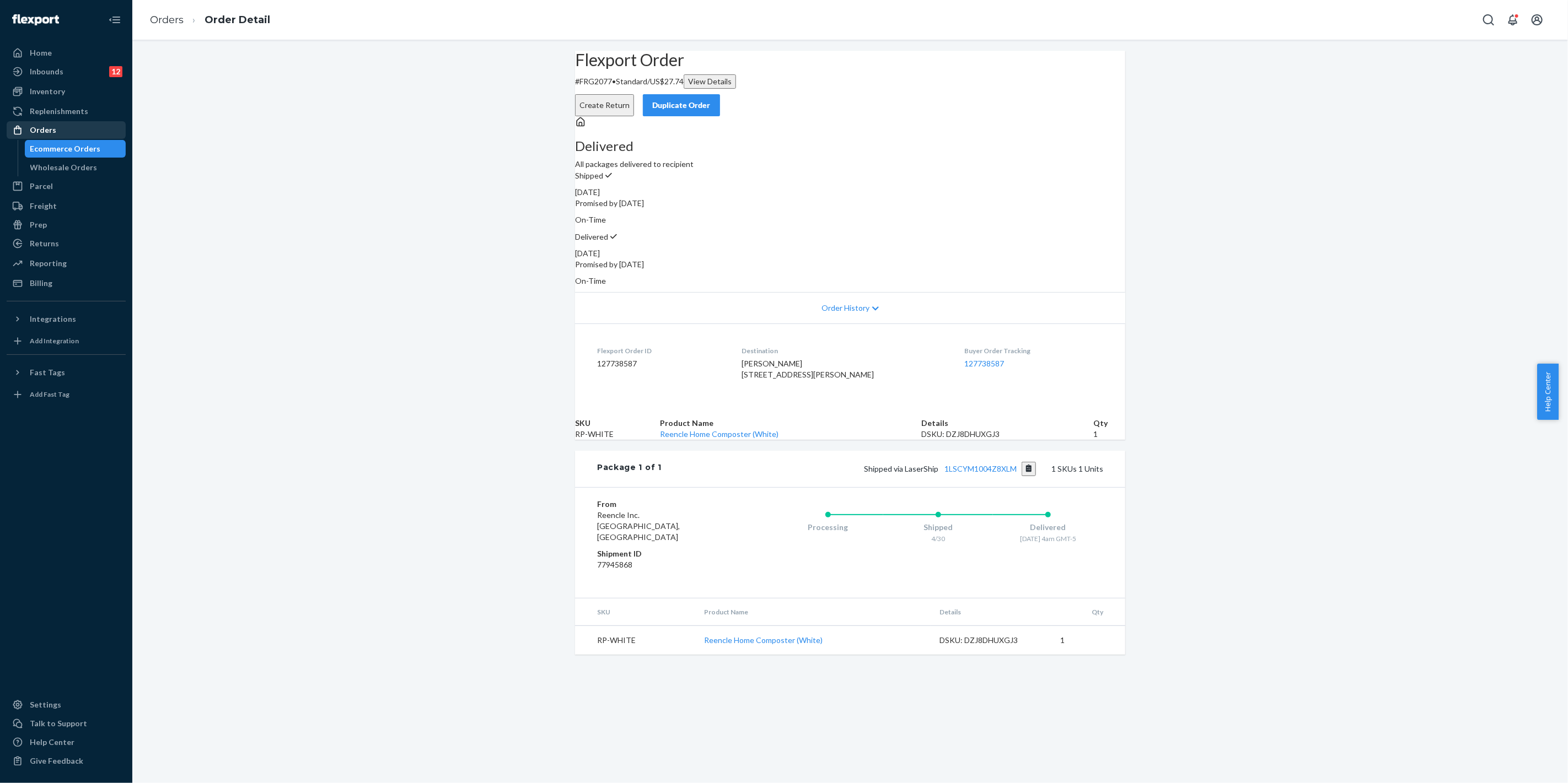
click at [69, 129] on div "Orders" at bounding box center [66, 130] width 117 height 15
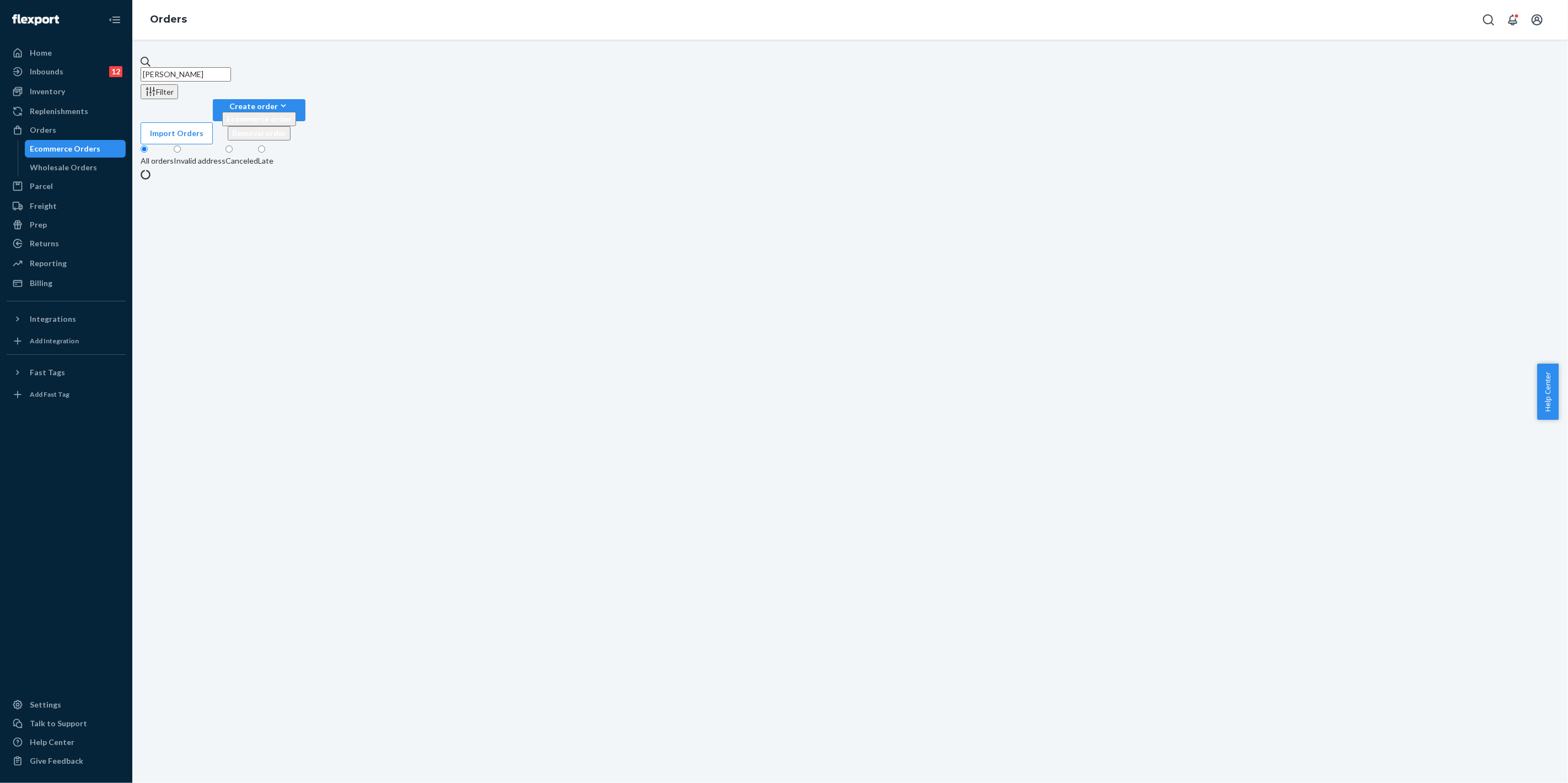
drag, startPoint x: 280, startPoint y: 63, endPoint x: 266, endPoint y: 66, distance: 14.3
click at [231, 67] on input "[PERSON_NAME]" at bounding box center [186, 74] width 91 height 14
drag, startPoint x: 262, startPoint y: 66, endPoint x: 276, endPoint y: 72, distance: 15.2
click at [231, 68] on input "[PERSON_NAME]" at bounding box center [186, 74] width 91 height 14
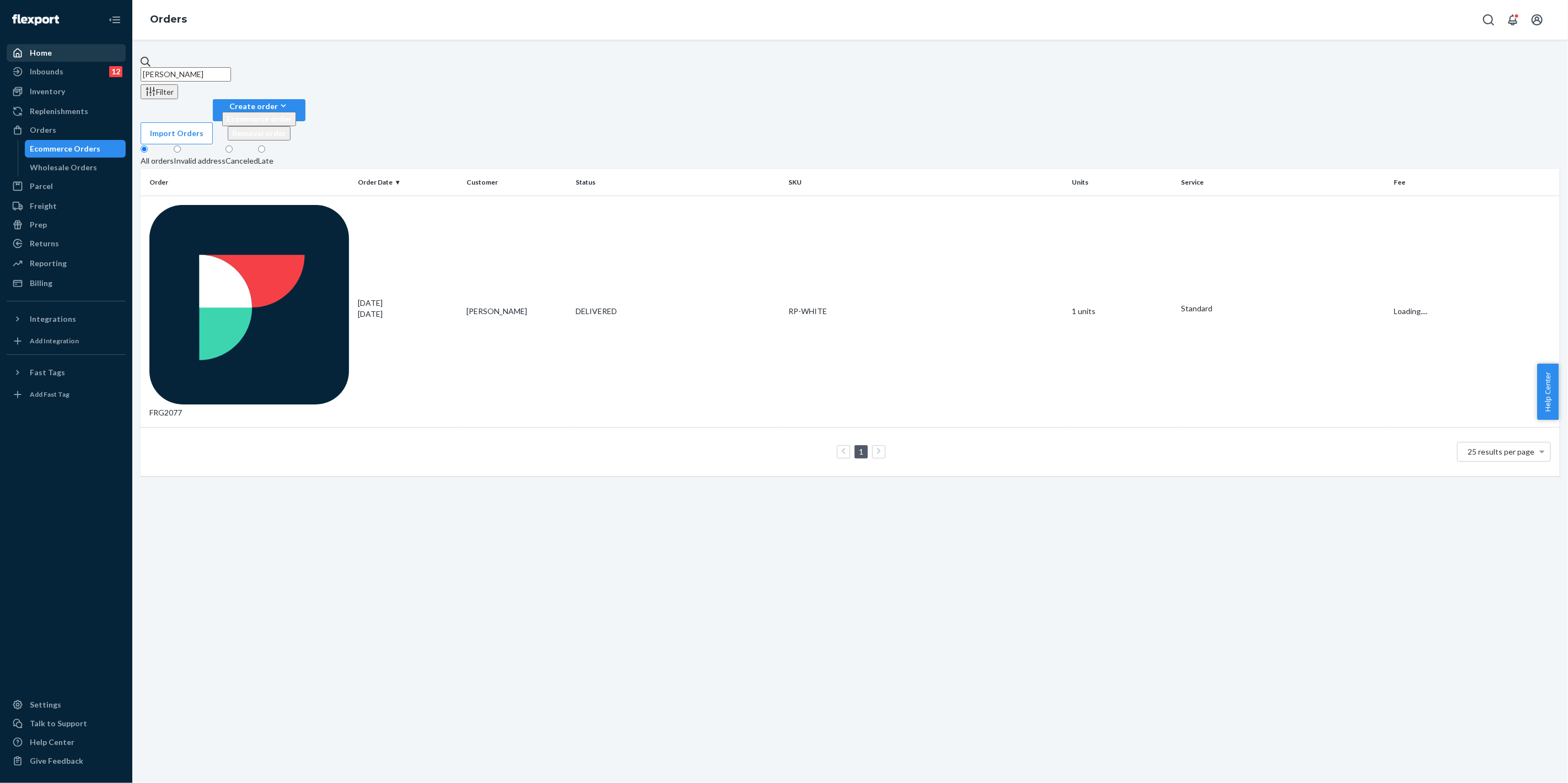
drag, startPoint x: 283, startPoint y: 72, endPoint x: 56, endPoint y: 53, distance: 227.8
click at [51, 53] on div "Home Inbounds 12 Shipping Plans Problems 12 Inventory Products Replenishments O…" at bounding box center [784, 392] width 1568 height 783
paste input "[PERSON_NAME]"
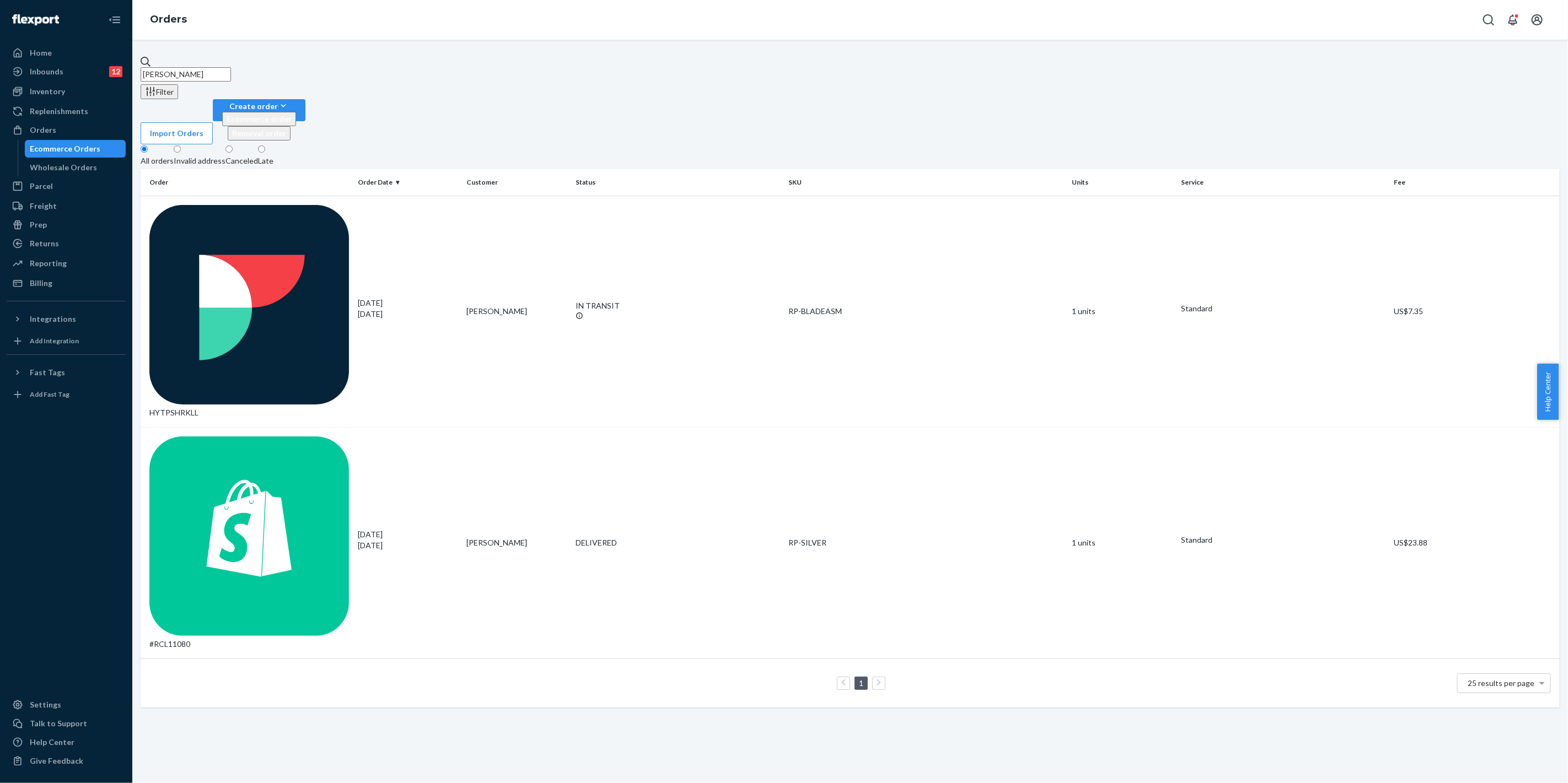
type input "[PERSON_NAME]"
click at [670, 300] on div "IN TRANSIT" at bounding box center [677, 311] width 204 height 22
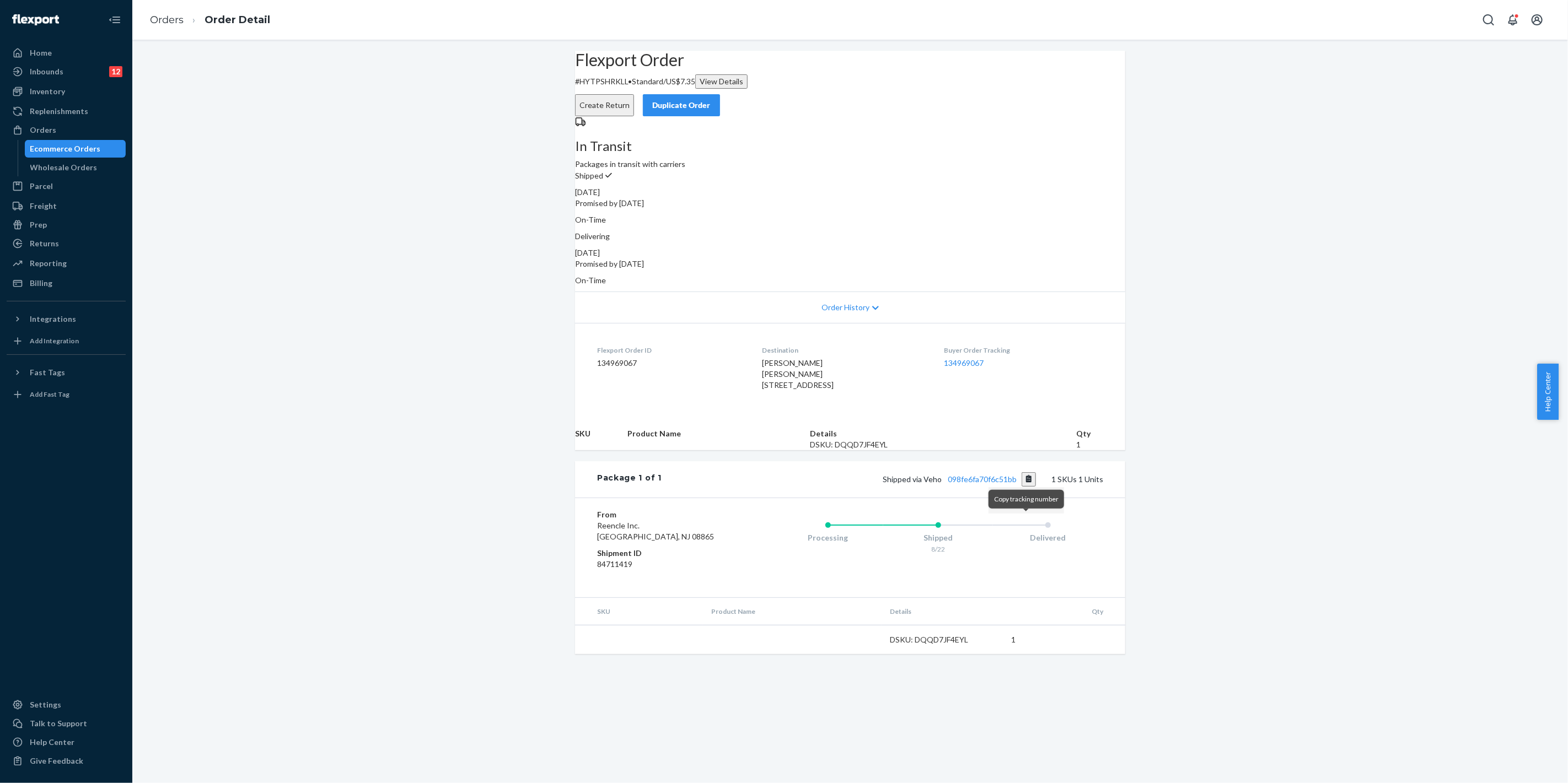
click at [1027, 487] on button "Copy tracking number" at bounding box center [1029, 479] width 15 height 14
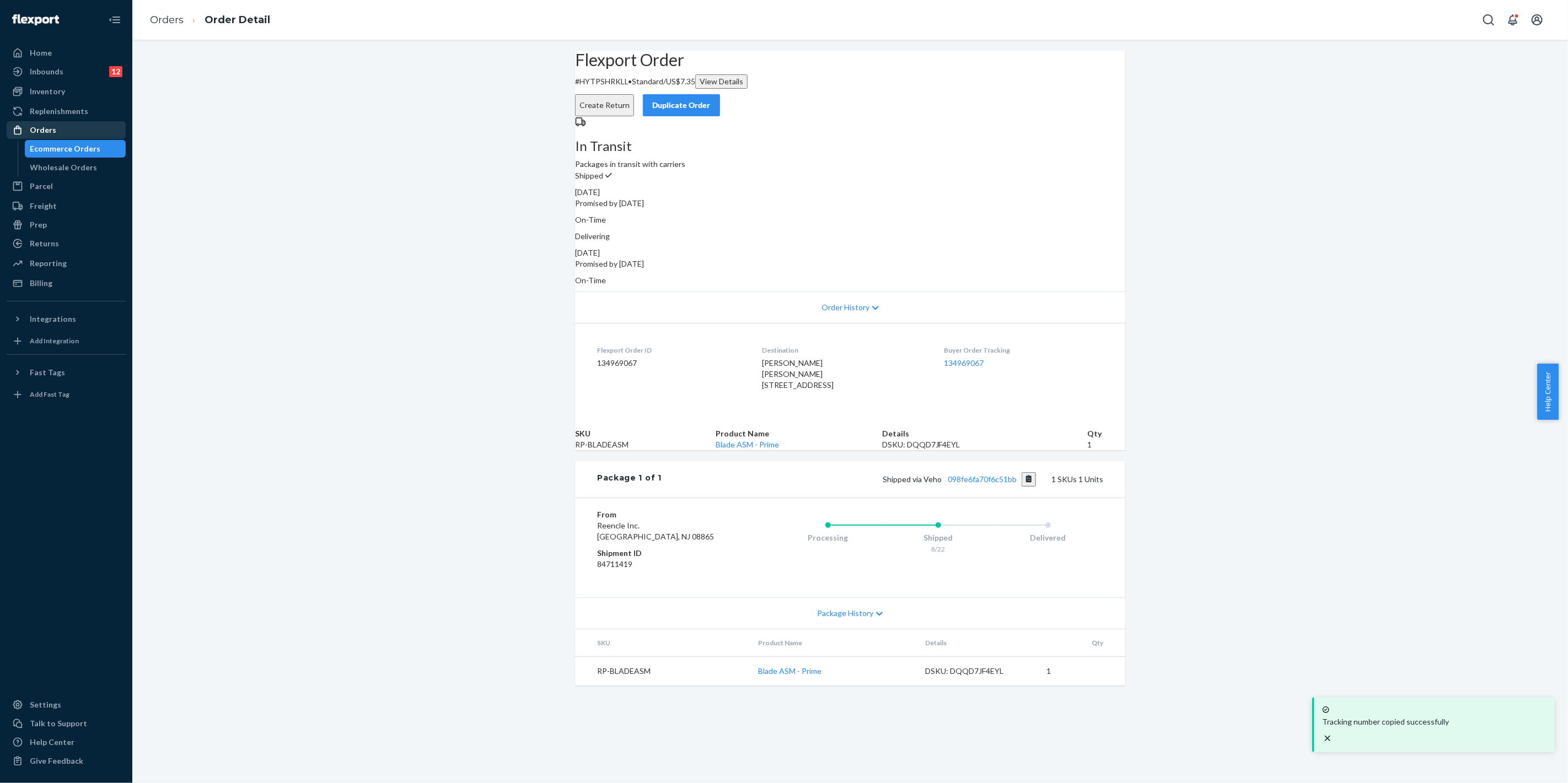
click at [63, 130] on div "Orders" at bounding box center [66, 130] width 117 height 15
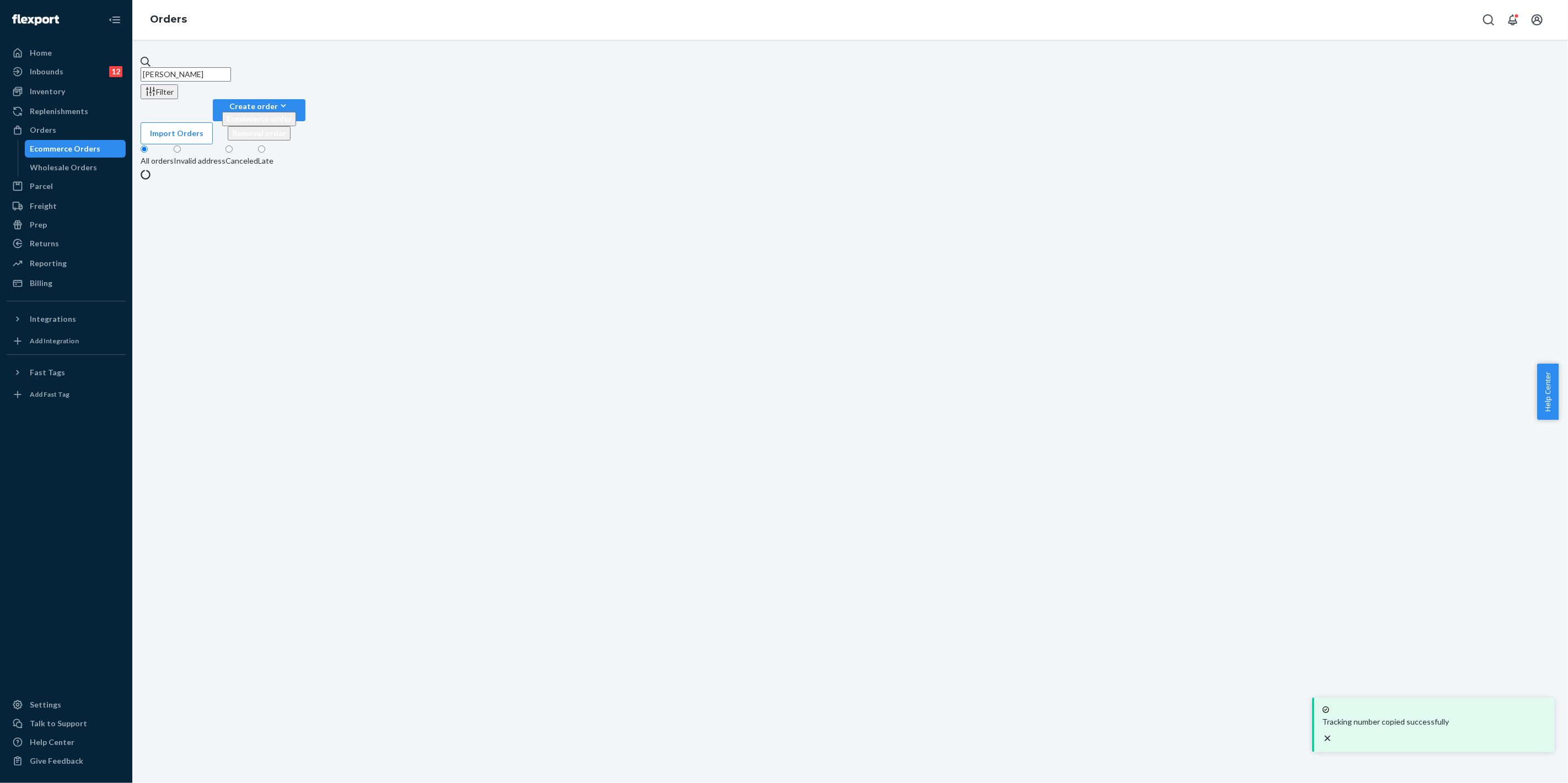
drag, startPoint x: 228, startPoint y: 63, endPoint x: 141, endPoint y: 58, distance: 87.1
click at [97, 63] on div "Home Inbounds 12 Shipping Plans Problems 12 Inventory Products Replenishments O…" at bounding box center [784, 392] width 1568 height 783
paste input "[PERSON_NAME]"
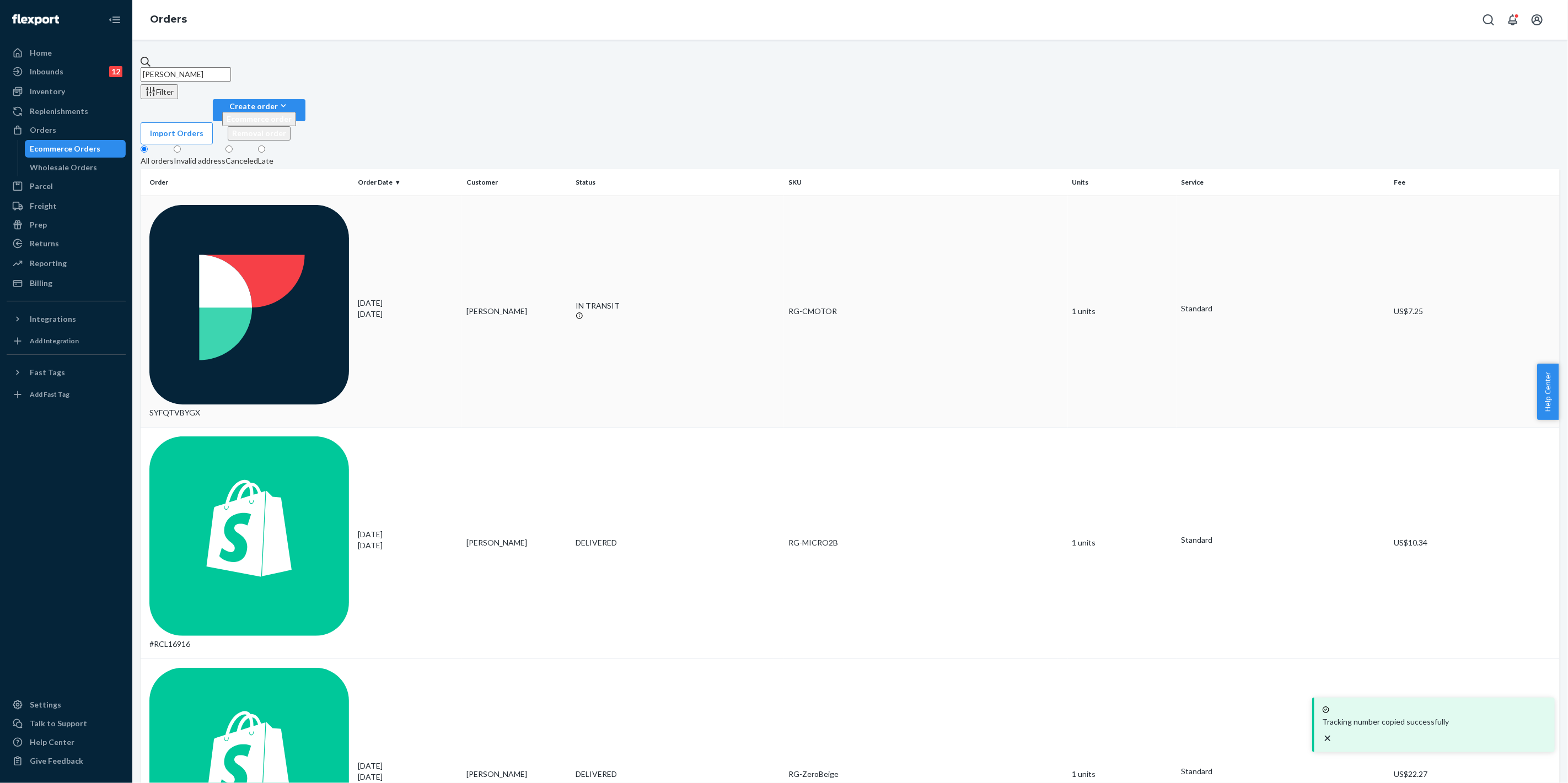
type input "[PERSON_NAME]"
click at [867, 306] on div "RG-CMOTOR" at bounding box center [926, 311] width 275 height 11
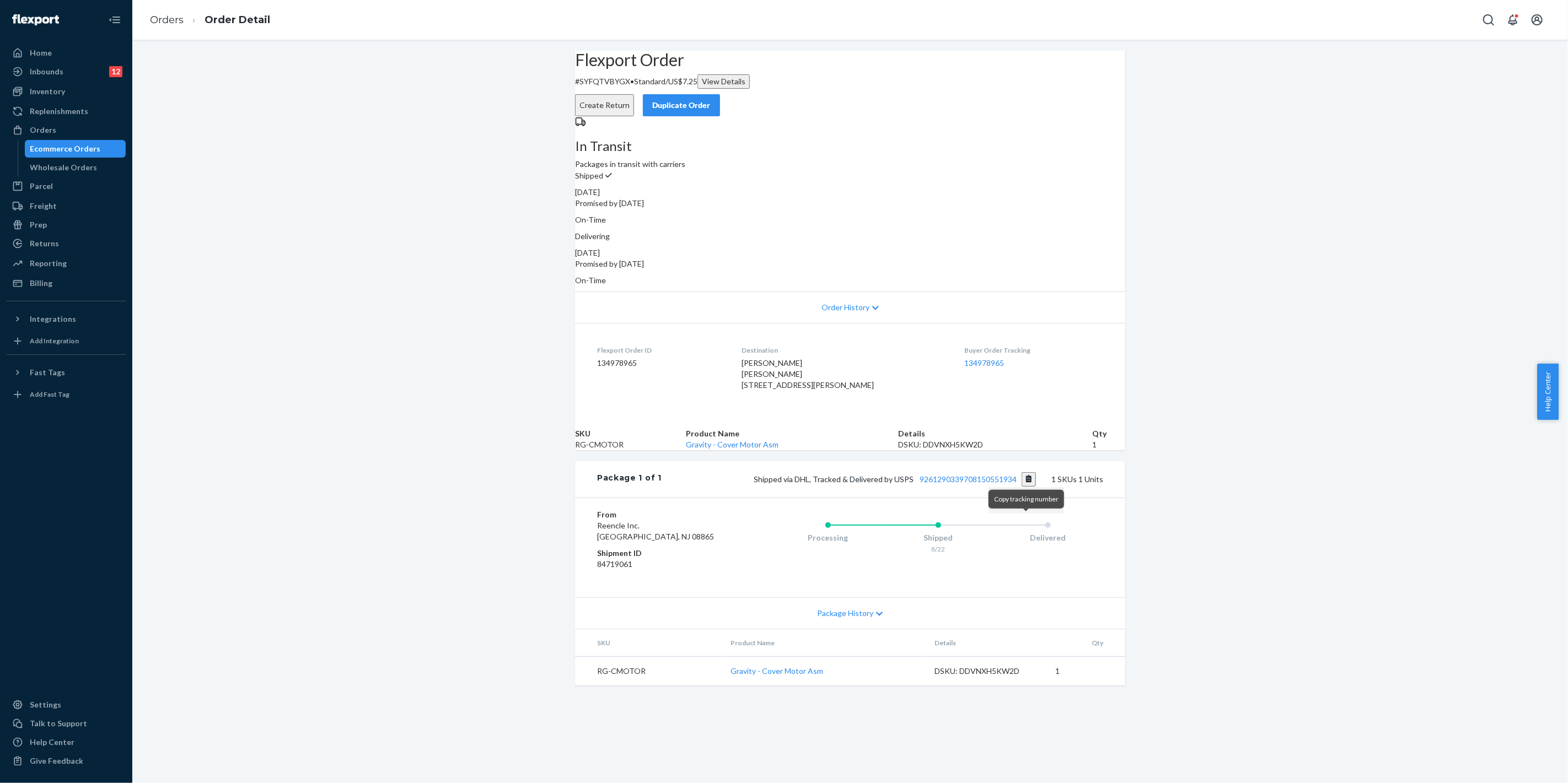
click at [1022, 487] on button "Copy tracking number" at bounding box center [1029, 479] width 15 height 14
click at [42, 130] on div "Orders" at bounding box center [43, 130] width 27 height 11
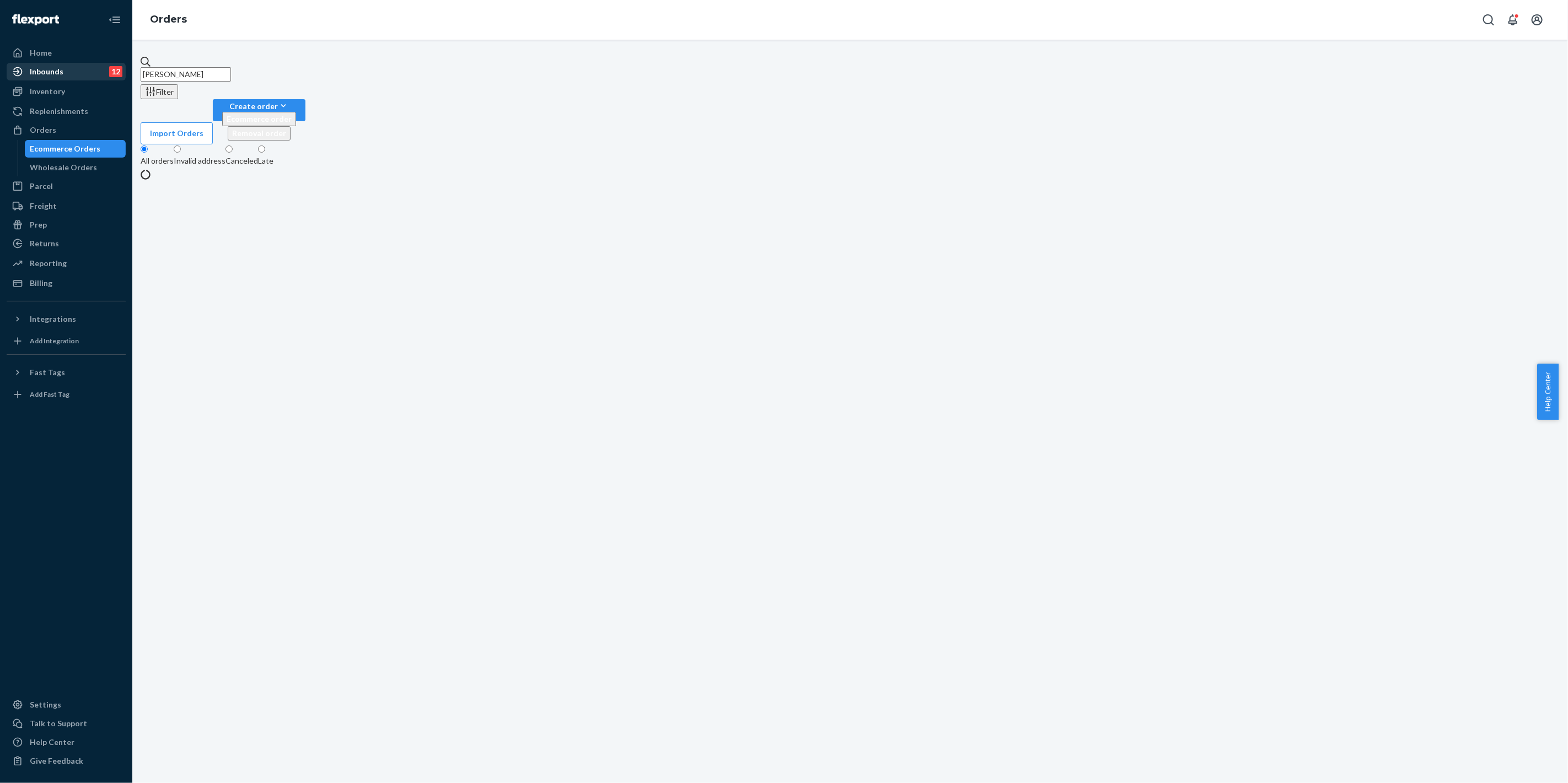
drag, startPoint x: 285, startPoint y: 65, endPoint x: 108, endPoint y: 66, distance: 177.0
click at [108, 66] on div "Home Inbounds 12 Shipping Plans Problems 12 Inventory Products Replenishments O…" at bounding box center [784, 392] width 1568 height 783
paste input "[PERSON_NAME]"
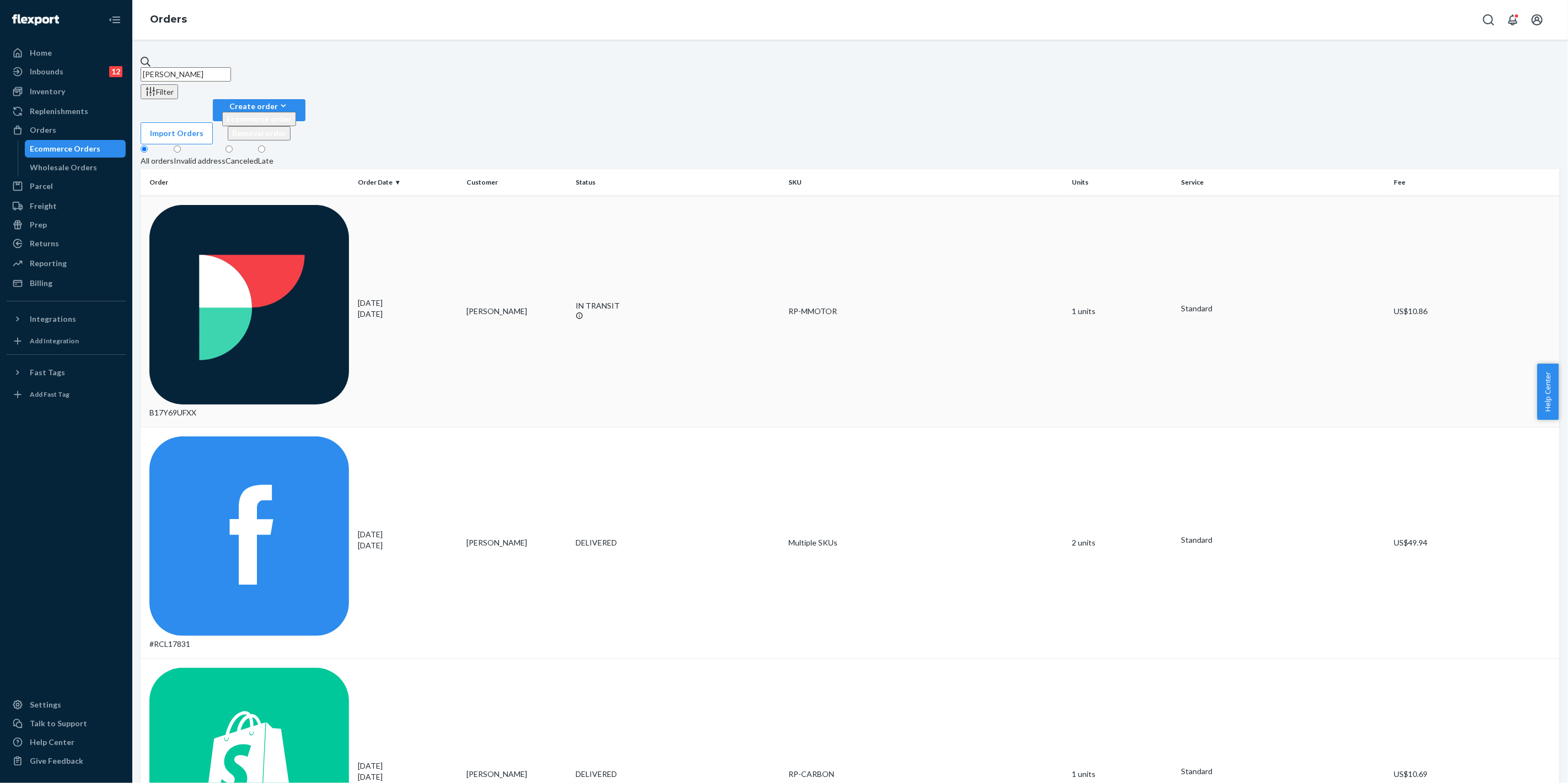
type input "[PERSON_NAME]"
click at [884, 195] on td "RP-MMOTOR" at bounding box center [926, 311] width 284 height 232
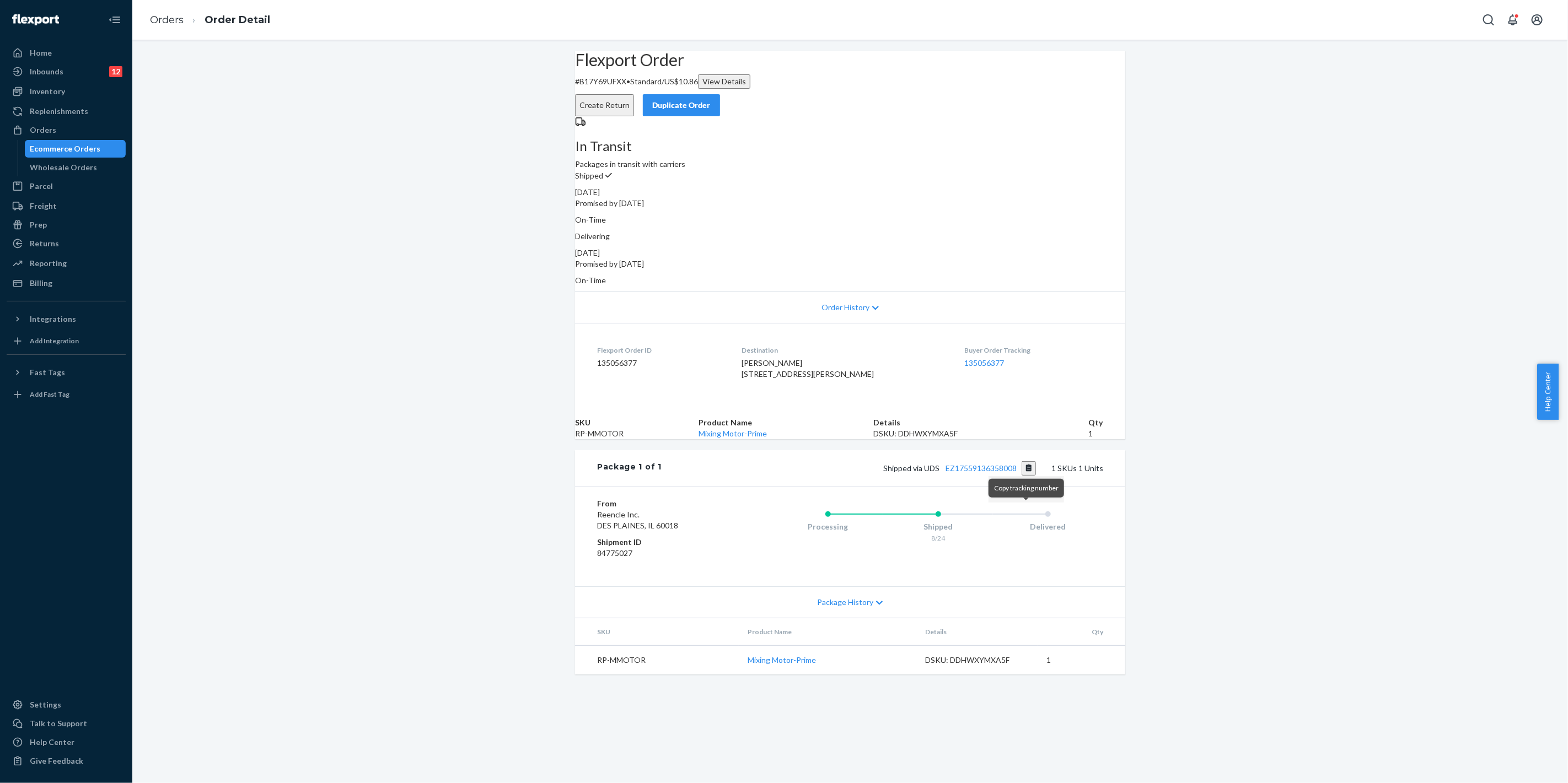
click at [1031, 476] on button "Copy tracking number" at bounding box center [1029, 468] width 15 height 14
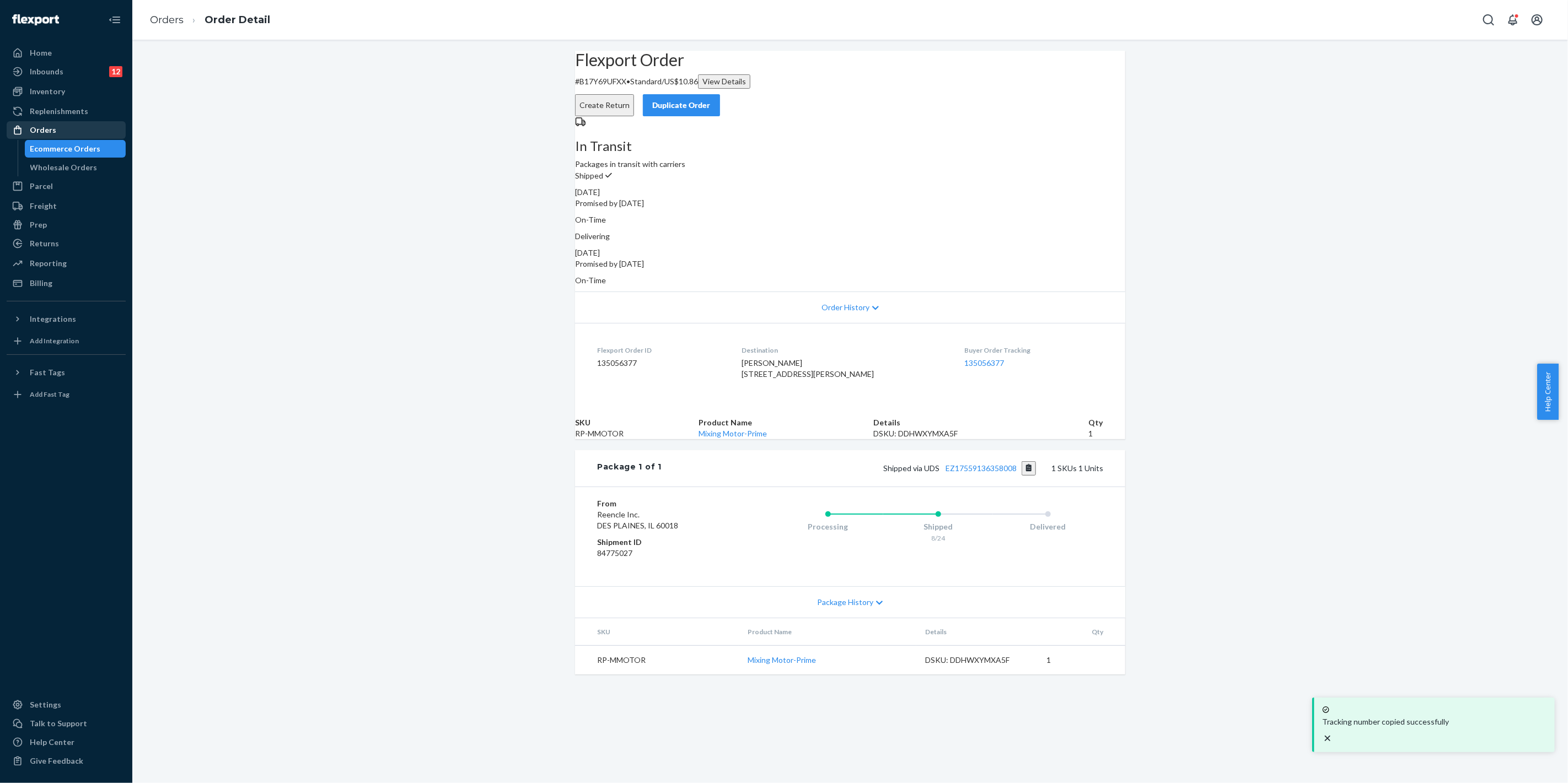
click at [62, 125] on div "Orders" at bounding box center [66, 130] width 117 height 15
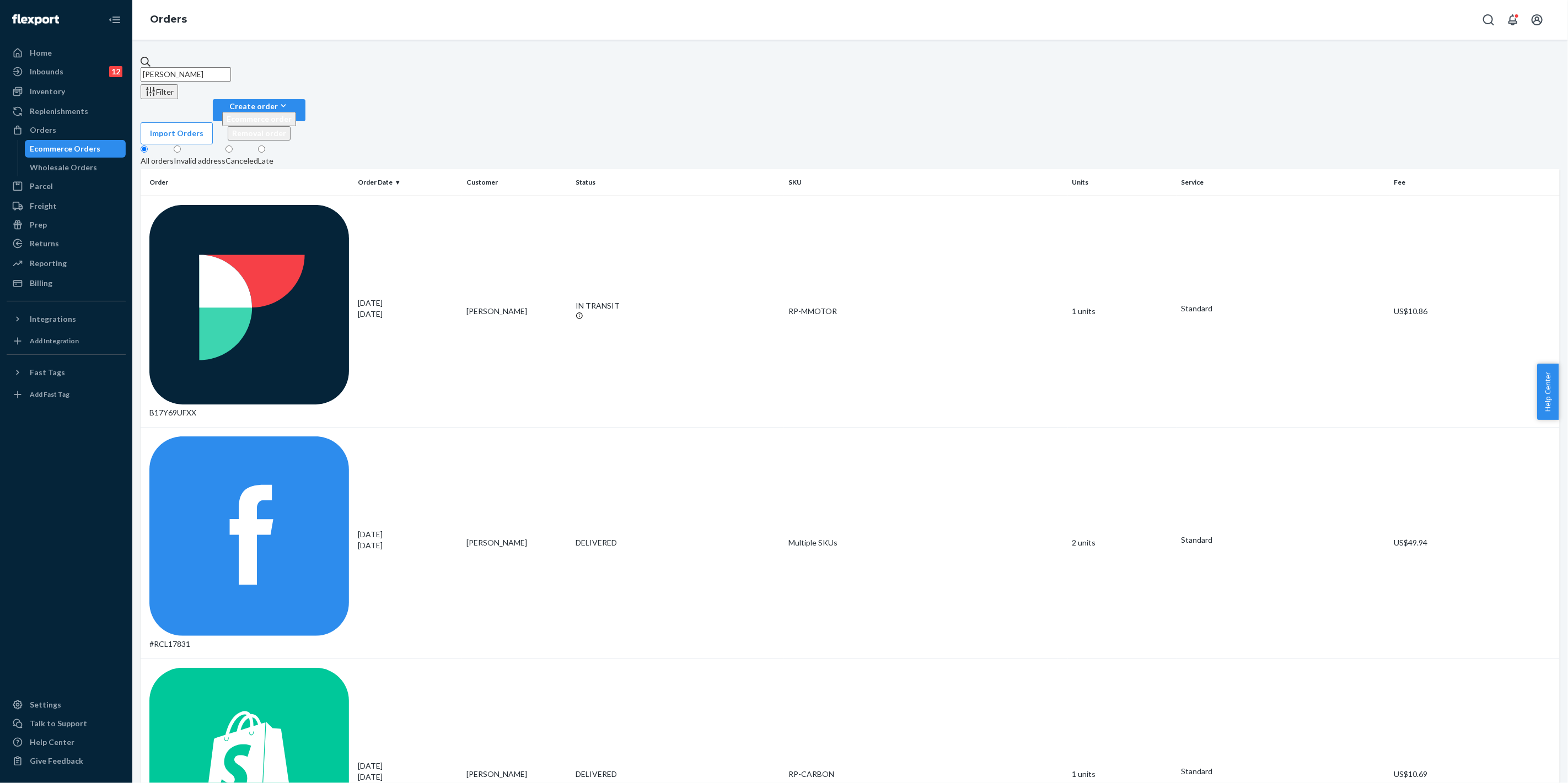
drag, startPoint x: 60, startPoint y: 57, endPoint x: 161, endPoint y: 120, distance: 119.0
click at [49, 58] on div "Home Inbounds 12 Shipping Plans Problems 12 Inventory Products Replenishments O…" at bounding box center [784, 392] width 1568 height 783
paste input "[PERSON_NAME]"
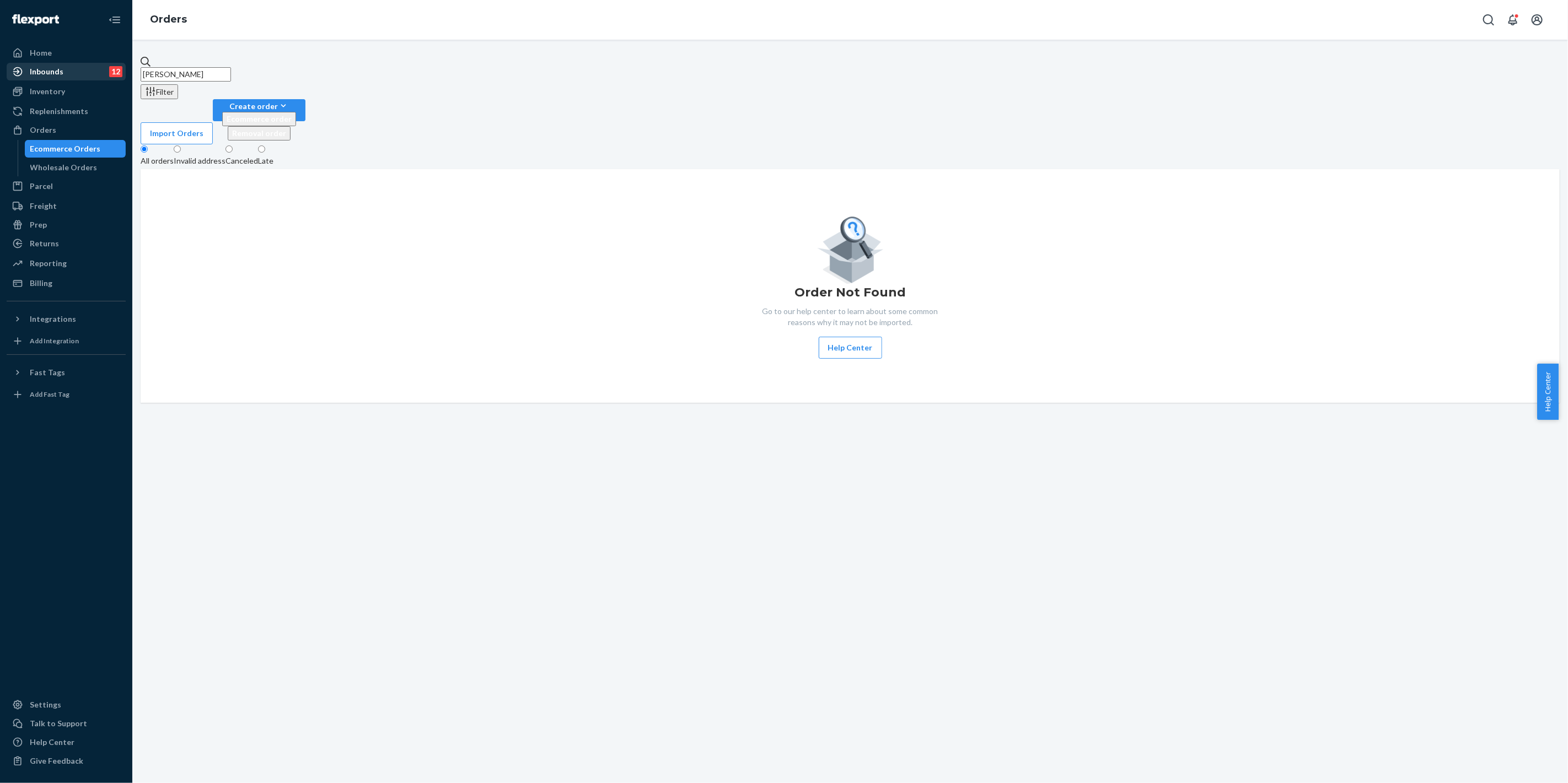
drag, startPoint x: 251, startPoint y: 69, endPoint x: 91, endPoint y: 63, distance: 160.1
click at [91, 62] on div "Home Inbounds 12 Shipping Plans Problems 12 Inventory Products Replenishments O…" at bounding box center [784, 392] width 1568 height 783
paste input "[PERSON_NAME]"
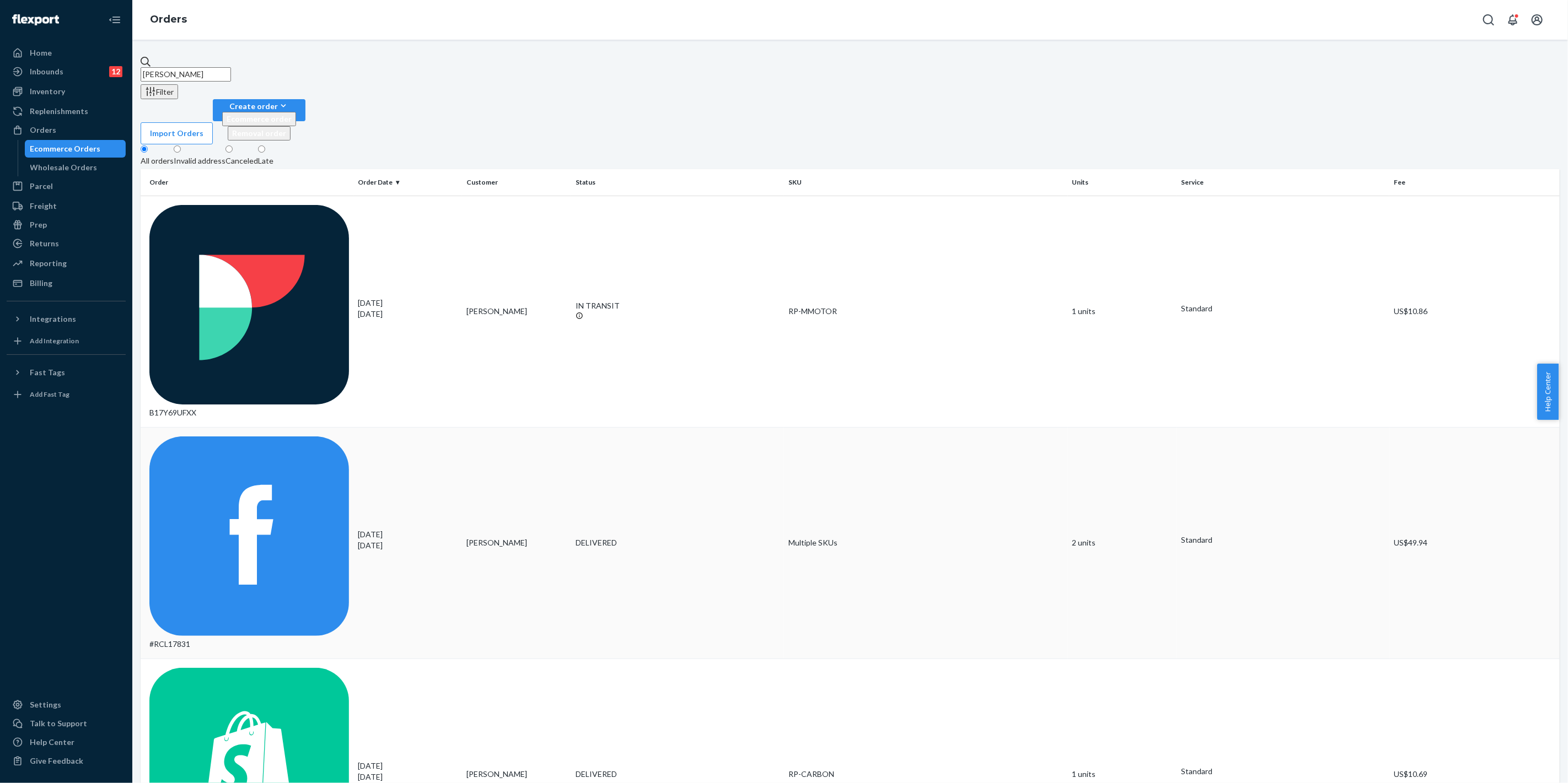
type input "[PERSON_NAME]"
click at [799, 427] on td "Multiple SKUs" at bounding box center [926, 543] width 284 height 232
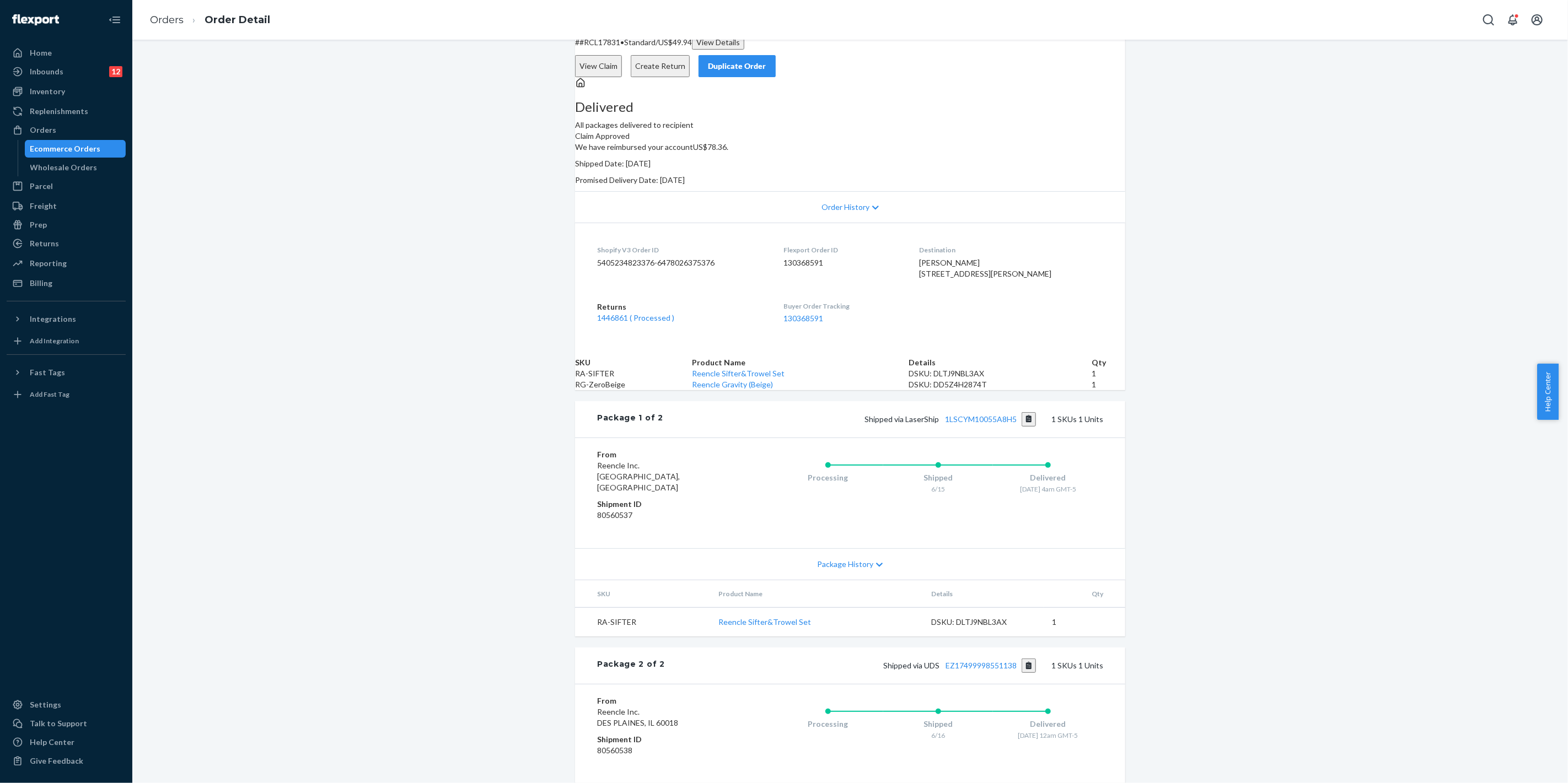
scroll to position [61, 0]
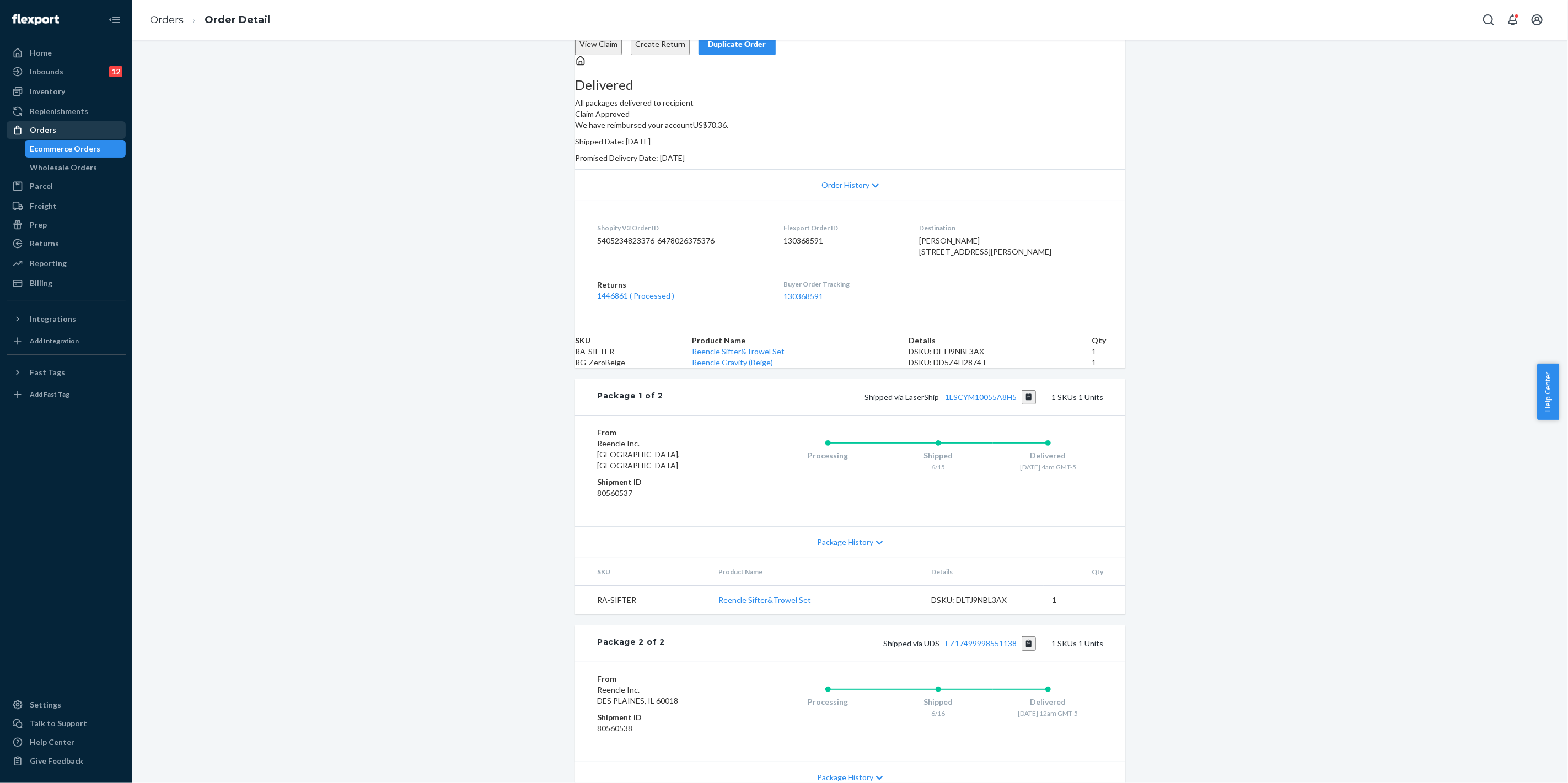
click at [44, 128] on div "Orders" at bounding box center [43, 130] width 27 height 11
